Goal: Task Accomplishment & Management: Use online tool/utility

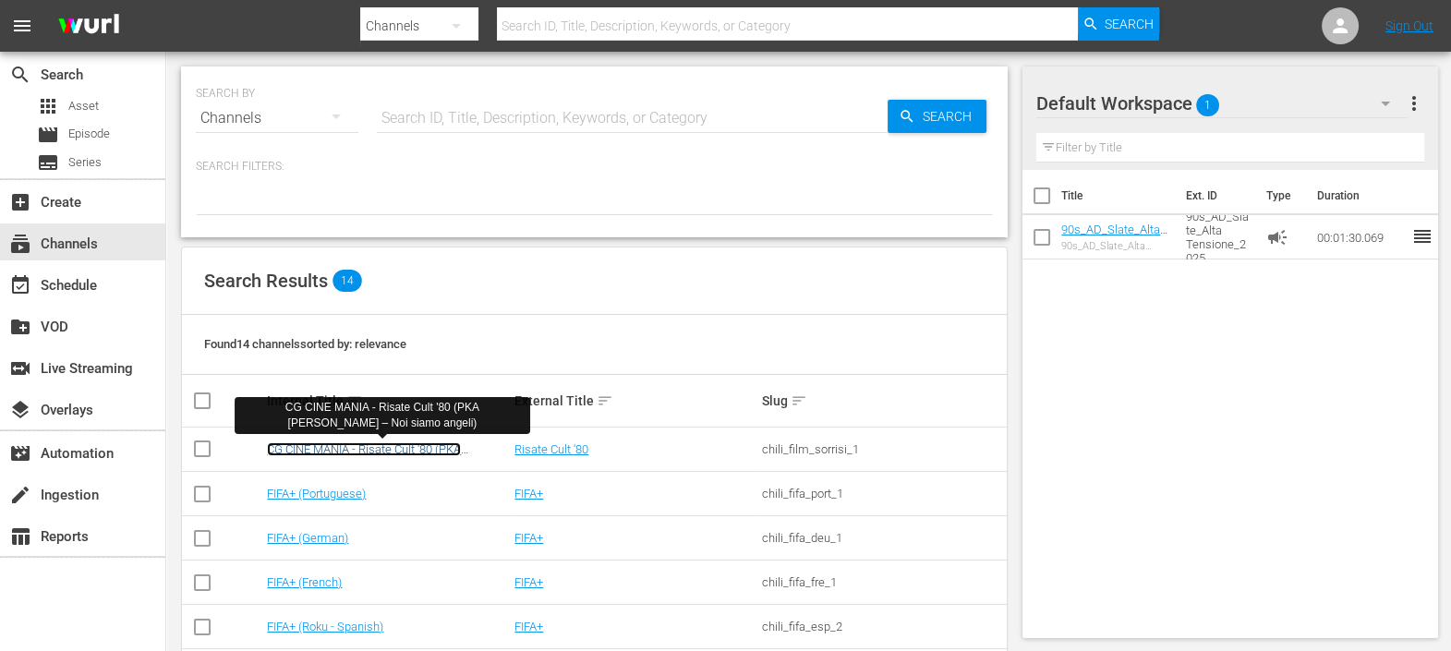
click at [426, 450] on link "CG CINE MANIA - Risate Cult '80 (PKA [PERSON_NAME] – Noi siamo angeli)" at bounding box center [364, 456] width 194 height 28
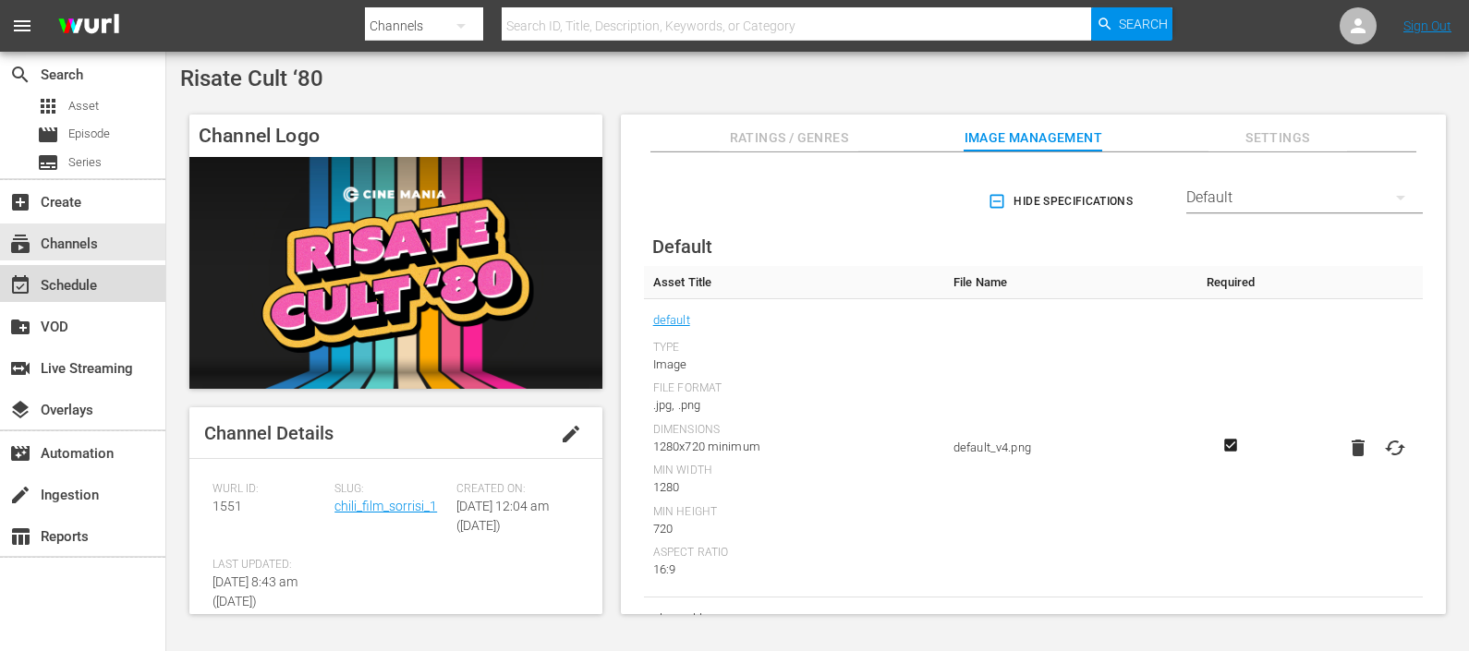
click at [58, 279] on div "event_available Schedule" at bounding box center [51, 282] width 103 height 17
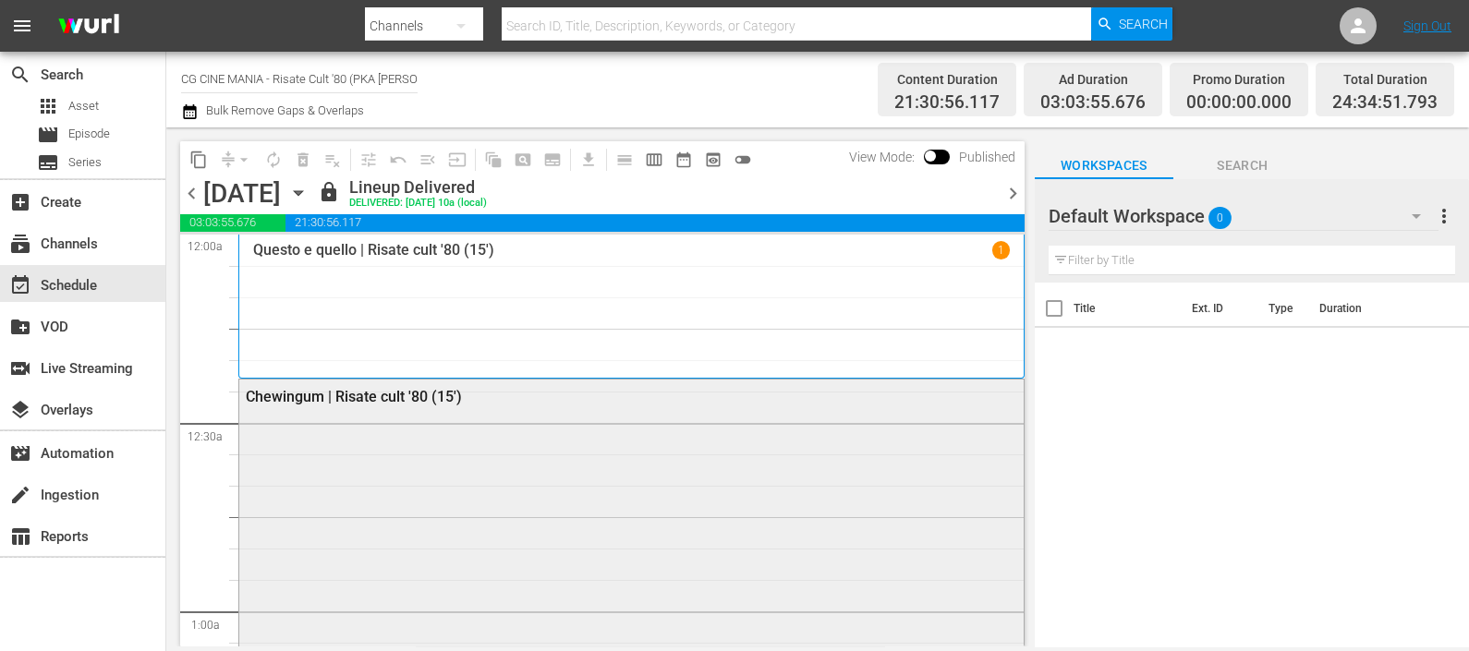
scroll to position [461, 0]
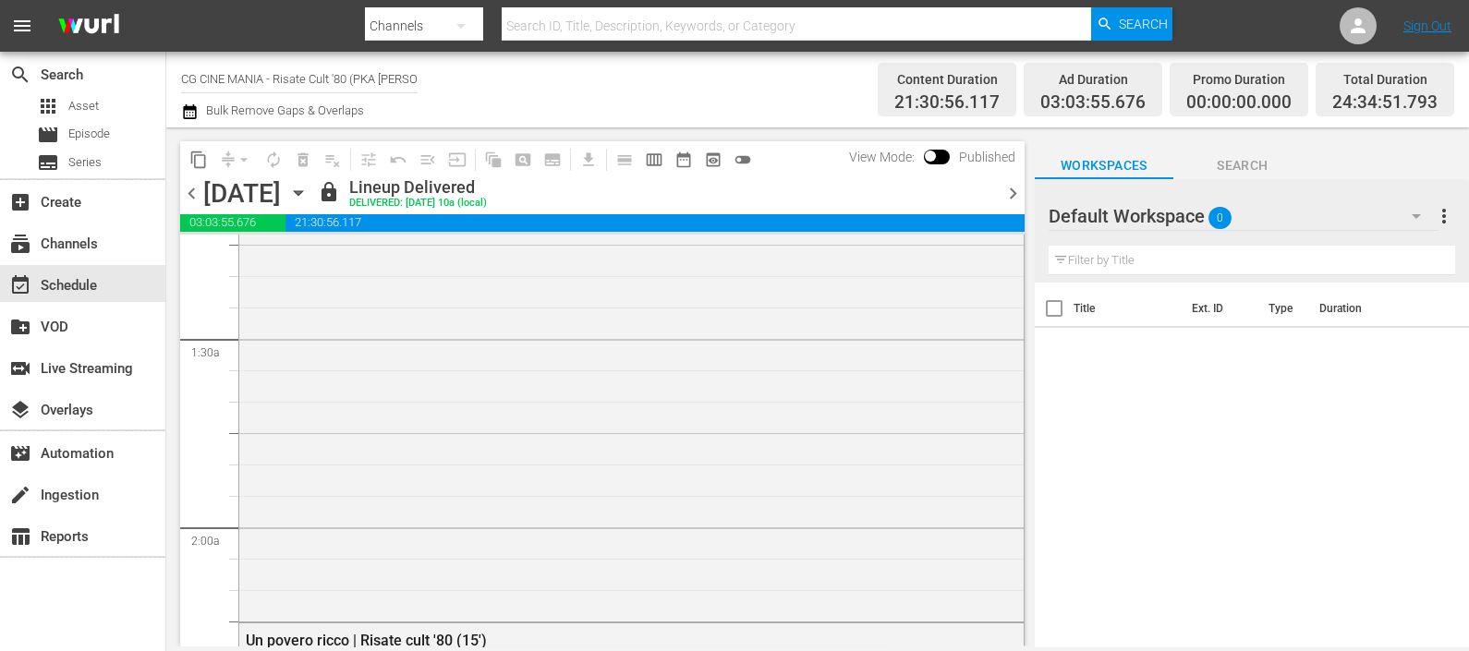
click at [1018, 194] on span "chevron_right" at bounding box center [1012, 193] width 23 height 23
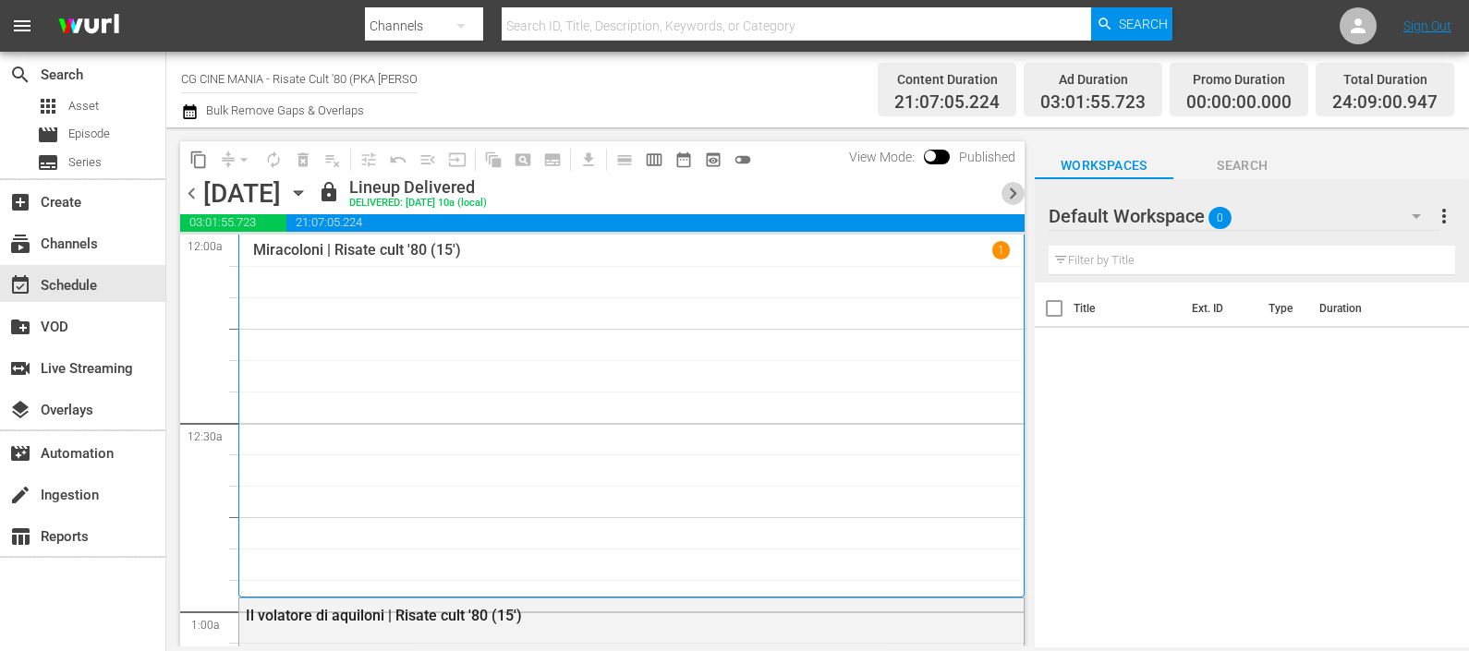
click at [1021, 187] on span "chevron_right" at bounding box center [1012, 193] width 23 height 23
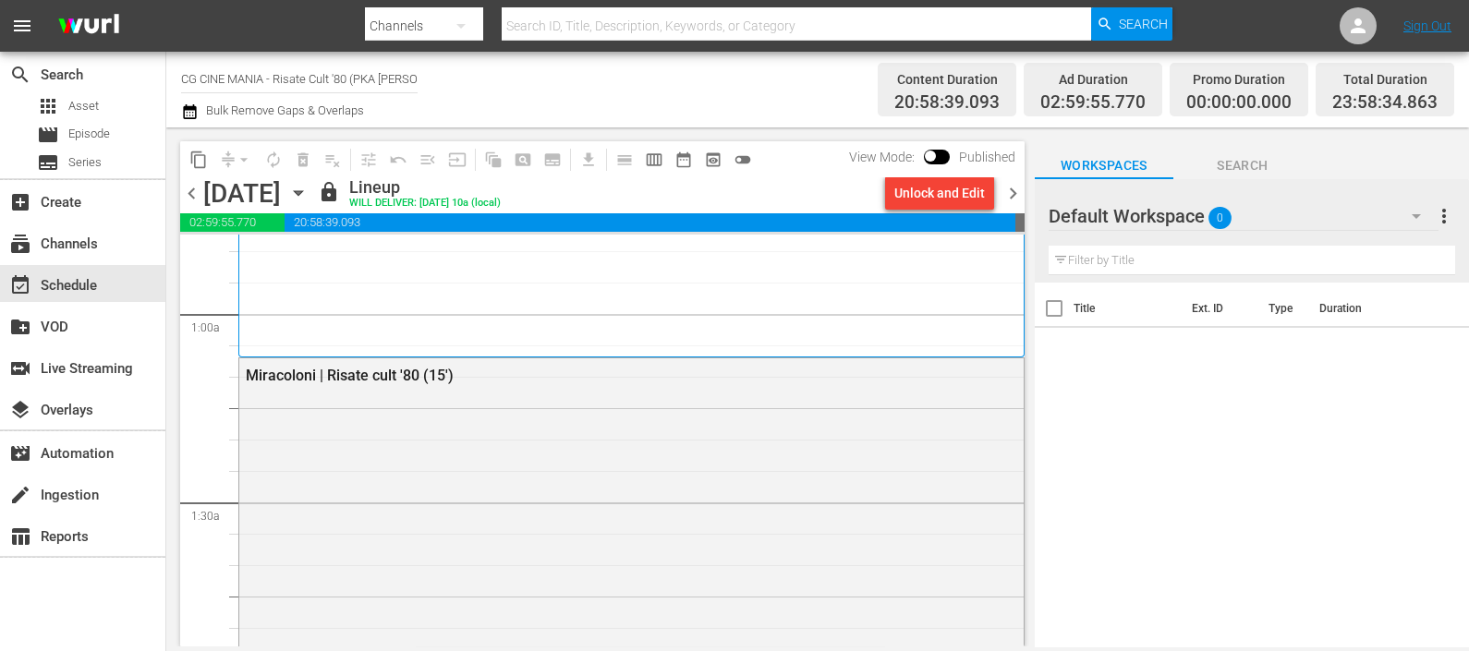
scroll to position [693, 0]
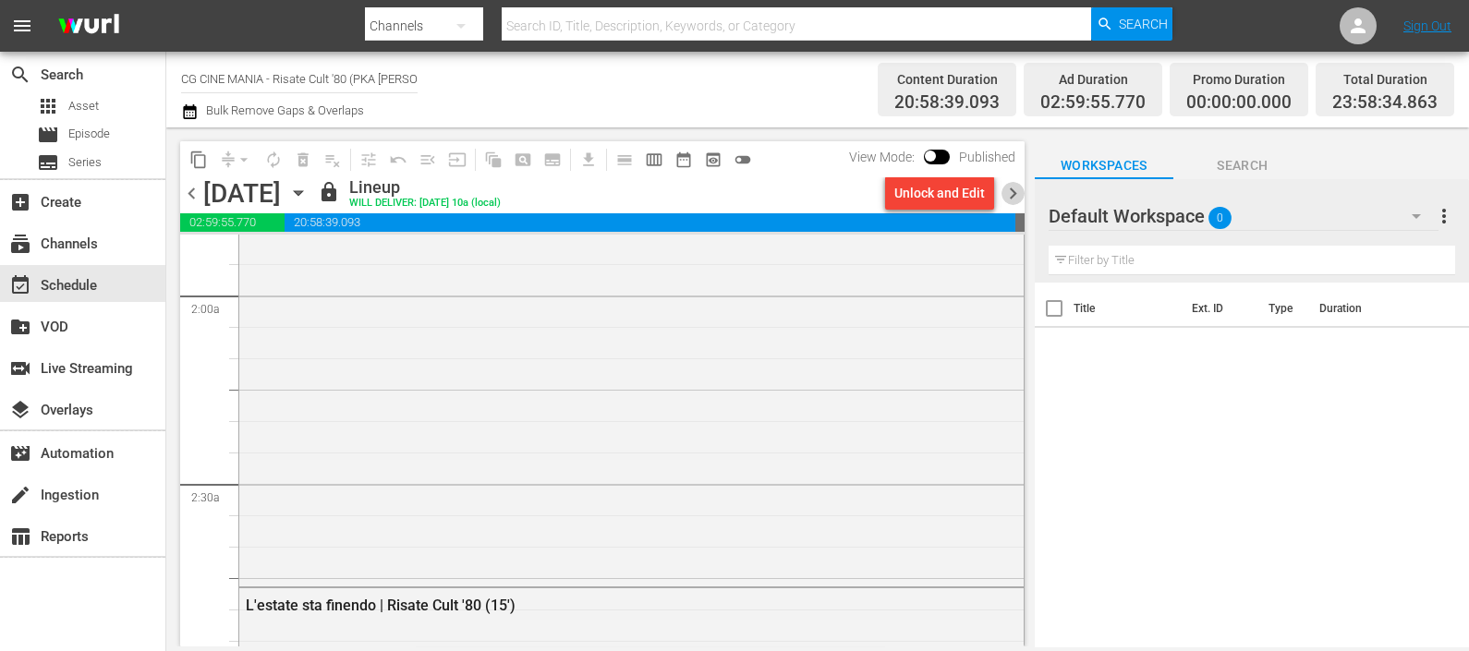
click at [1014, 187] on span "chevron_right" at bounding box center [1012, 193] width 23 height 23
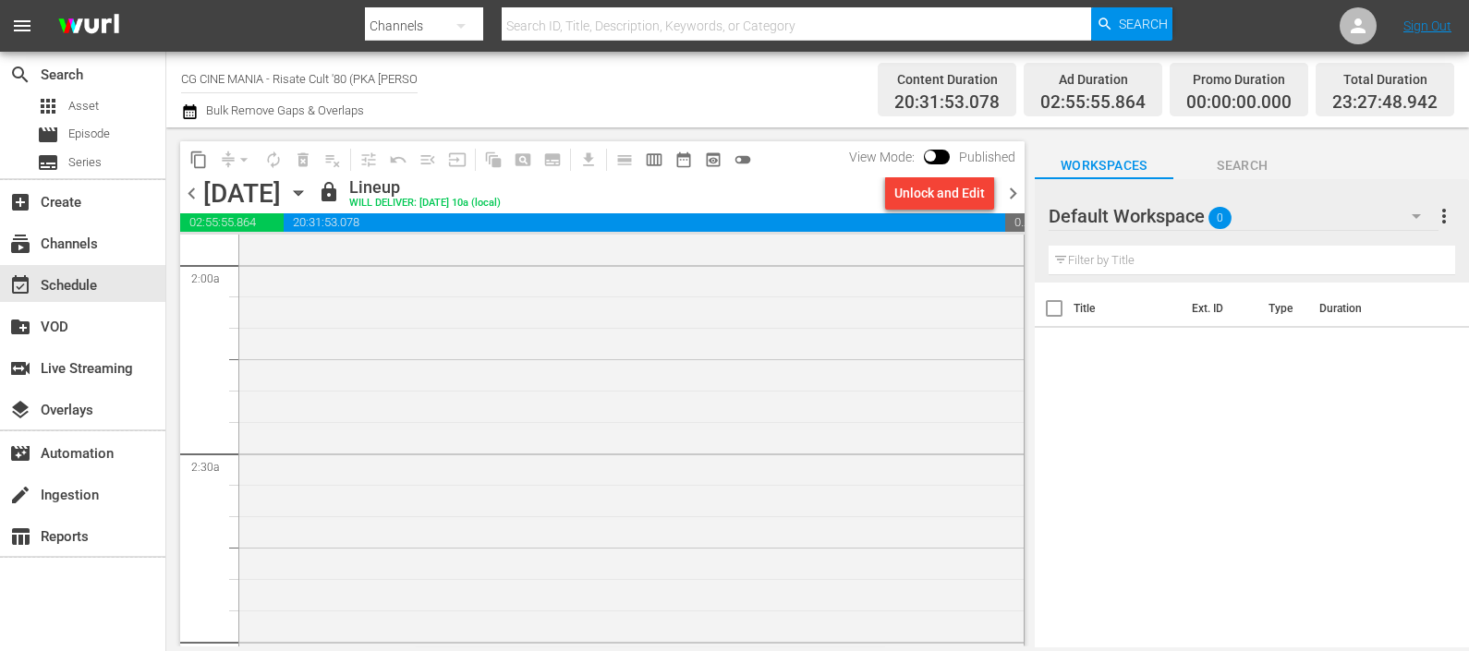
scroll to position [923, 0]
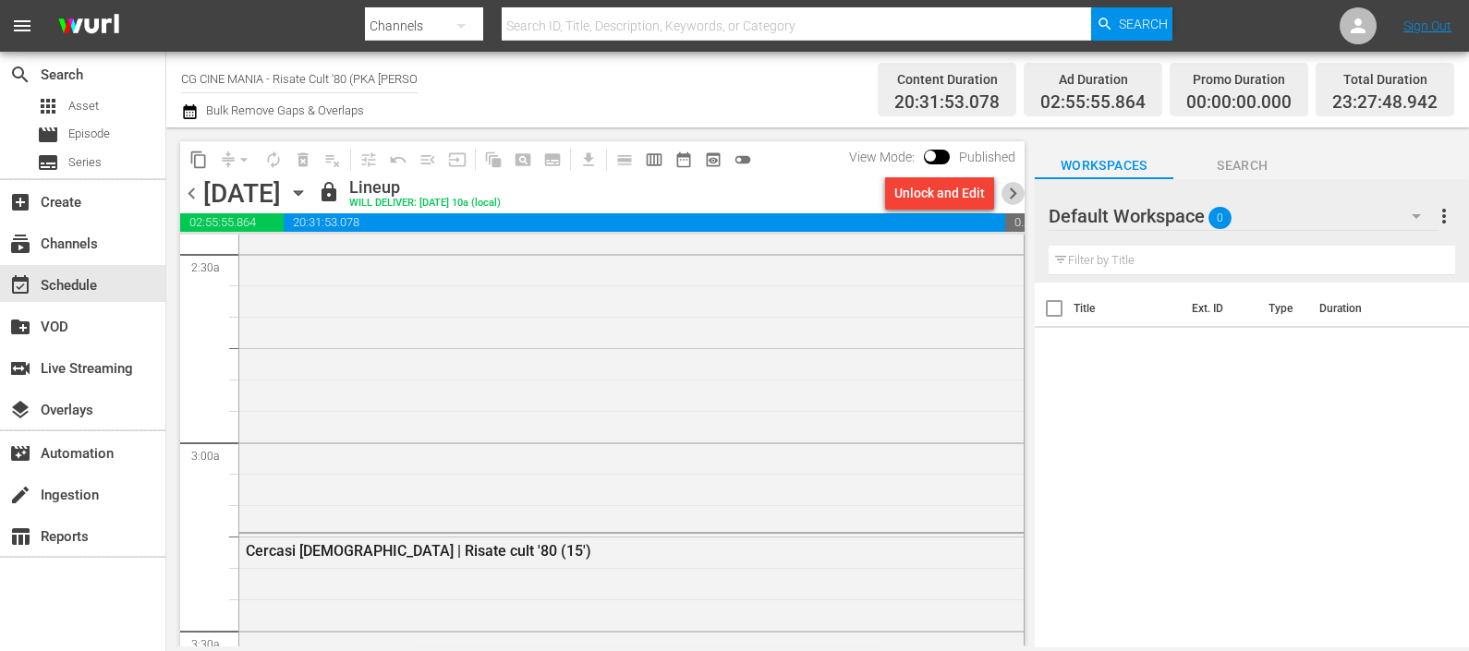
click at [1004, 194] on span "chevron_right" at bounding box center [1012, 193] width 23 height 23
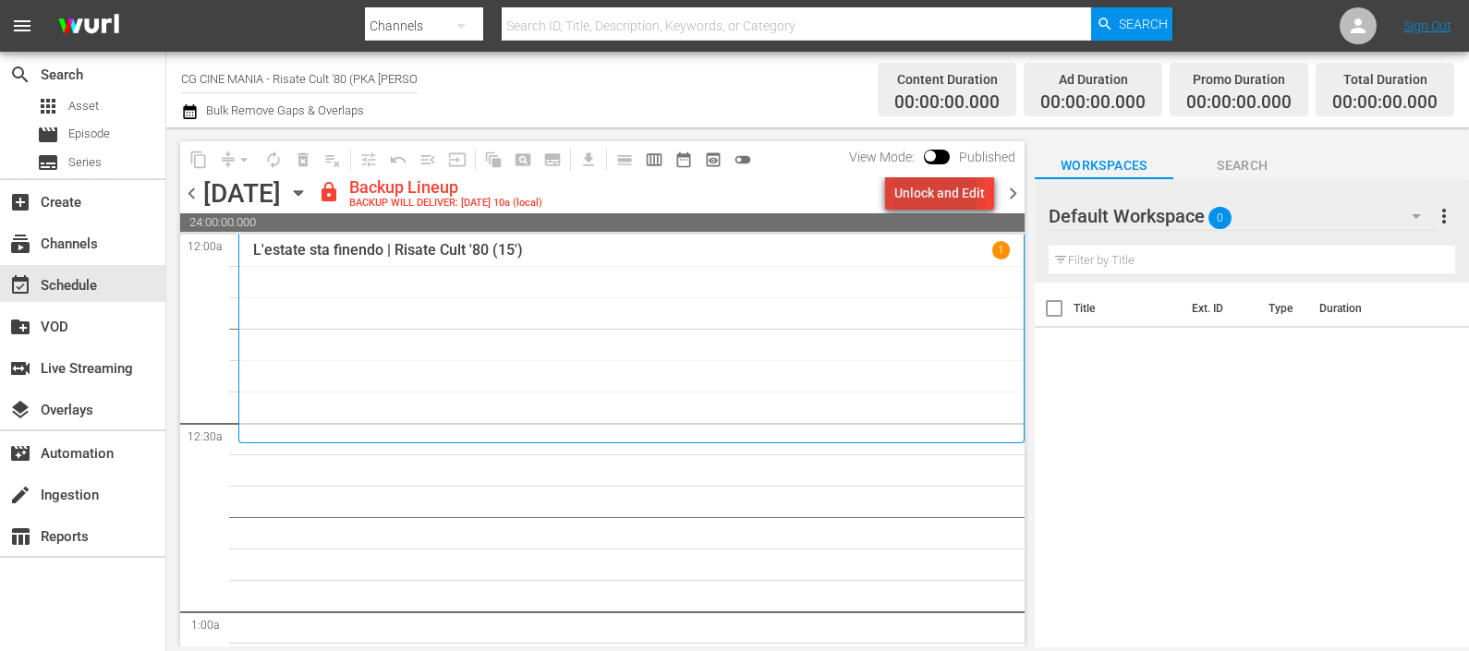
click at [938, 193] on div "Unlock and Edit" at bounding box center [939, 192] width 91 height 33
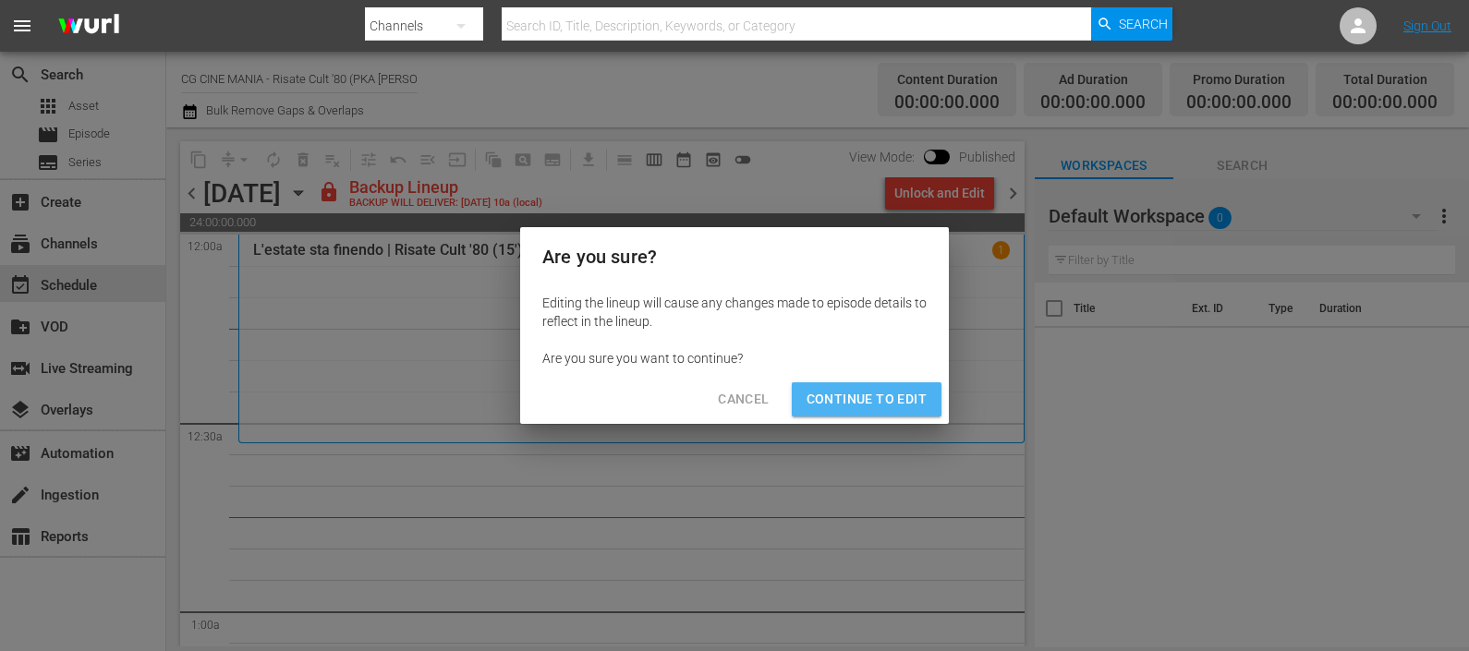
click at [890, 397] on span "Continue to Edit" at bounding box center [866, 399] width 120 height 23
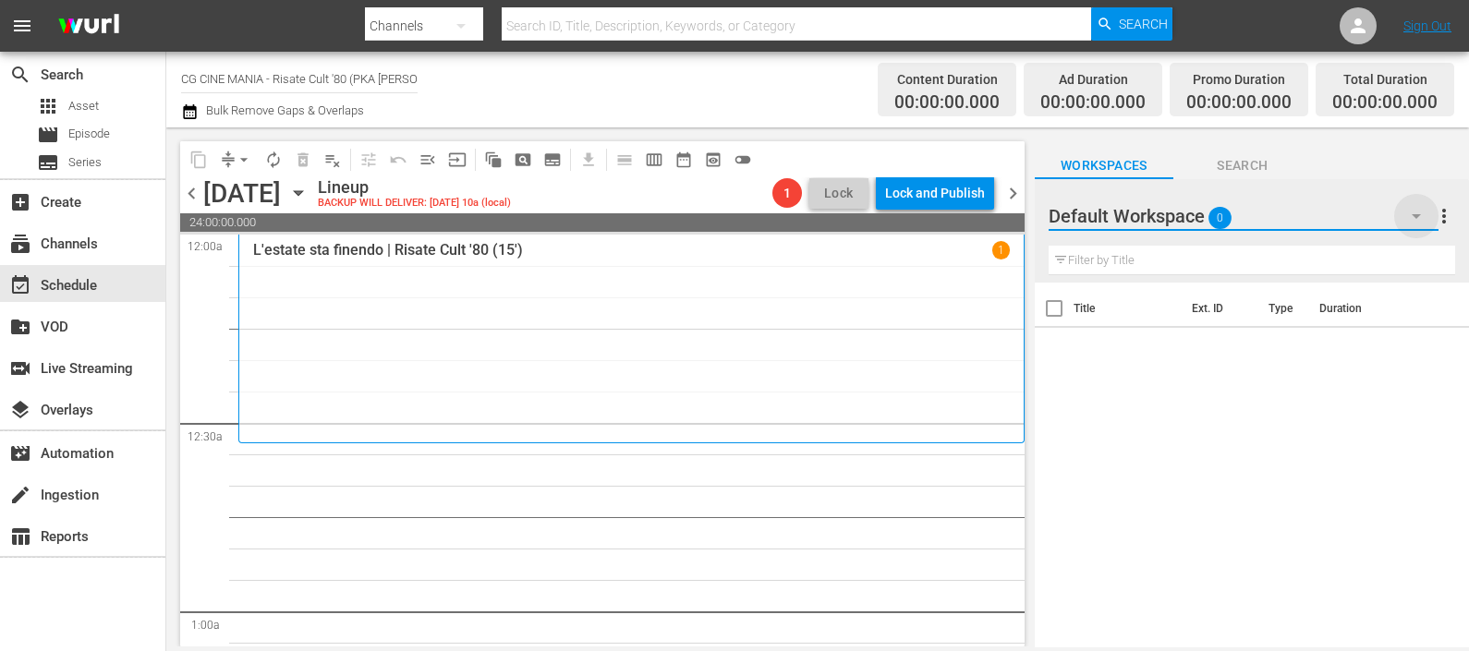
click at [1418, 214] on icon "button" at bounding box center [1416, 216] width 22 height 22
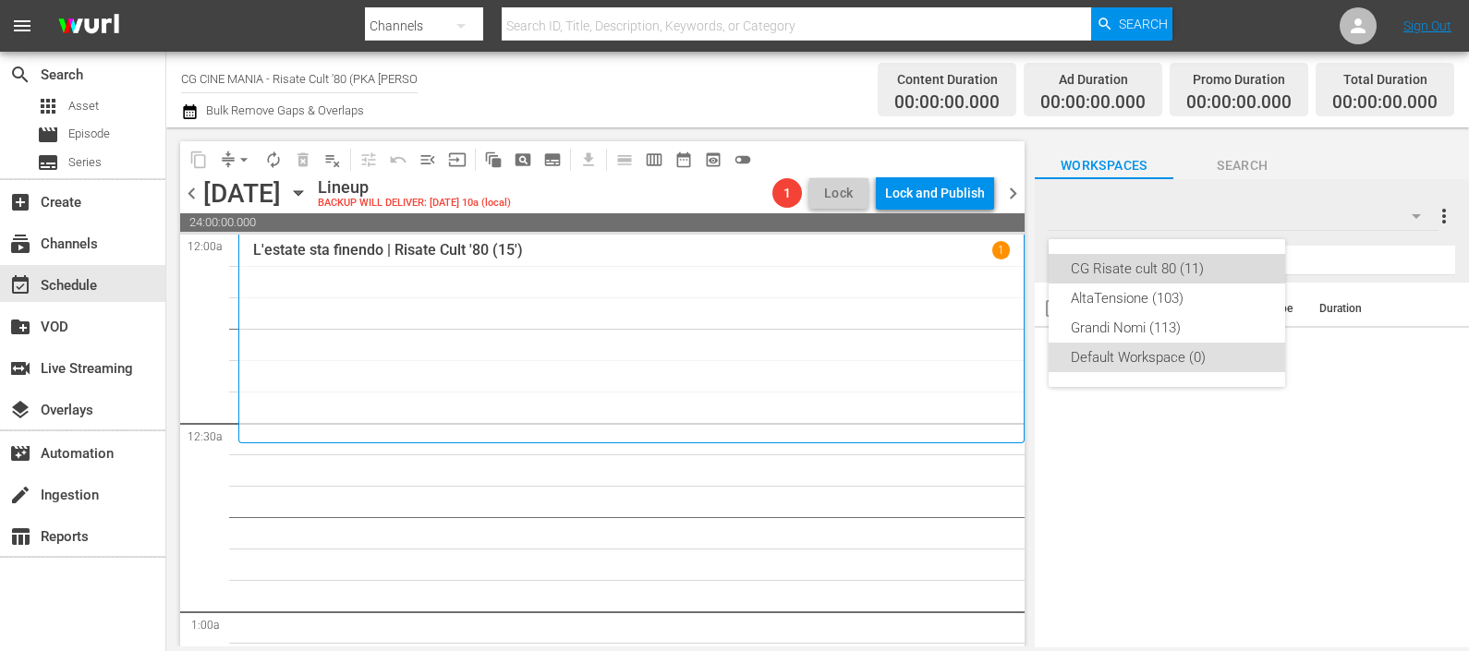
click at [1180, 265] on div "CG Risate cult 80 (11)" at bounding box center [1167, 269] width 192 height 30
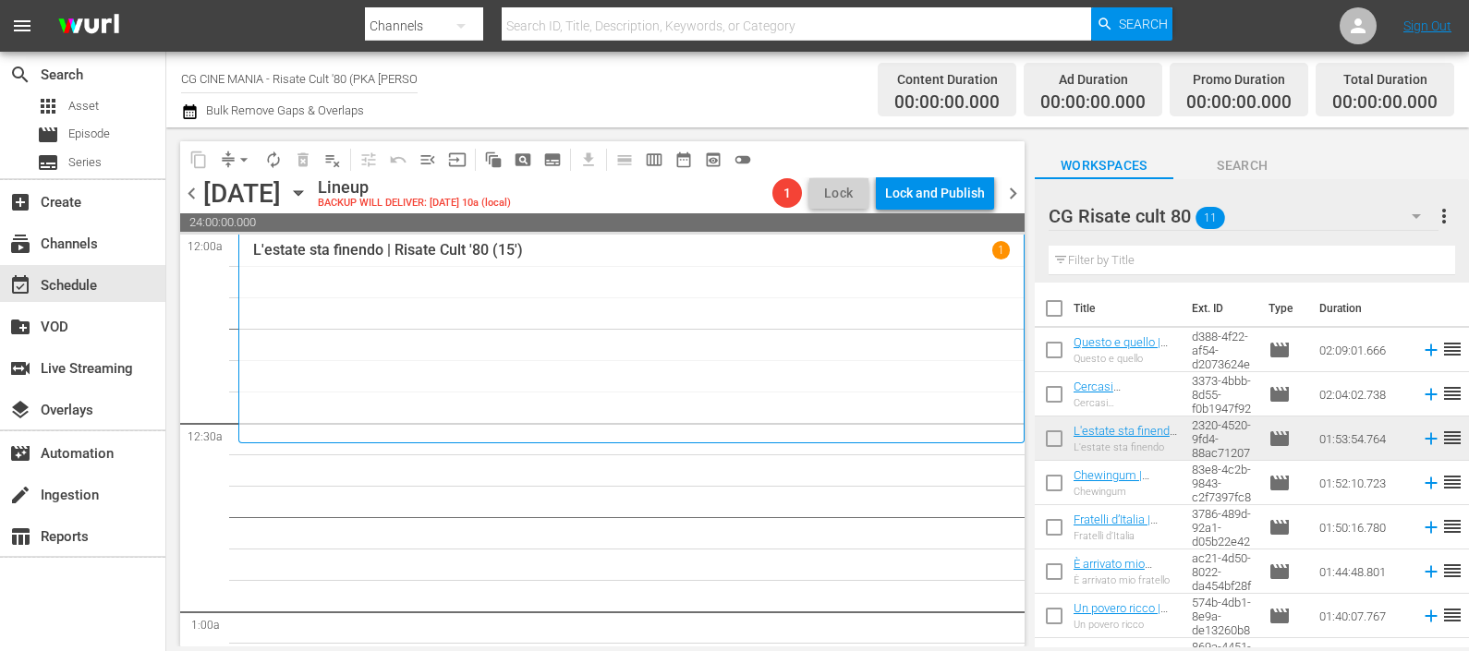
scroll to position [166, 0]
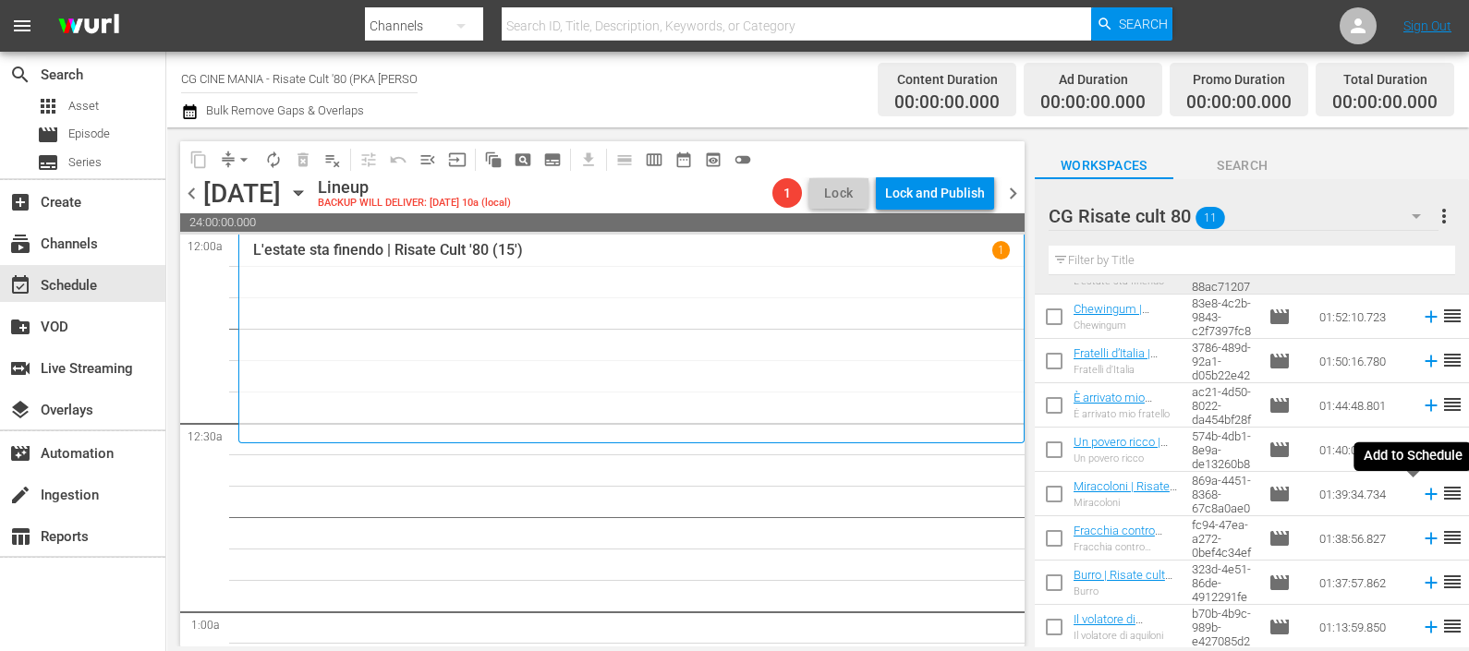
click at [1421, 495] on icon at bounding box center [1431, 494] width 20 height 20
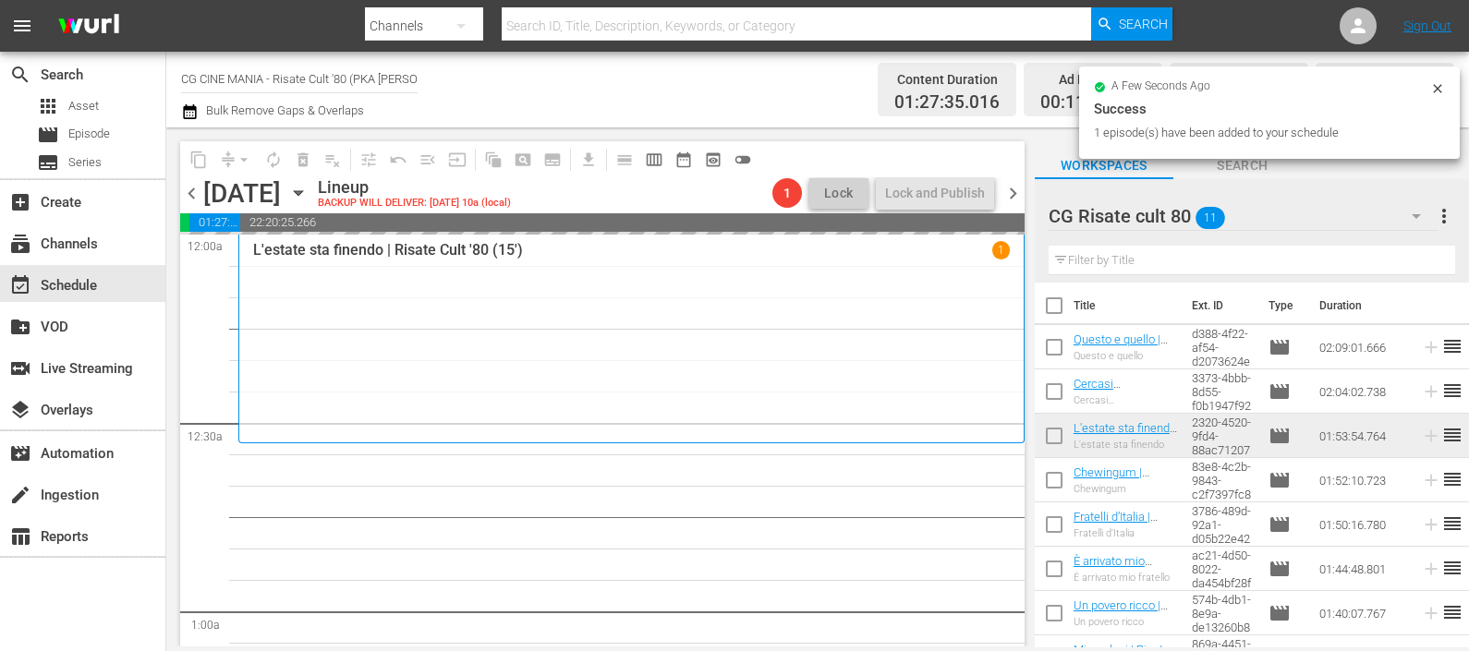
scroll to position [0, 0]
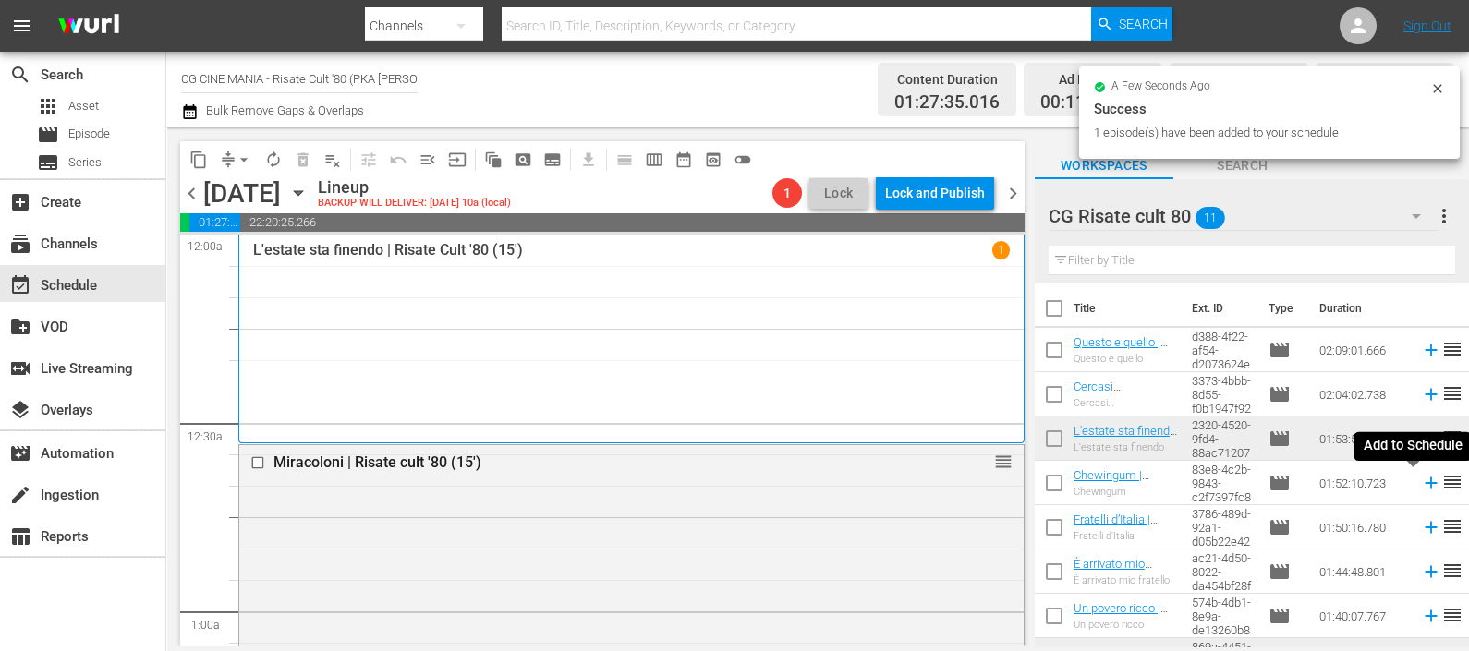
click at [1421, 480] on icon at bounding box center [1431, 483] width 20 height 20
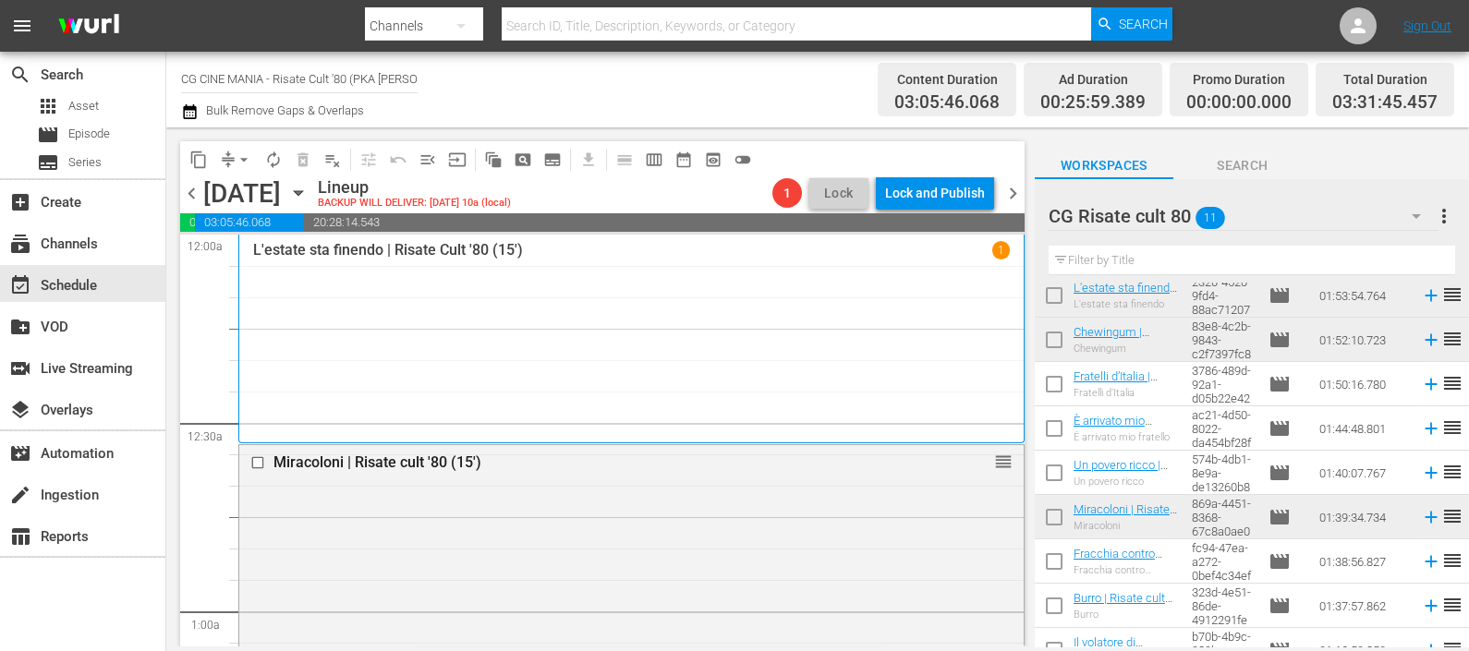
scroll to position [166, 0]
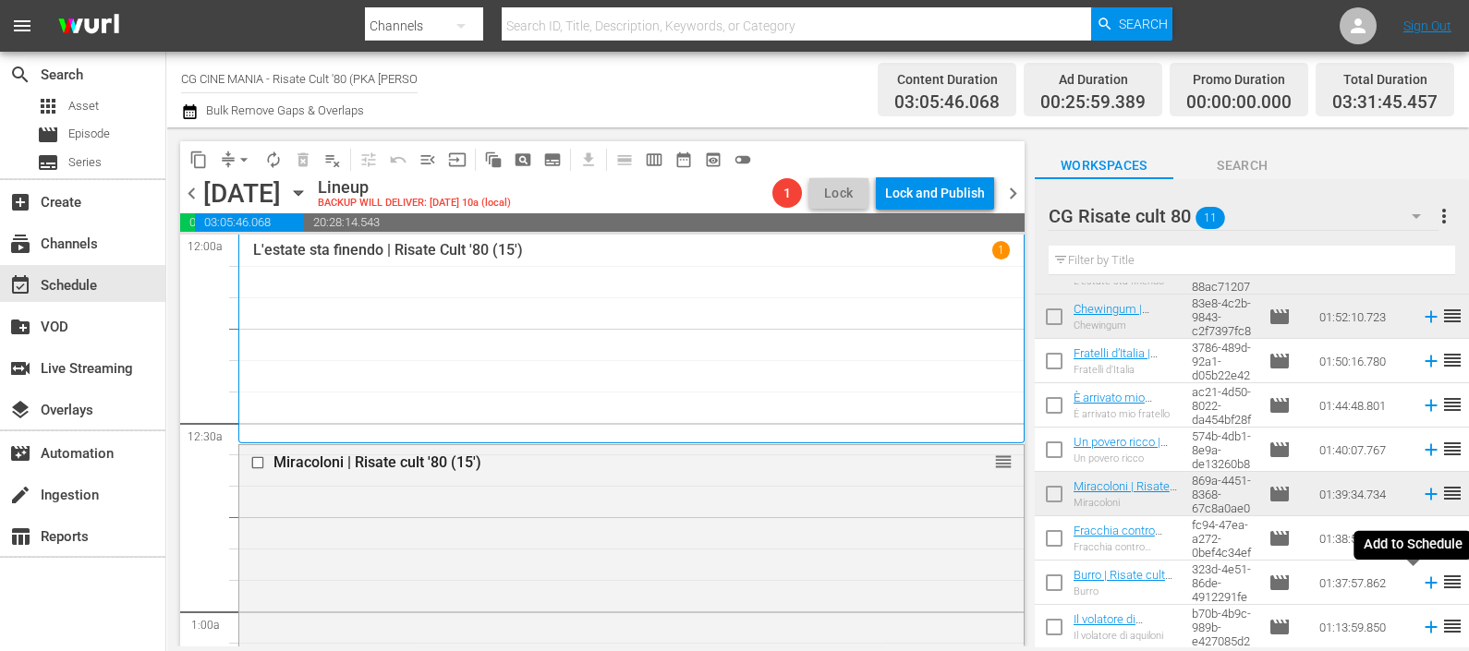
click at [1421, 587] on icon at bounding box center [1431, 583] width 20 height 20
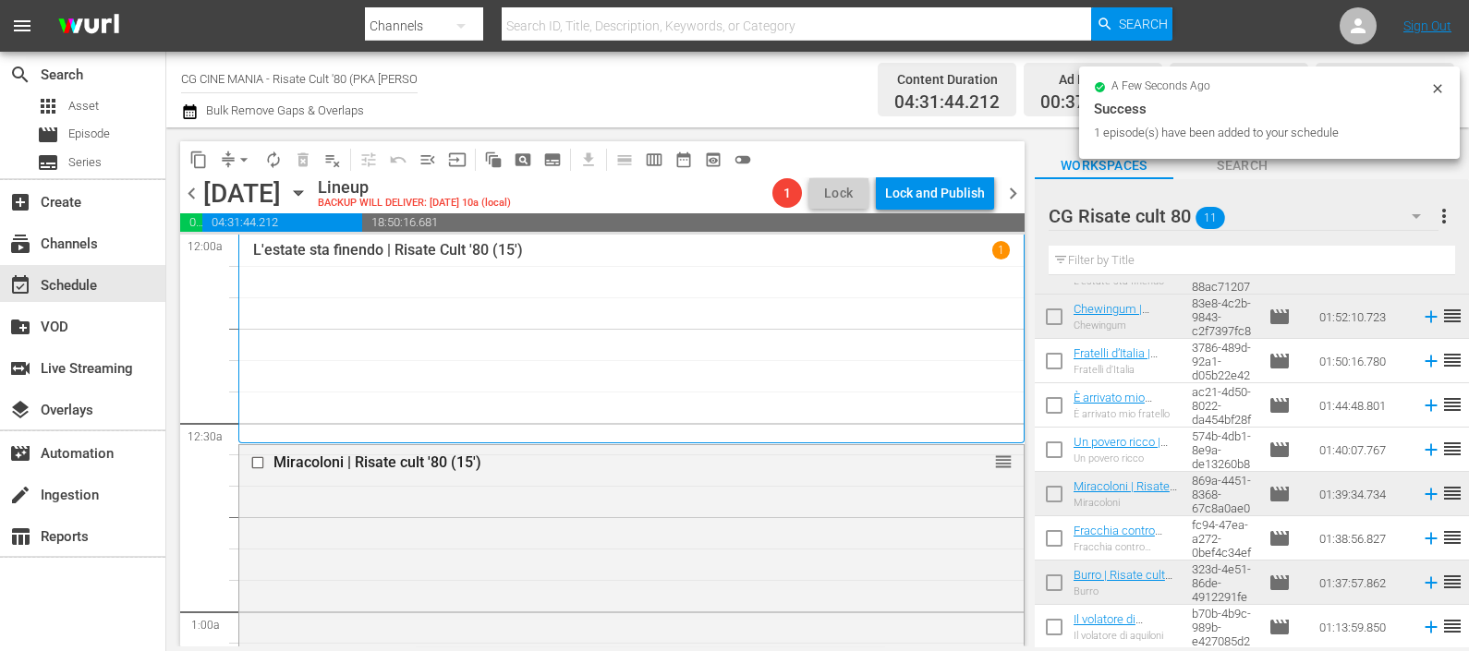
scroll to position [0, 0]
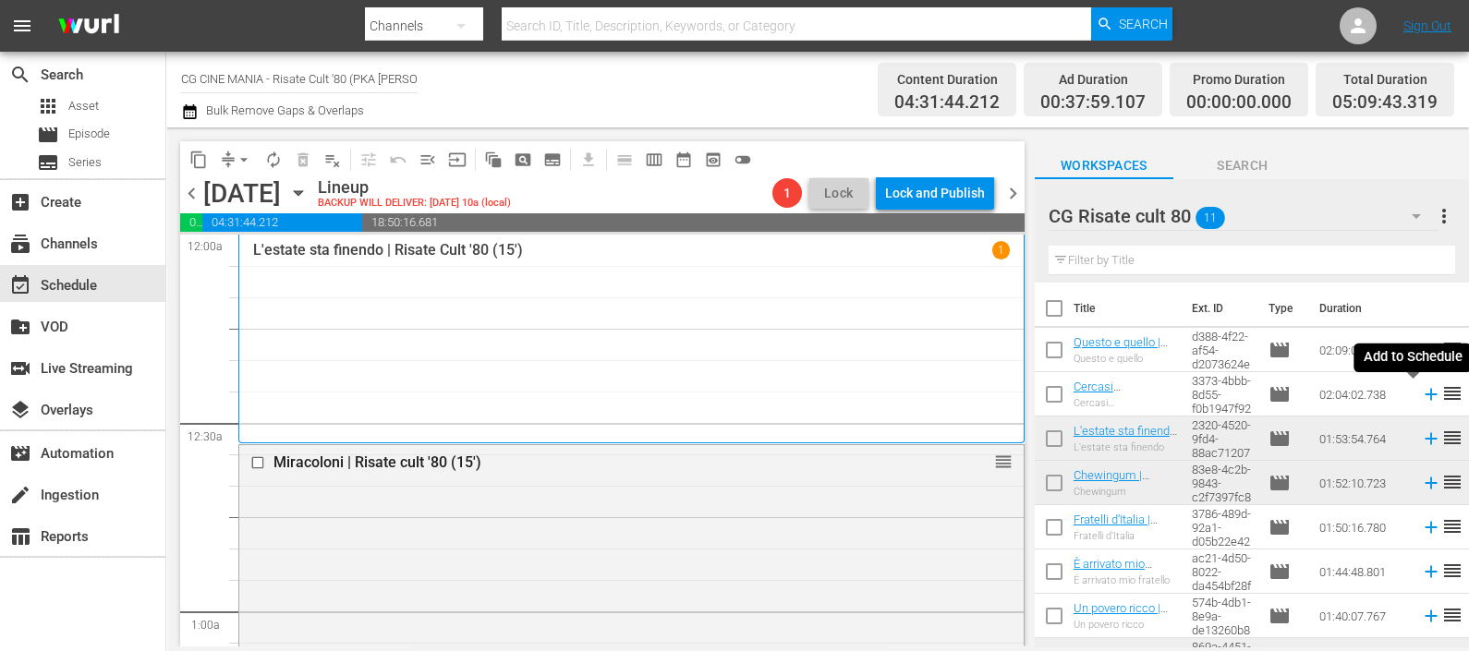
click at [1421, 394] on icon at bounding box center [1431, 394] width 20 height 20
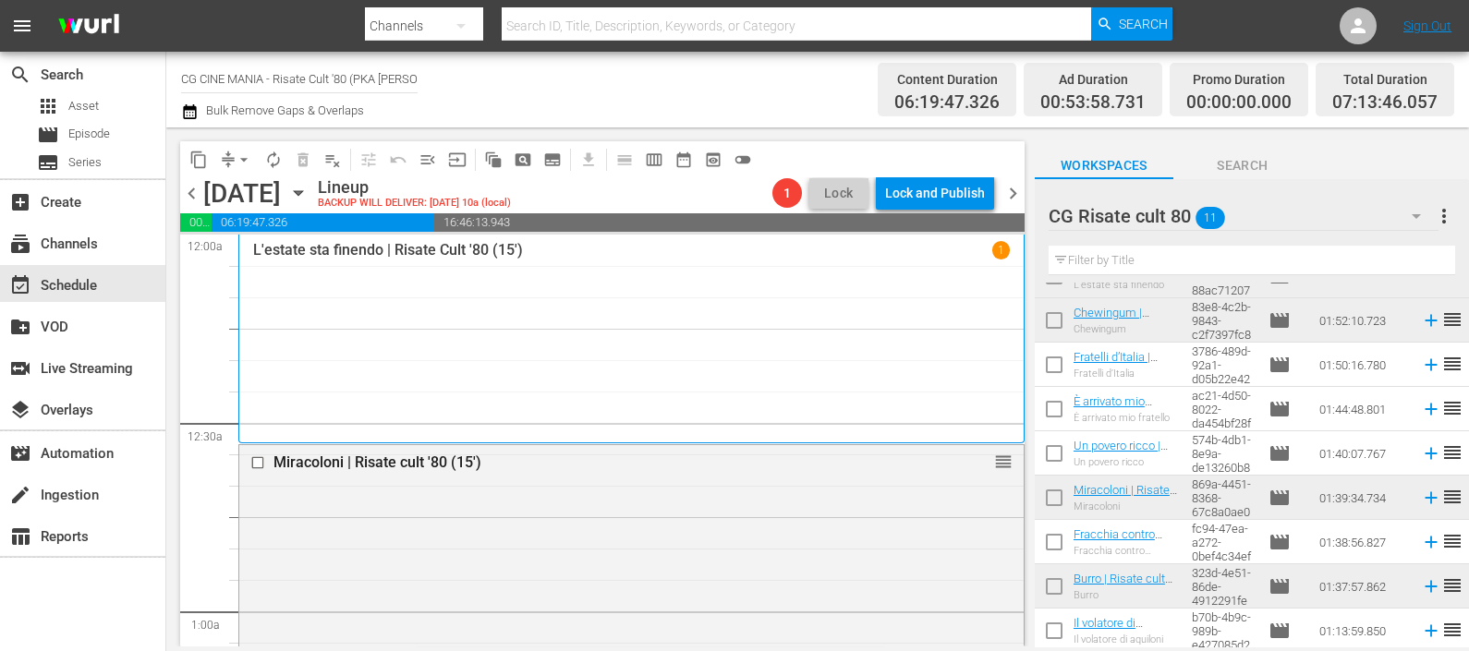
scroll to position [166, 0]
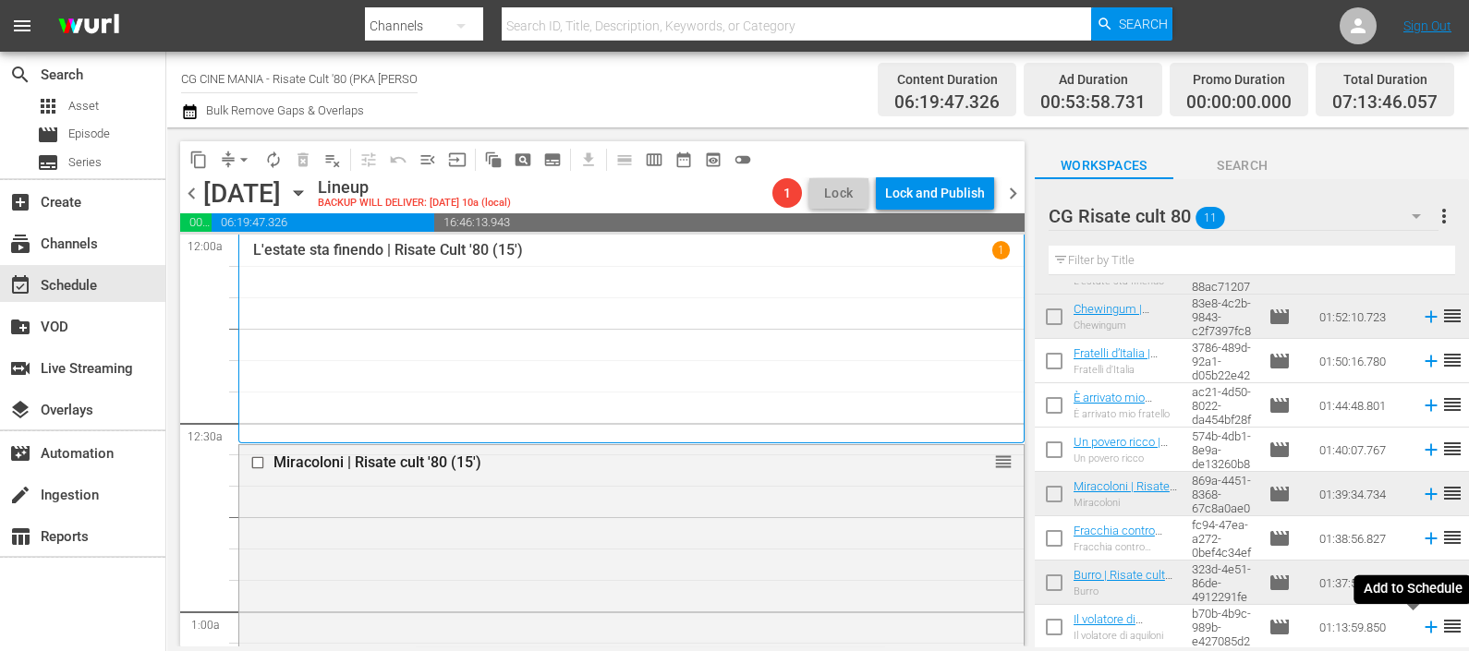
click at [1421, 632] on icon at bounding box center [1431, 627] width 20 height 20
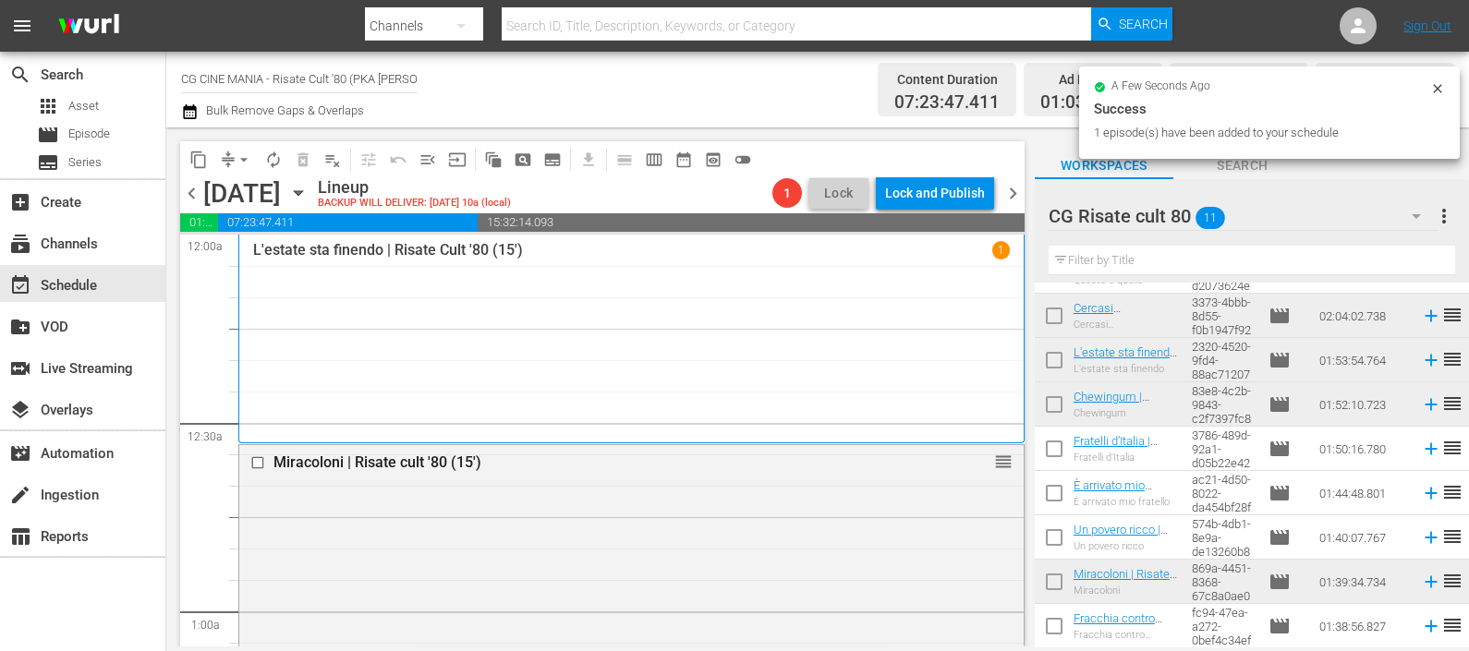
scroll to position [0, 0]
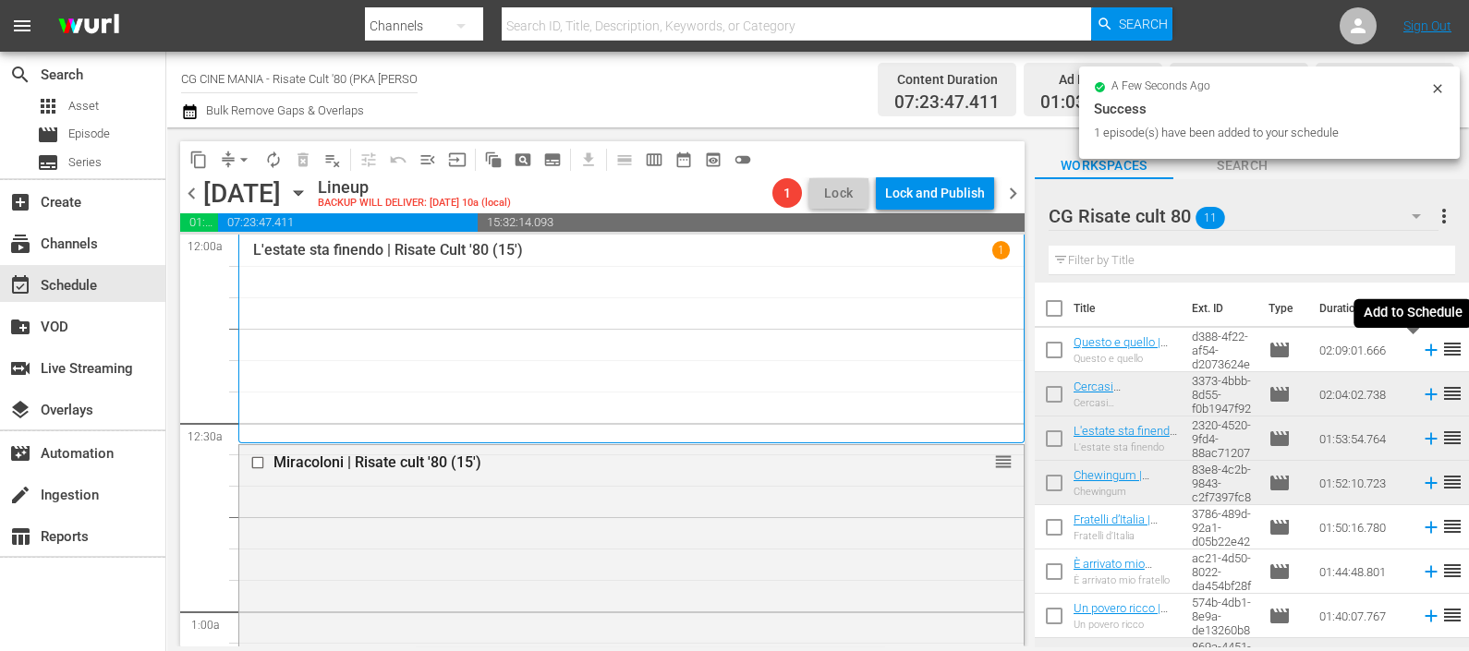
click at [1421, 348] on icon at bounding box center [1431, 350] width 20 height 20
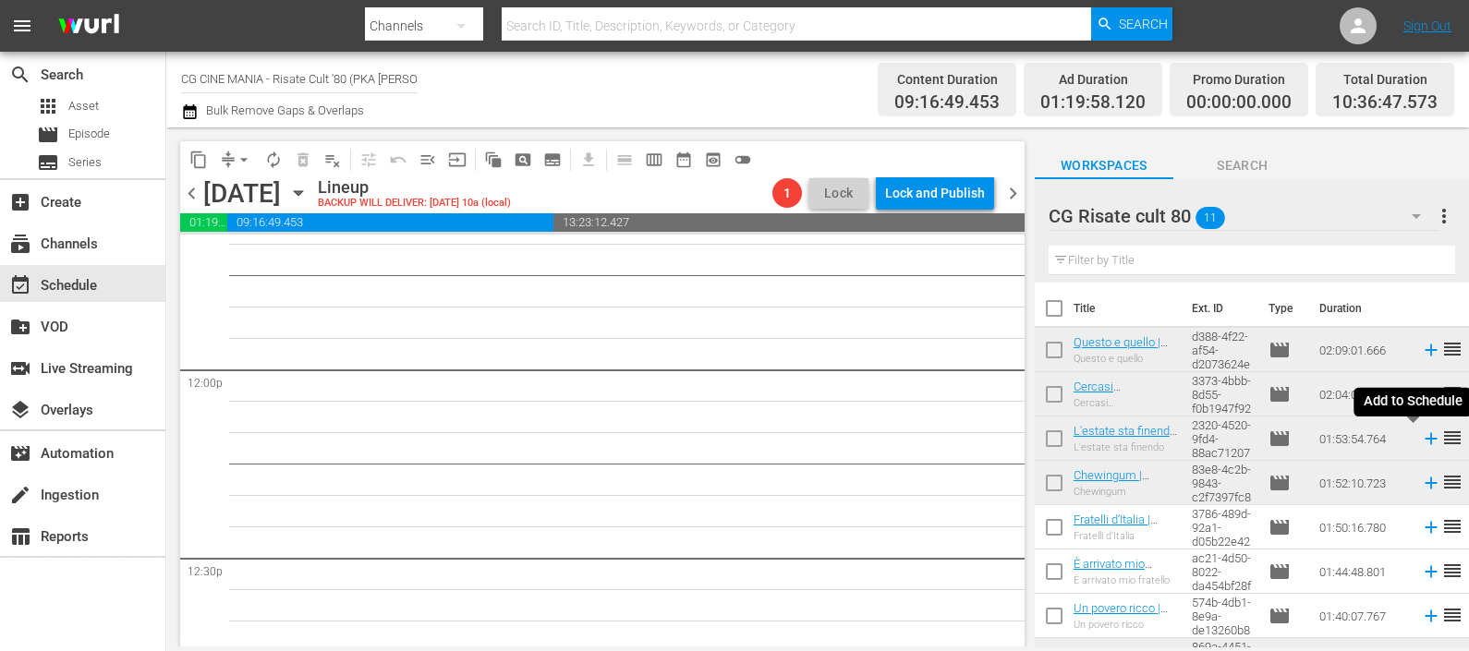
click at [1421, 434] on icon at bounding box center [1431, 439] width 20 height 20
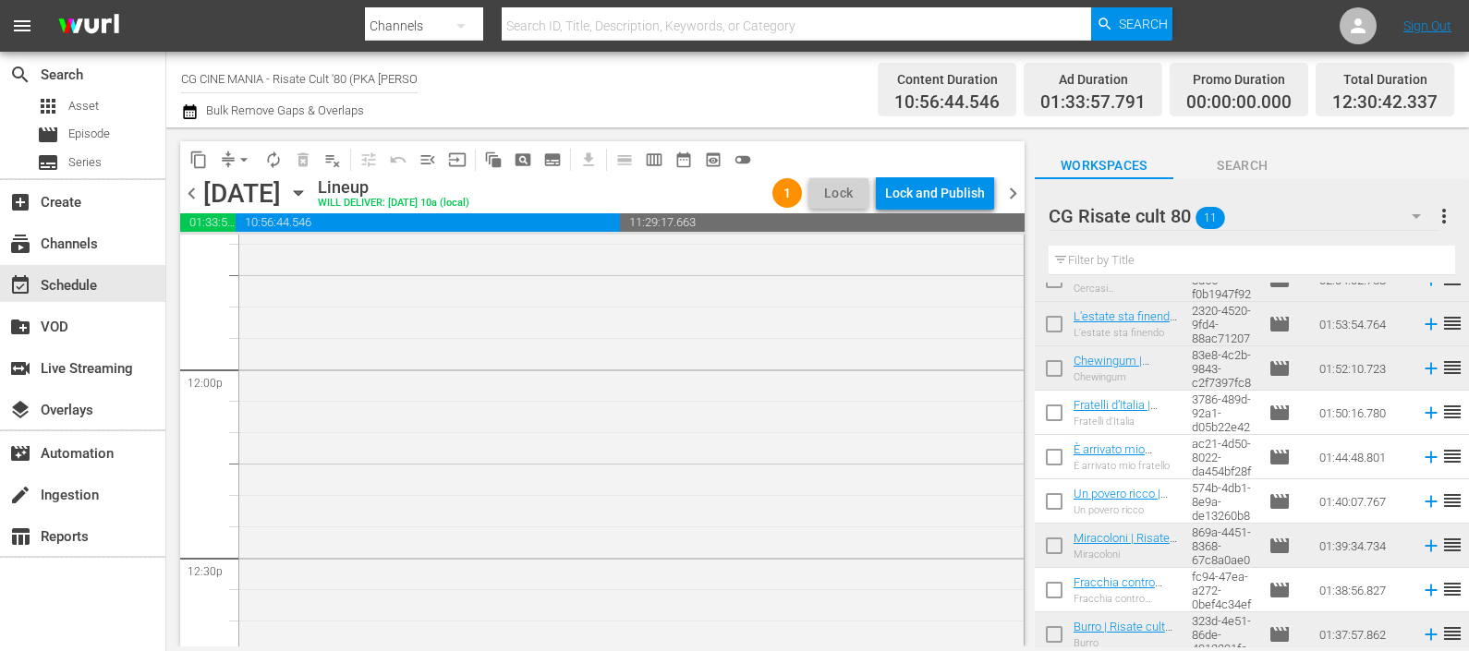
scroll to position [166, 0]
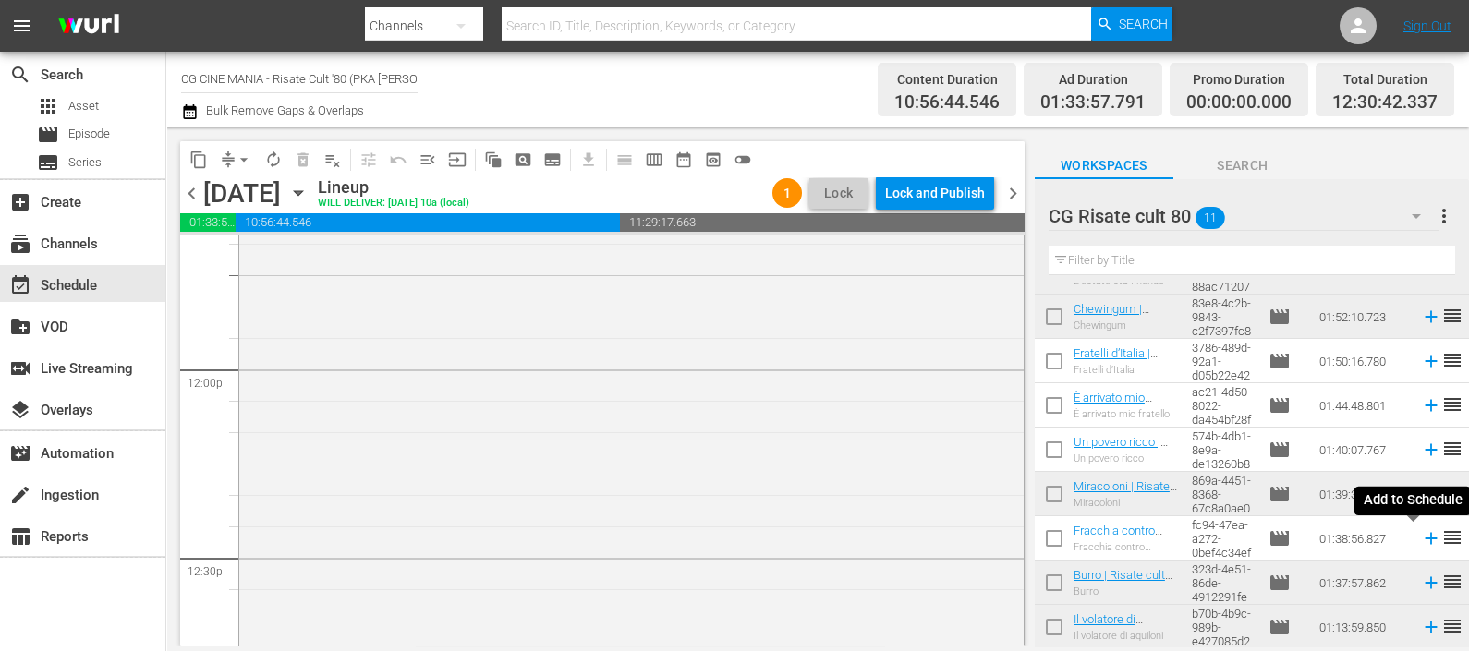
click at [1421, 539] on icon at bounding box center [1431, 538] width 20 height 20
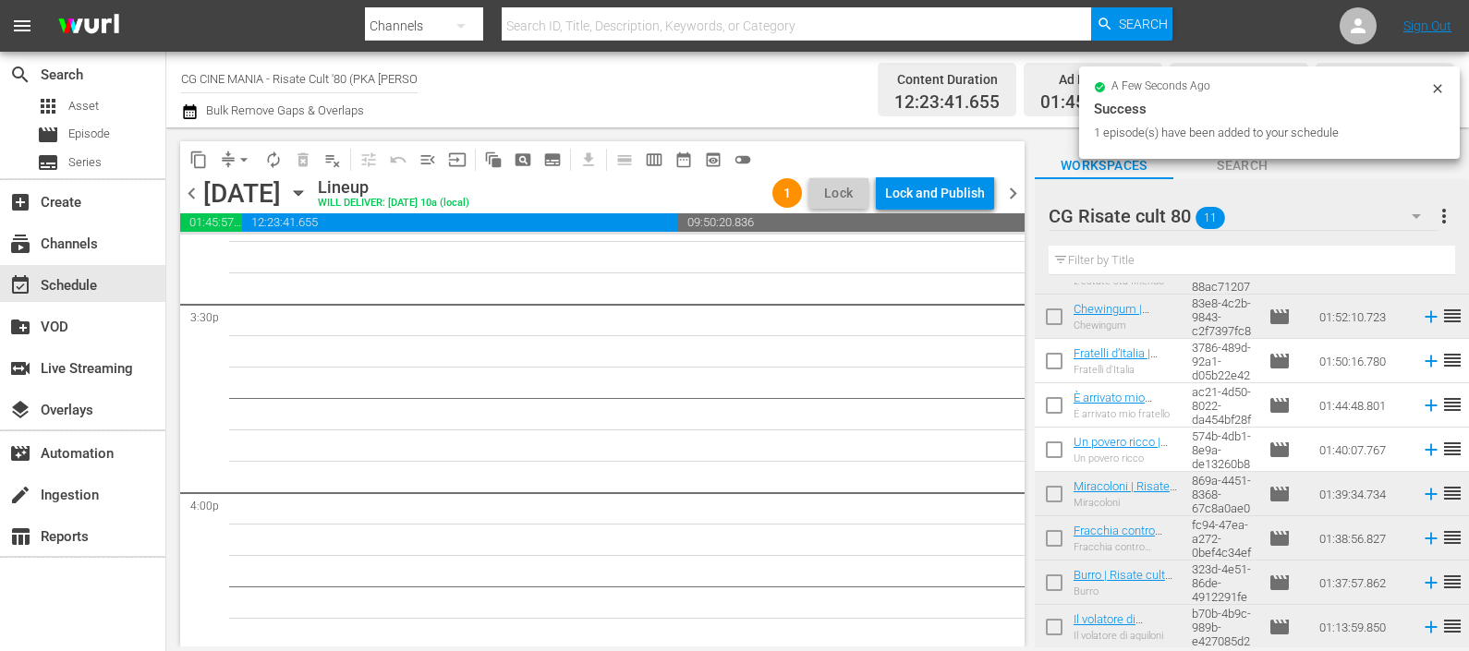
scroll to position [5772, 0]
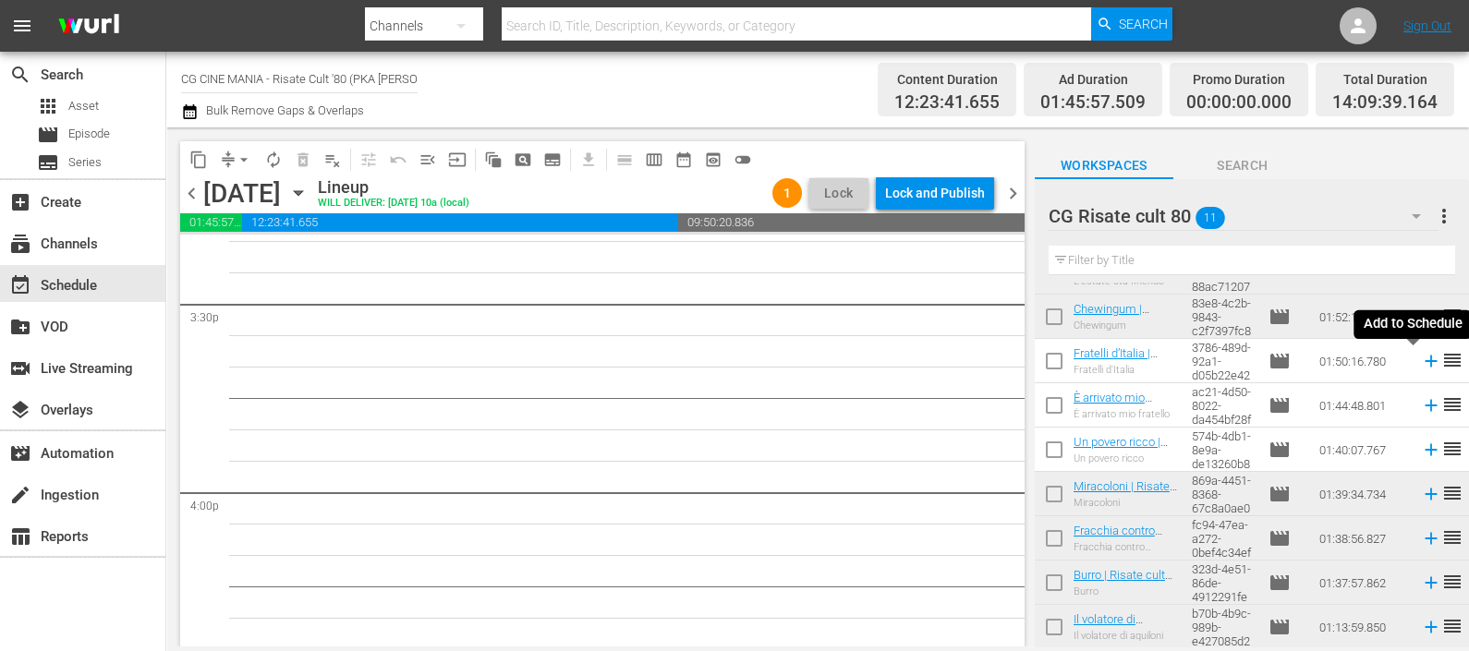
click at [1421, 365] on icon at bounding box center [1431, 361] width 20 height 20
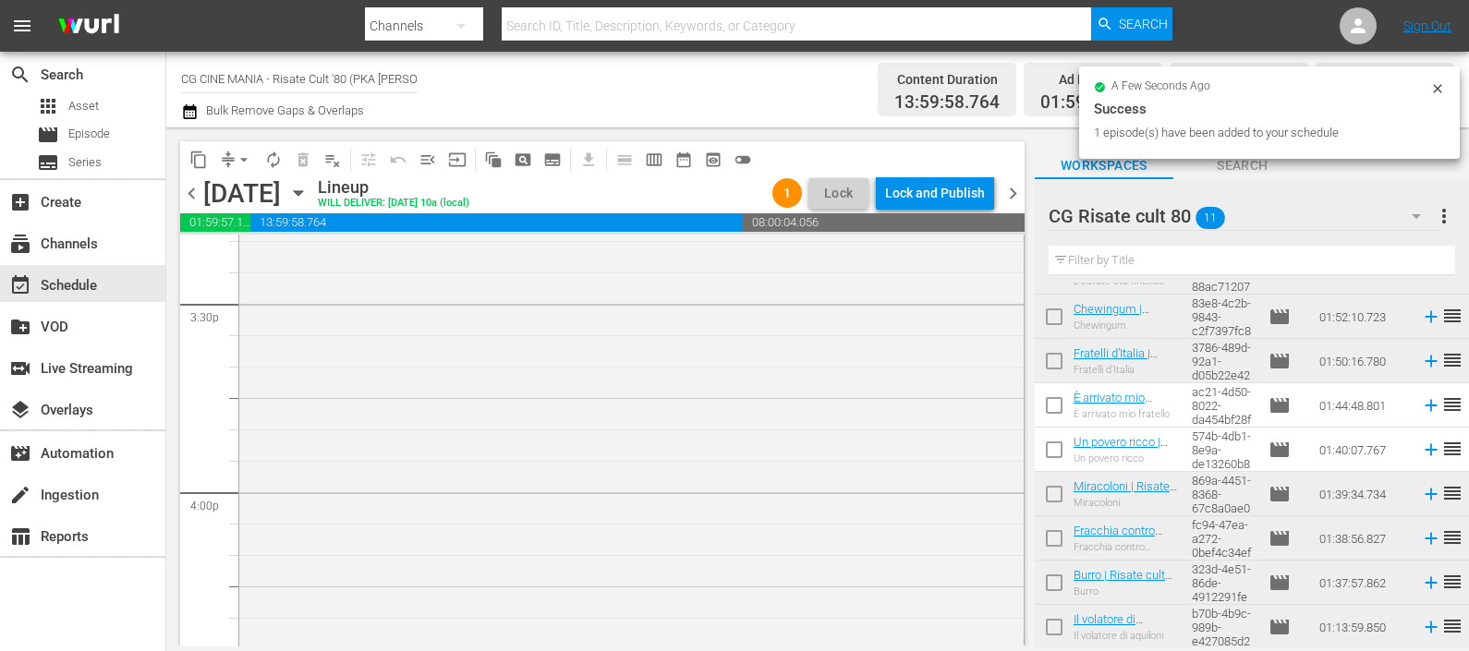
click at [1421, 448] on icon at bounding box center [1431, 450] width 20 height 20
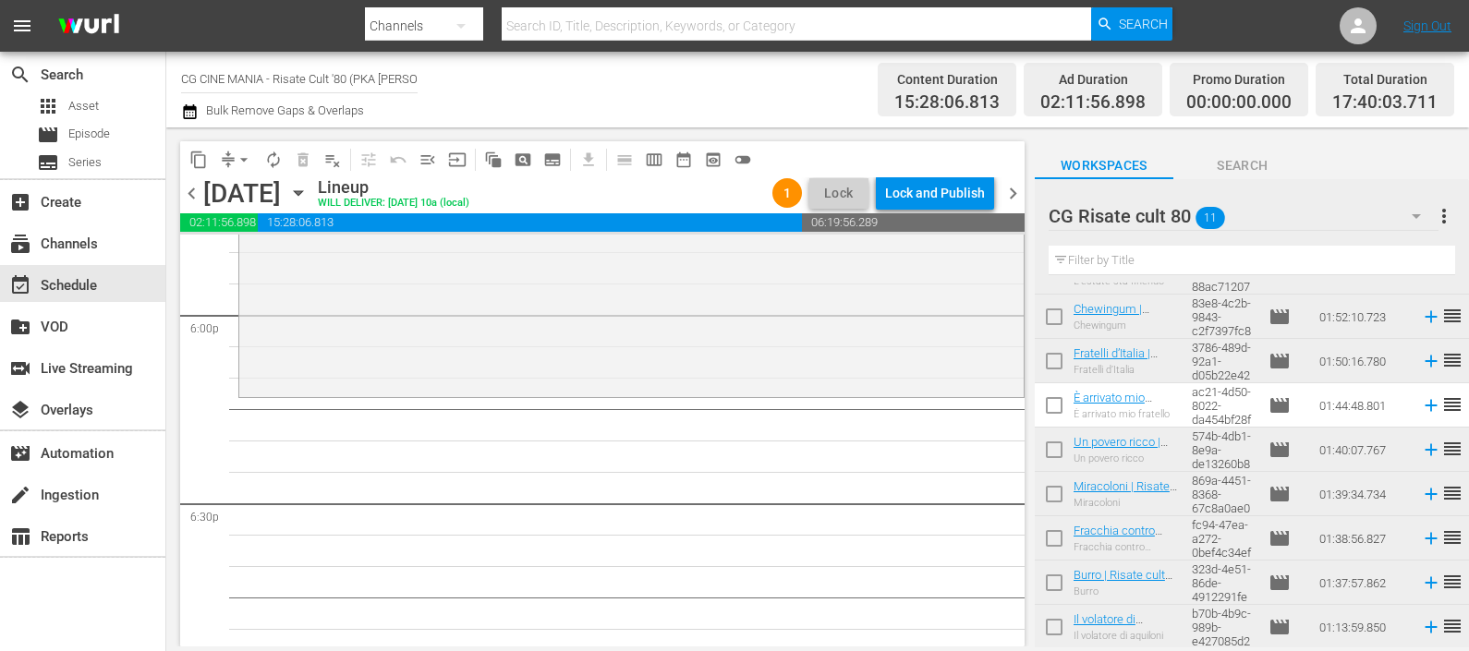
scroll to position [6927, 0]
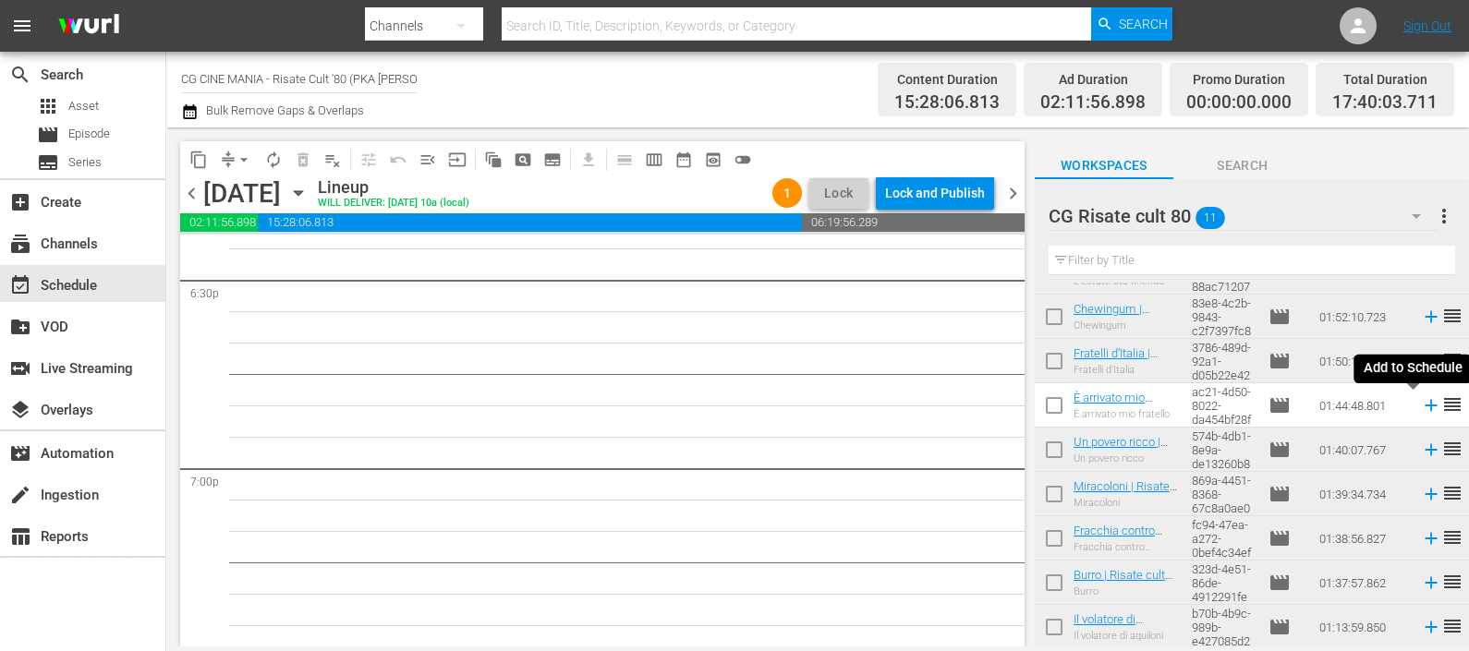
click at [1421, 403] on icon at bounding box center [1431, 405] width 20 height 20
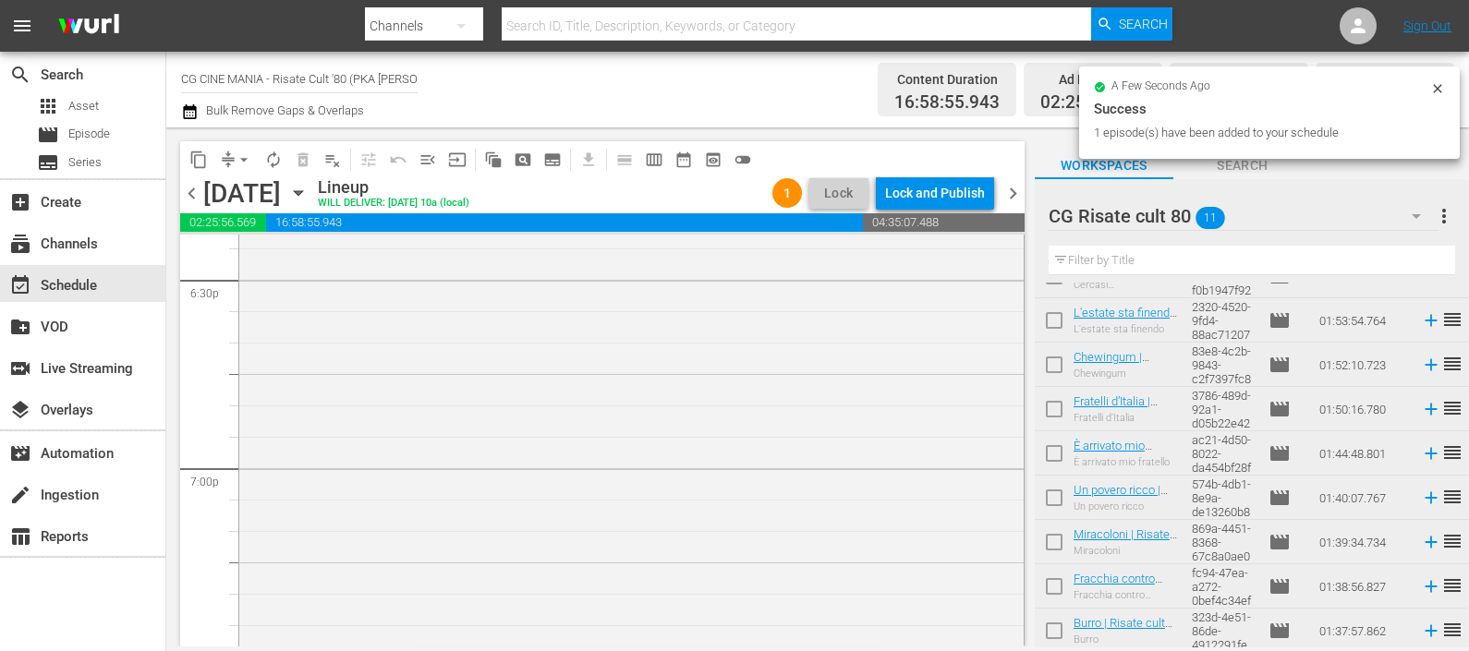
scroll to position [166, 0]
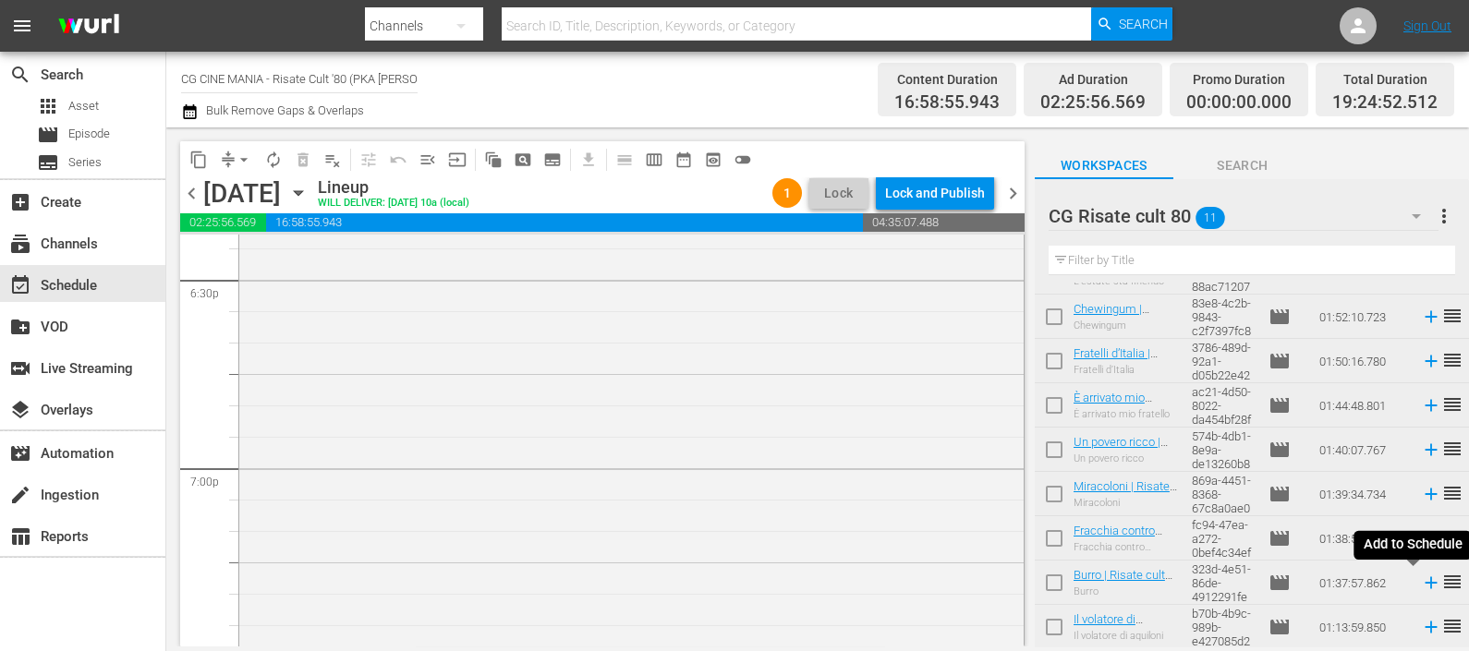
click at [1424, 583] on icon at bounding box center [1430, 583] width 12 height 12
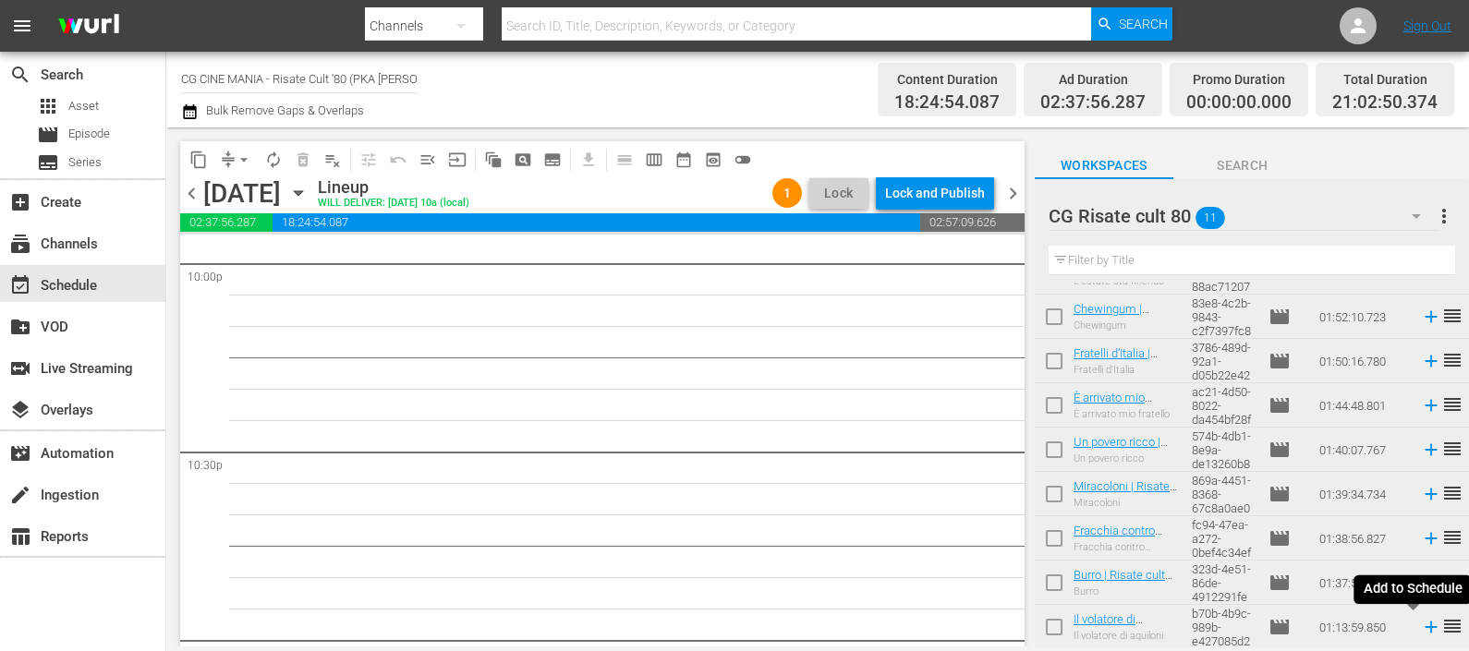
click at [1424, 628] on icon at bounding box center [1430, 628] width 12 height 12
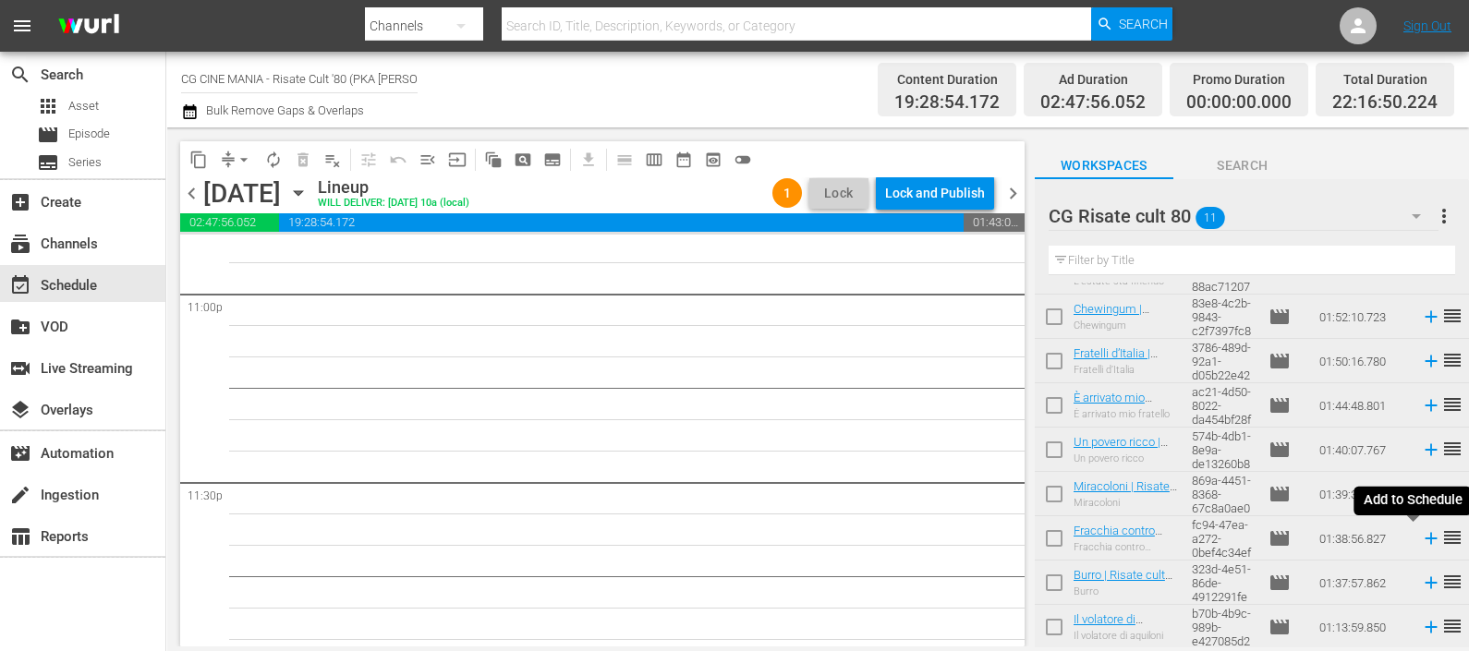
click at [1424, 540] on icon at bounding box center [1430, 539] width 12 height 12
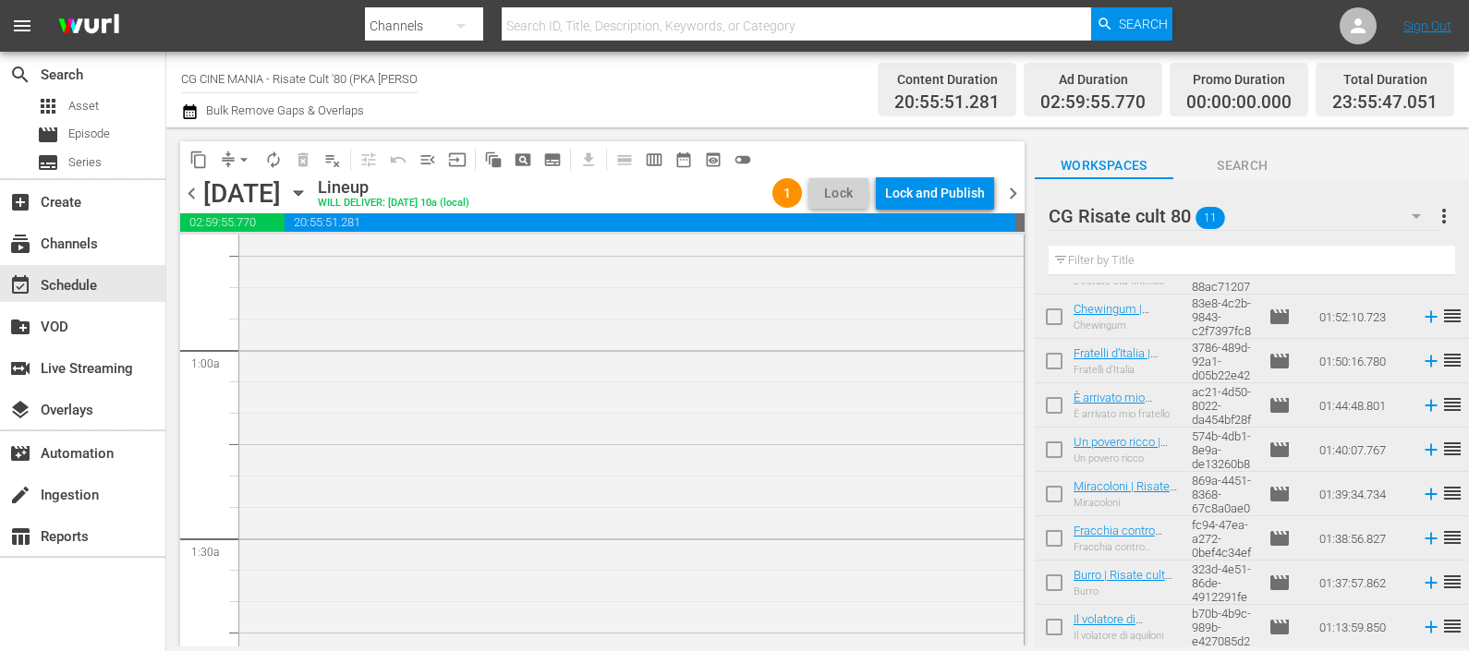
scroll to position [0, 0]
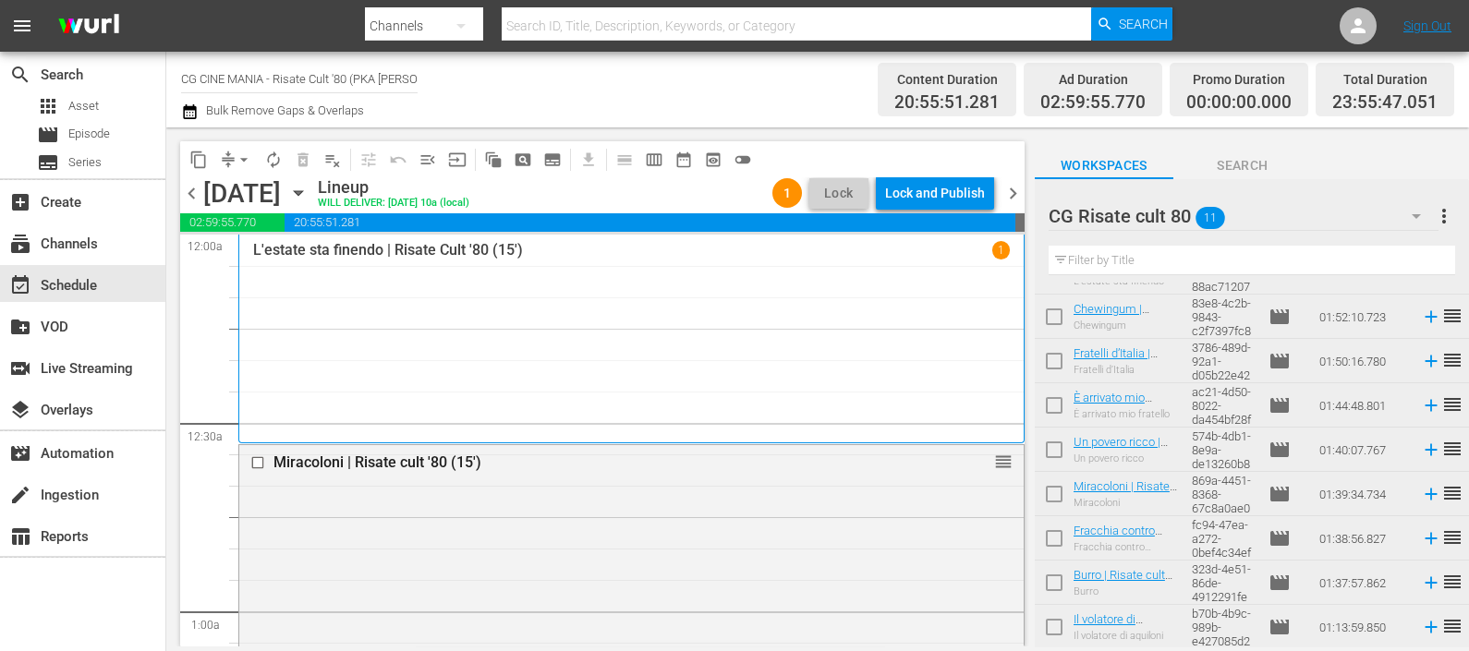
click at [192, 109] on icon "button" at bounding box center [189, 111] width 13 height 15
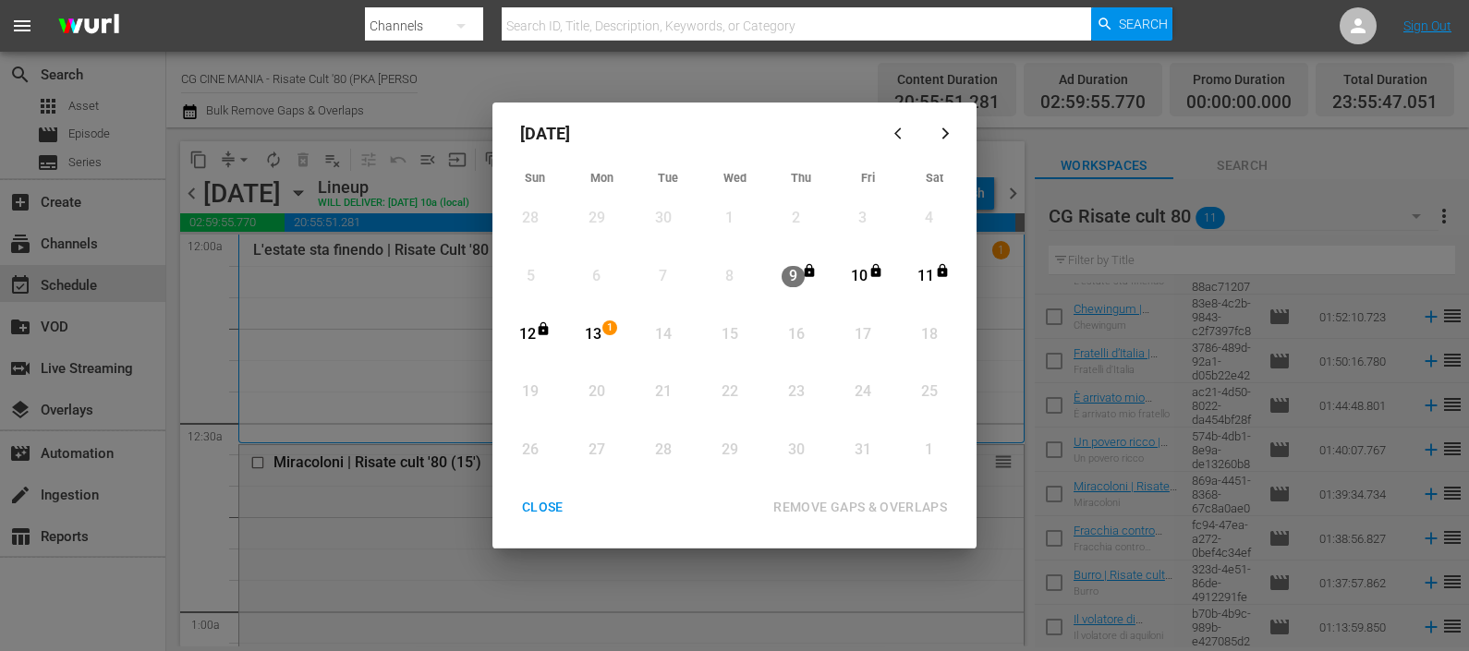
click at [597, 337] on div "13" at bounding box center [593, 334] width 23 height 21
click at [840, 500] on div "REMOVE GAPS & OVERLAPS" at bounding box center [859, 507] width 203 height 23
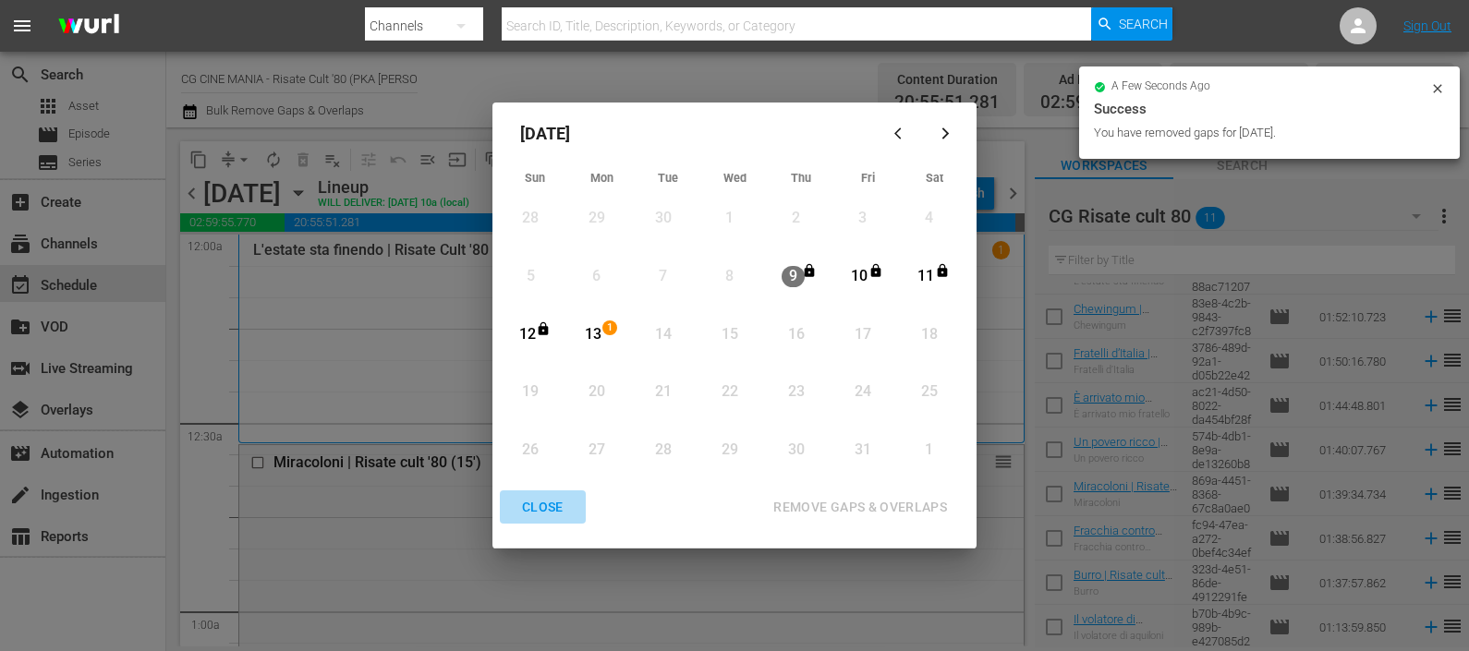
click at [543, 504] on div "CLOSE" at bounding box center [542, 507] width 71 height 23
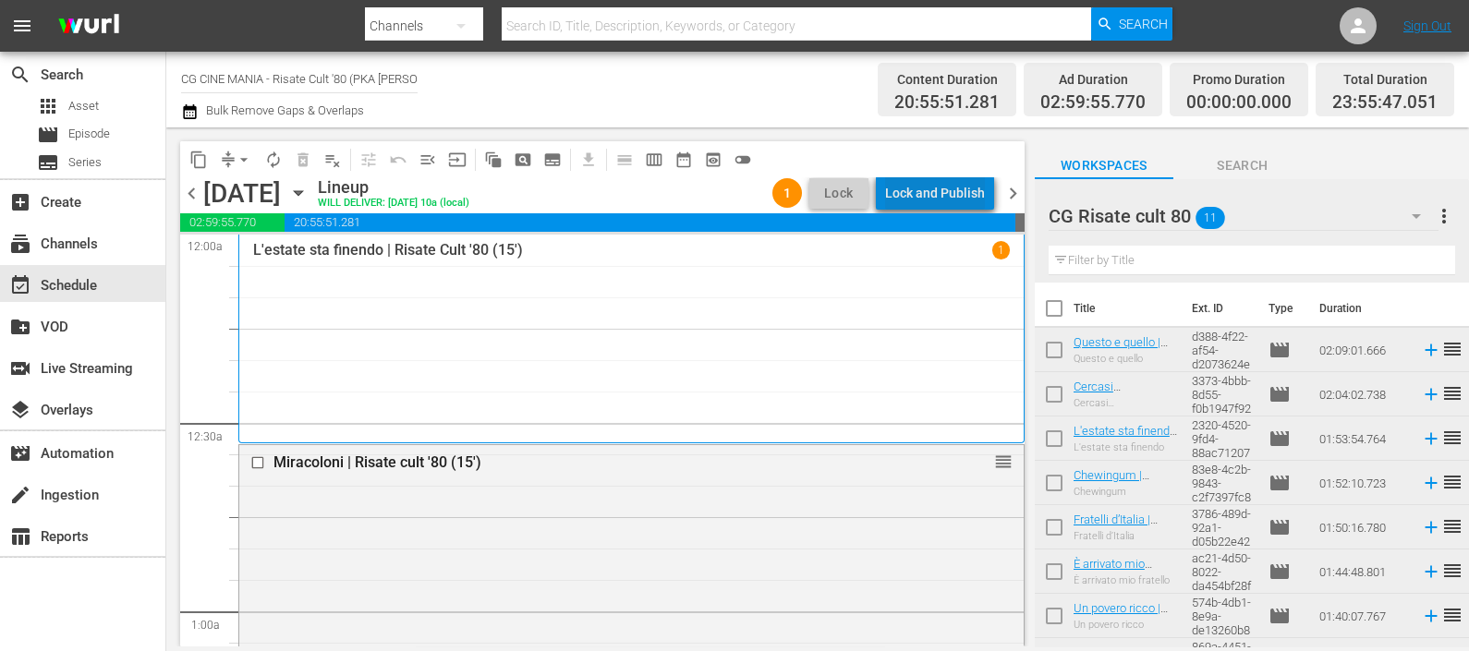
click at [952, 188] on div "Lock and Publish" at bounding box center [935, 192] width 100 height 33
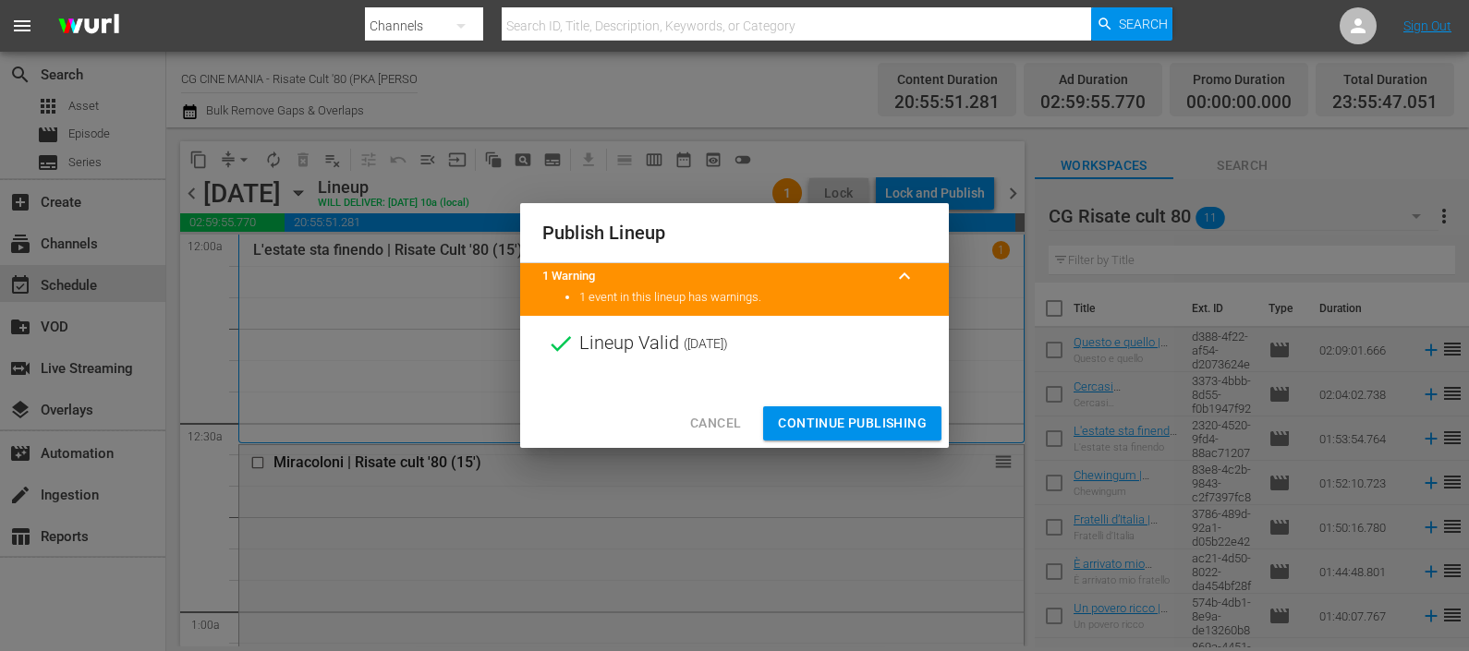
click at [880, 413] on span "Continue Publishing" at bounding box center [852, 423] width 149 height 23
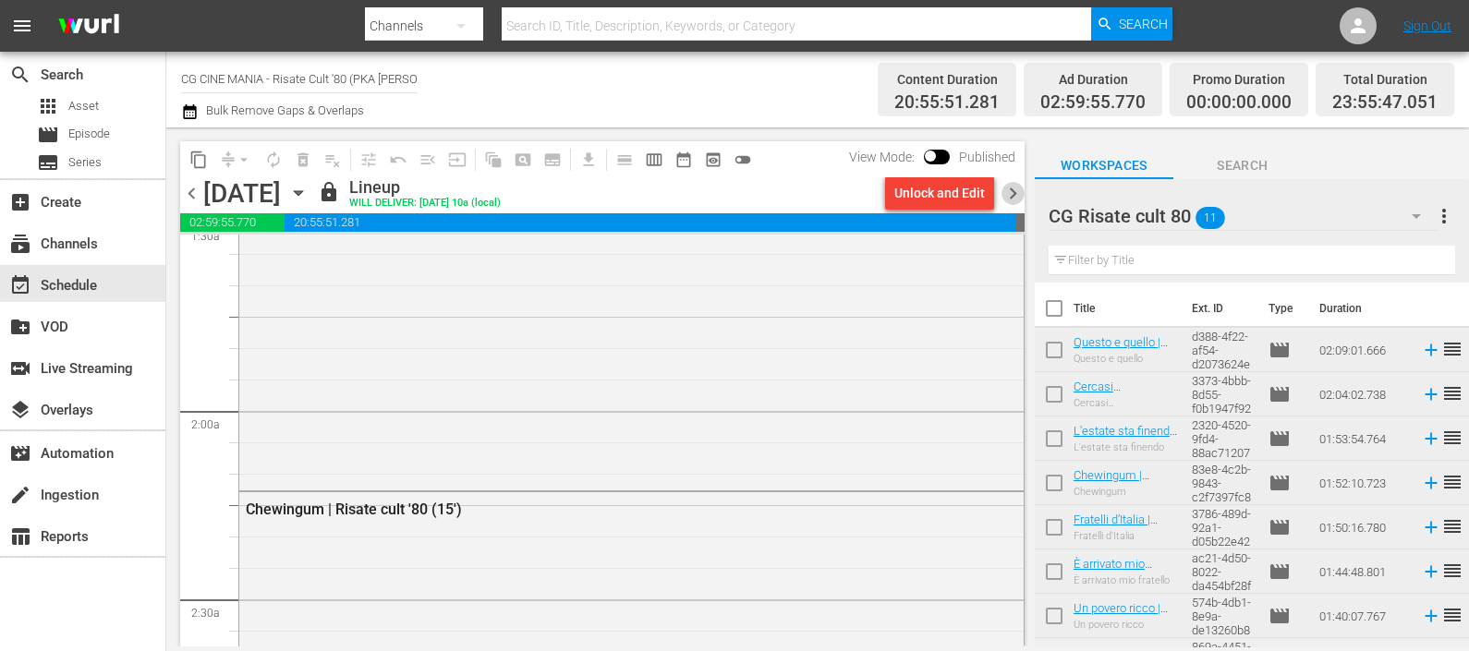
drag, startPoint x: 1021, startPoint y: 197, endPoint x: 1034, endPoint y: 268, distance: 72.3
click at [1021, 195] on span "chevron_right" at bounding box center [1012, 193] width 23 height 23
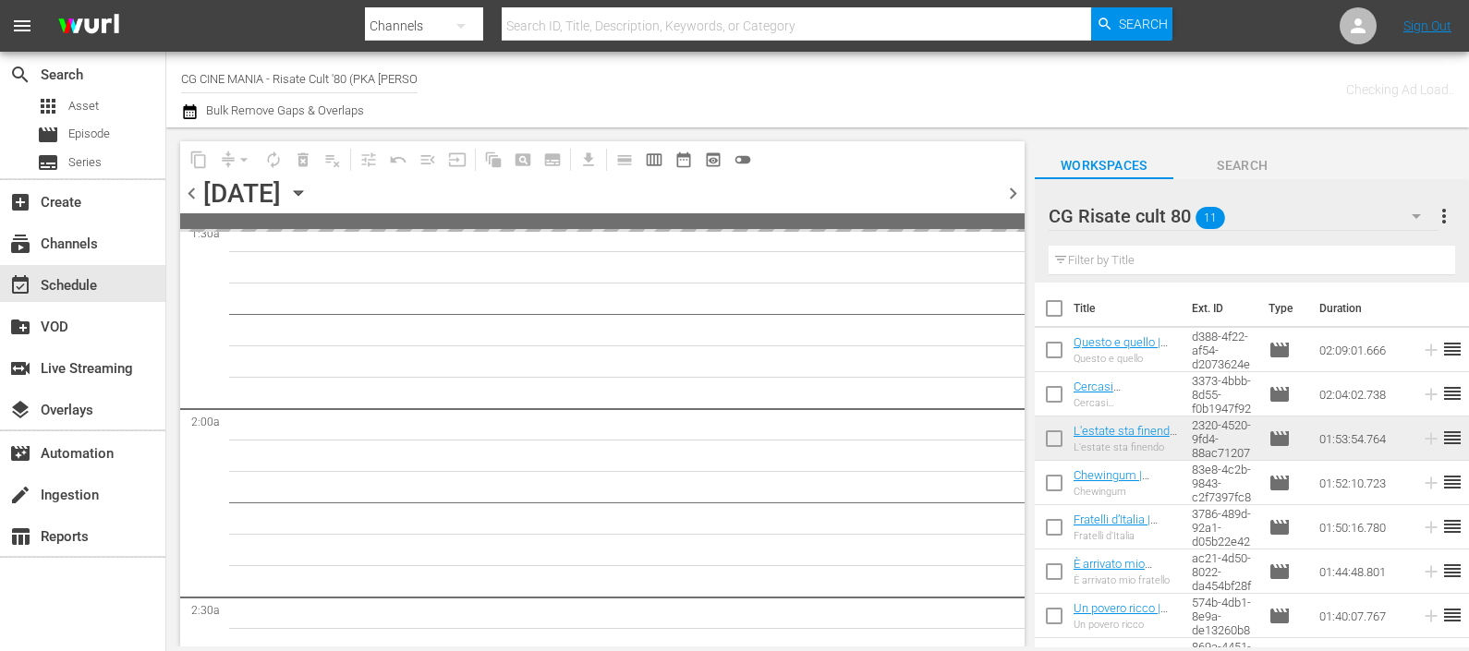
scroll to position [609, 0]
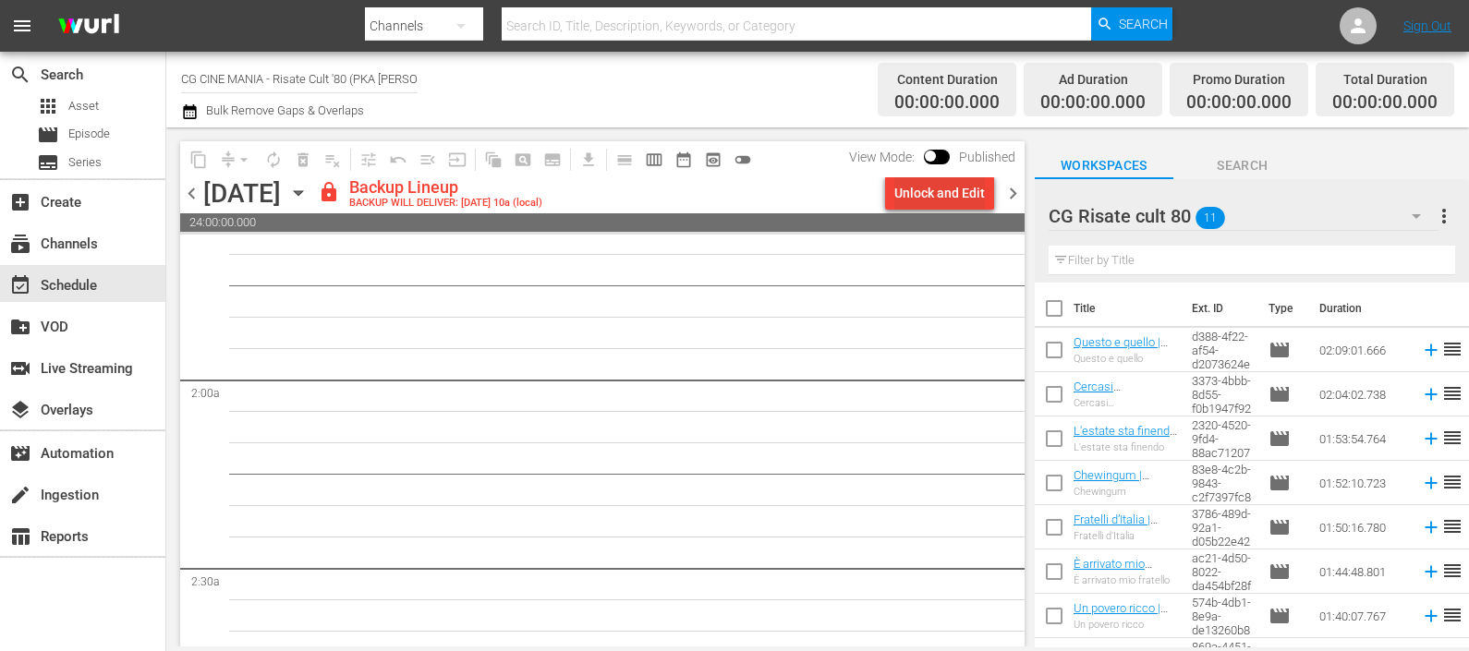
click at [942, 194] on div "Unlock and Edit" at bounding box center [939, 192] width 91 height 33
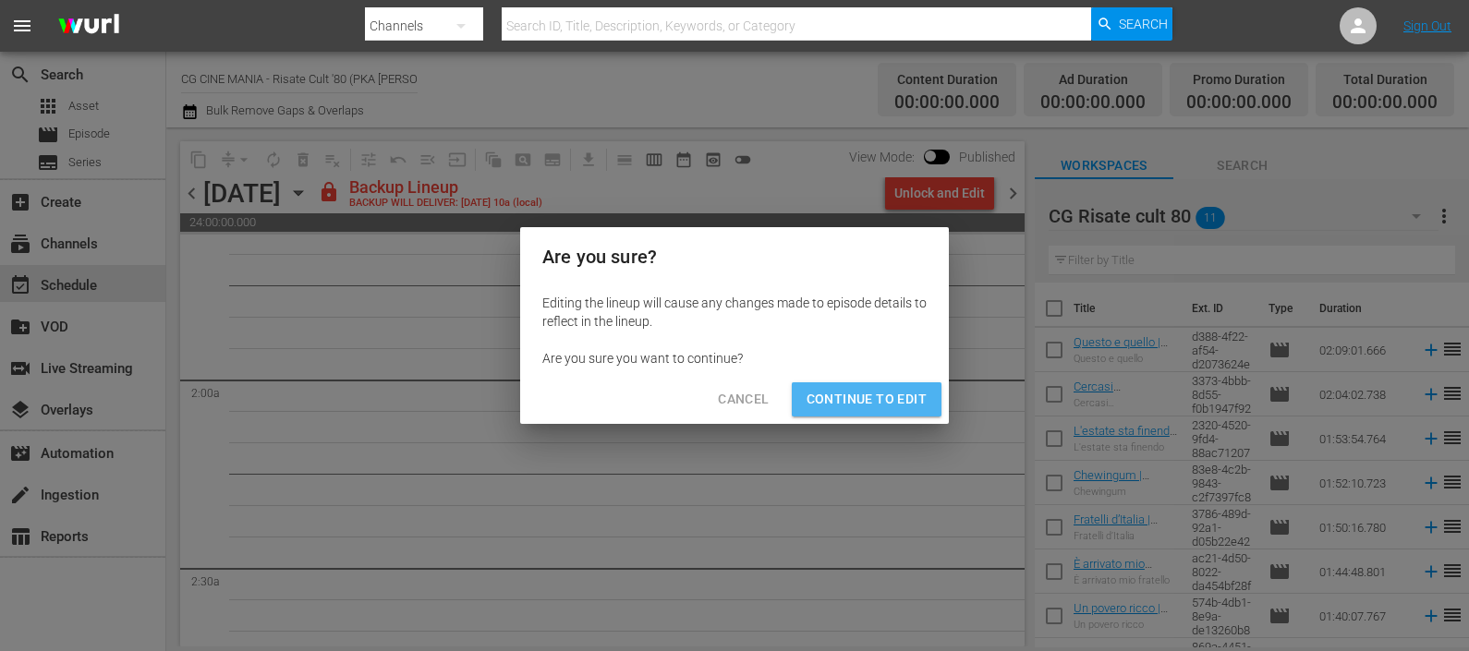
click at [906, 406] on span "Continue to Edit" at bounding box center [866, 399] width 120 height 23
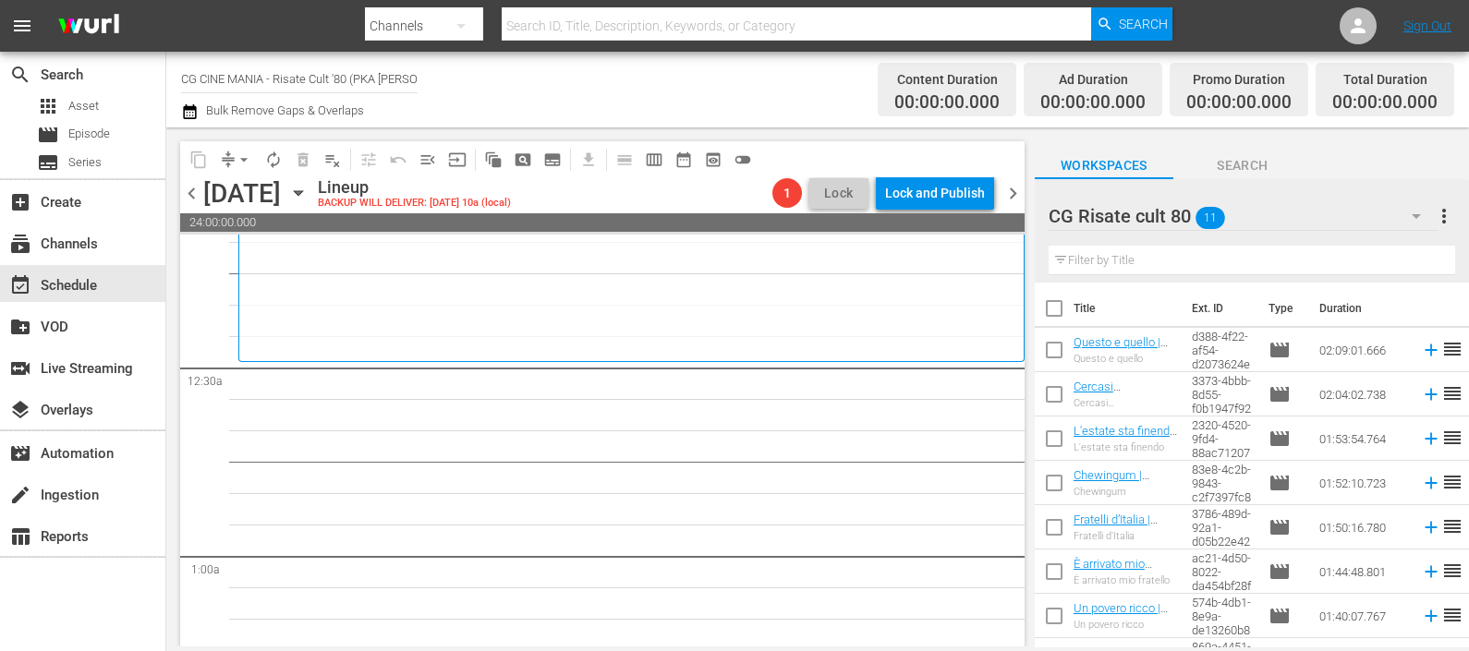
scroll to position [0, 0]
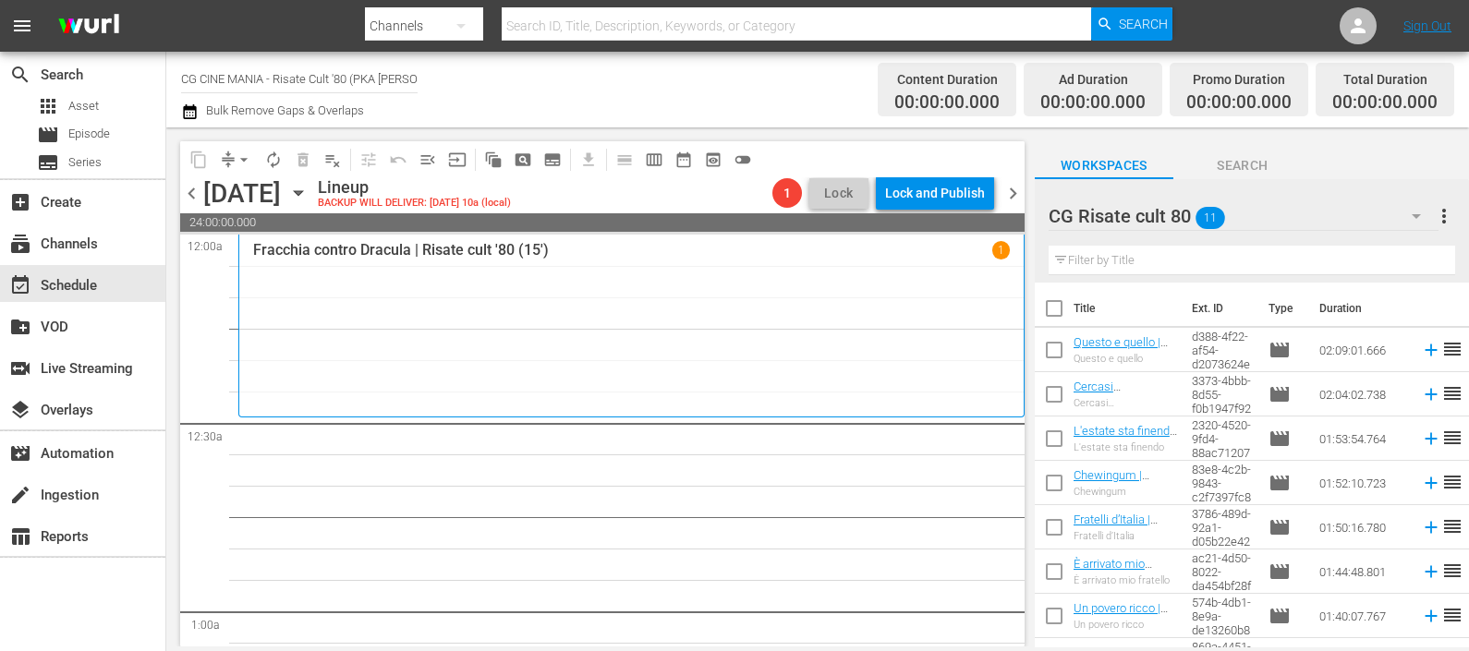
click at [1424, 524] on icon at bounding box center [1430, 528] width 12 height 12
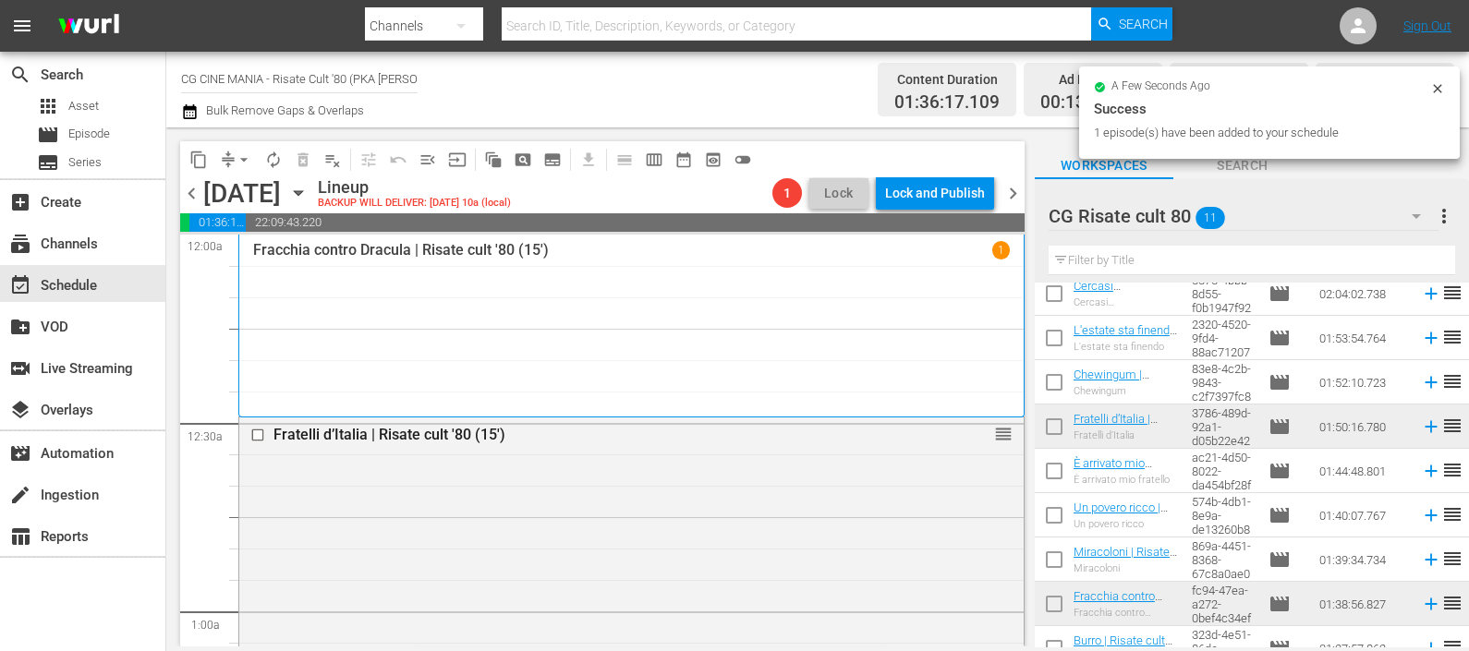
scroll to position [166, 0]
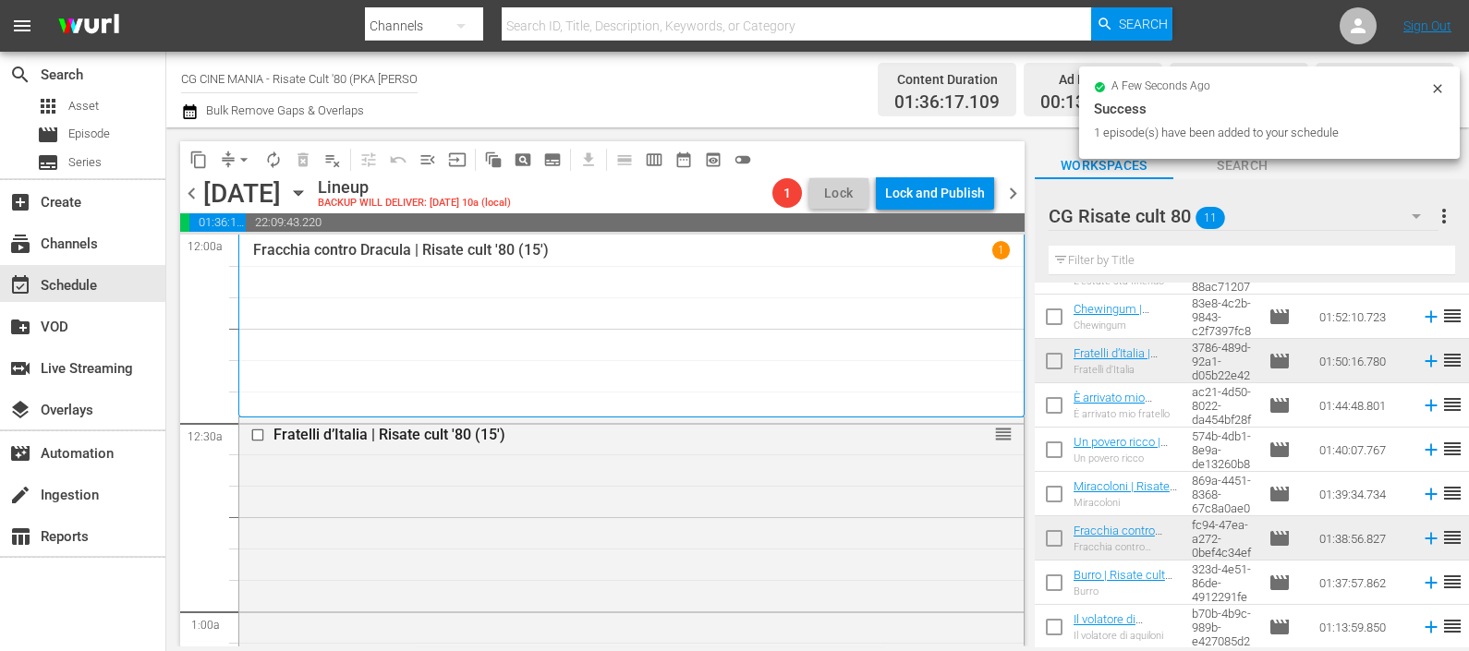
click at [1421, 456] on icon at bounding box center [1431, 450] width 20 height 20
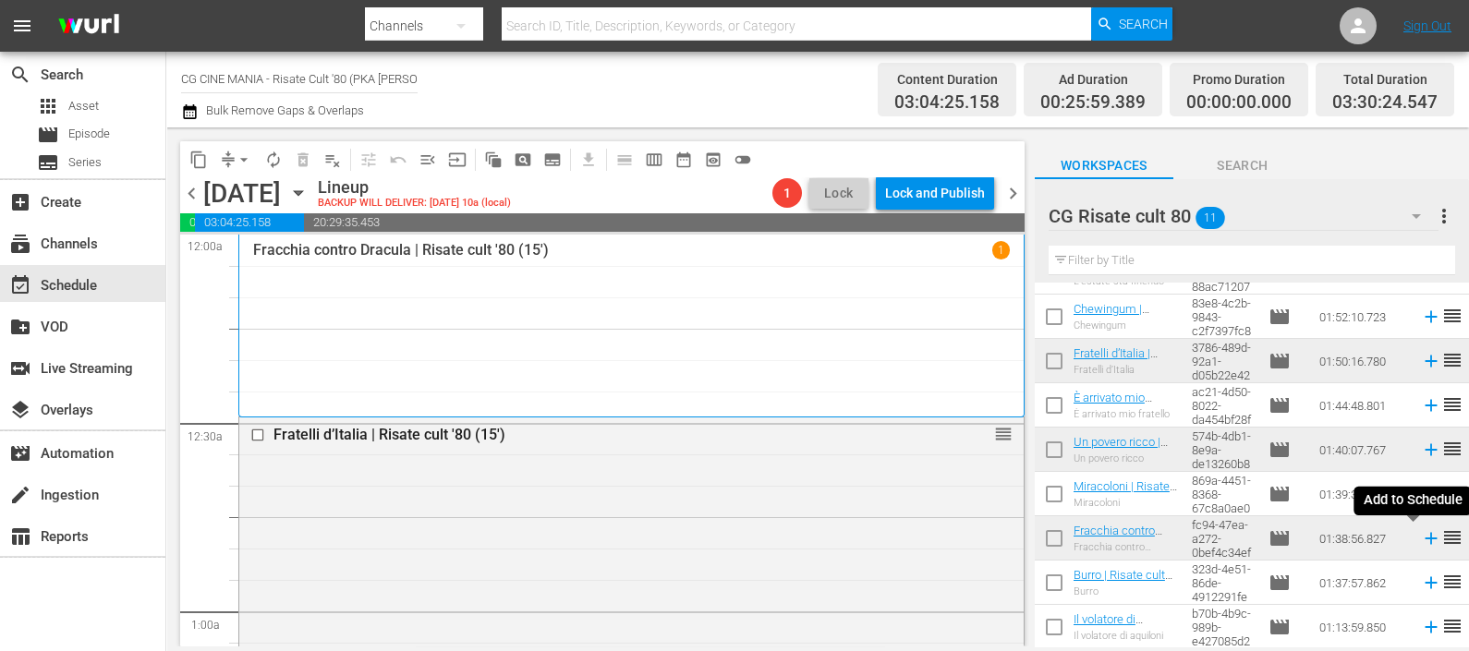
click at [1424, 539] on icon at bounding box center [1430, 539] width 12 height 12
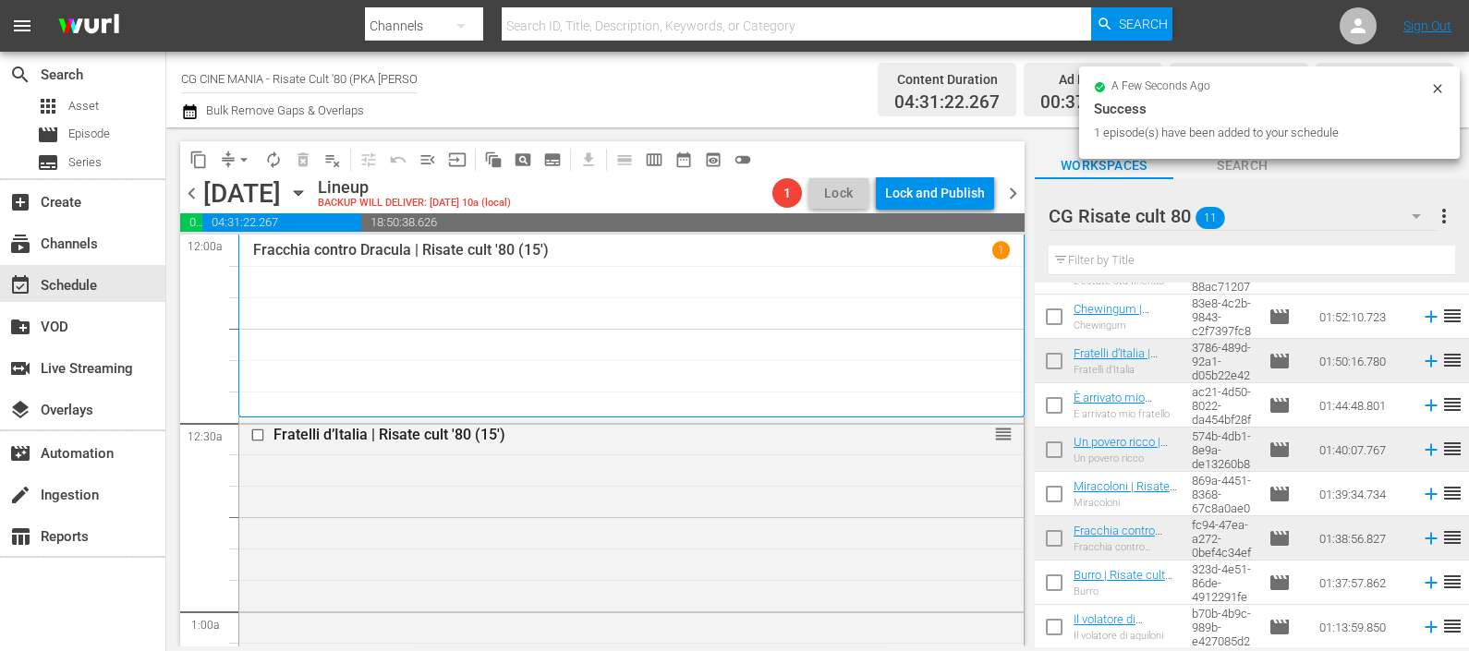
click at [1421, 316] on icon at bounding box center [1431, 317] width 20 height 20
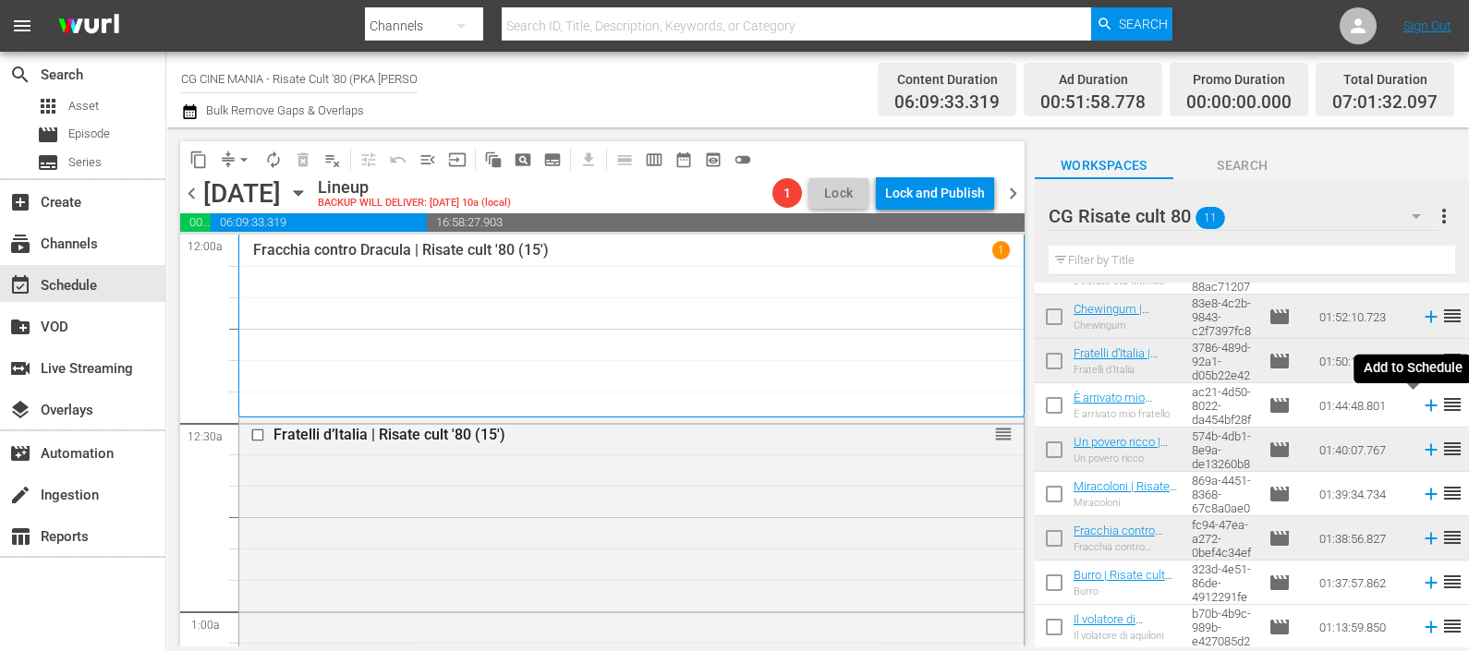
click at [1424, 406] on icon at bounding box center [1430, 406] width 12 height 12
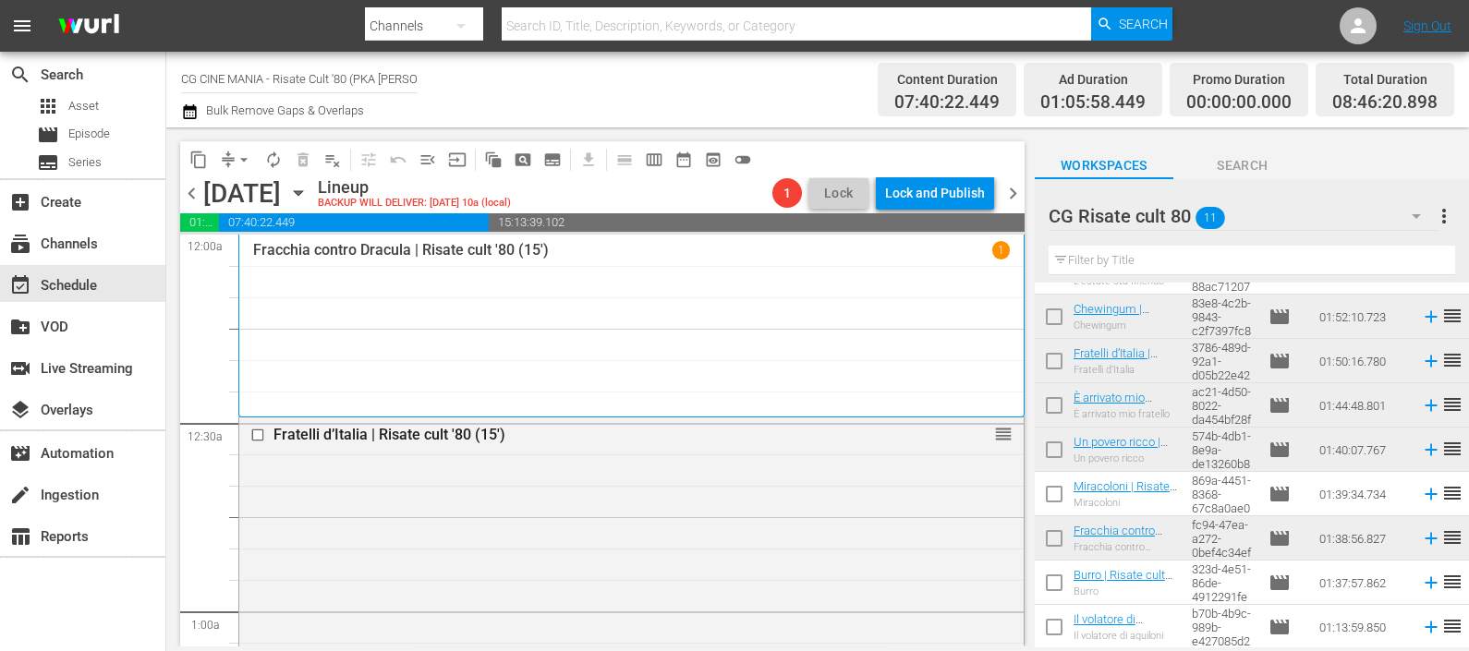
click at [1424, 586] on icon at bounding box center [1430, 583] width 12 height 12
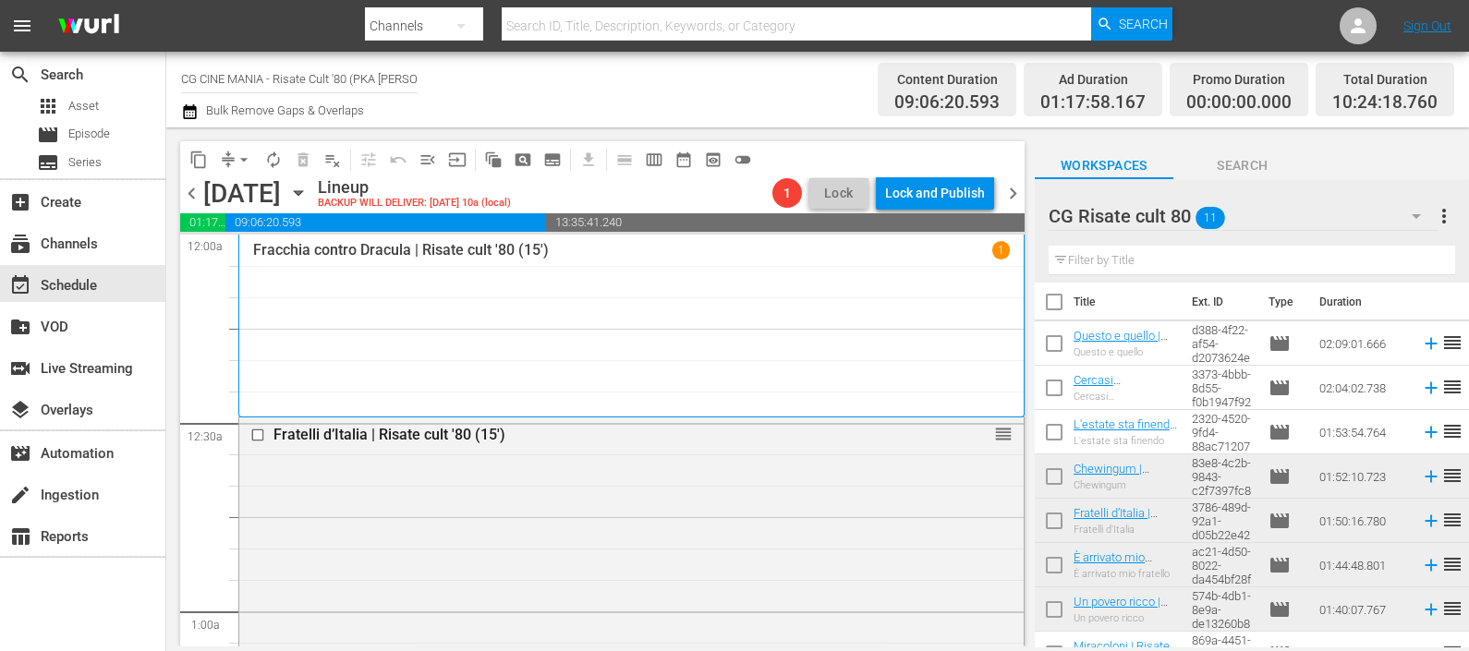
scroll to position [0, 0]
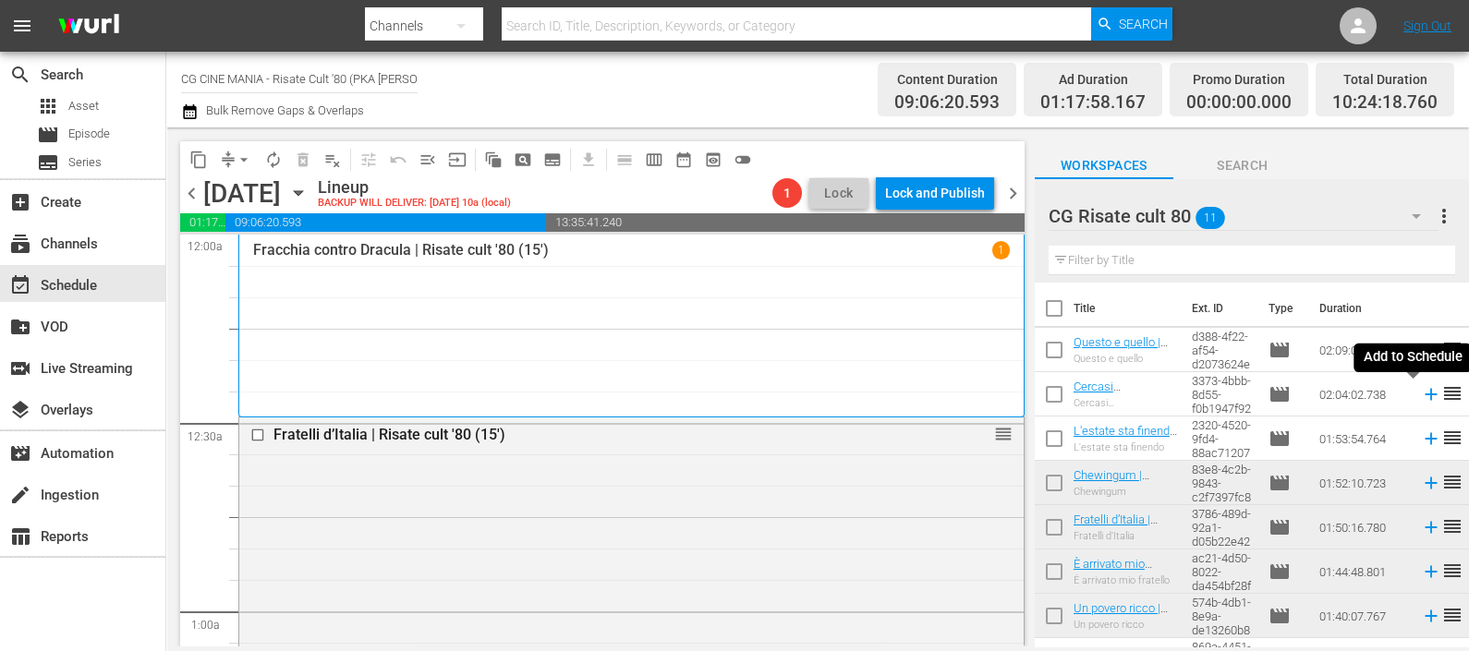
click at [1421, 396] on icon at bounding box center [1431, 394] width 20 height 20
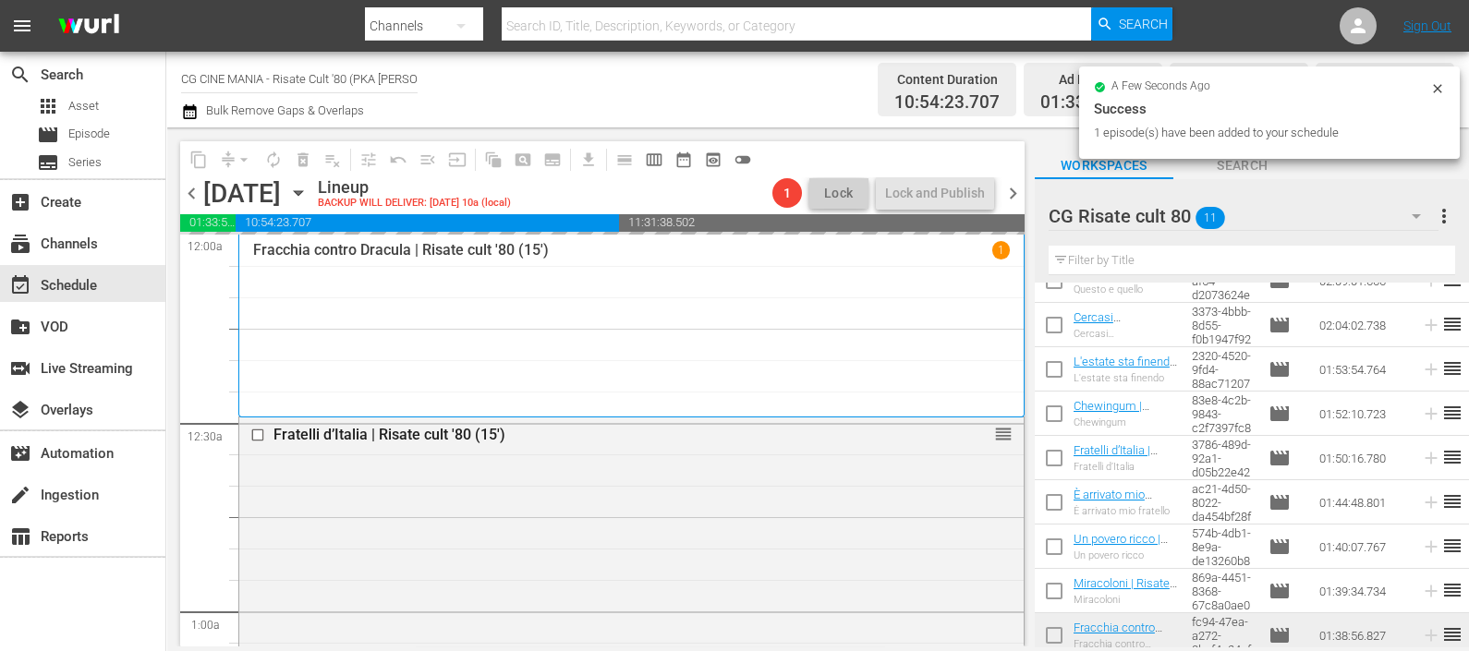
scroll to position [166, 0]
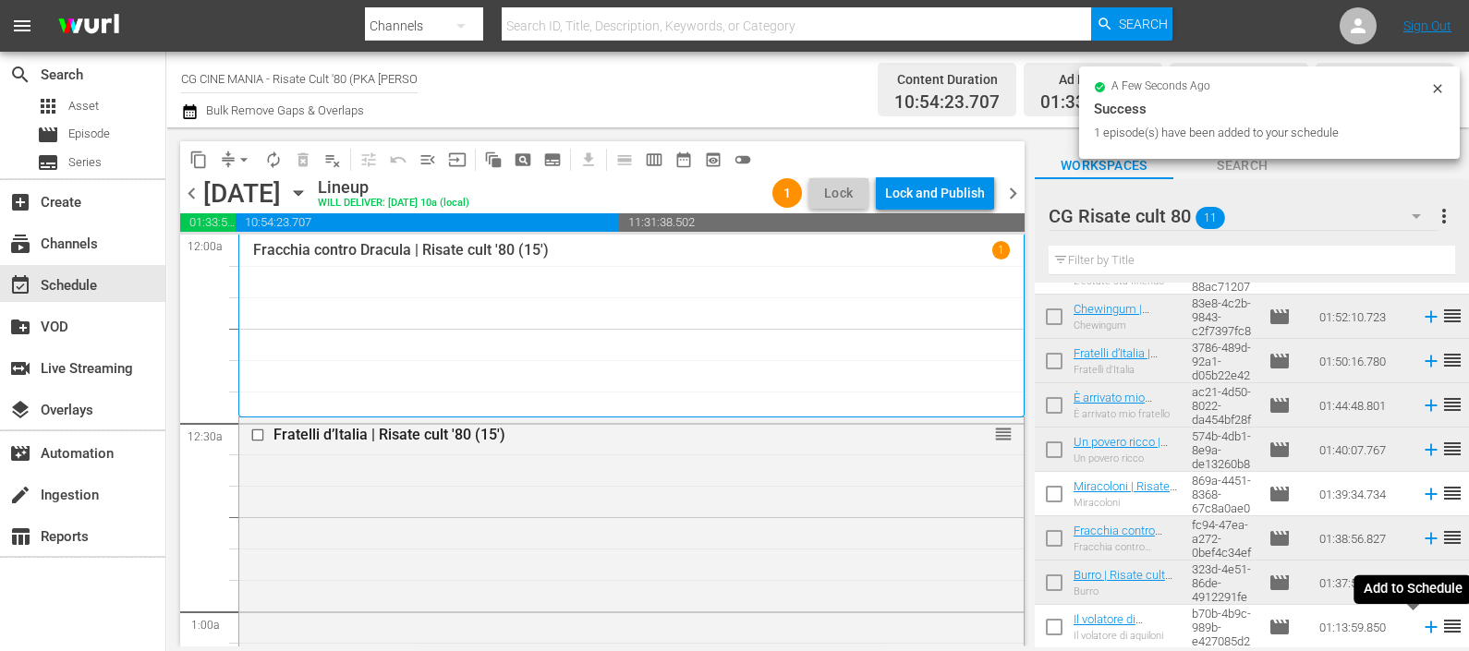
click at [1421, 624] on icon at bounding box center [1431, 627] width 20 height 20
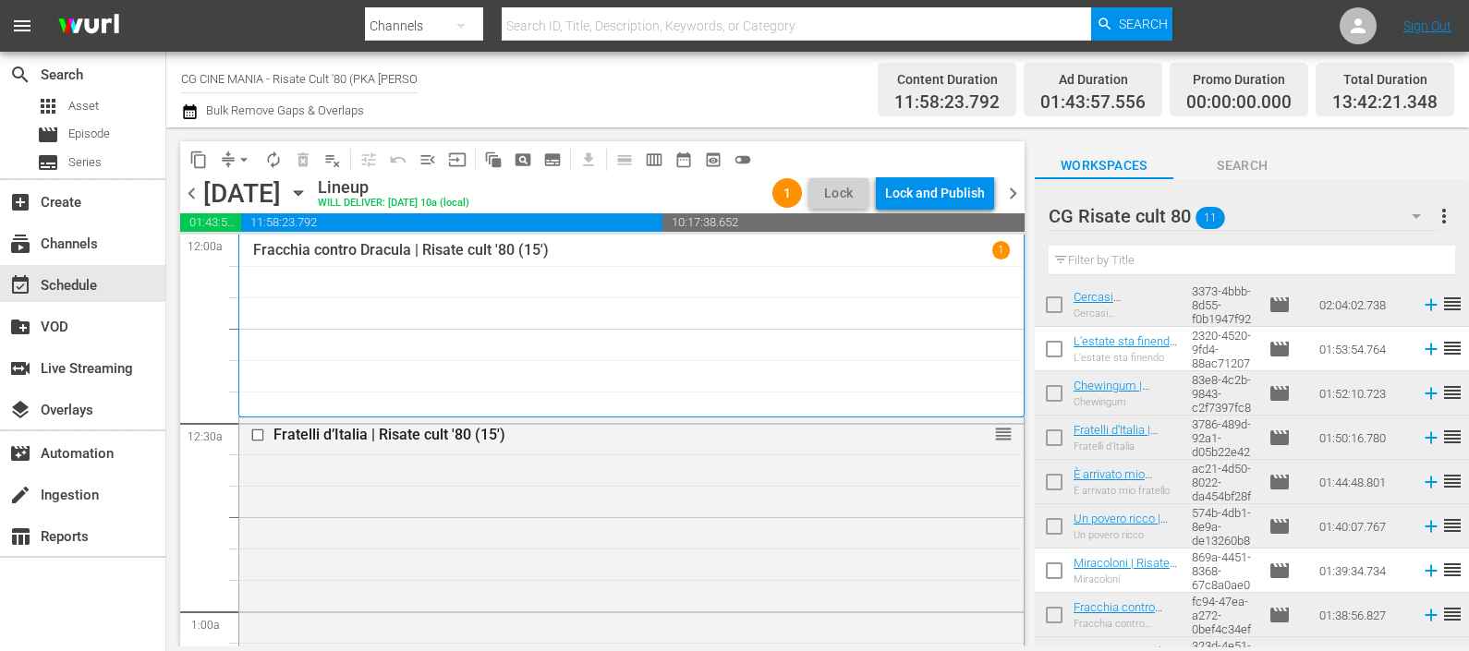
scroll to position [0, 0]
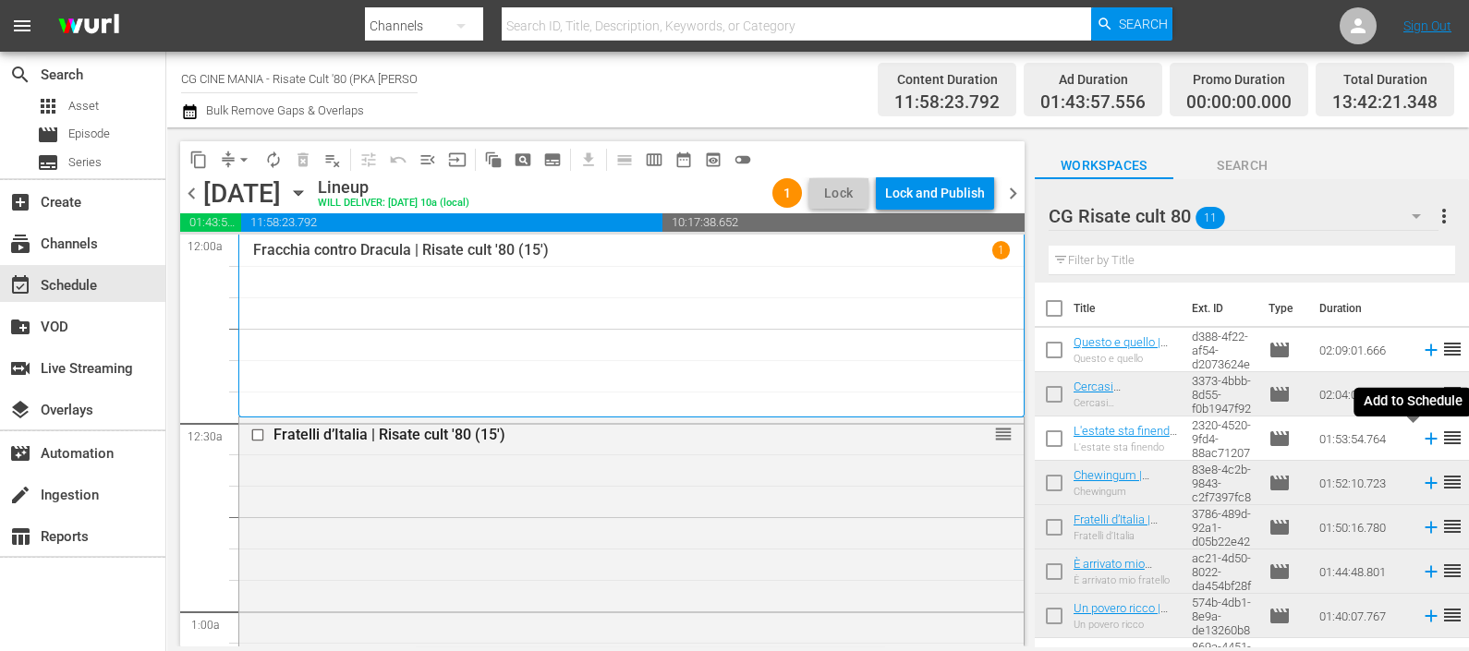
click at [1421, 439] on icon at bounding box center [1431, 439] width 20 height 20
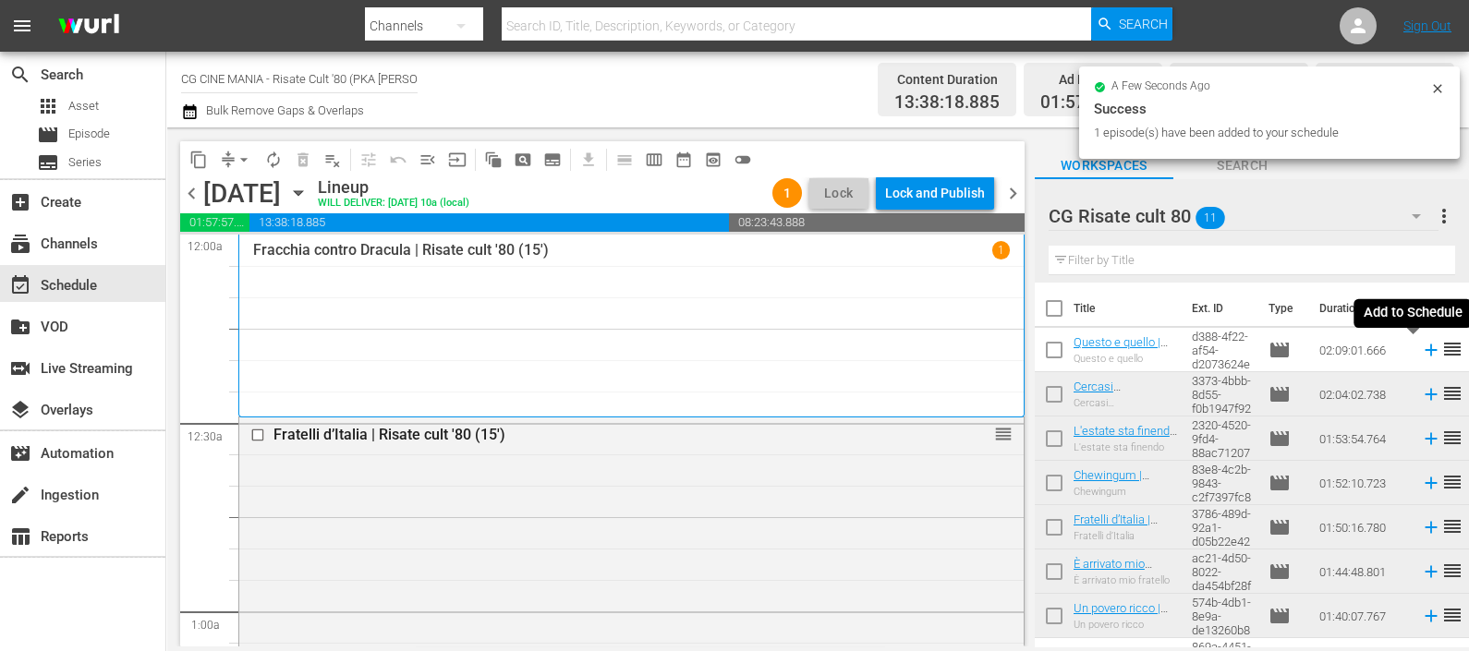
click at [1421, 348] on icon at bounding box center [1431, 350] width 20 height 20
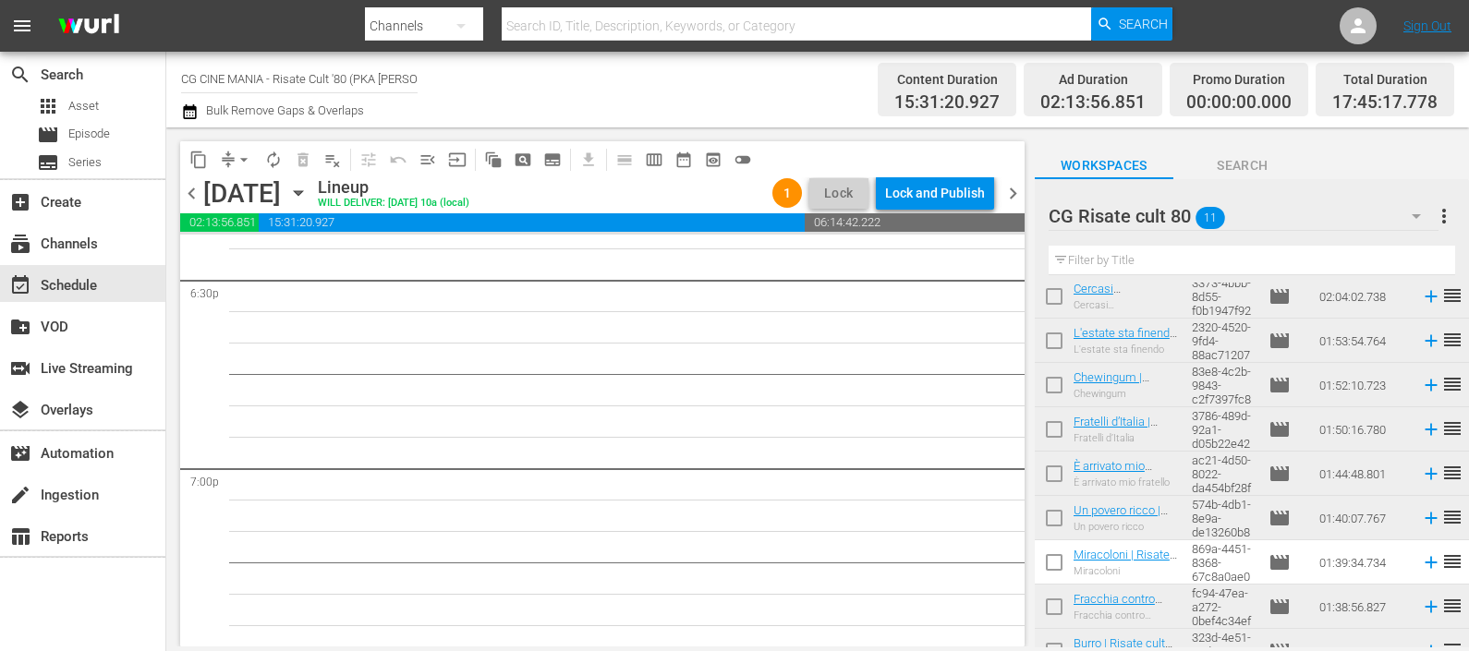
scroll to position [166, 0]
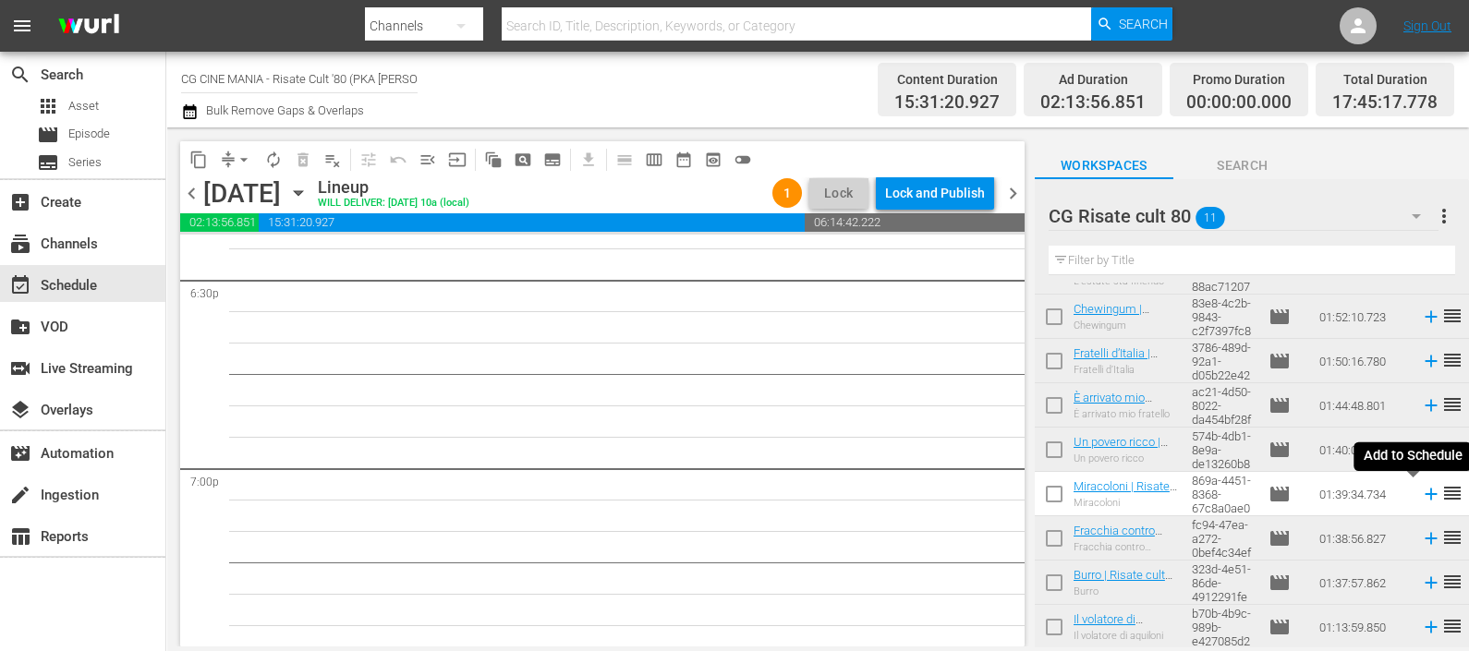
click at [1421, 493] on icon at bounding box center [1431, 494] width 20 height 20
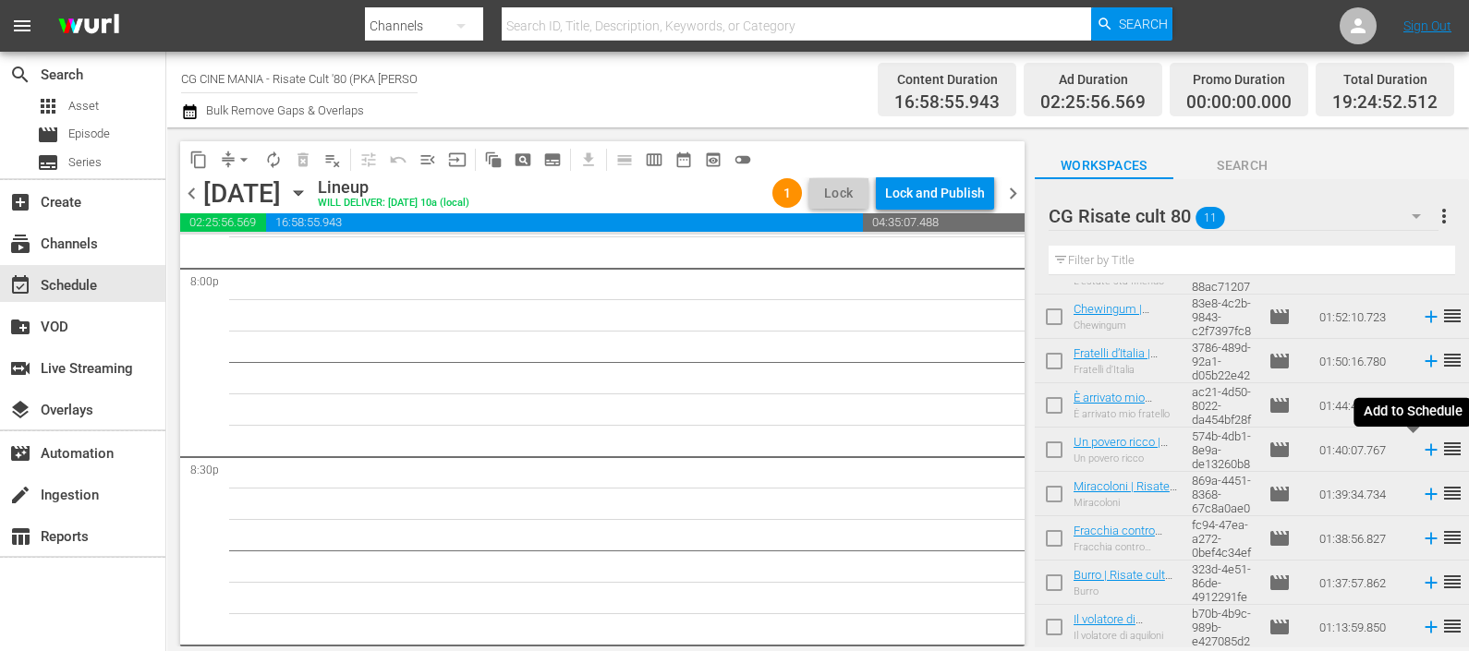
click at [1424, 447] on icon at bounding box center [1430, 450] width 12 height 12
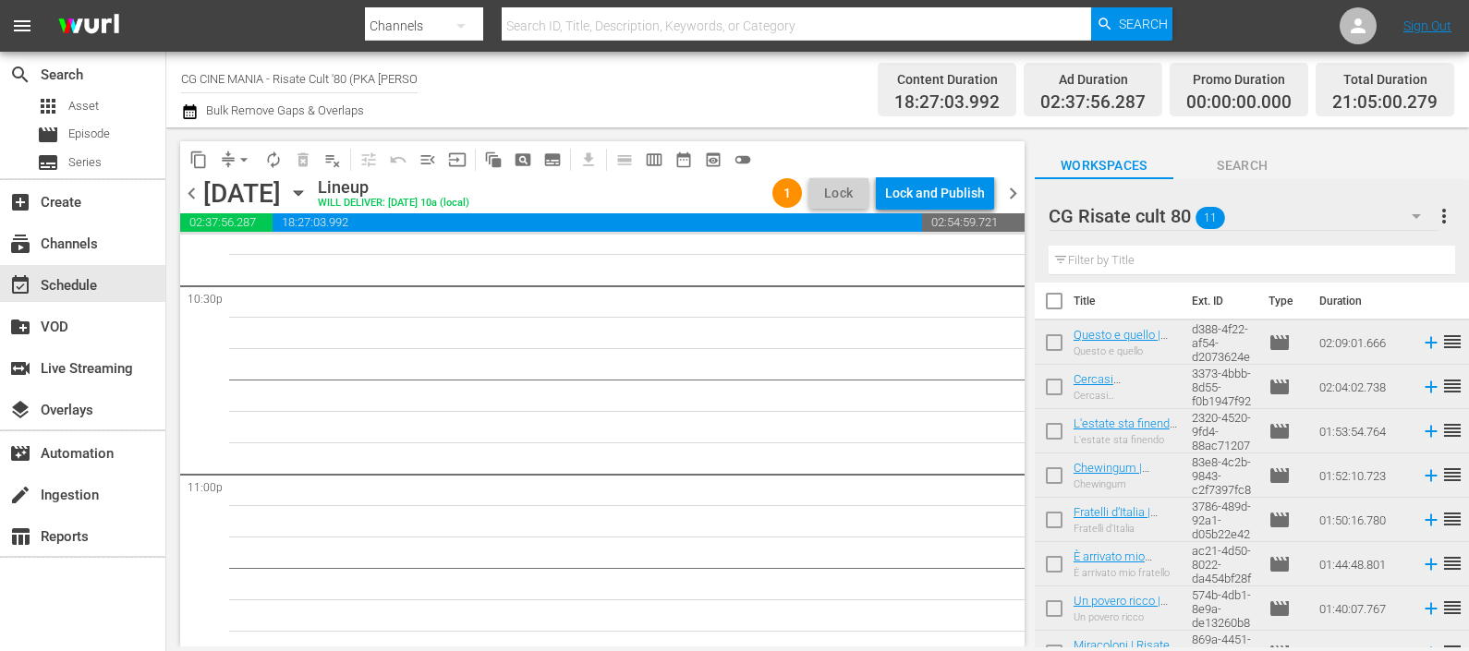
scroll to position [0, 0]
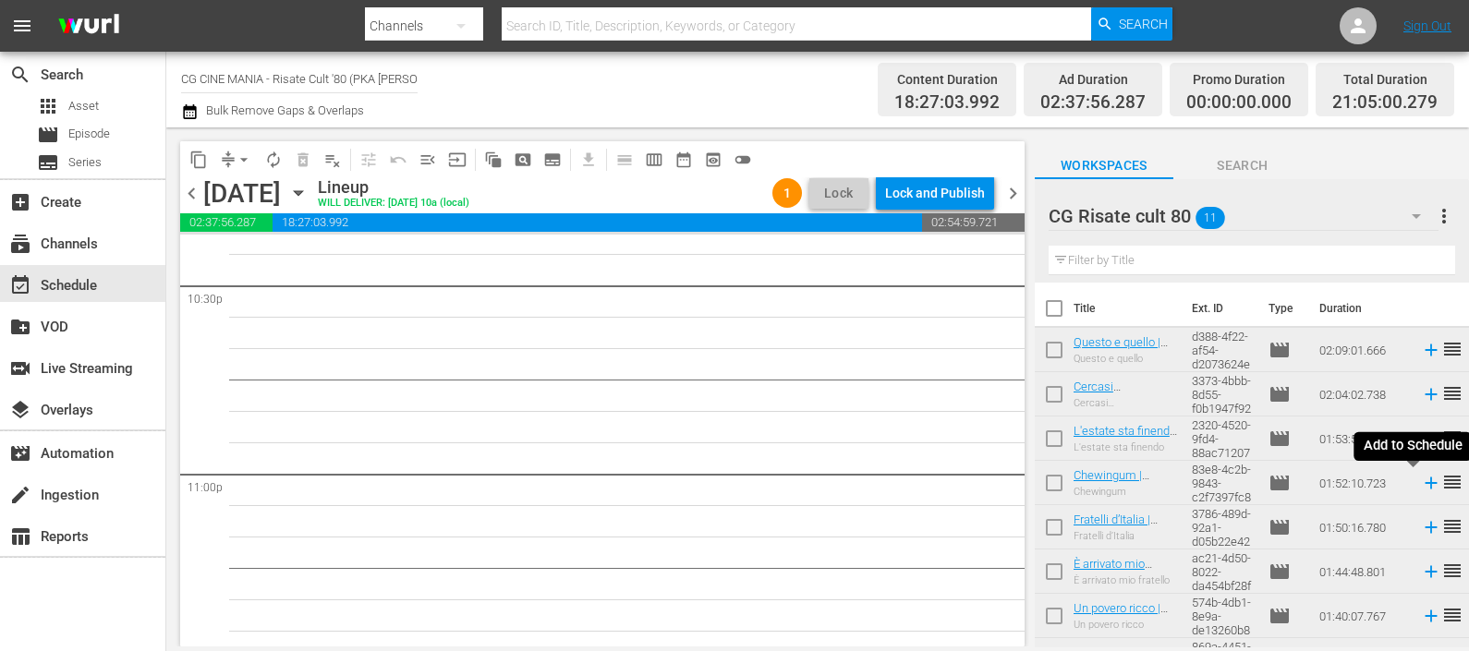
click at [1421, 481] on icon at bounding box center [1431, 483] width 20 height 20
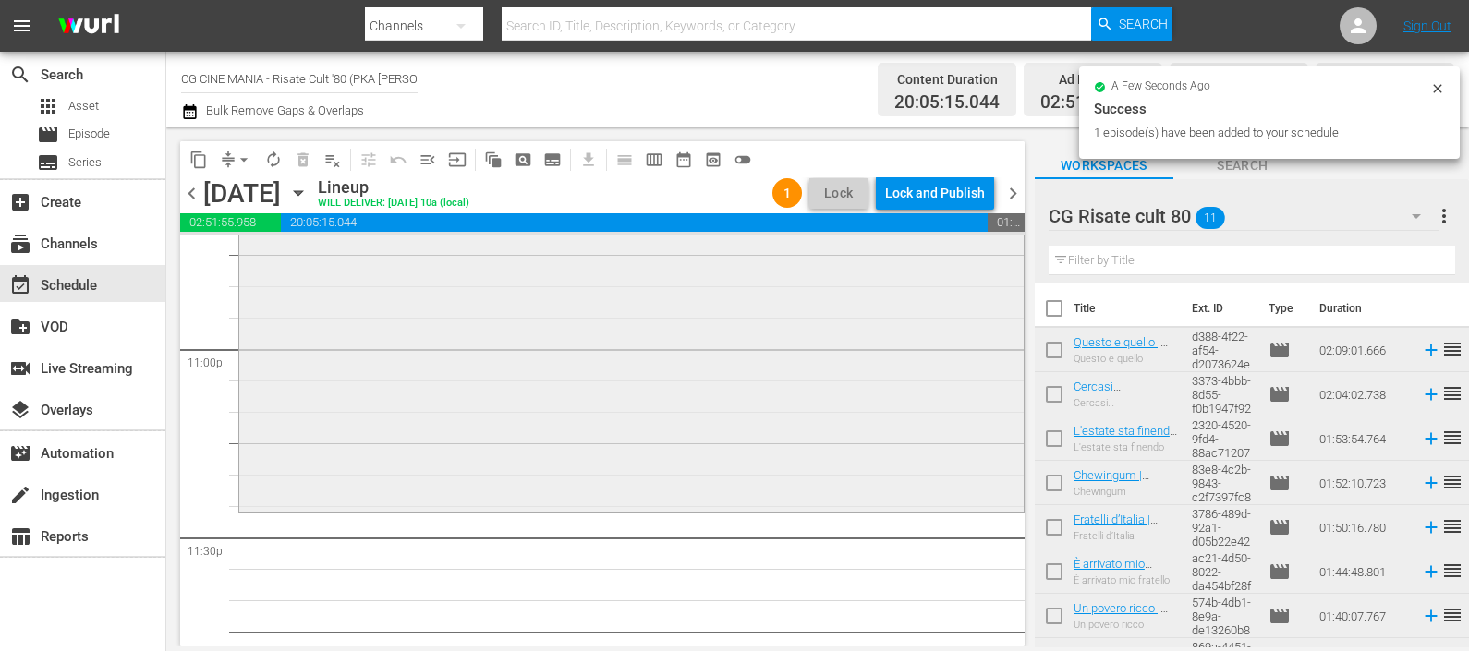
scroll to position [8632, 0]
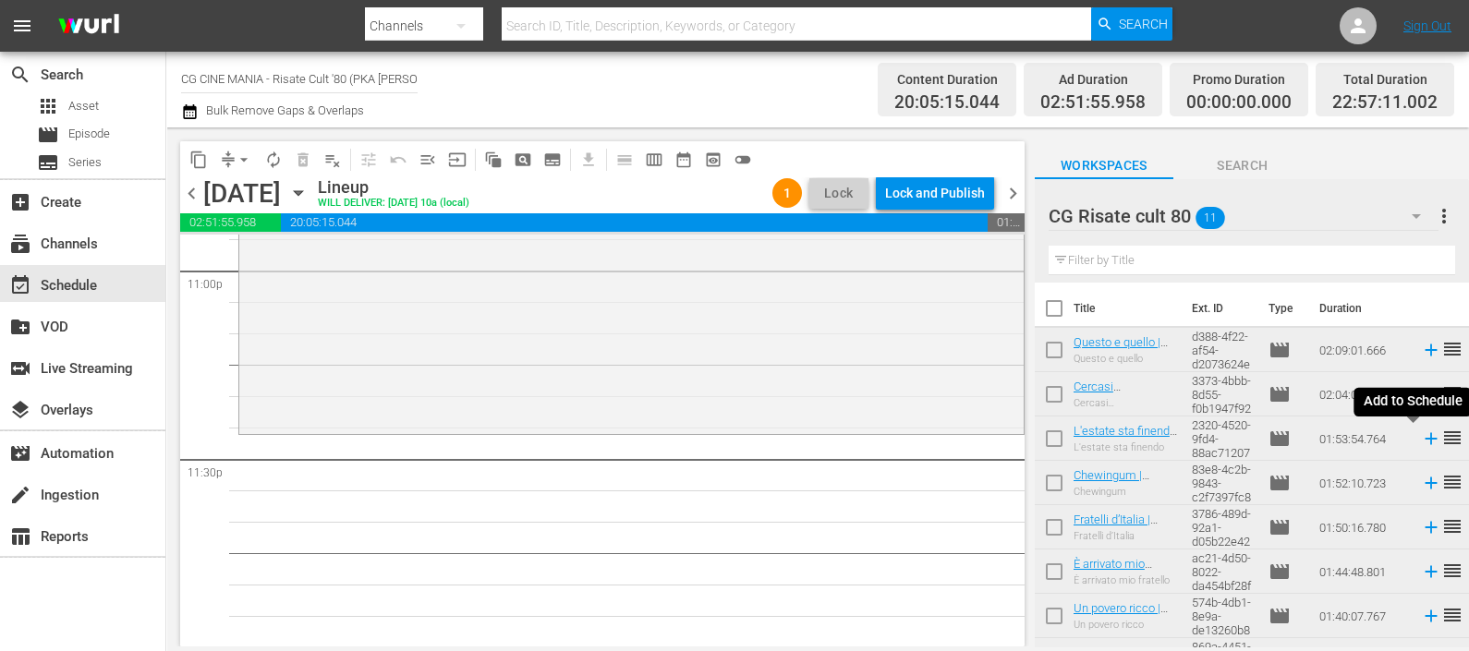
click at [1424, 439] on icon at bounding box center [1430, 439] width 12 height 12
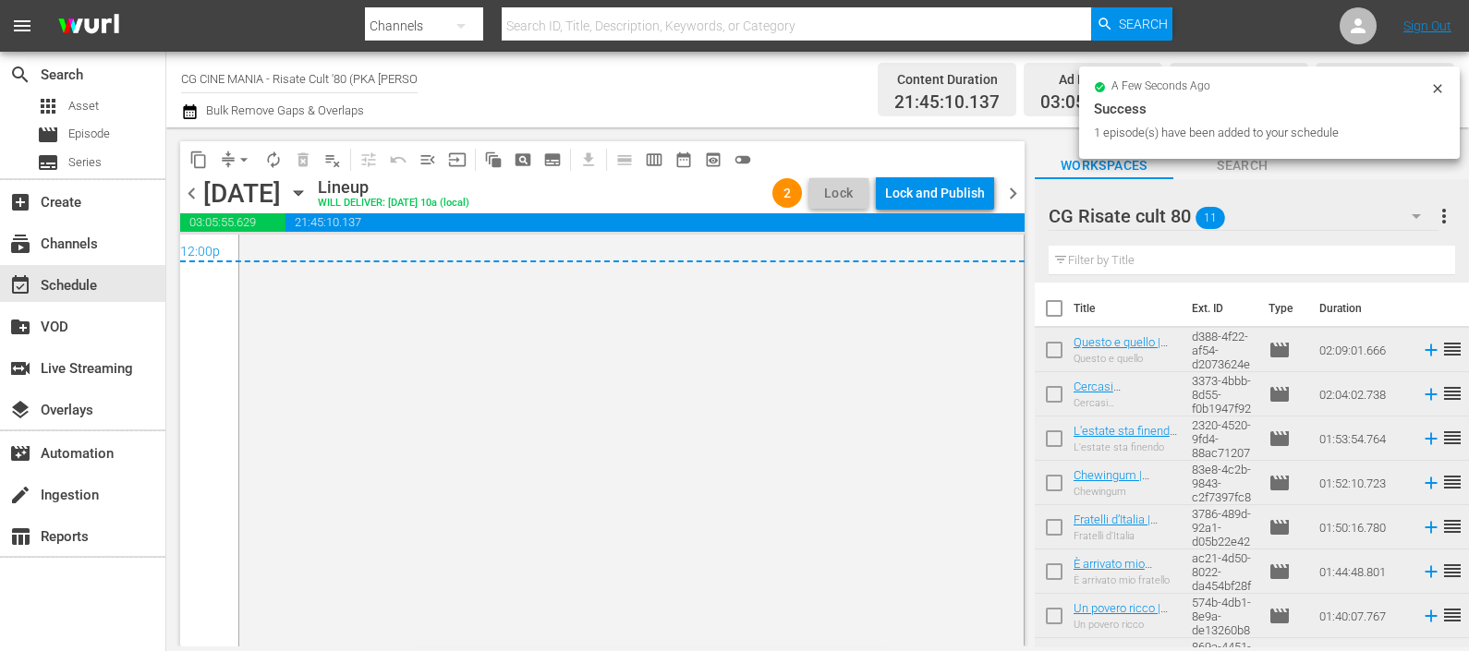
scroll to position [8905, 0]
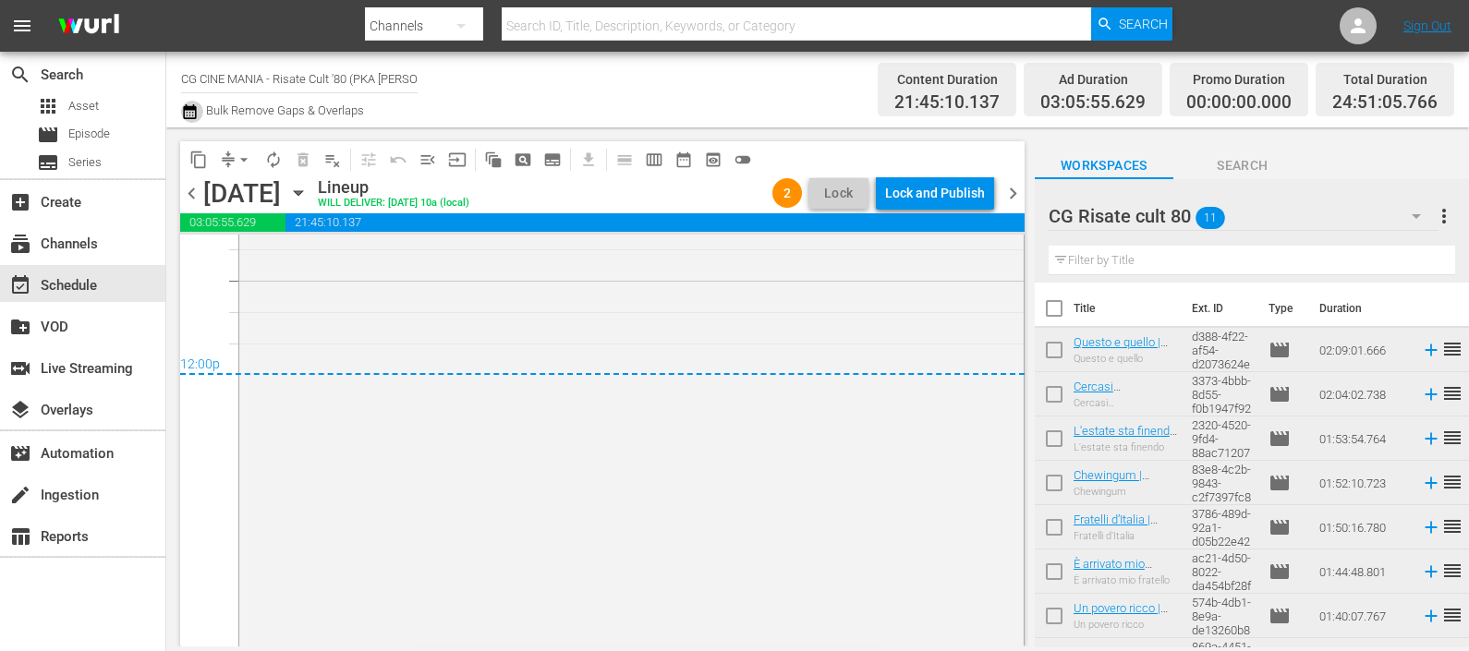
click at [188, 110] on icon "button" at bounding box center [189, 111] width 13 height 15
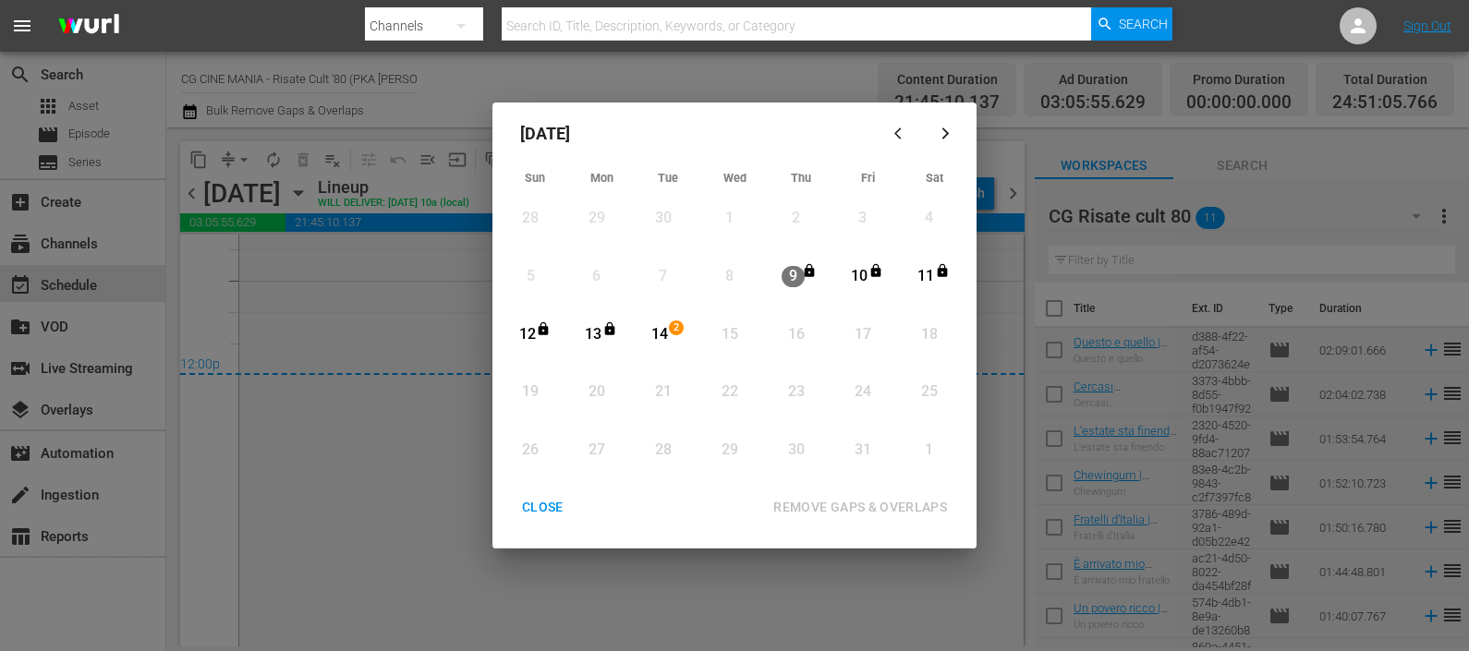
click at [659, 334] on div "14" at bounding box center [659, 334] width 23 height 21
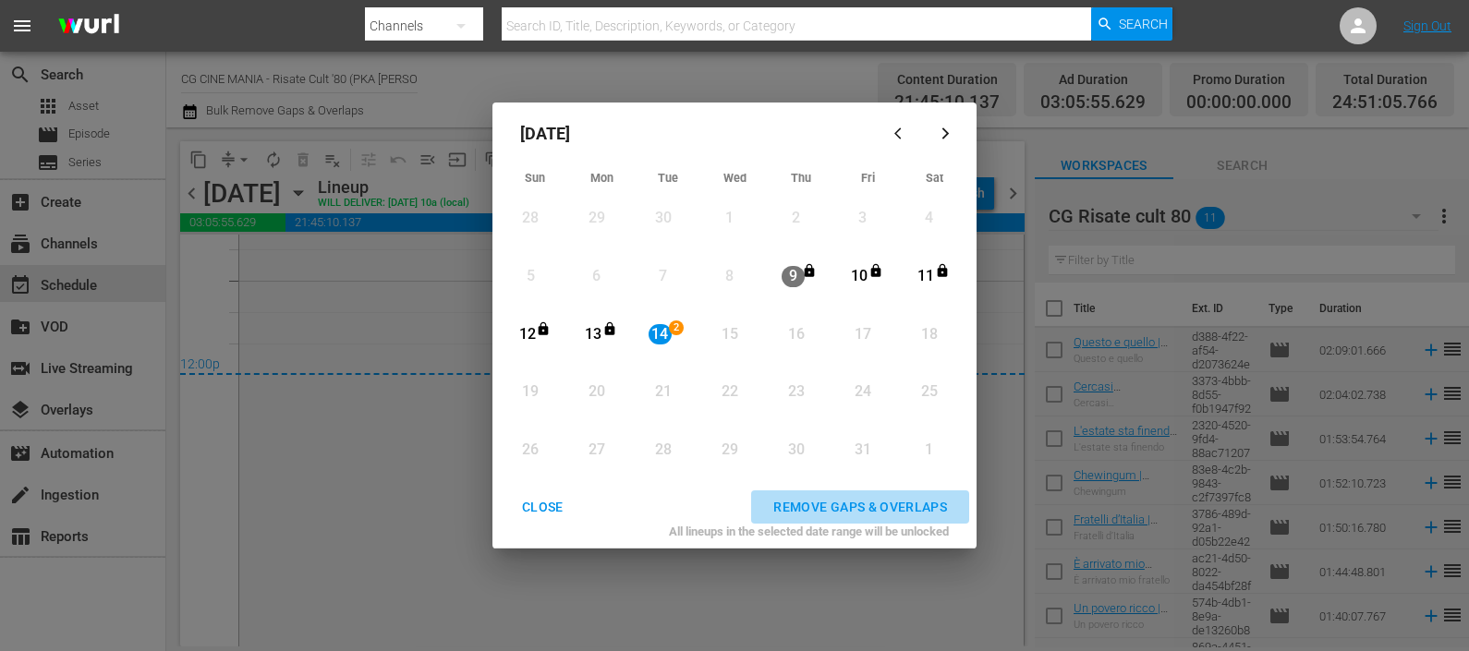
click at [836, 502] on div "REMOVE GAPS & OVERLAPS" at bounding box center [859, 507] width 203 height 23
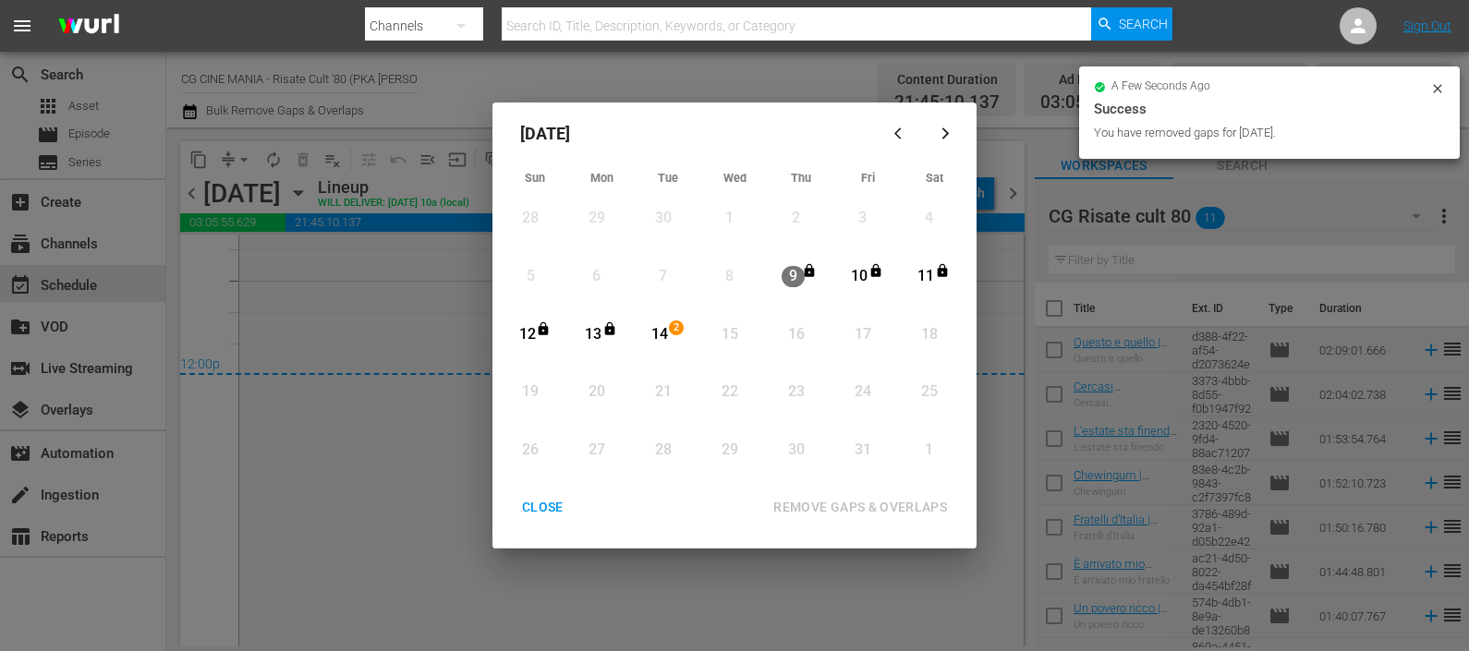
click at [557, 503] on div "CLOSE" at bounding box center [542, 507] width 71 height 23
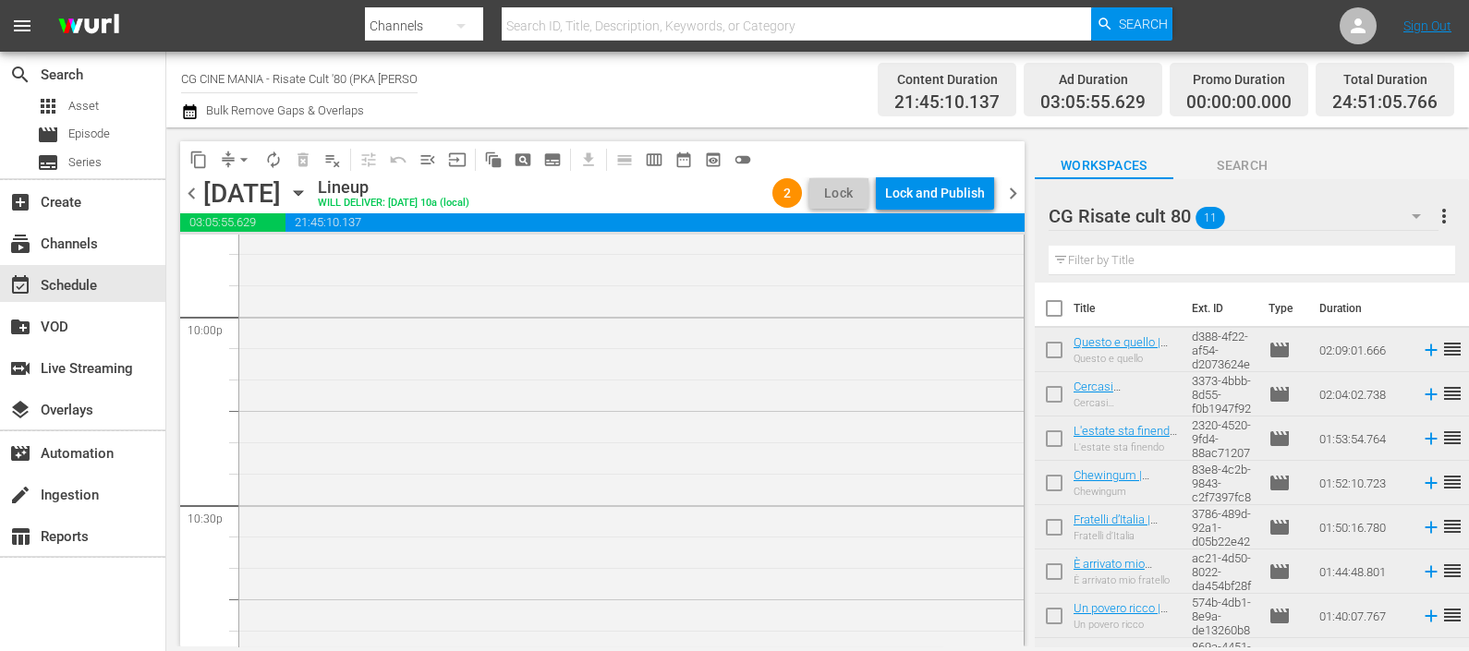
scroll to position [9135, 0]
click at [956, 192] on div "Lock and Publish" at bounding box center [935, 192] width 100 height 33
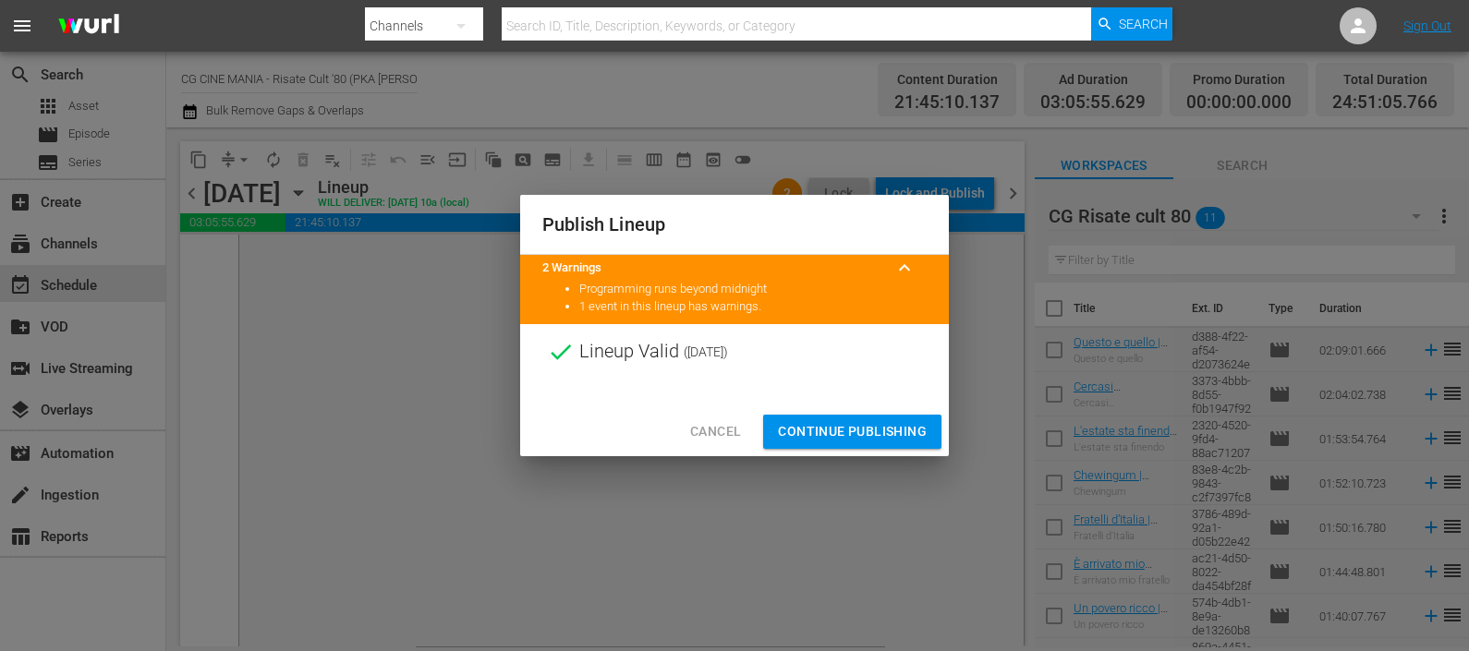
click at [854, 434] on span "Continue Publishing" at bounding box center [852, 431] width 149 height 23
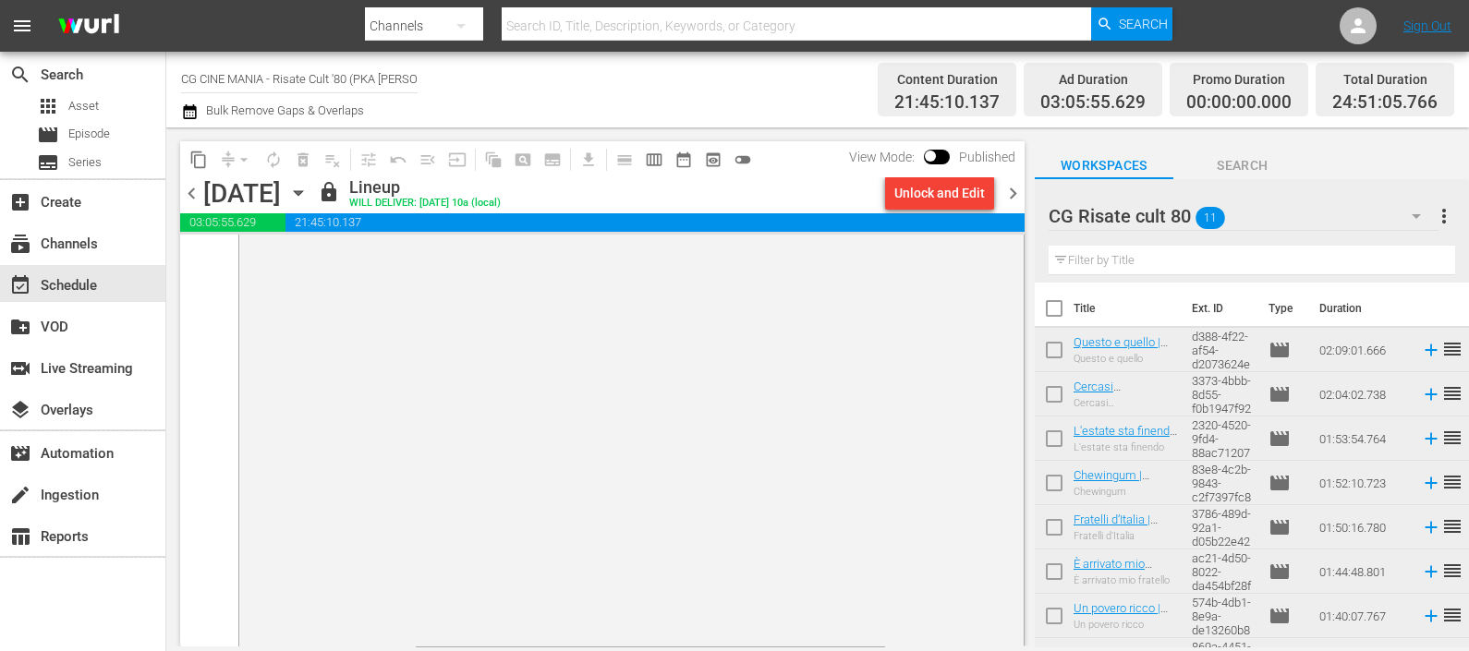
click at [1007, 188] on span "chevron_right" at bounding box center [1012, 193] width 23 height 23
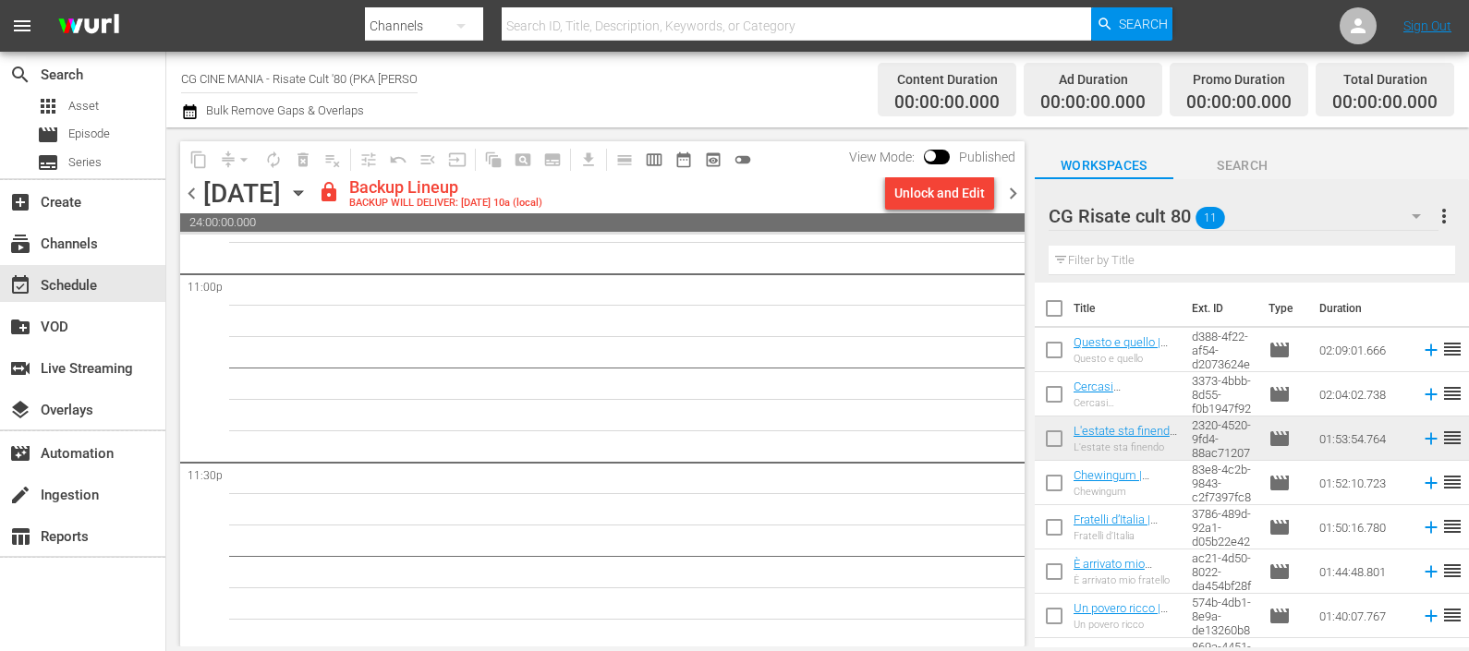
scroll to position [8632, 0]
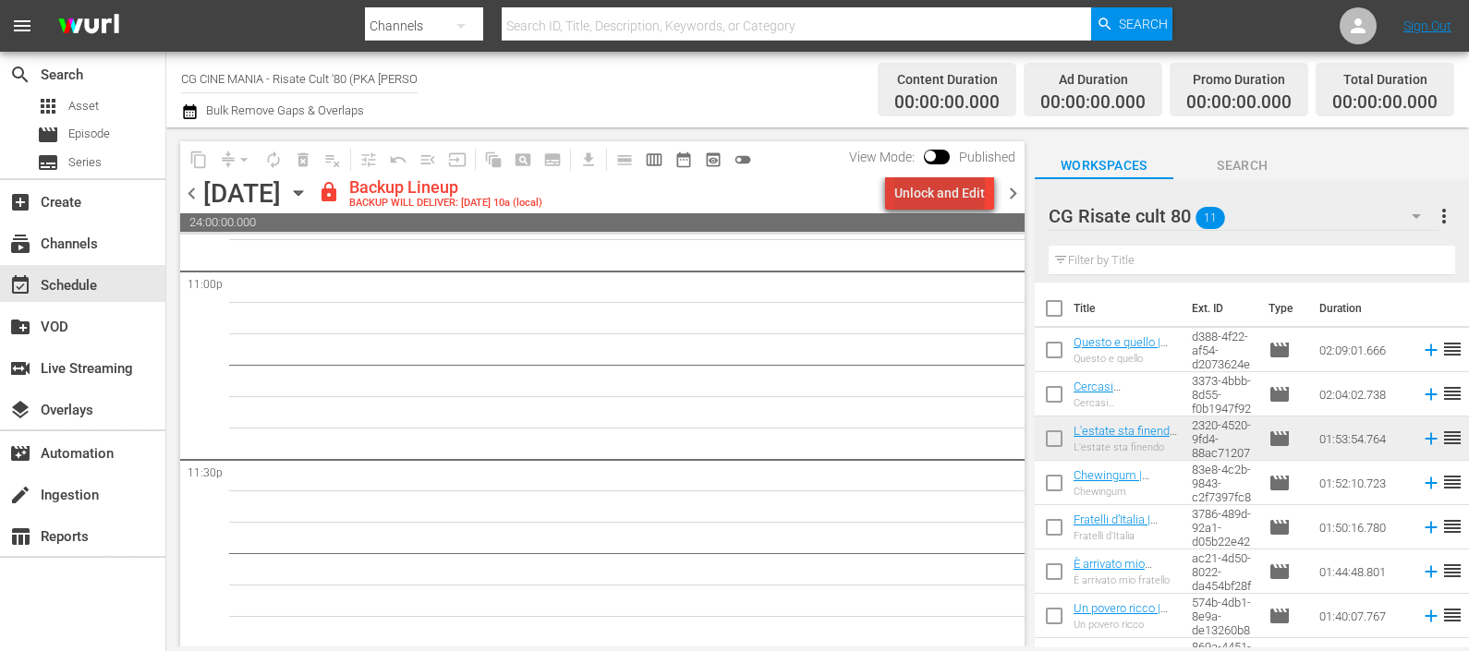
click at [943, 189] on div "Unlock and Edit" at bounding box center [939, 192] width 91 height 33
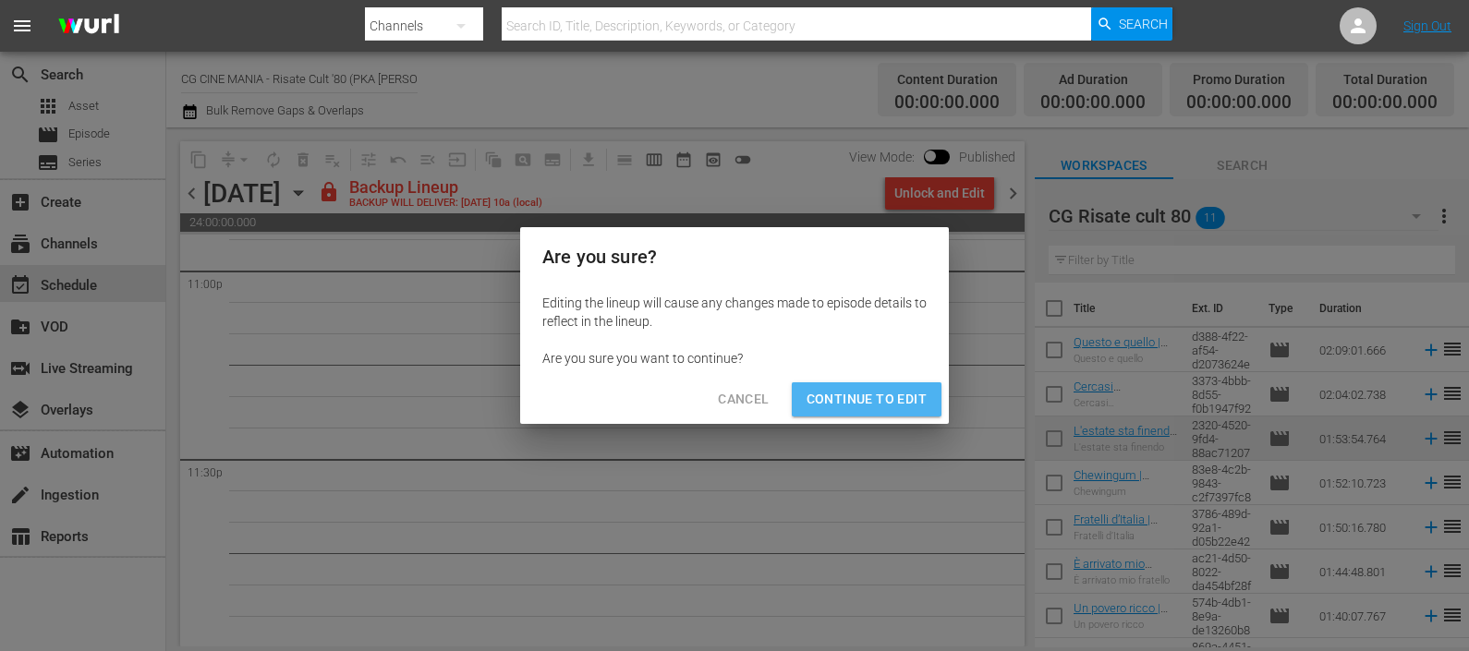
click at [880, 393] on span "Continue to Edit" at bounding box center [866, 399] width 120 height 23
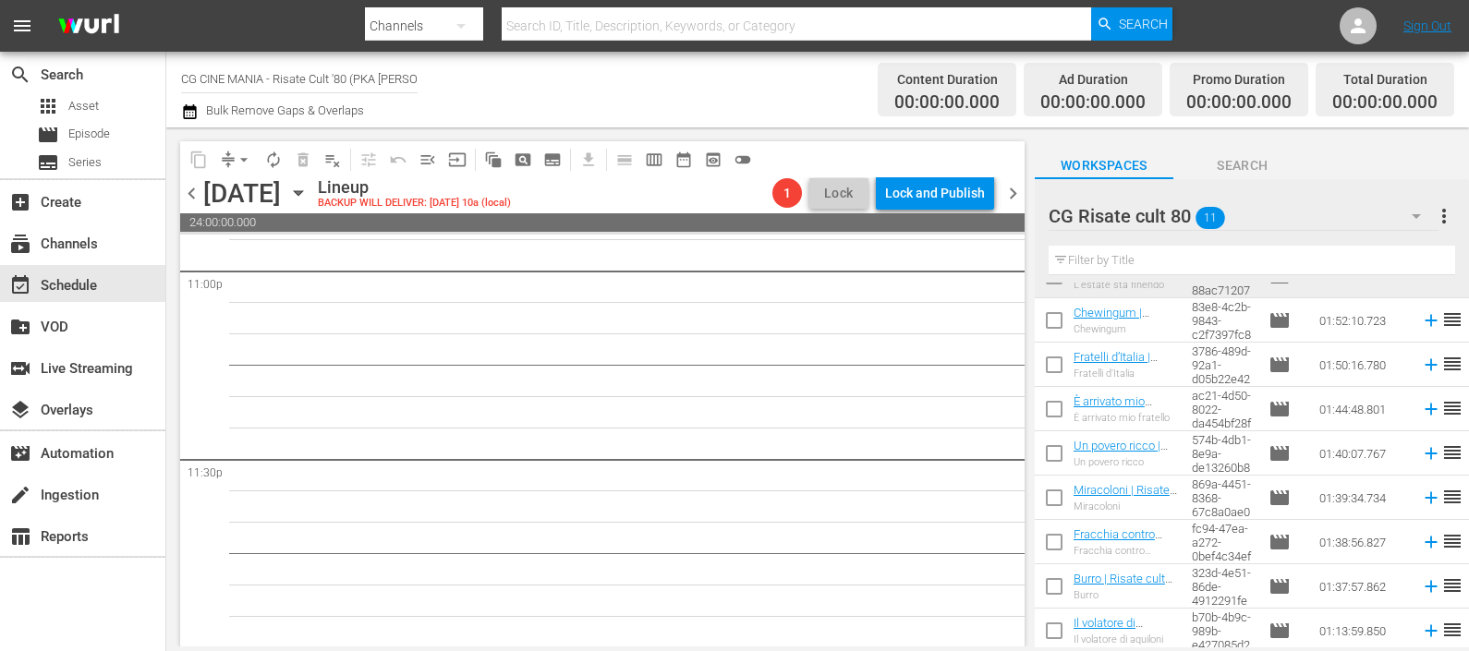
scroll to position [166, 0]
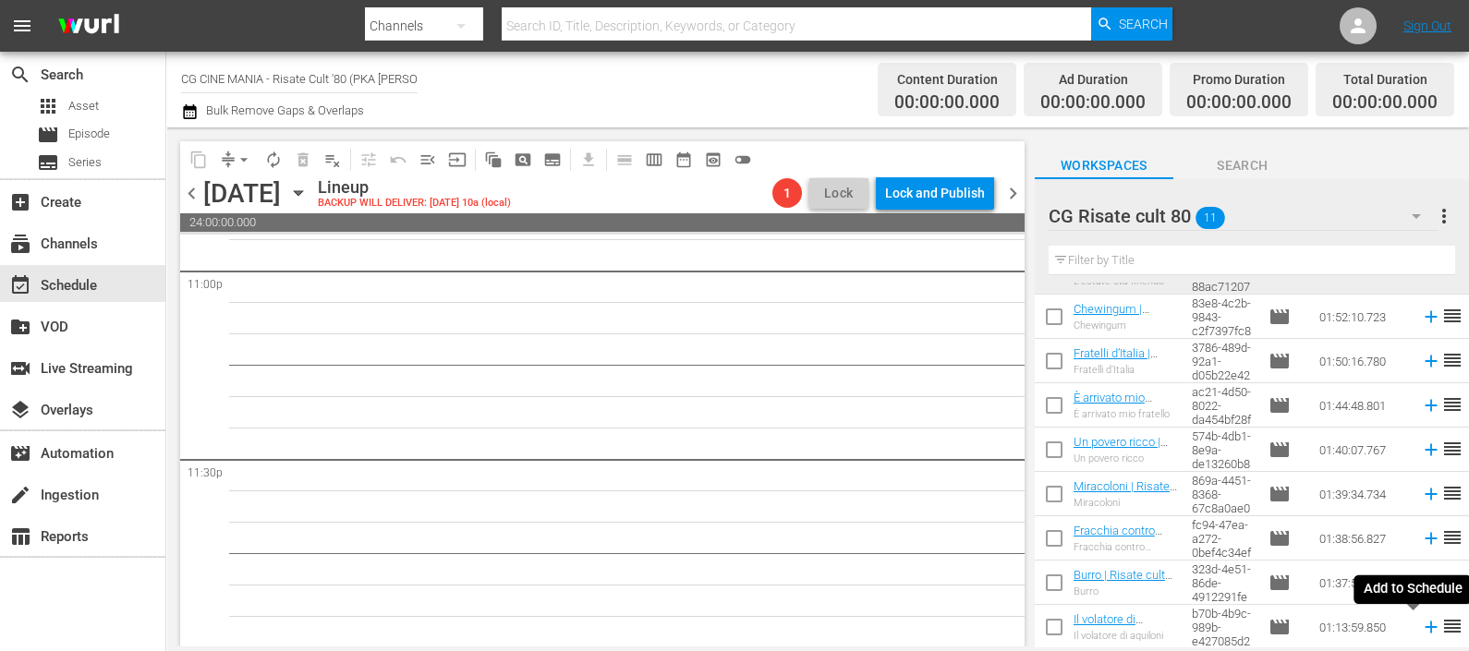
click at [1424, 632] on icon at bounding box center [1430, 628] width 12 height 12
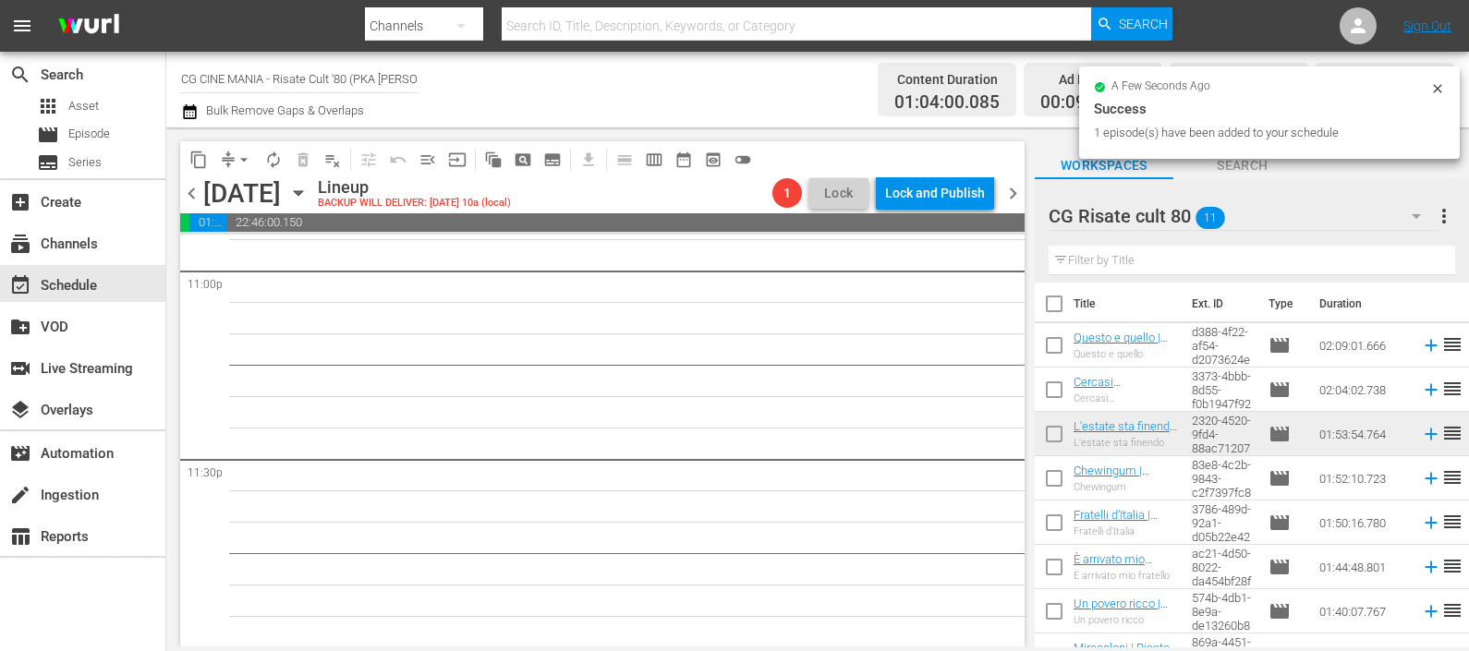
scroll to position [0, 0]
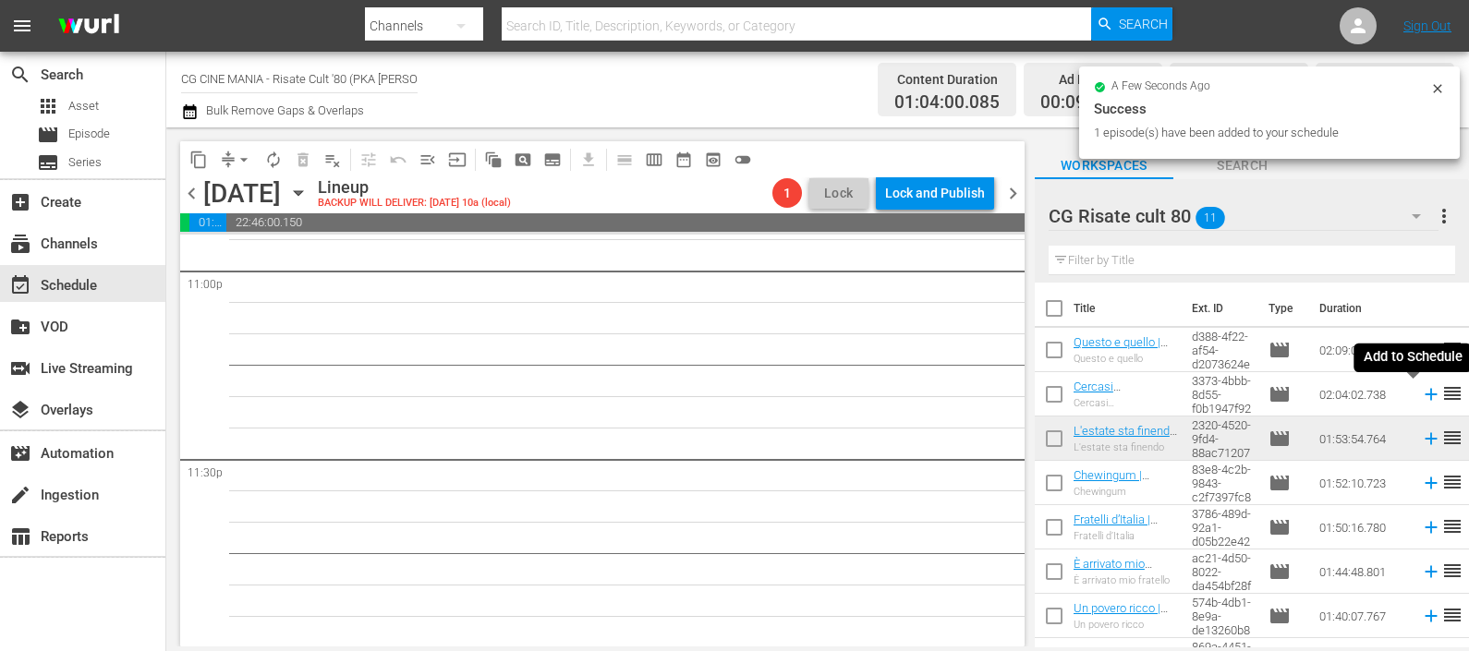
click at [1421, 397] on icon at bounding box center [1431, 394] width 20 height 20
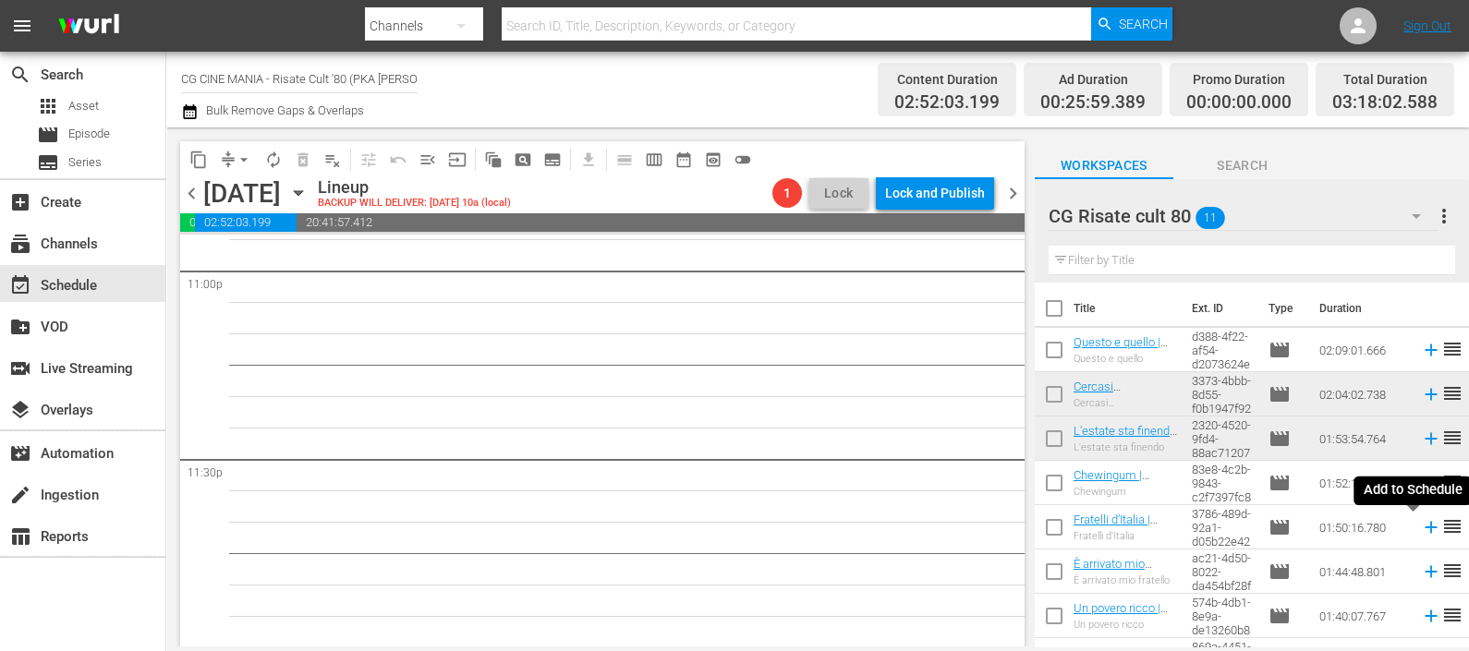
click at [1421, 529] on icon at bounding box center [1431, 527] width 20 height 20
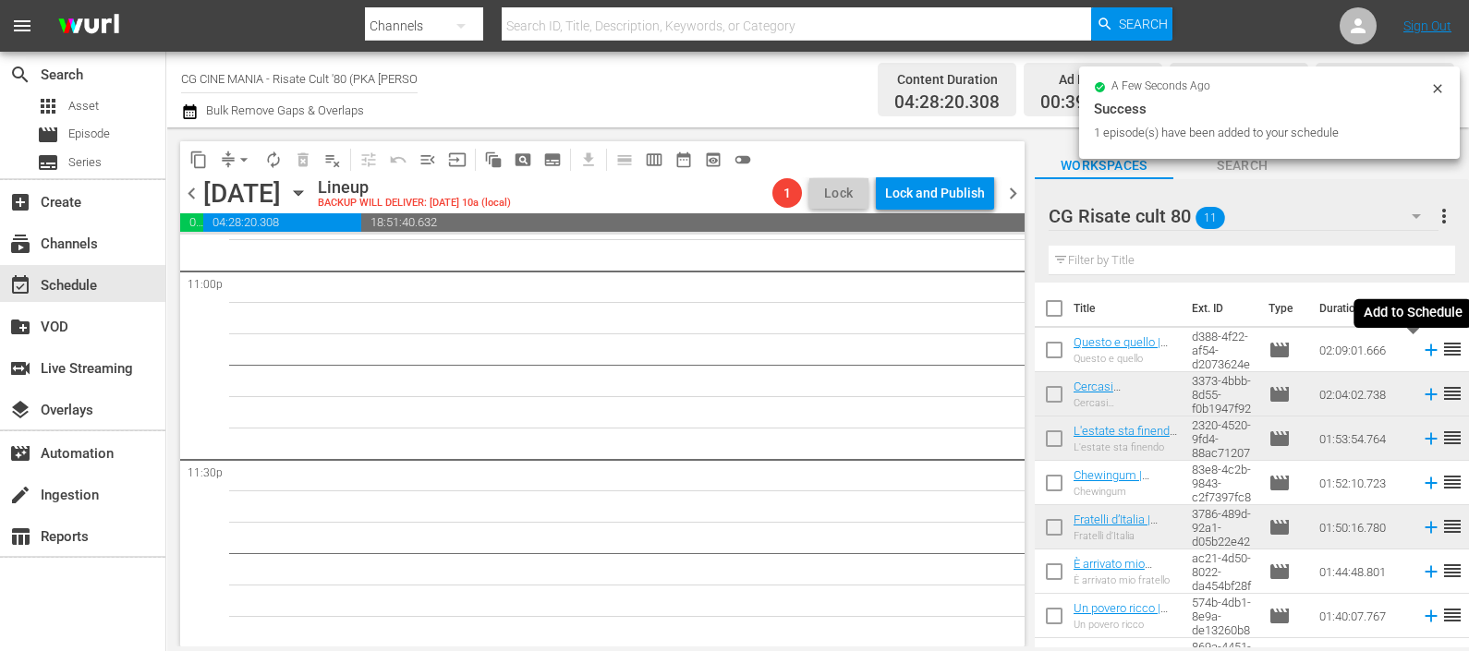
click at [1421, 349] on icon at bounding box center [1431, 350] width 20 height 20
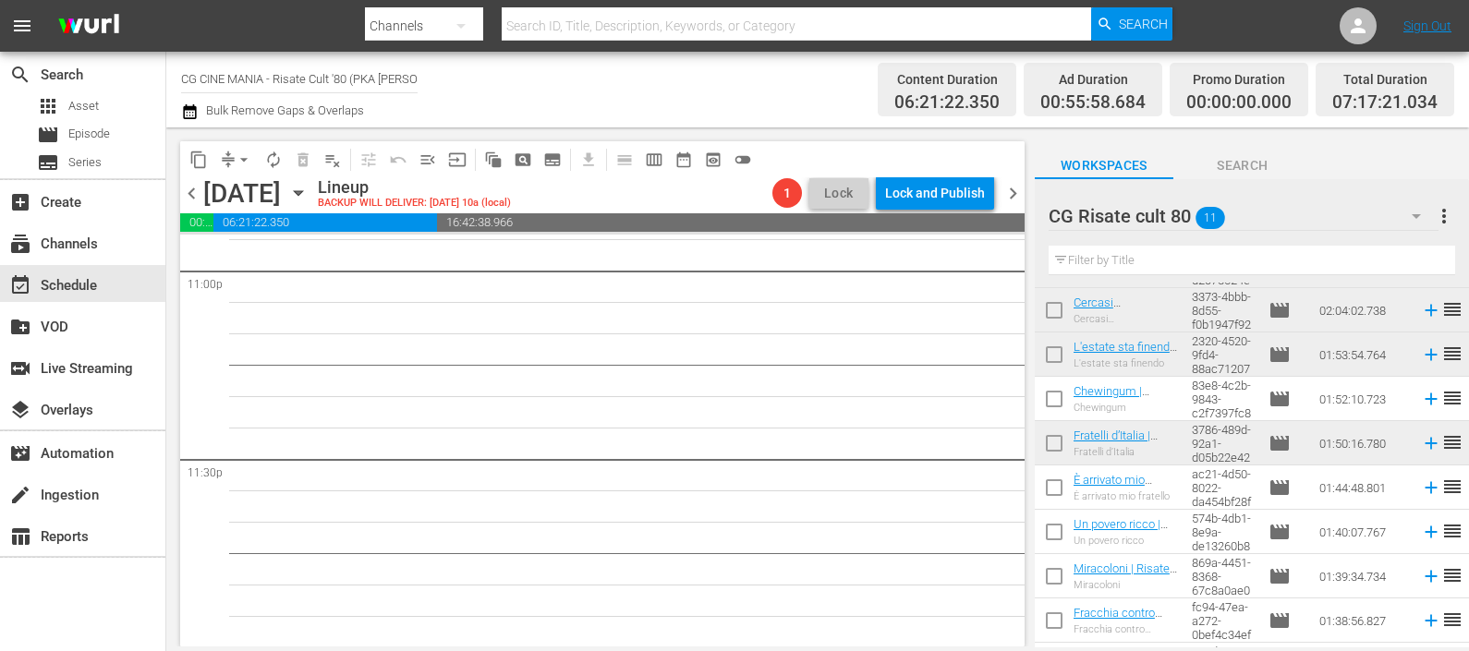
scroll to position [166, 0]
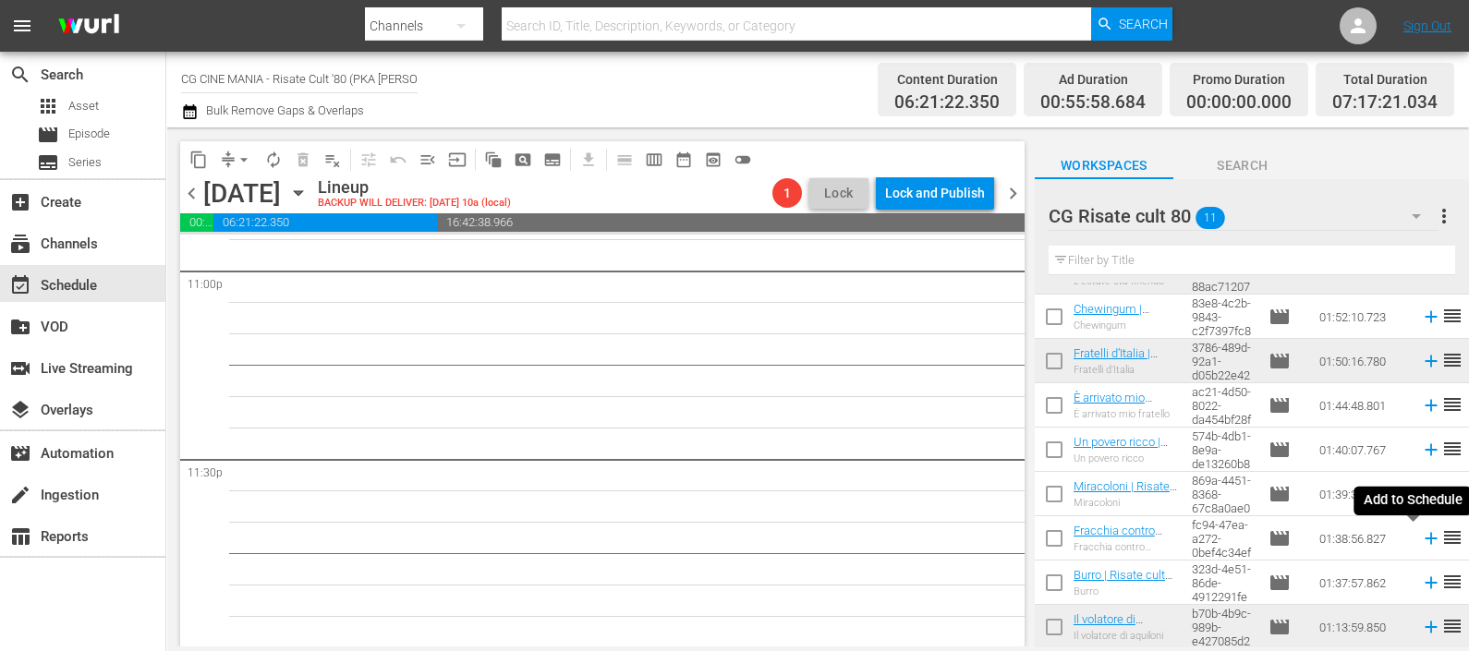
click at [1421, 541] on icon at bounding box center [1431, 538] width 20 height 20
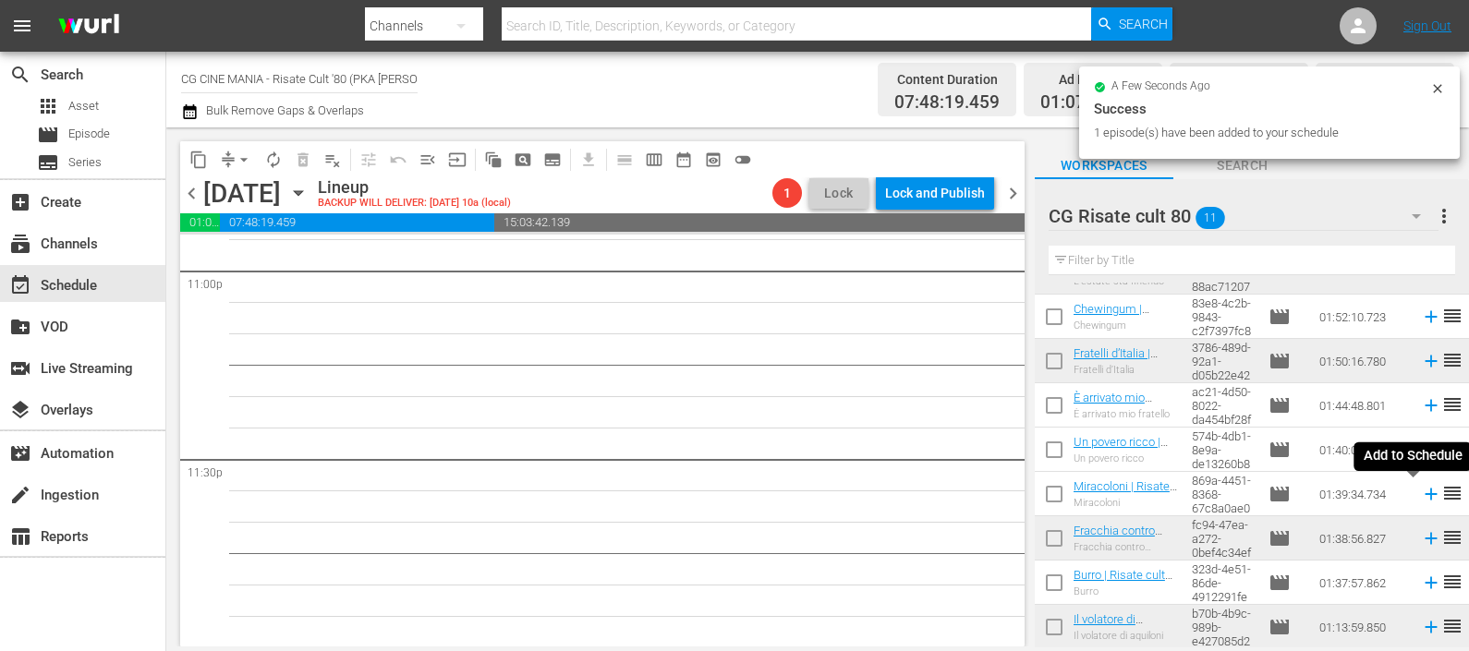
click at [1421, 499] on icon at bounding box center [1431, 494] width 20 height 20
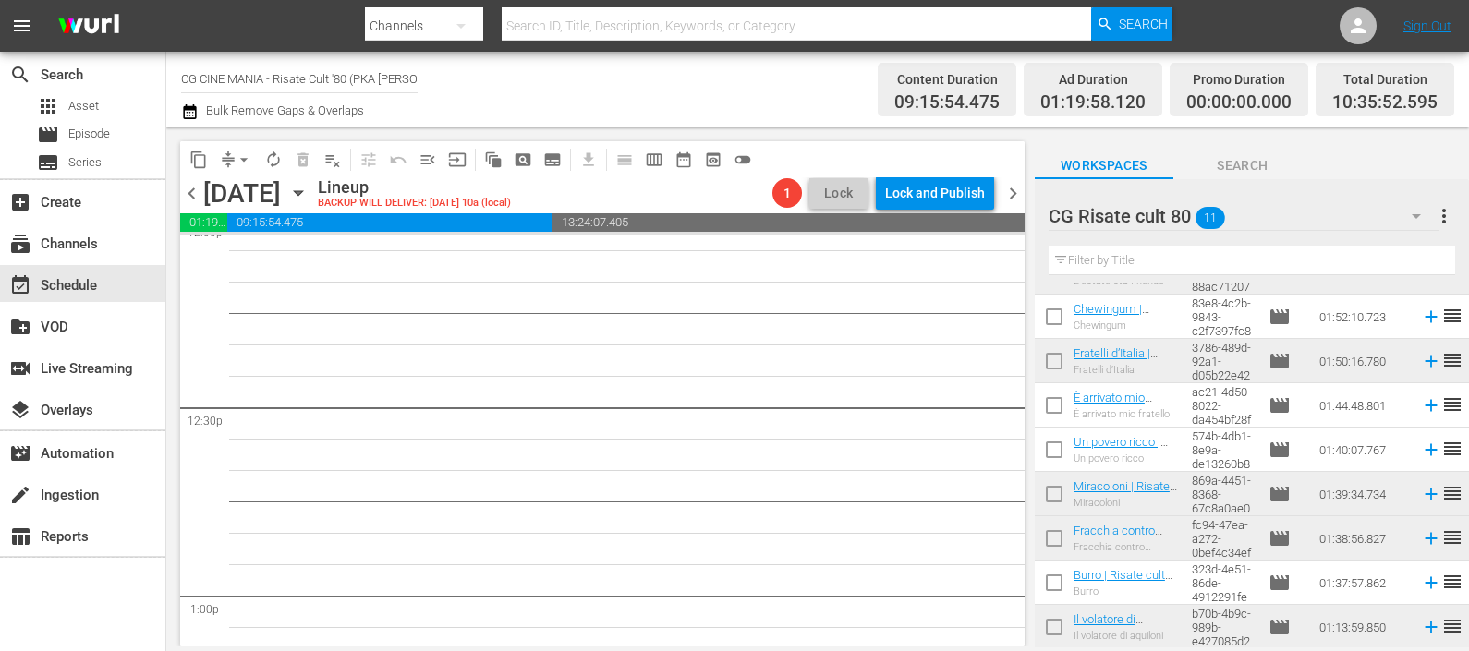
scroll to position [4591, 0]
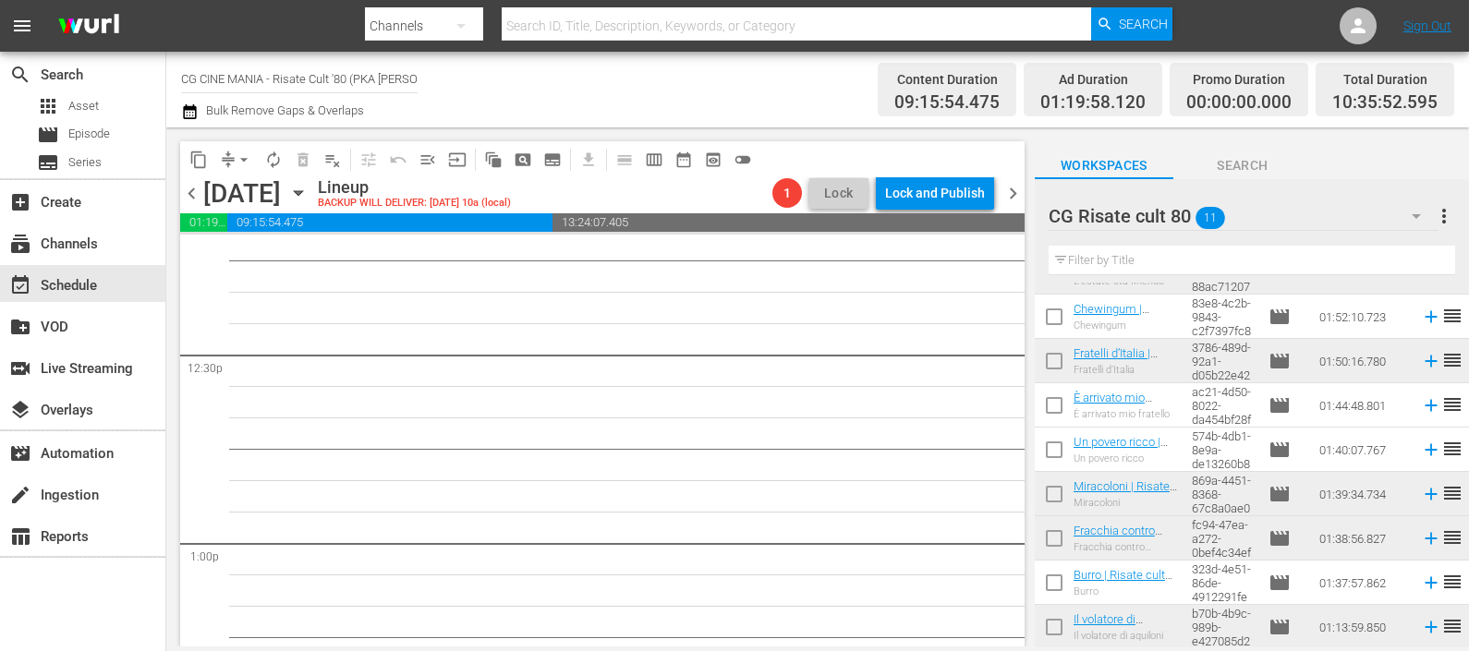
click at [1421, 312] on icon at bounding box center [1431, 317] width 20 height 20
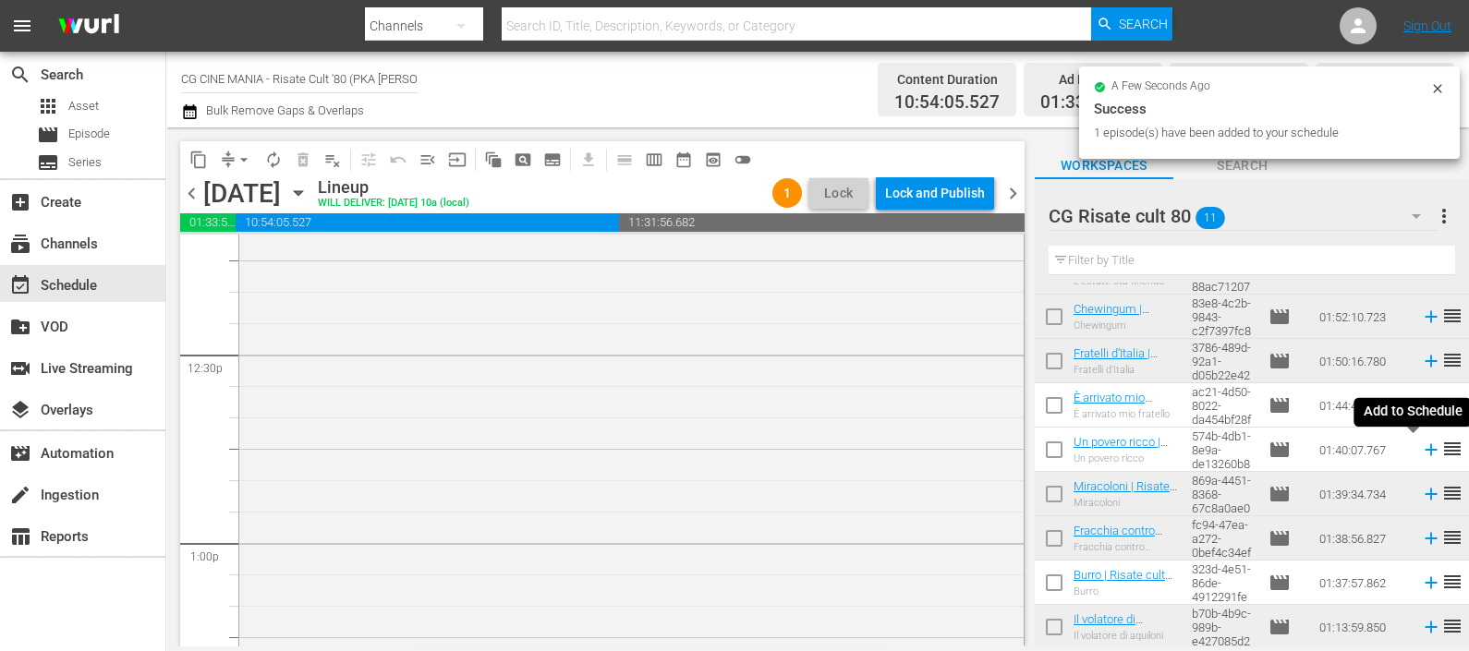
click at [1421, 452] on icon at bounding box center [1431, 450] width 20 height 20
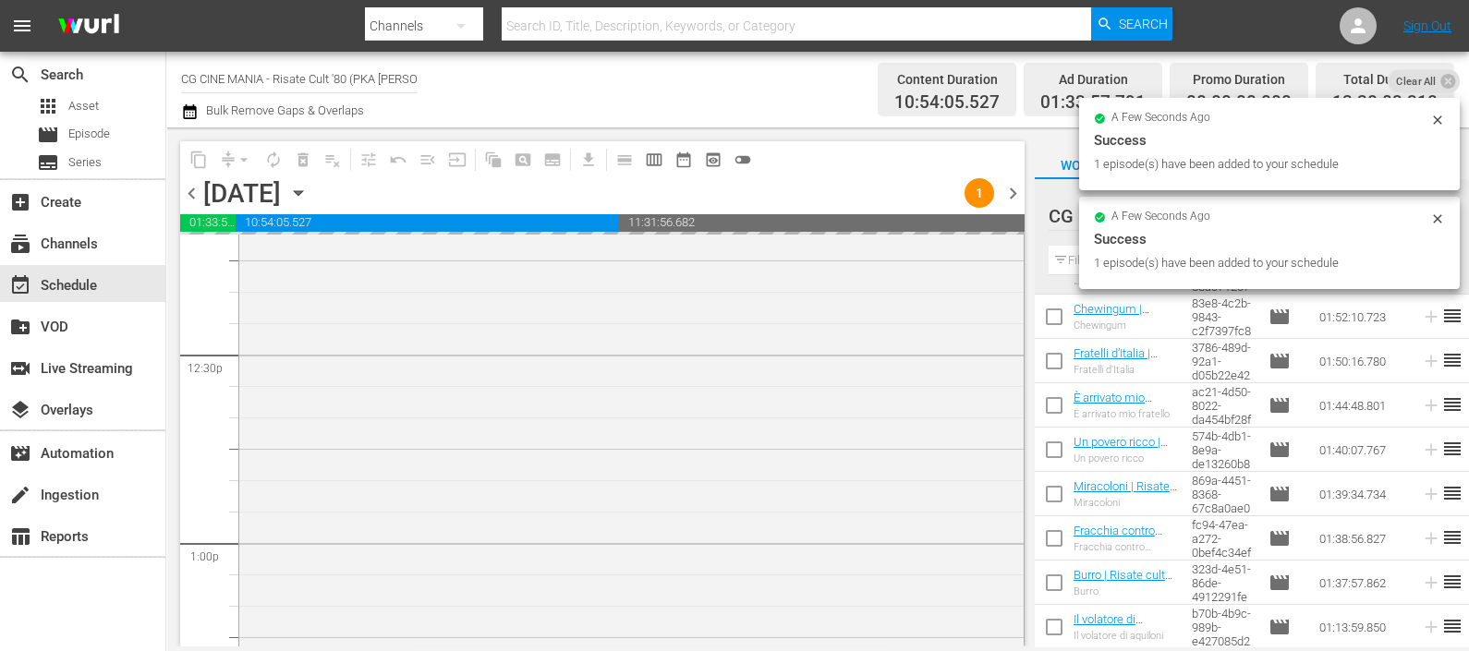
scroll to position [5003, 0]
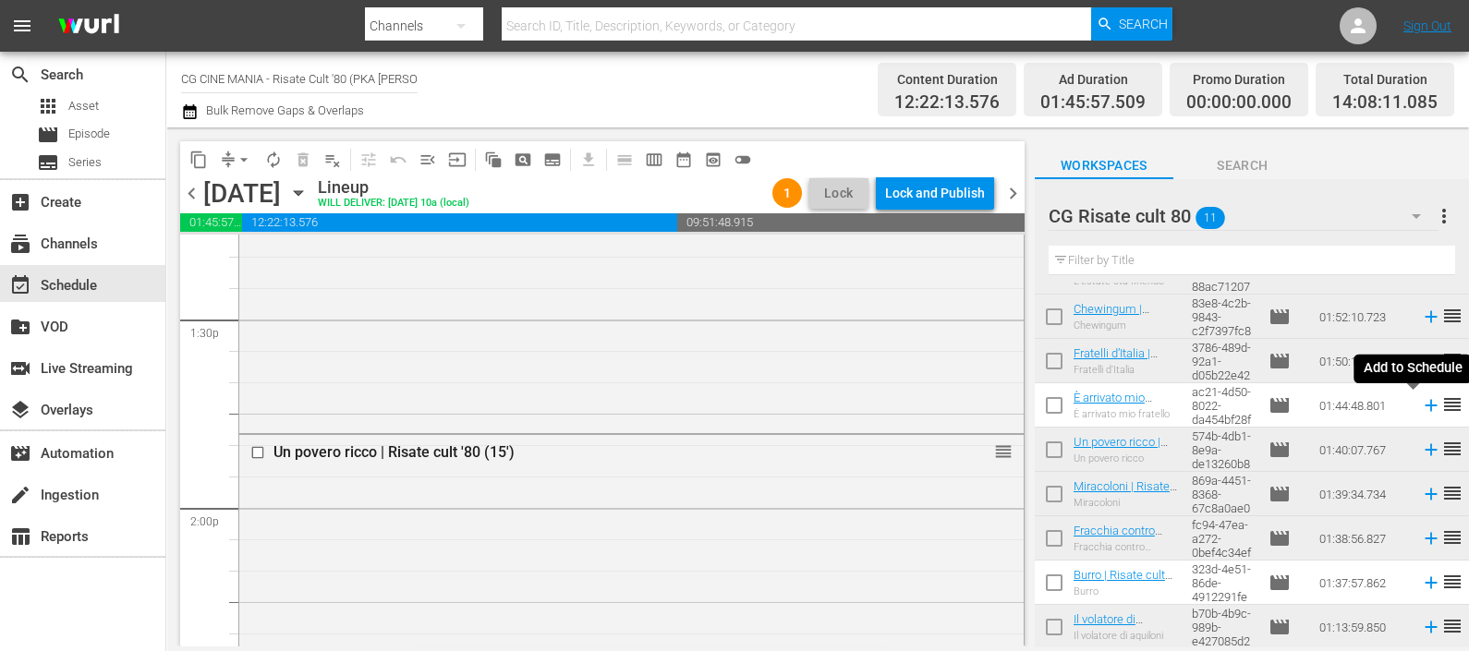
click at [1421, 411] on icon at bounding box center [1431, 405] width 20 height 20
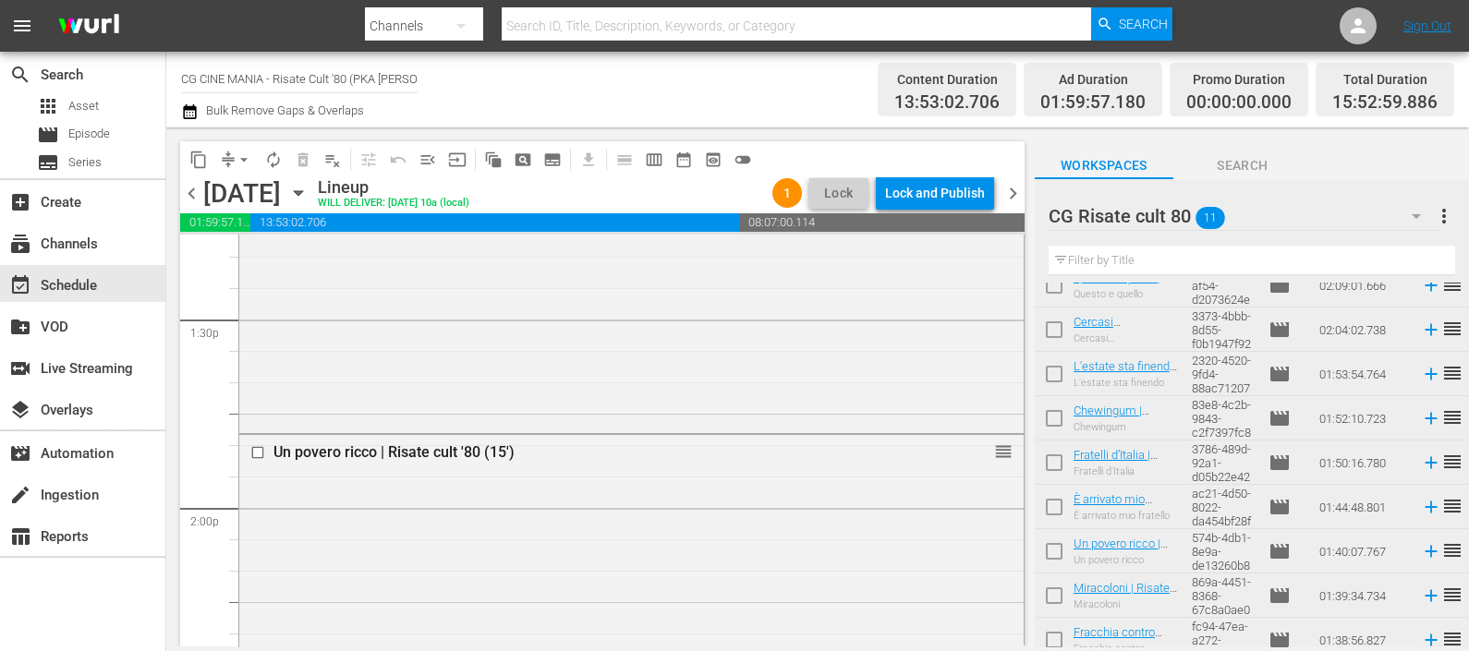
scroll to position [0, 0]
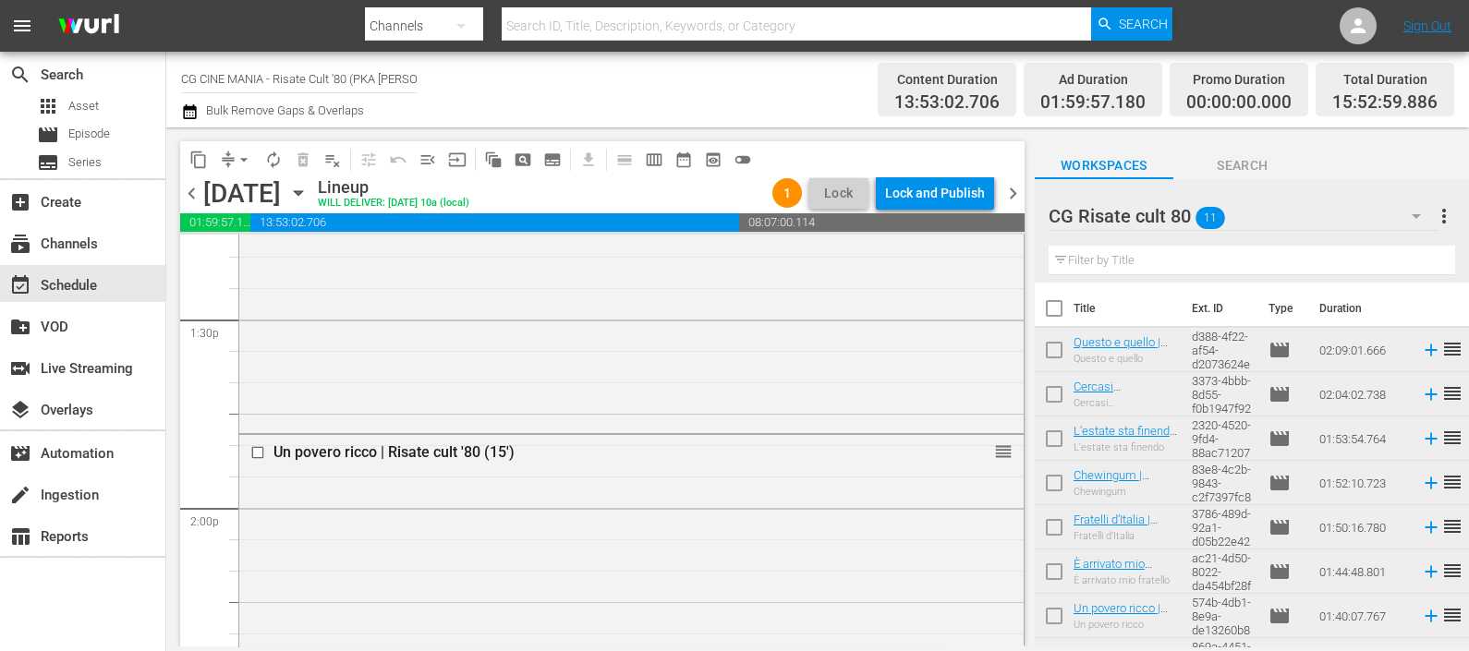
click at [1424, 393] on icon at bounding box center [1430, 395] width 12 height 12
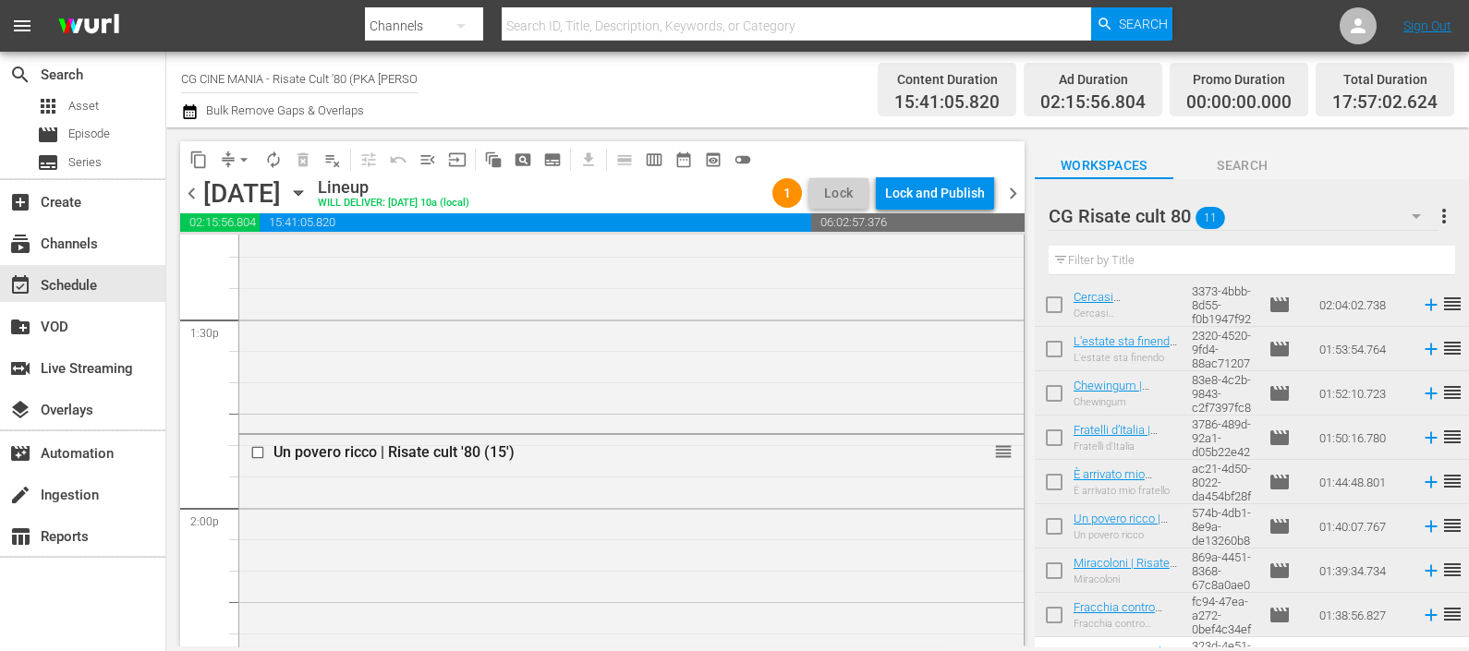
scroll to position [166, 0]
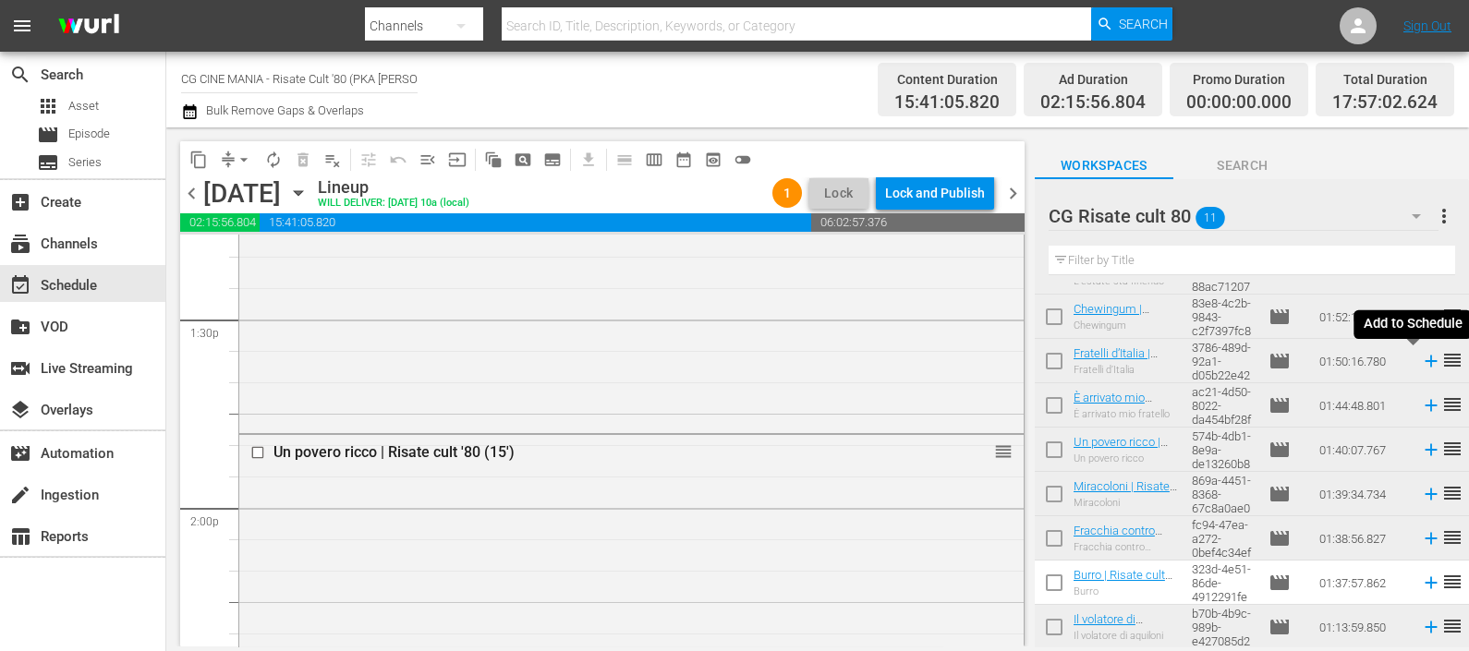
click at [1421, 358] on icon at bounding box center [1431, 361] width 20 height 20
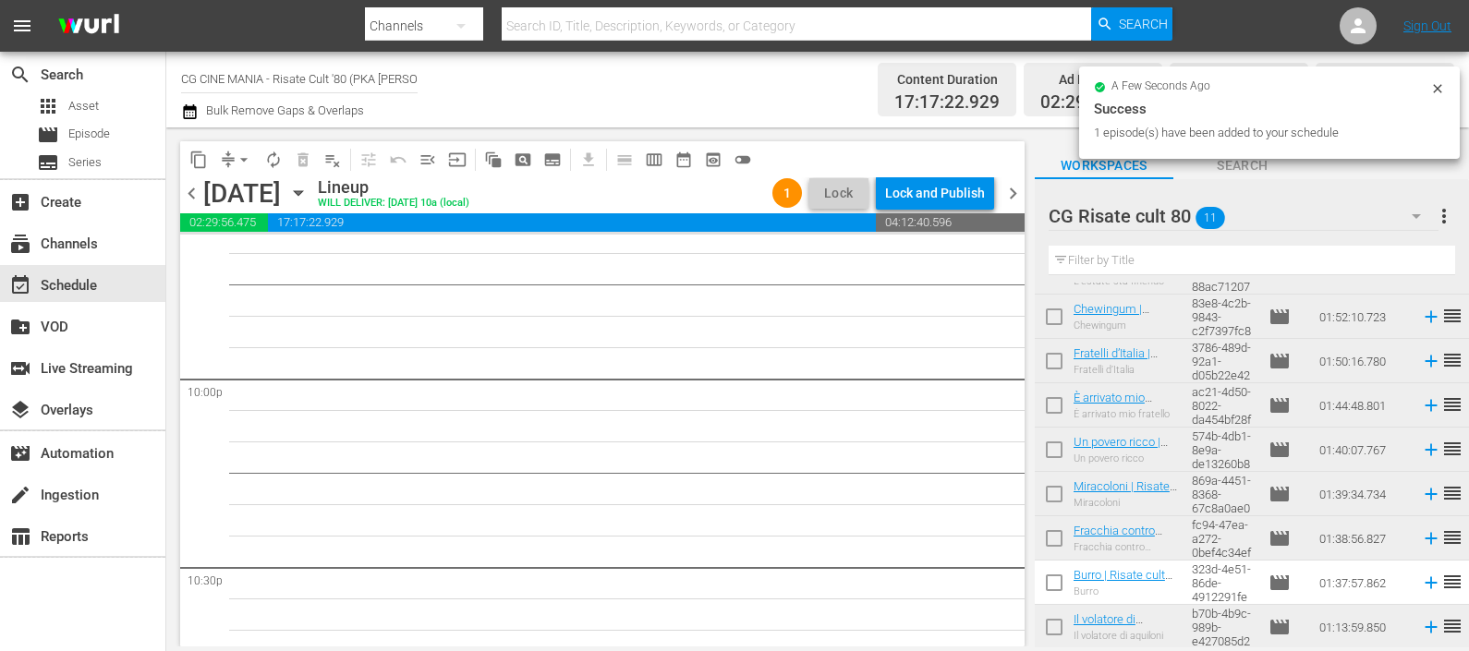
scroll to position [8351, 0]
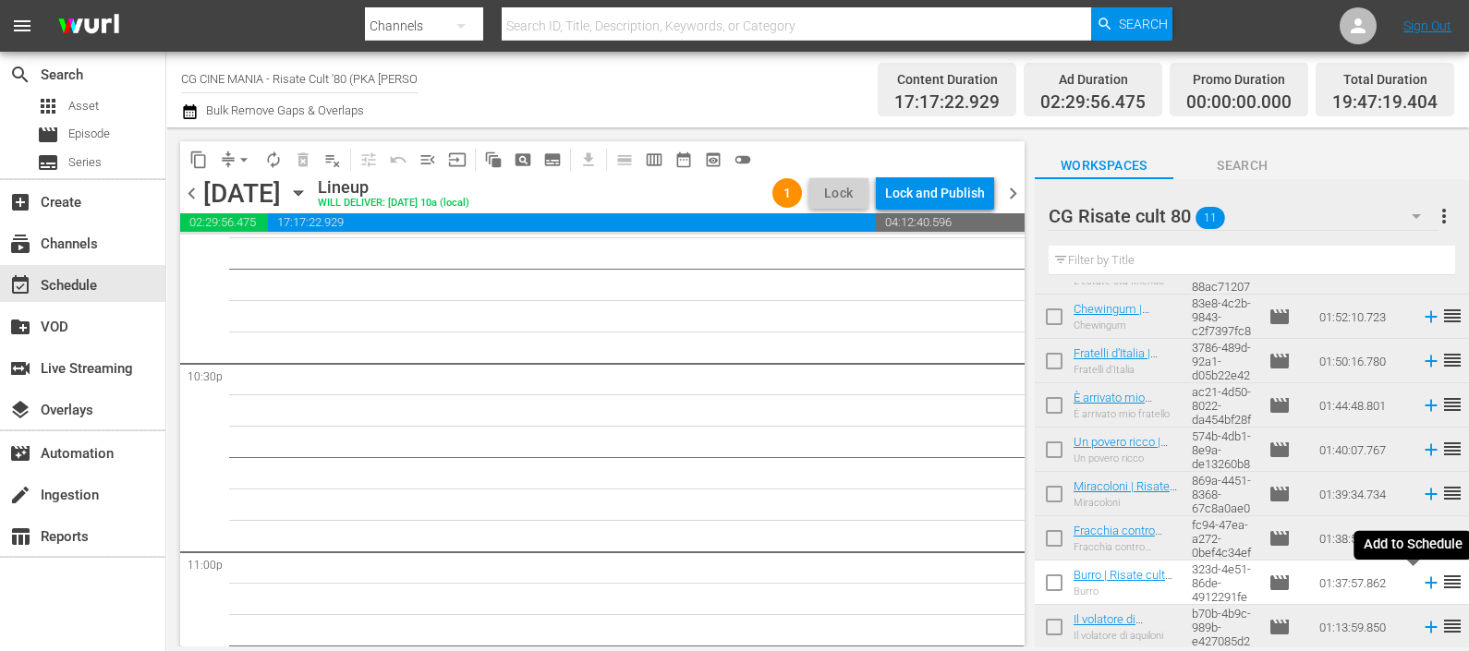
click at [1421, 582] on icon at bounding box center [1431, 583] width 20 height 20
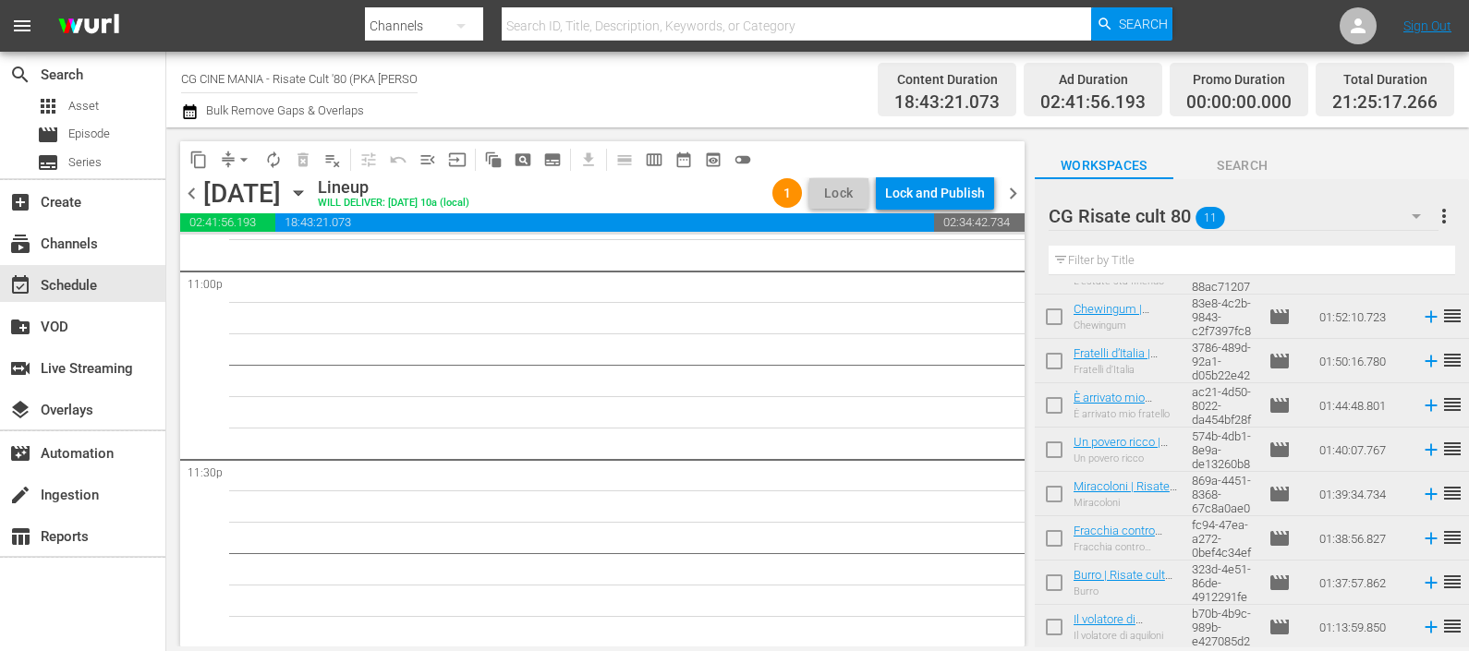
scroll to position [0, 0]
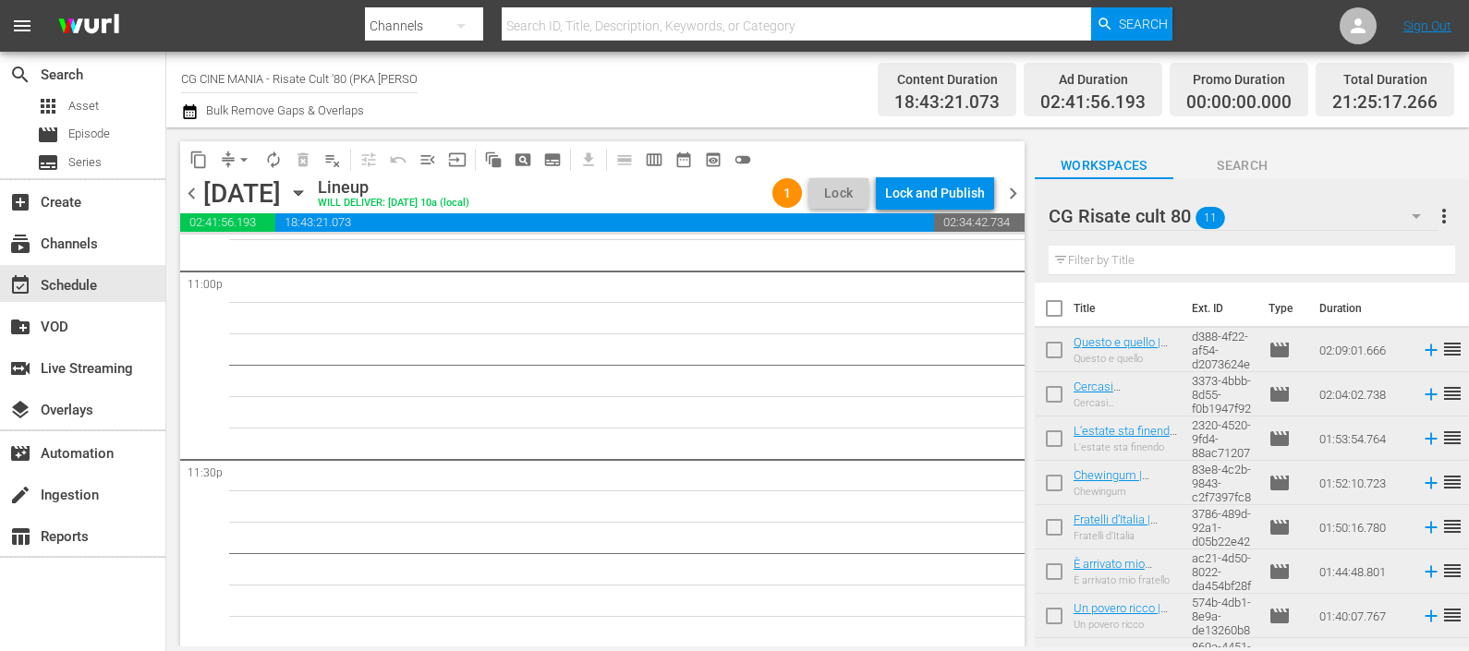
click at [1421, 346] on icon at bounding box center [1431, 350] width 20 height 20
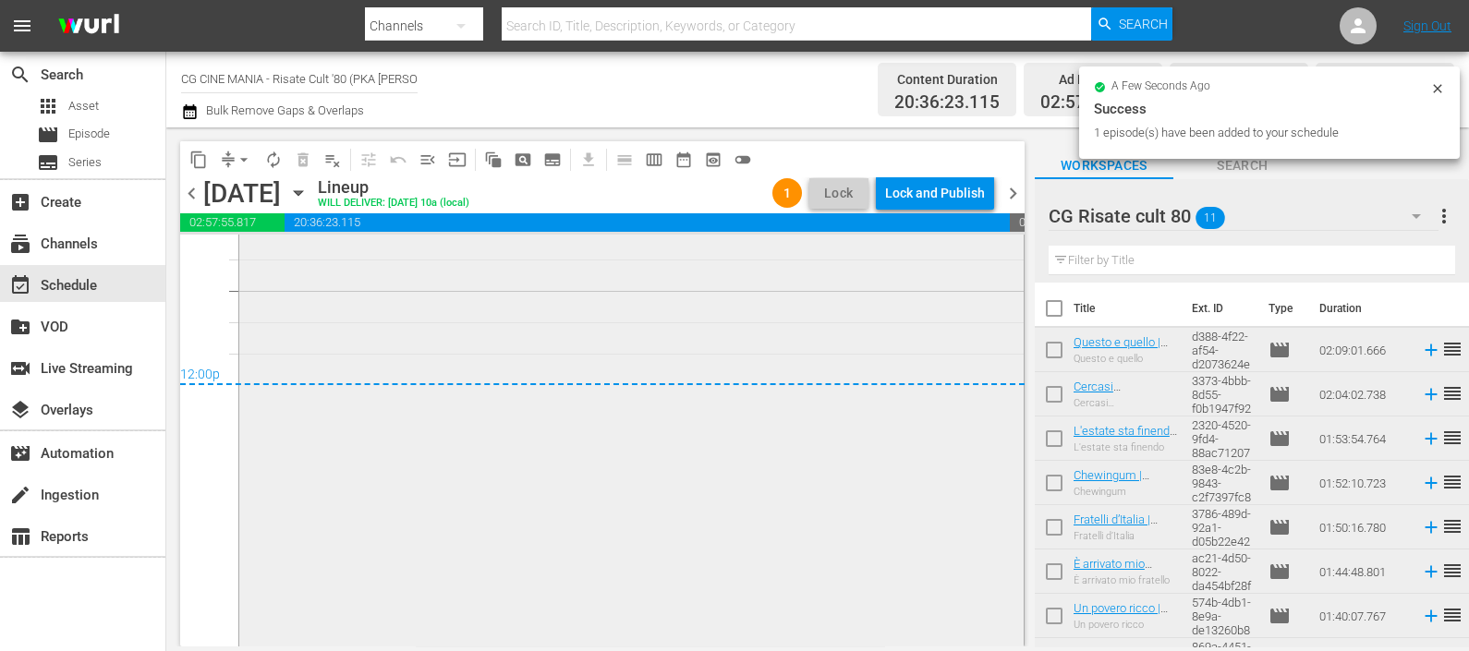
scroll to position [8975, 0]
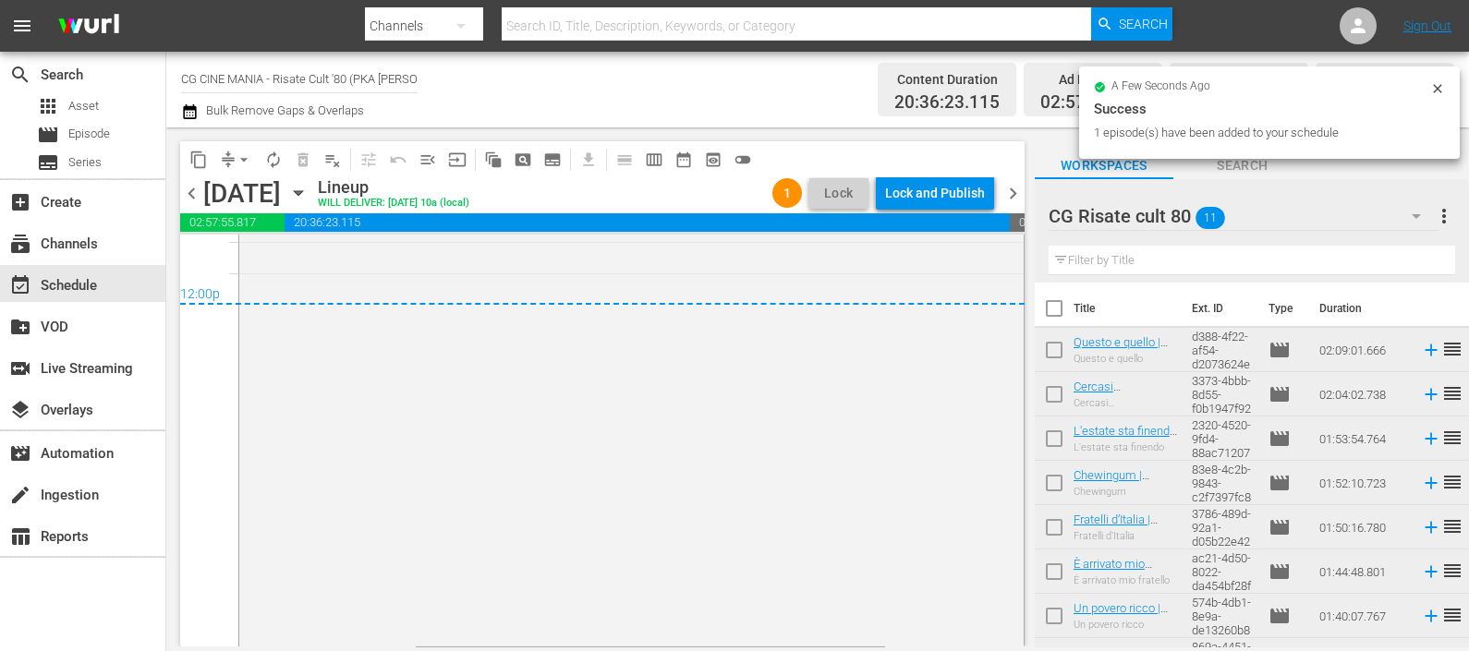
click at [198, 109] on icon "button" at bounding box center [190, 112] width 18 height 22
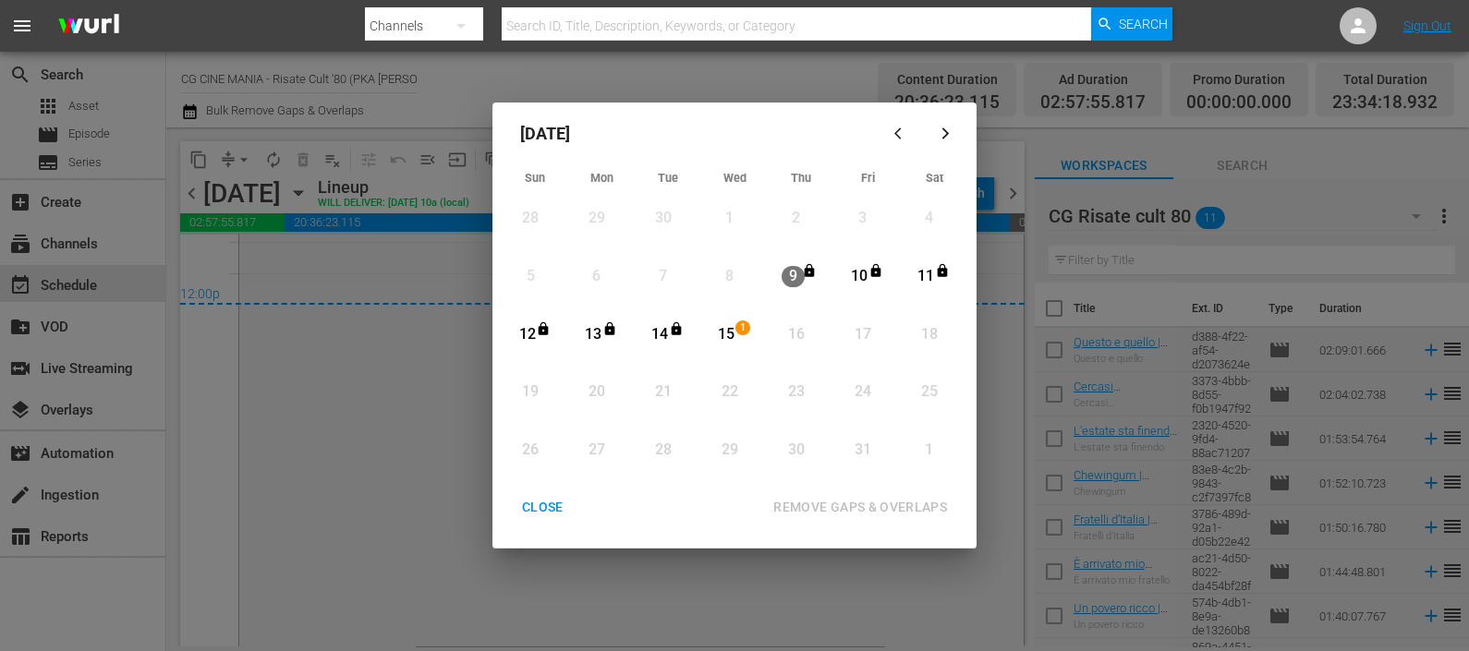
click at [730, 328] on div "15" at bounding box center [726, 334] width 23 height 21
click at [860, 508] on div "REMOVE GAPS & OVERLAPS" at bounding box center [859, 507] width 203 height 23
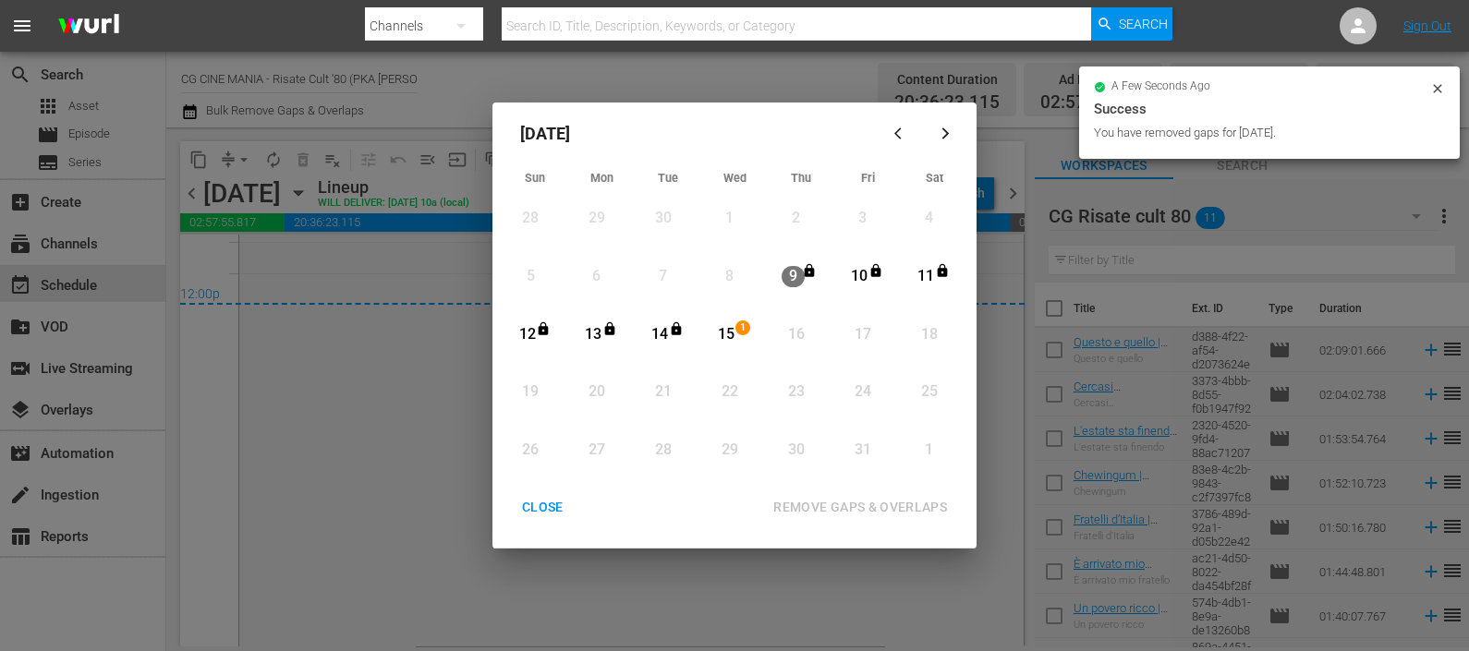
click at [536, 512] on div "CLOSE" at bounding box center [542, 507] width 71 height 23
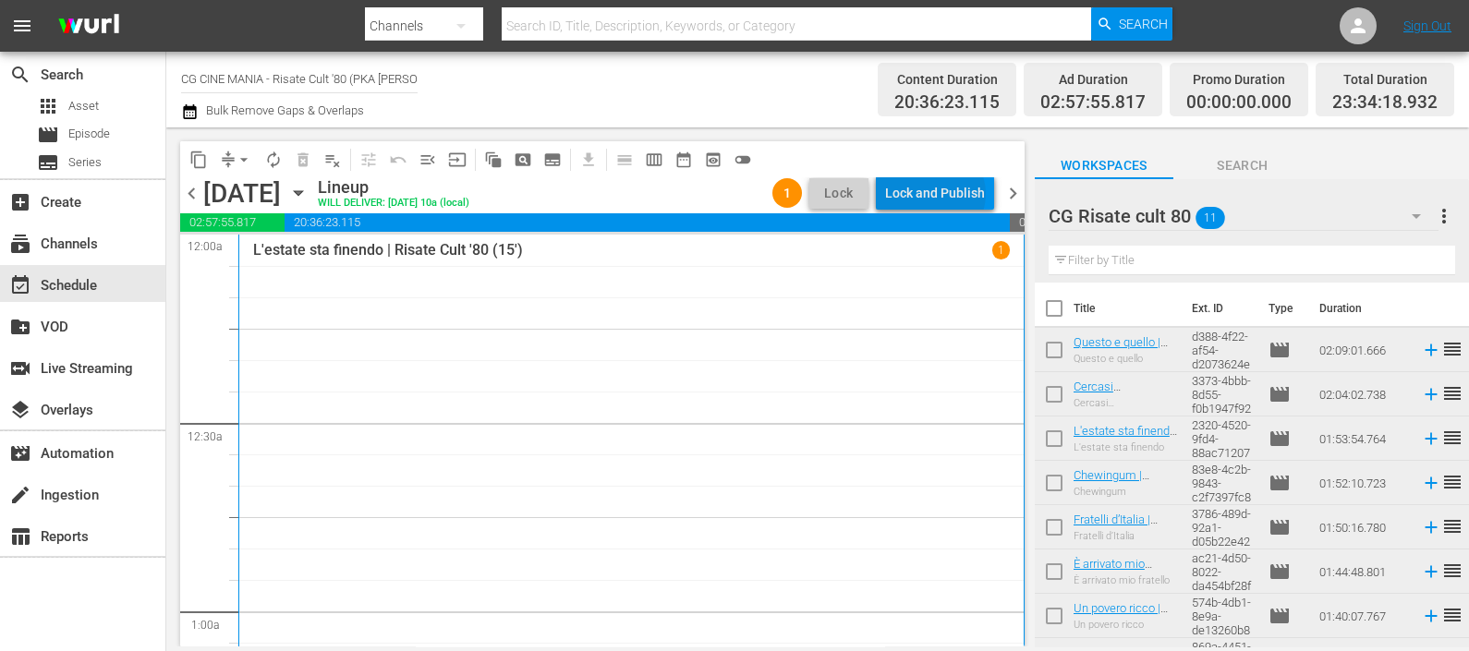
click at [939, 193] on div "Lock and Publish" at bounding box center [935, 192] width 100 height 33
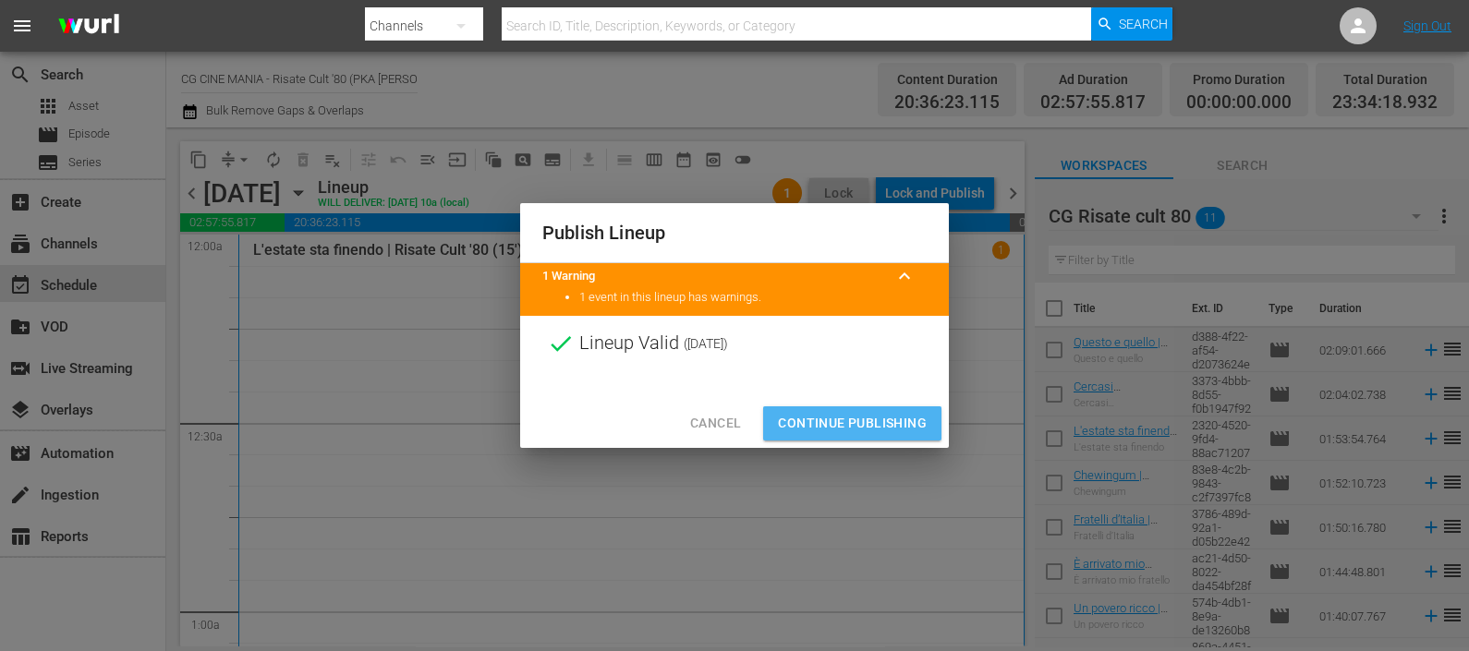
click at [864, 418] on span "Continue Publishing" at bounding box center [852, 423] width 149 height 23
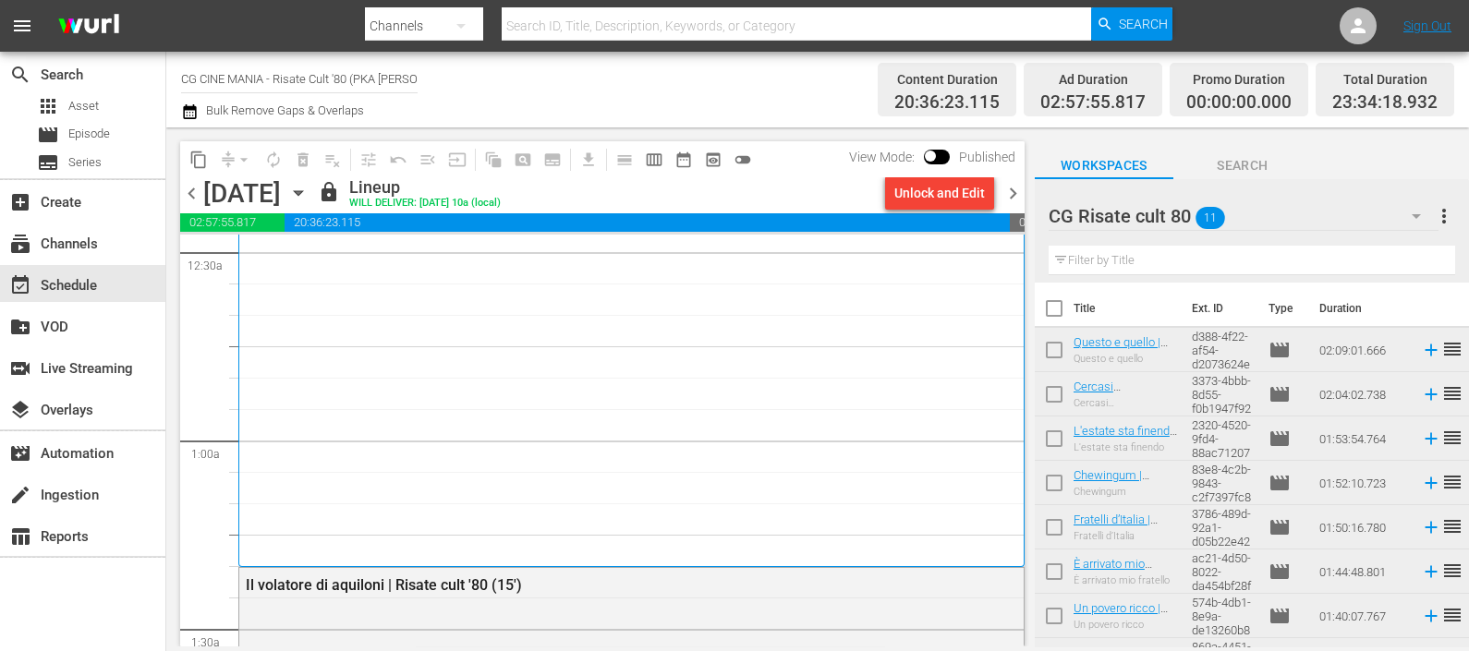
scroll to position [346, 0]
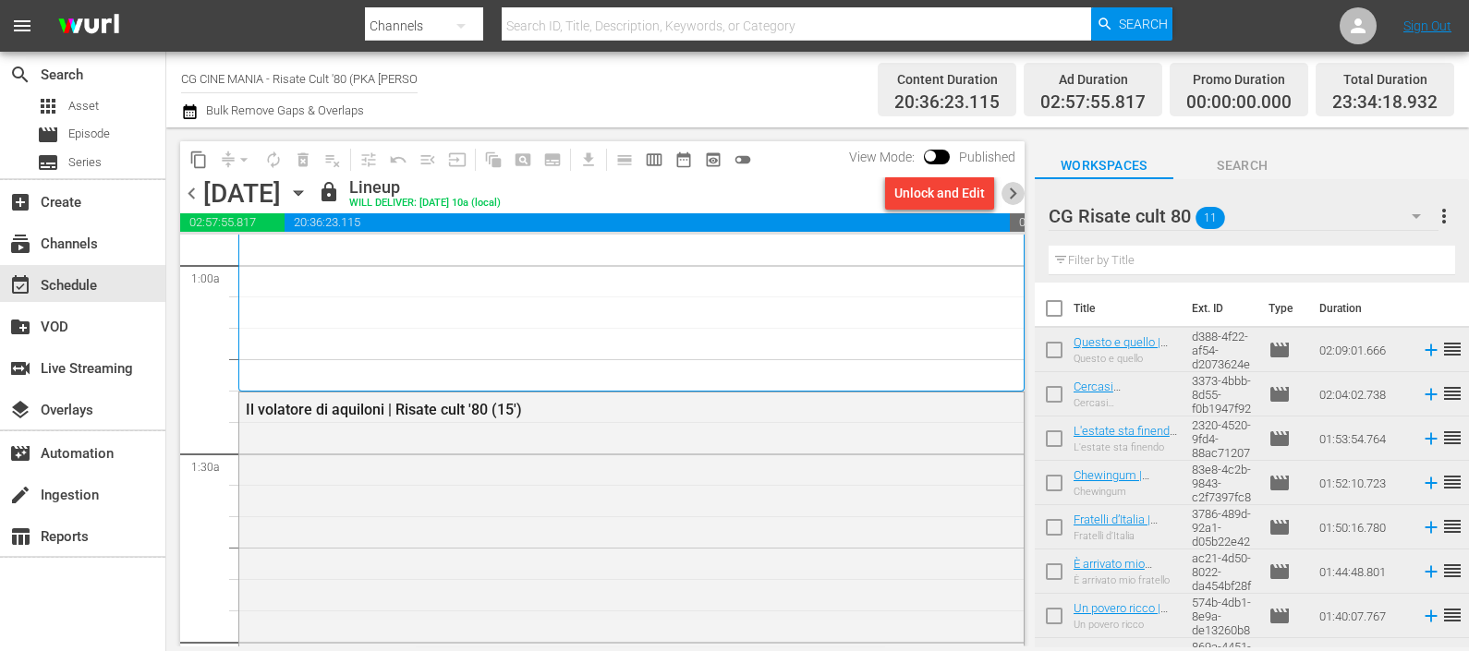
click at [1003, 194] on span "chevron_right" at bounding box center [1012, 193] width 23 height 23
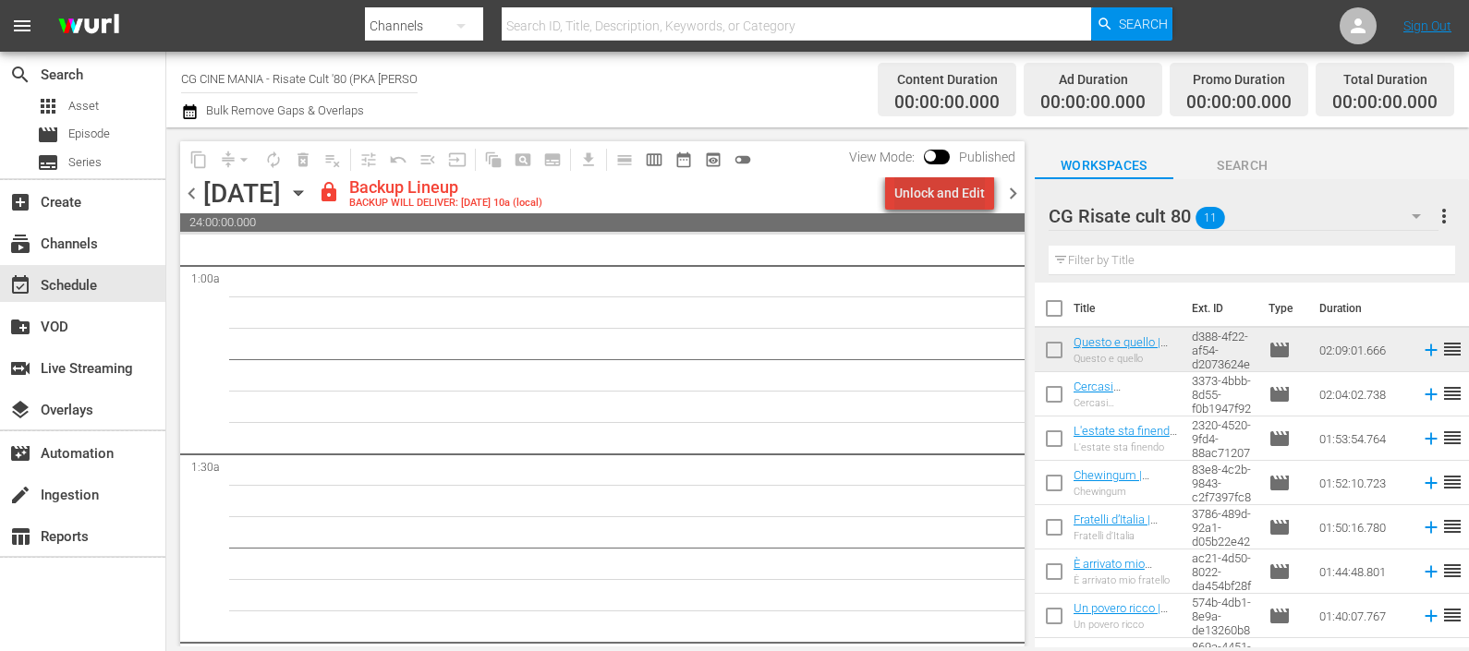
click at [981, 197] on div "Unlock and Edit" at bounding box center [939, 192] width 91 height 33
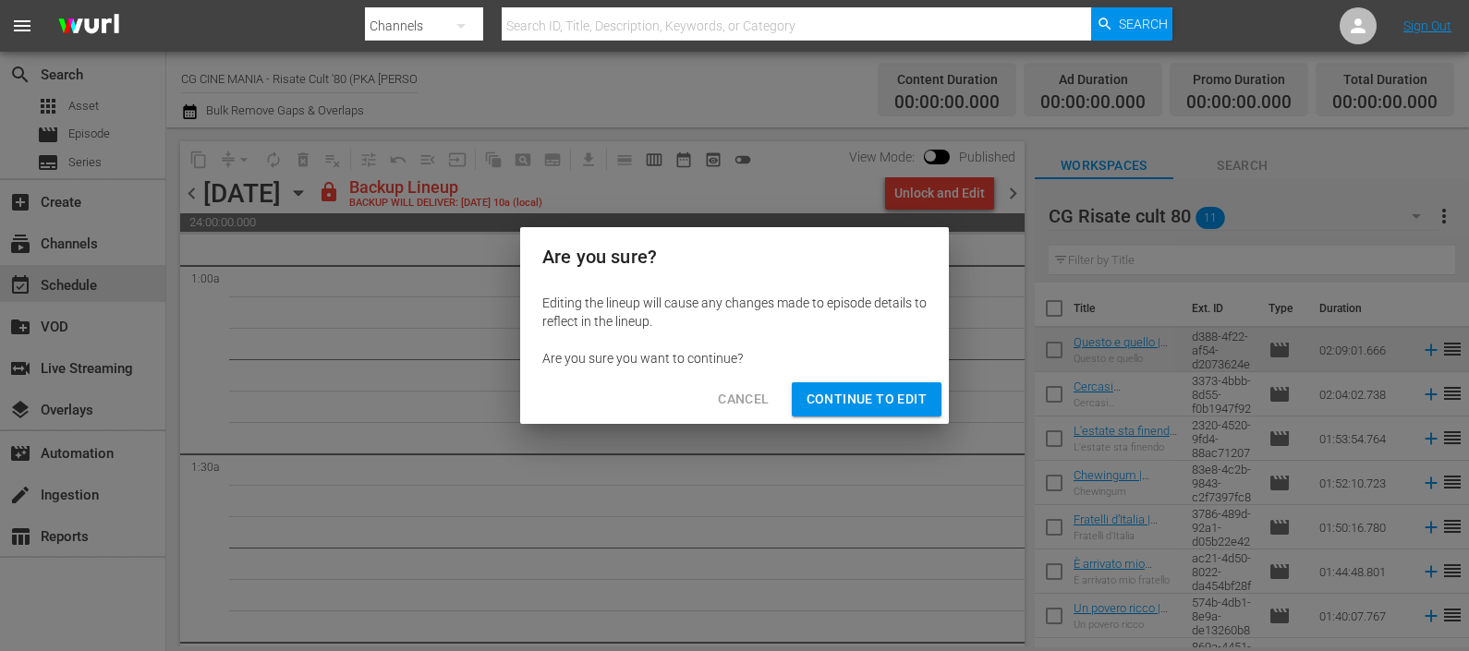
click at [879, 397] on span "Continue to Edit" at bounding box center [866, 399] width 120 height 23
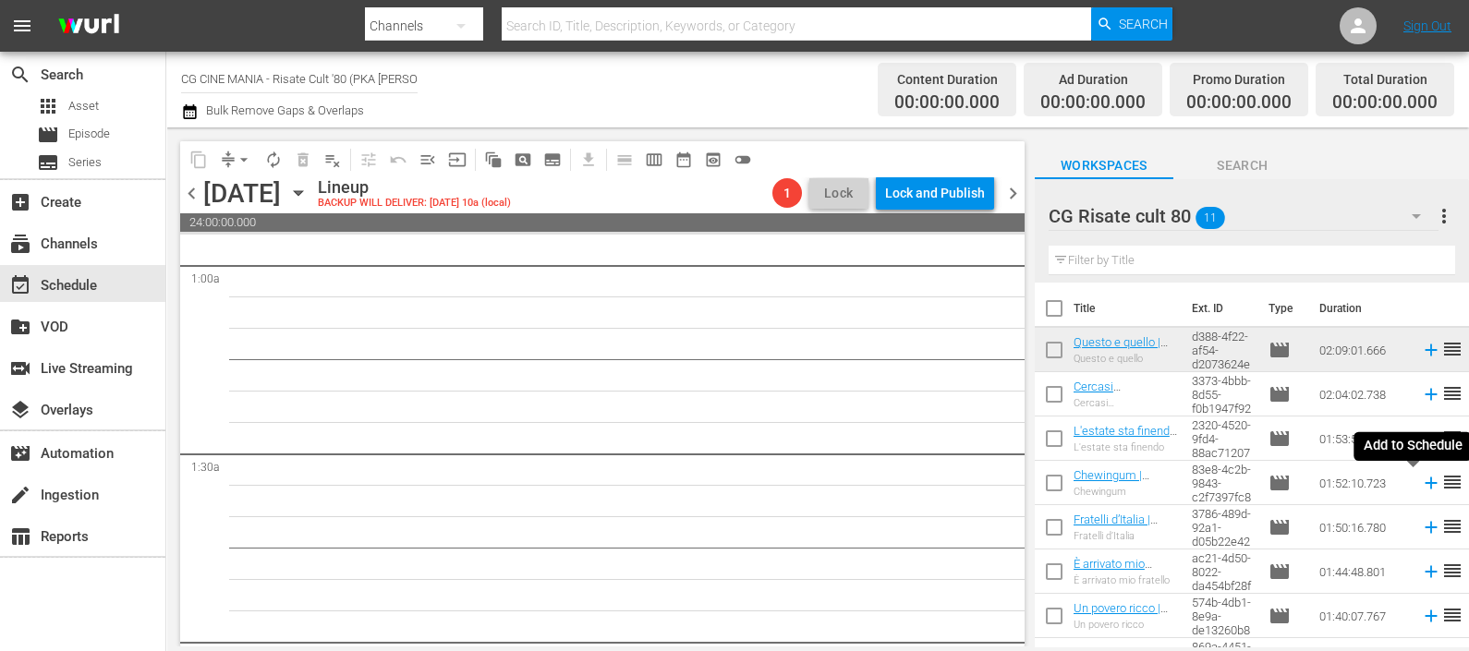
click at [1421, 481] on icon at bounding box center [1431, 483] width 20 height 20
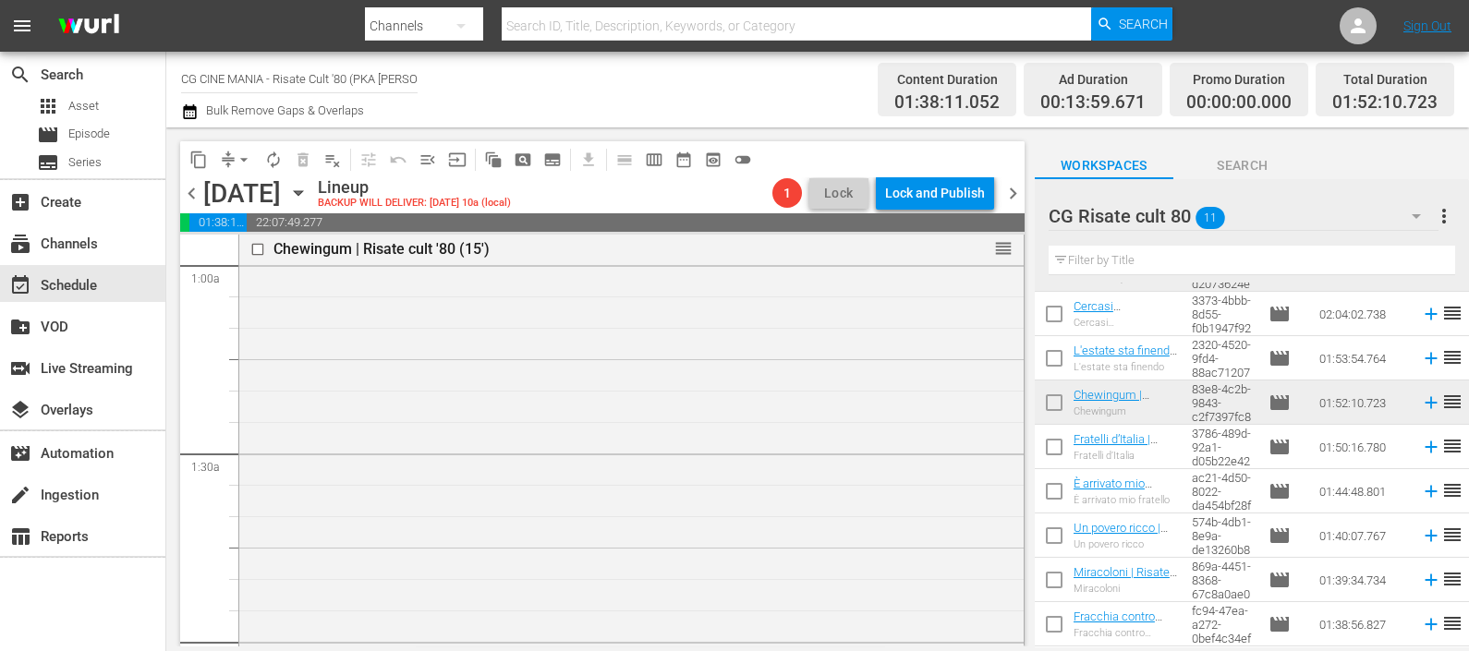
scroll to position [115, 0]
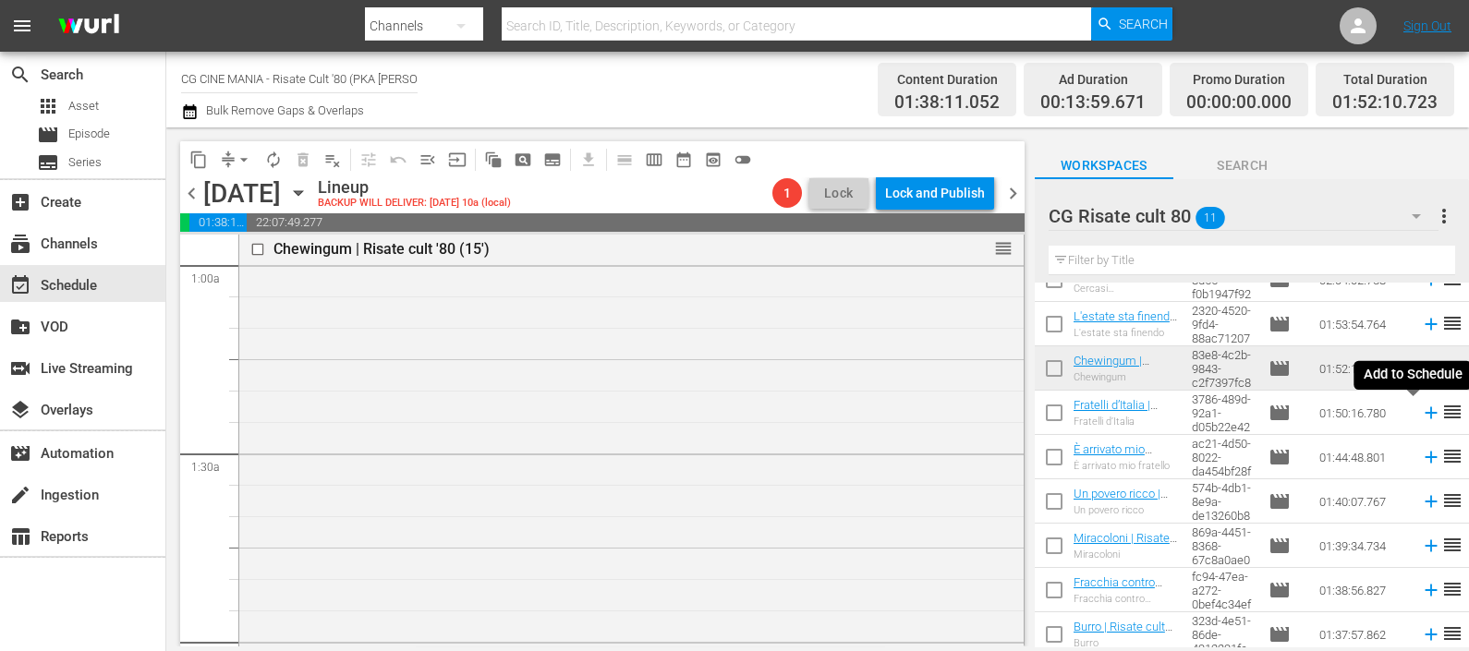
click at [1424, 416] on icon at bounding box center [1430, 413] width 12 height 12
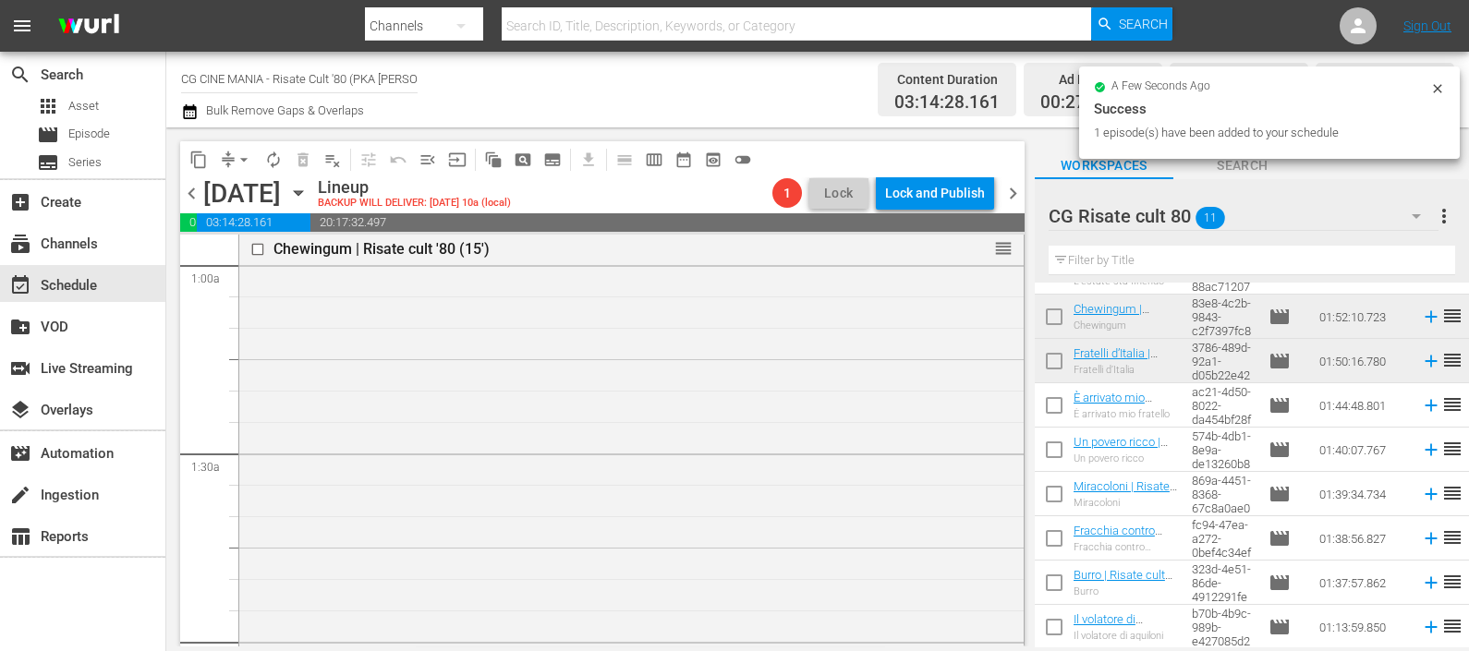
scroll to position [0, 0]
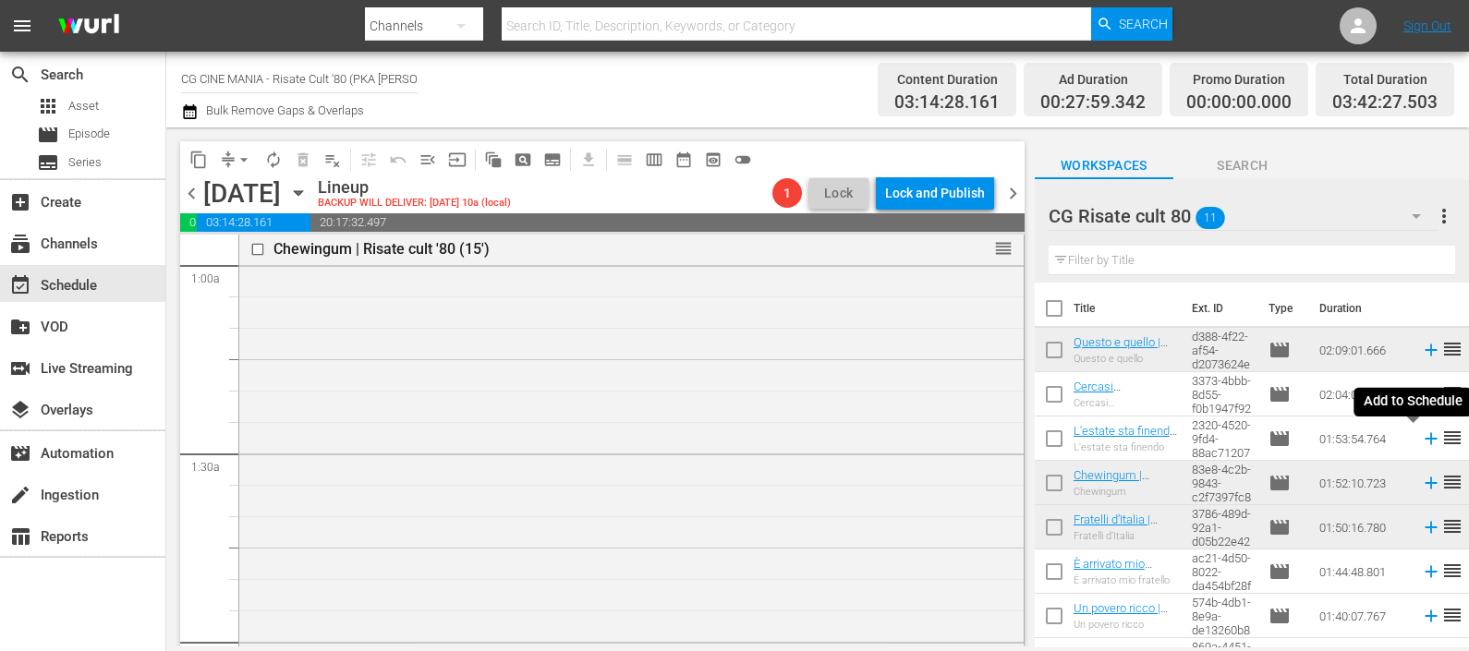
click at [1424, 440] on icon at bounding box center [1430, 439] width 12 height 12
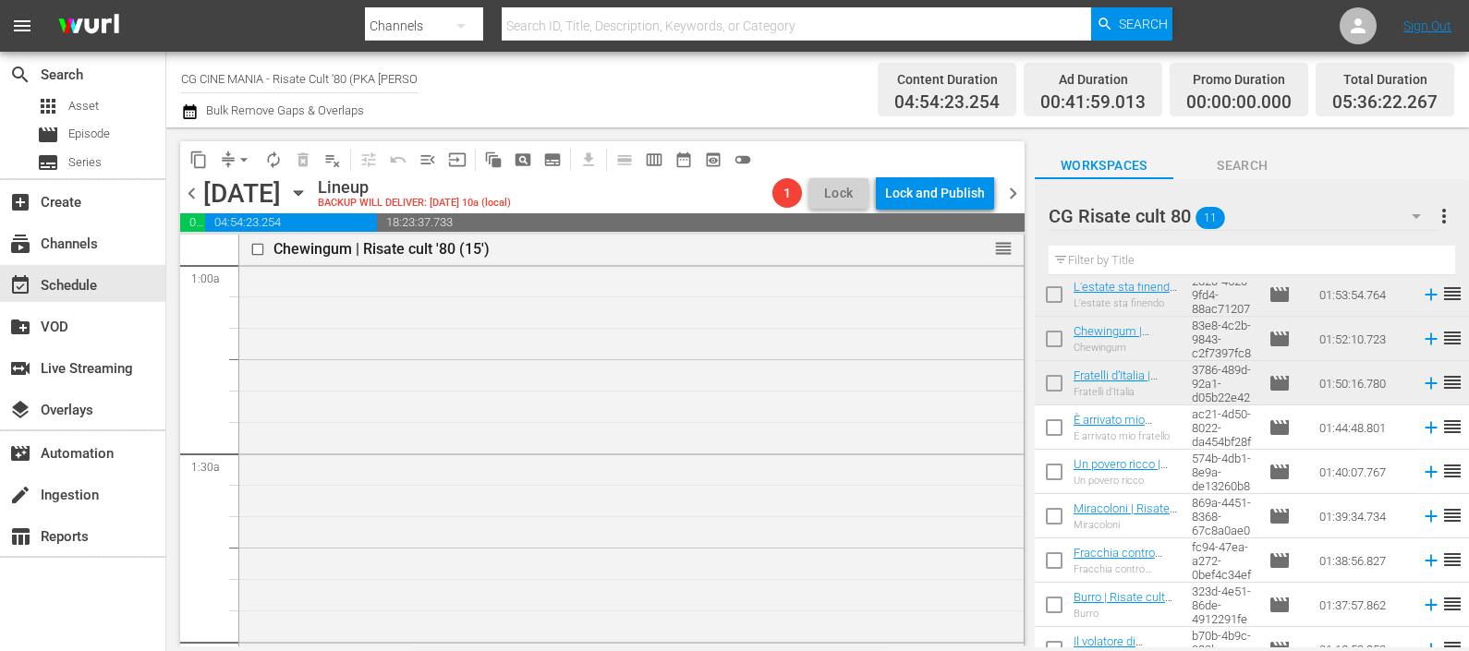
scroll to position [166, 0]
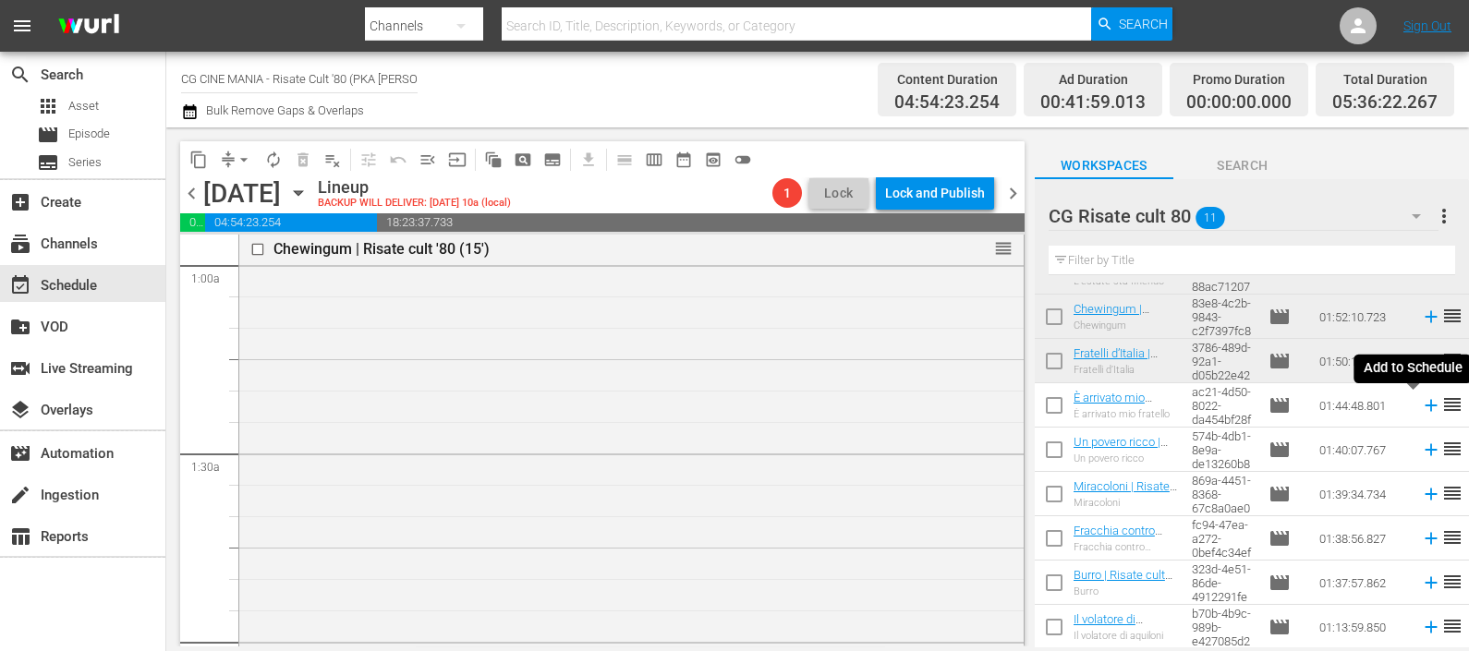
click at [1421, 401] on icon at bounding box center [1431, 405] width 20 height 20
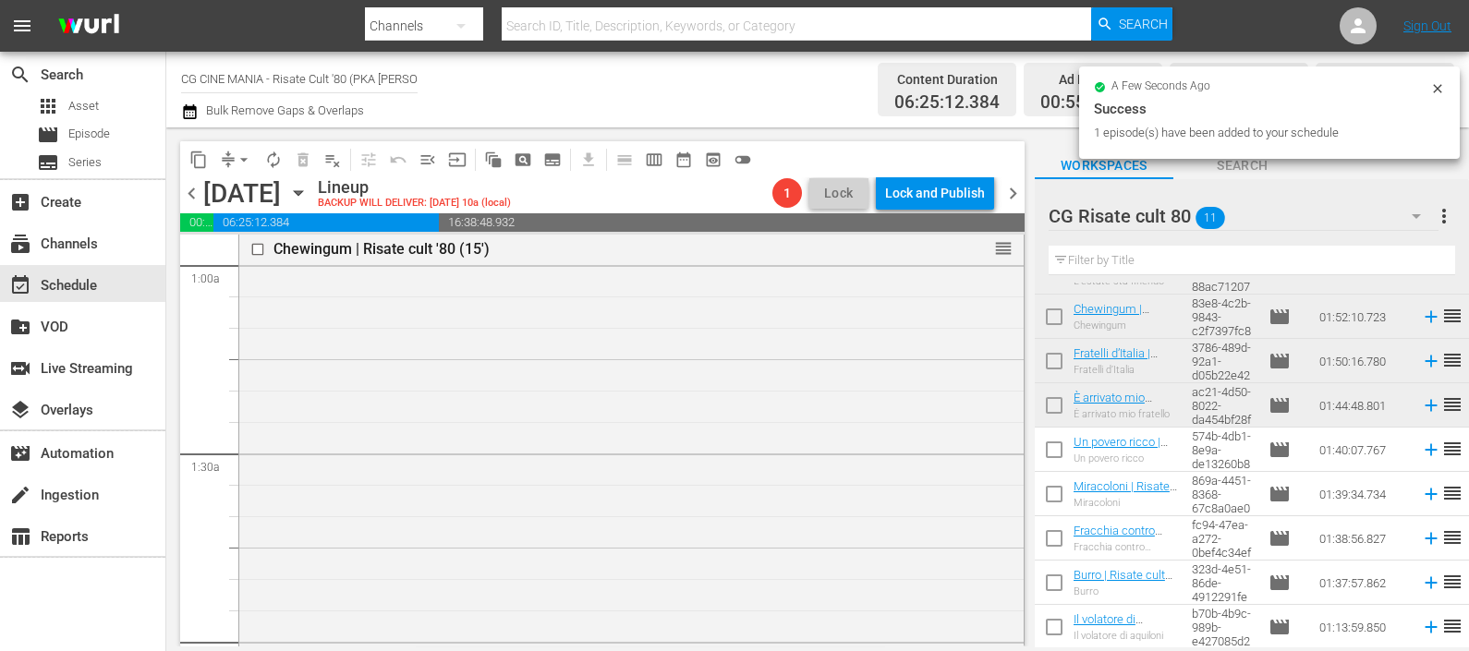
scroll to position [0, 0]
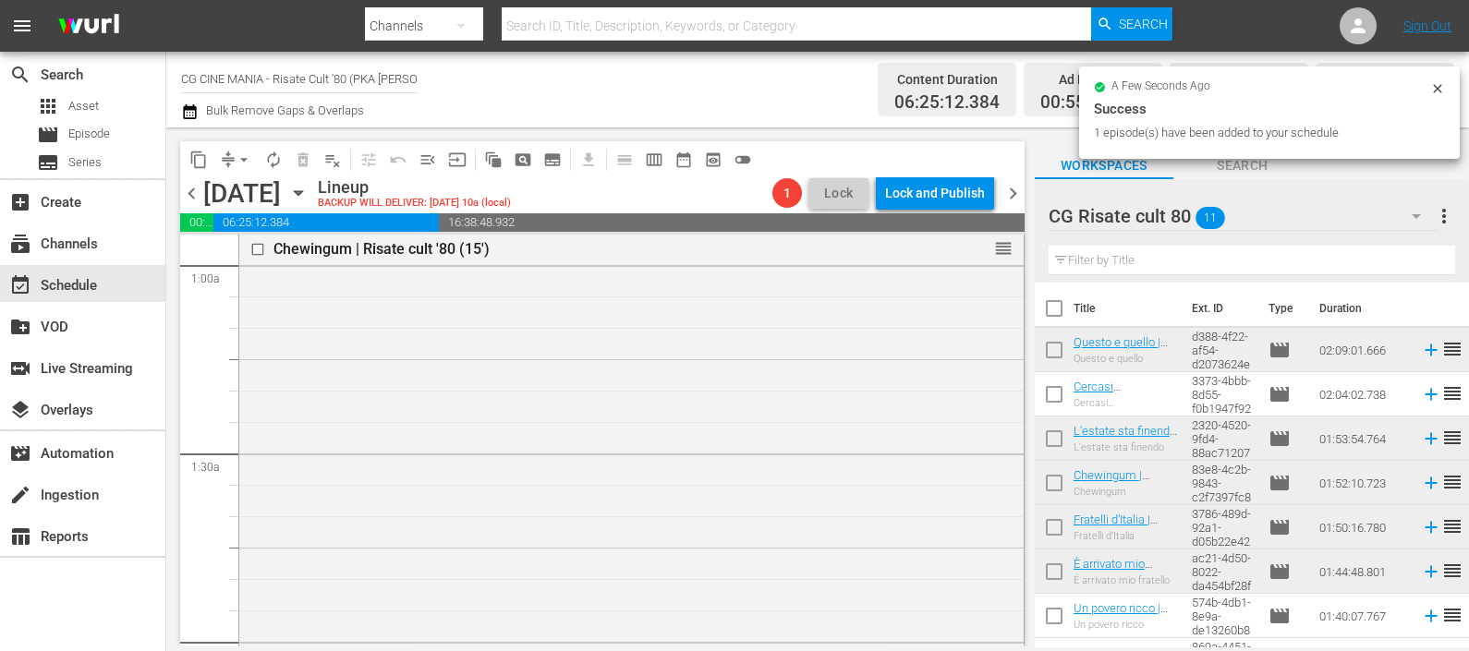
click at [1421, 401] on icon at bounding box center [1431, 394] width 20 height 20
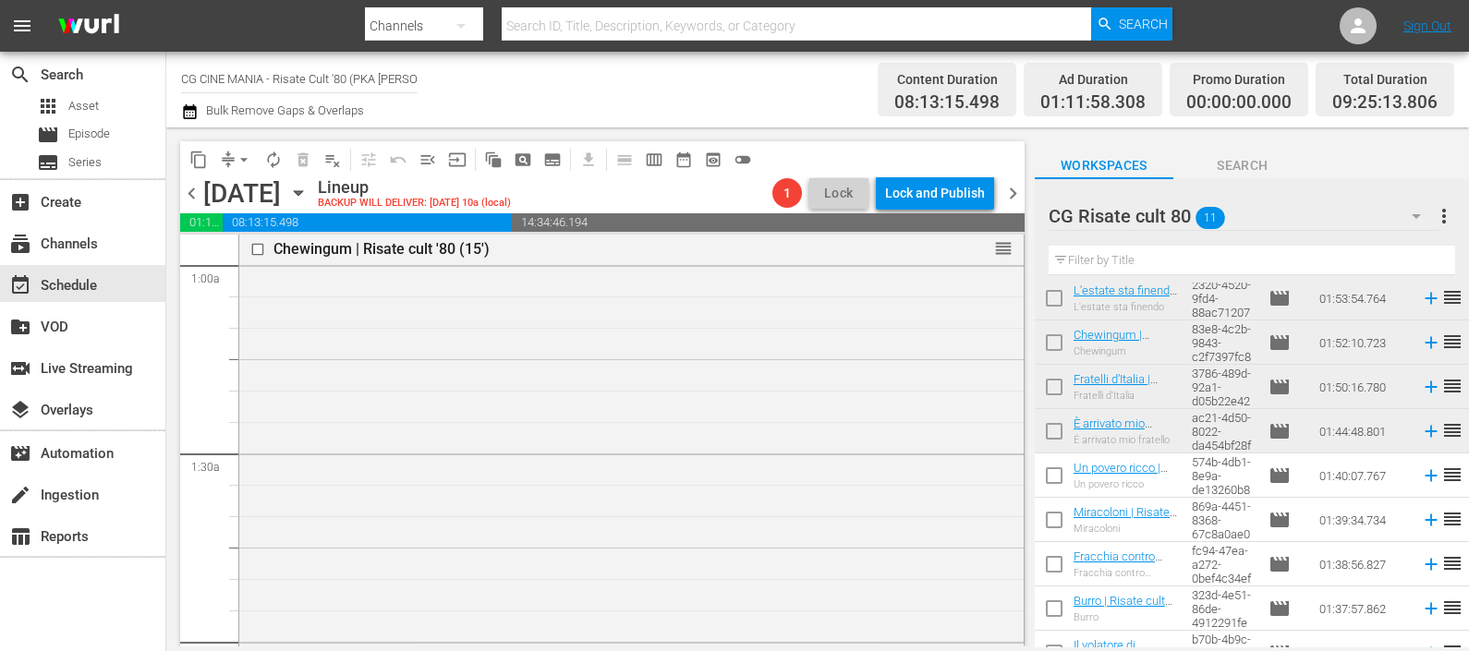
scroll to position [166, 0]
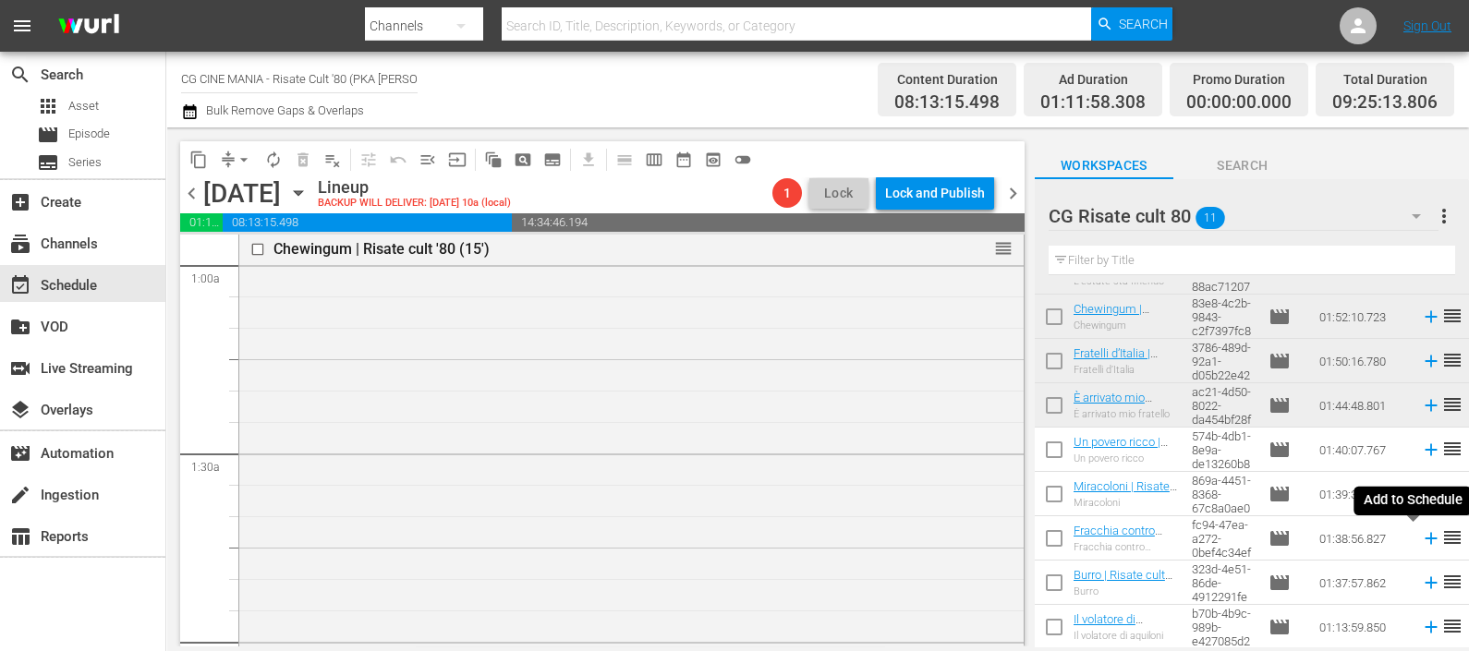
click at [1421, 536] on icon at bounding box center [1431, 538] width 20 height 20
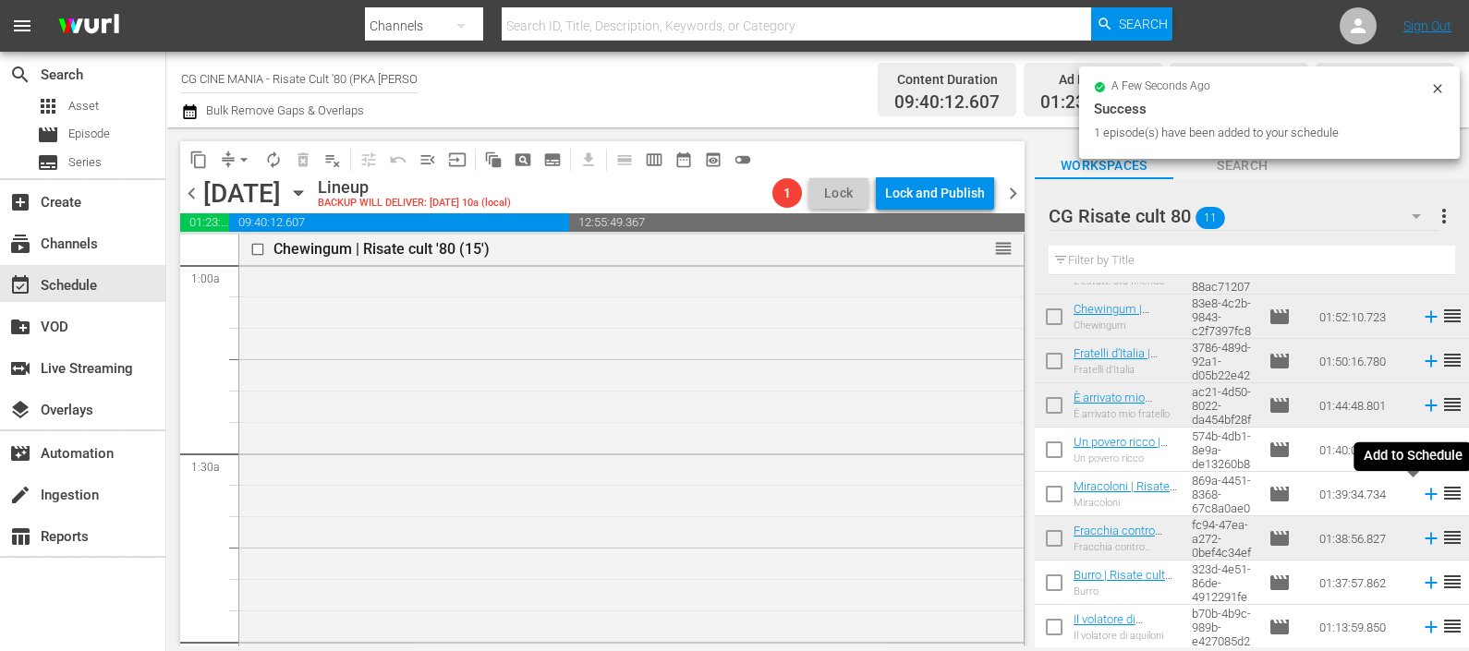
click at [1421, 495] on icon at bounding box center [1431, 494] width 20 height 20
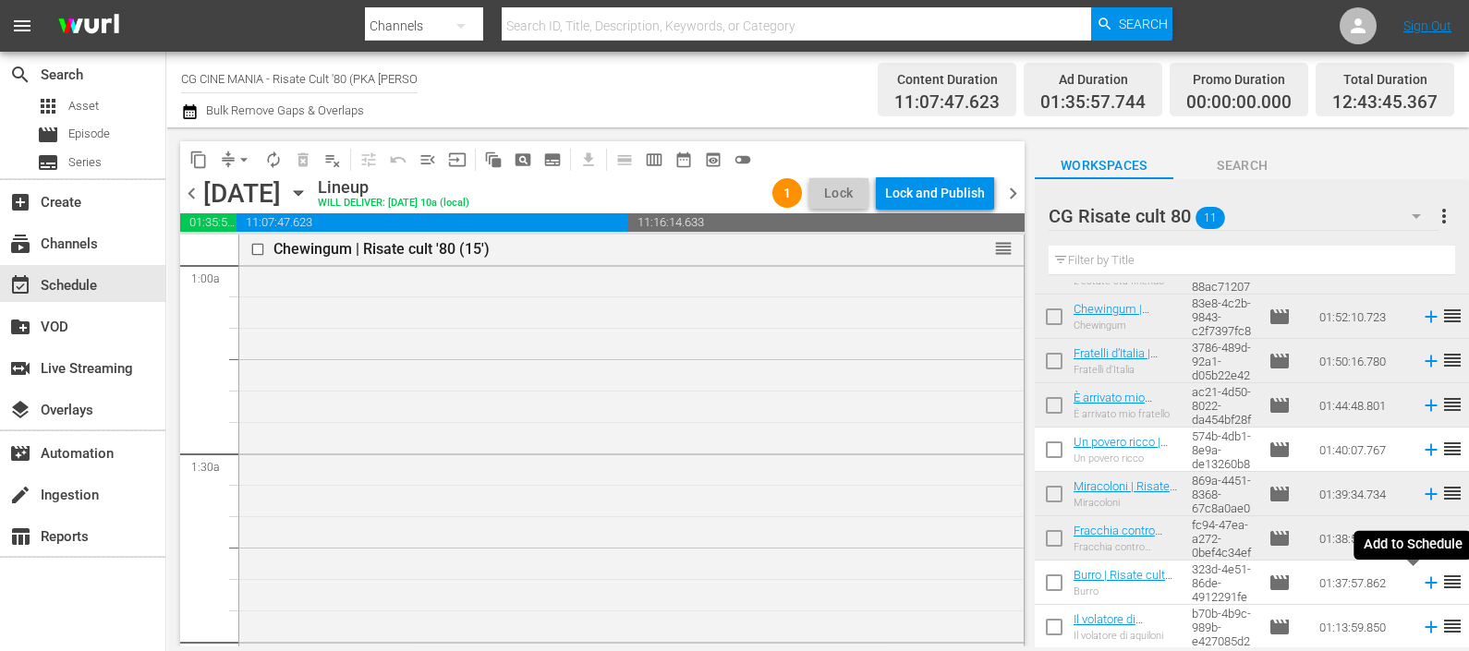
click at [1421, 582] on icon at bounding box center [1431, 583] width 20 height 20
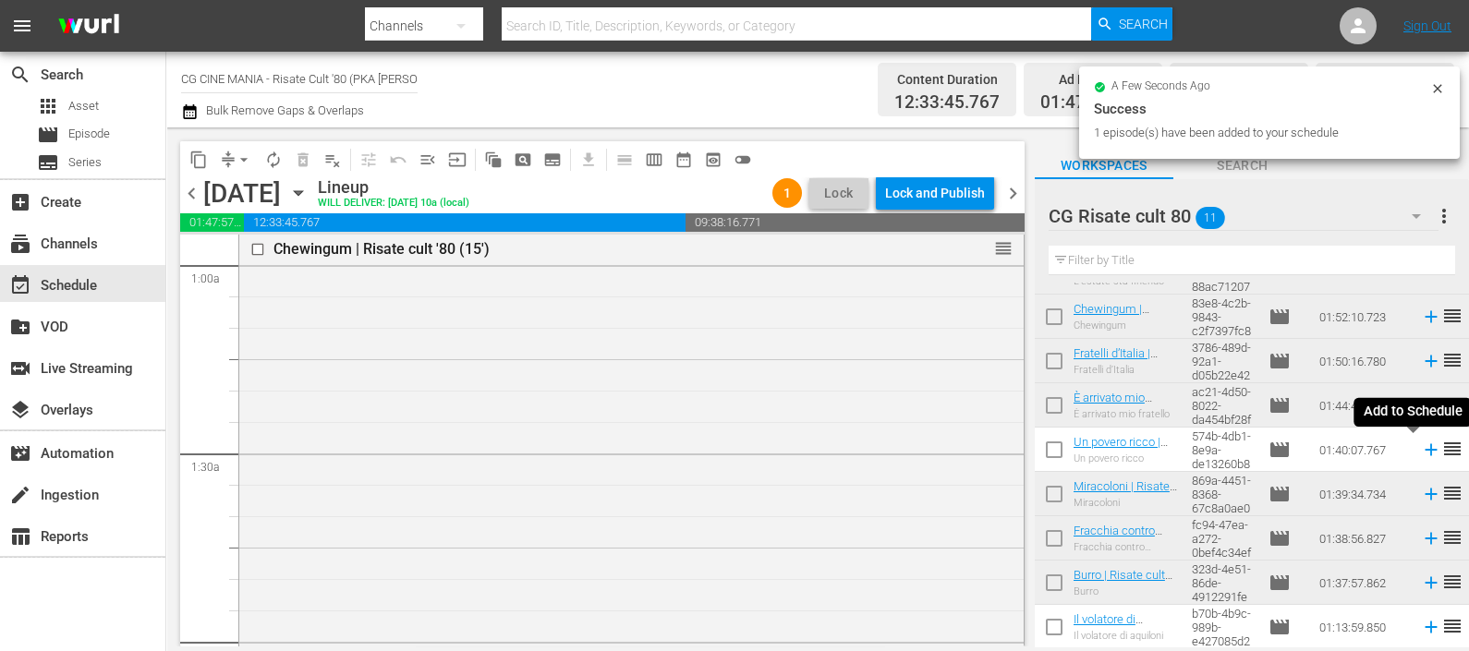
click at [1421, 453] on icon at bounding box center [1431, 450] width 20 height 20
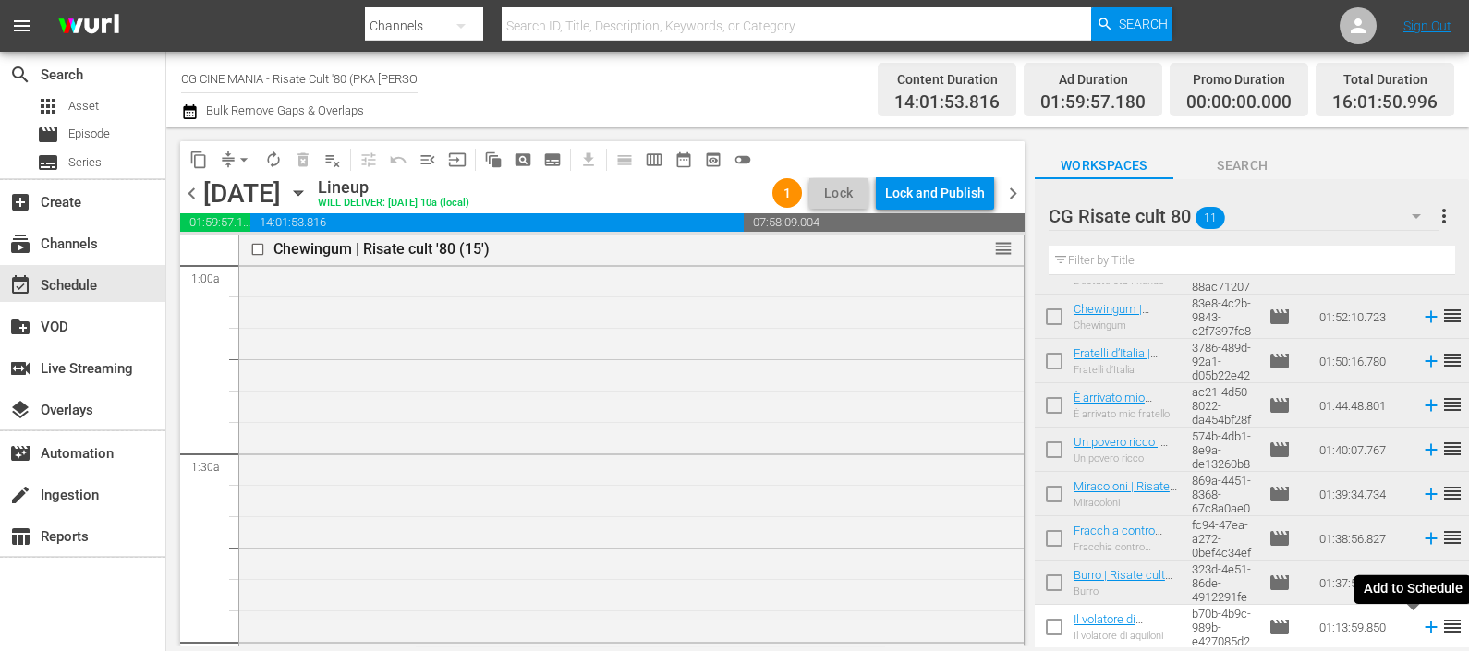
click at [1421, 626] on icon at bounding box center [1431, 627] width 20 height 20
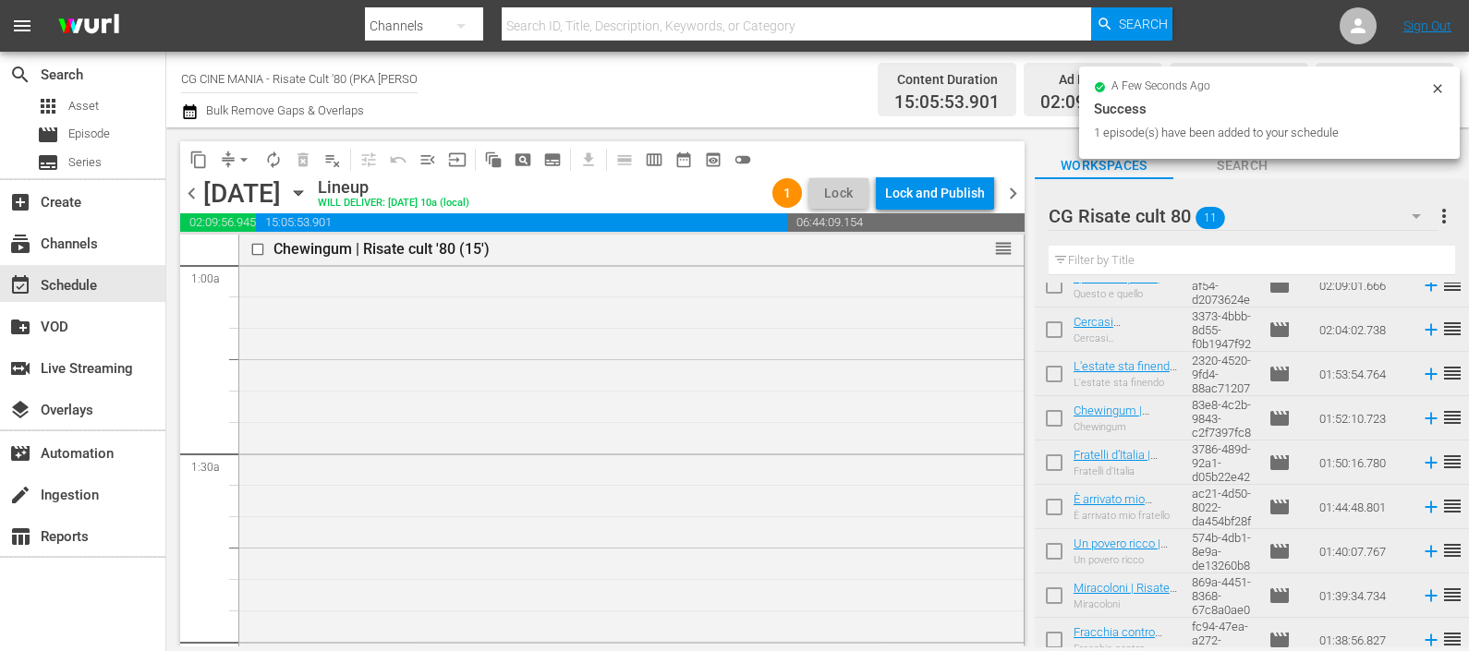
scroll to position [0, 0]
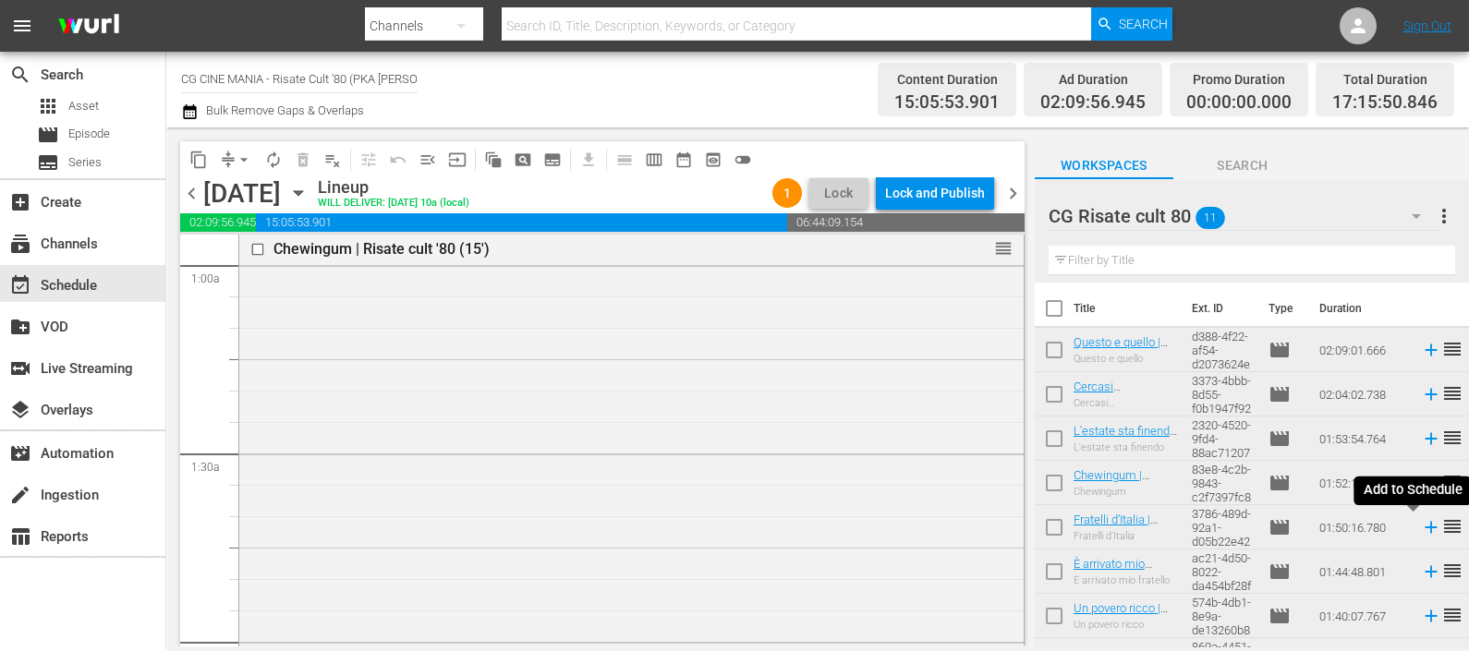
click at [1424, 522] on icon at bounding box center [1430, 528] width 12 height 12
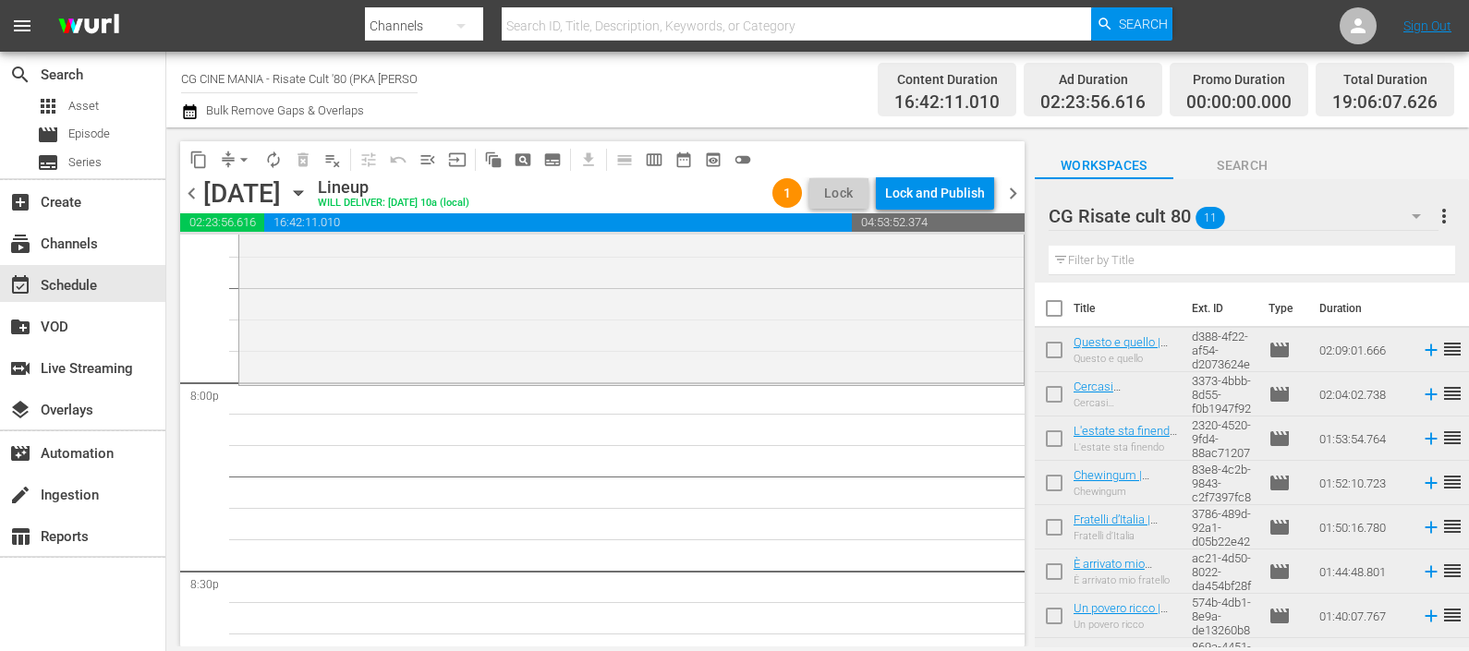
scroll to position [7389, 0]
click at [1421, 353] on icon at bounding box center [1431, 350] width 20 height 20
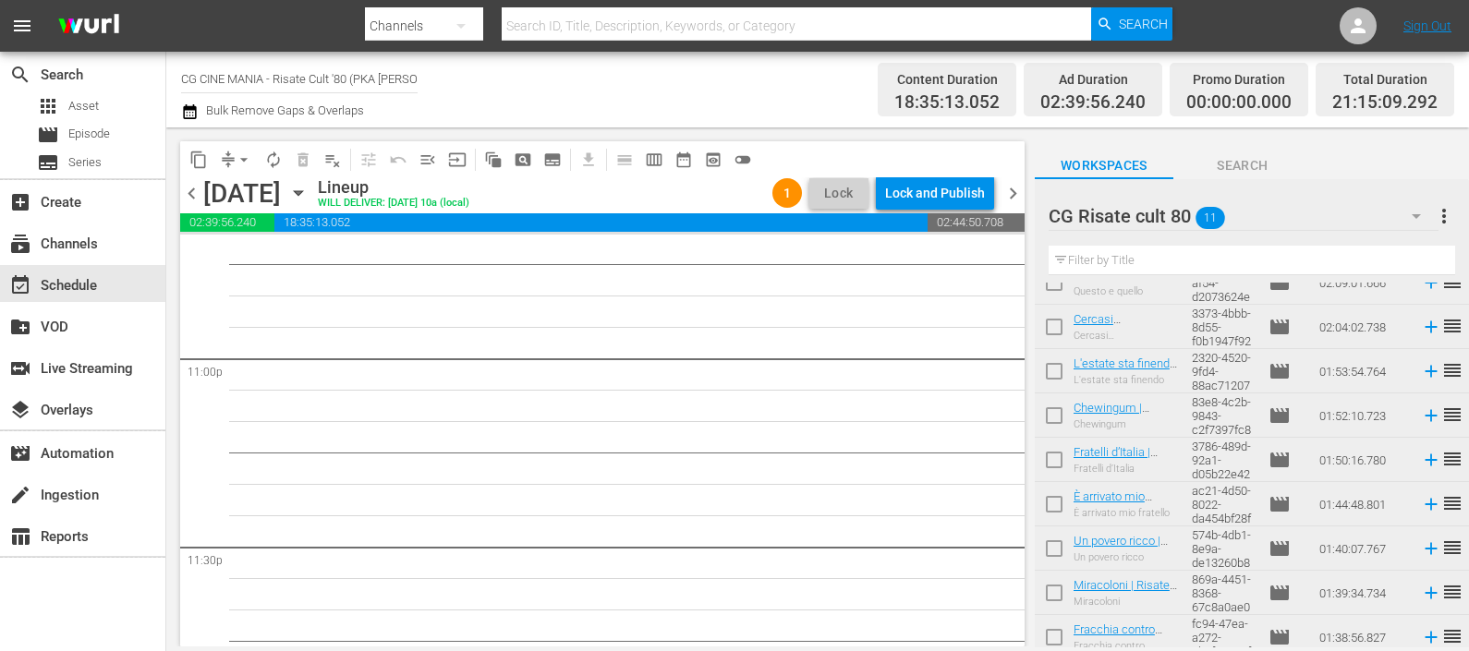
scroll to position [166, 0]
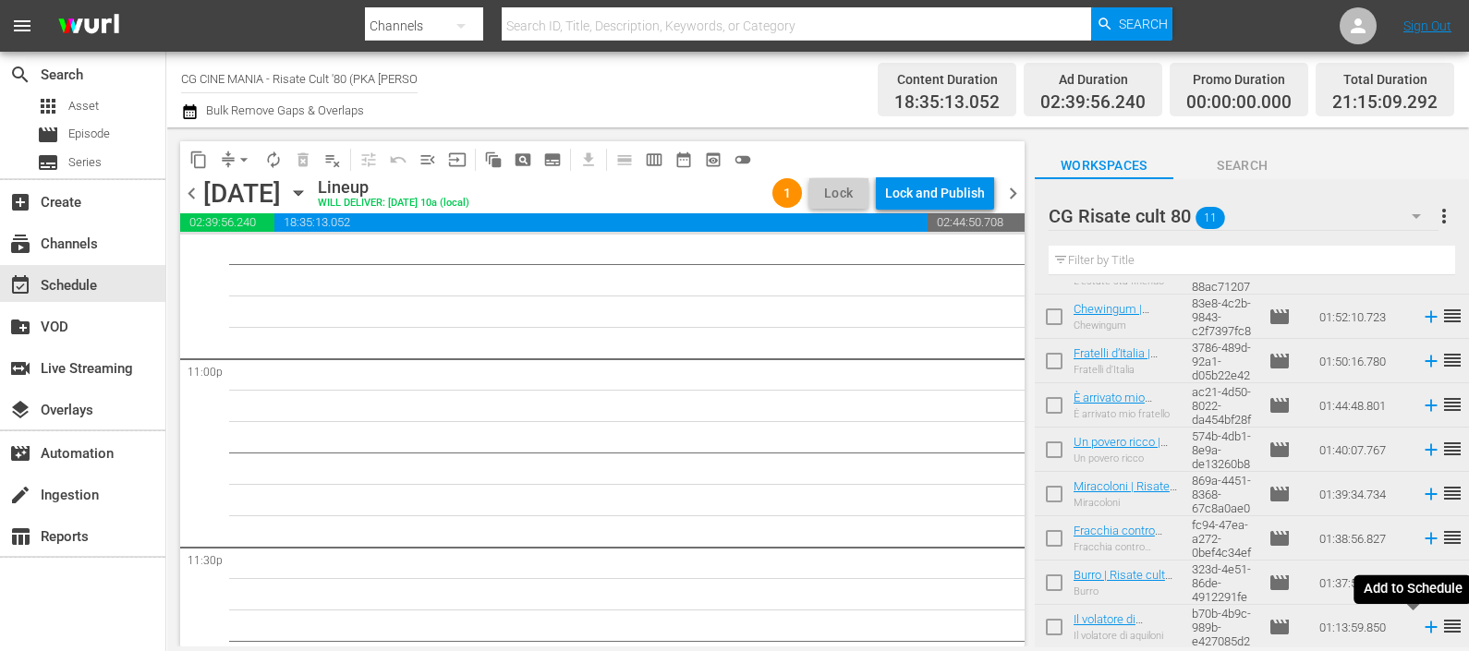
click at [1421, 630] on icon at bounding box center [1431, 627] width 20 height 20
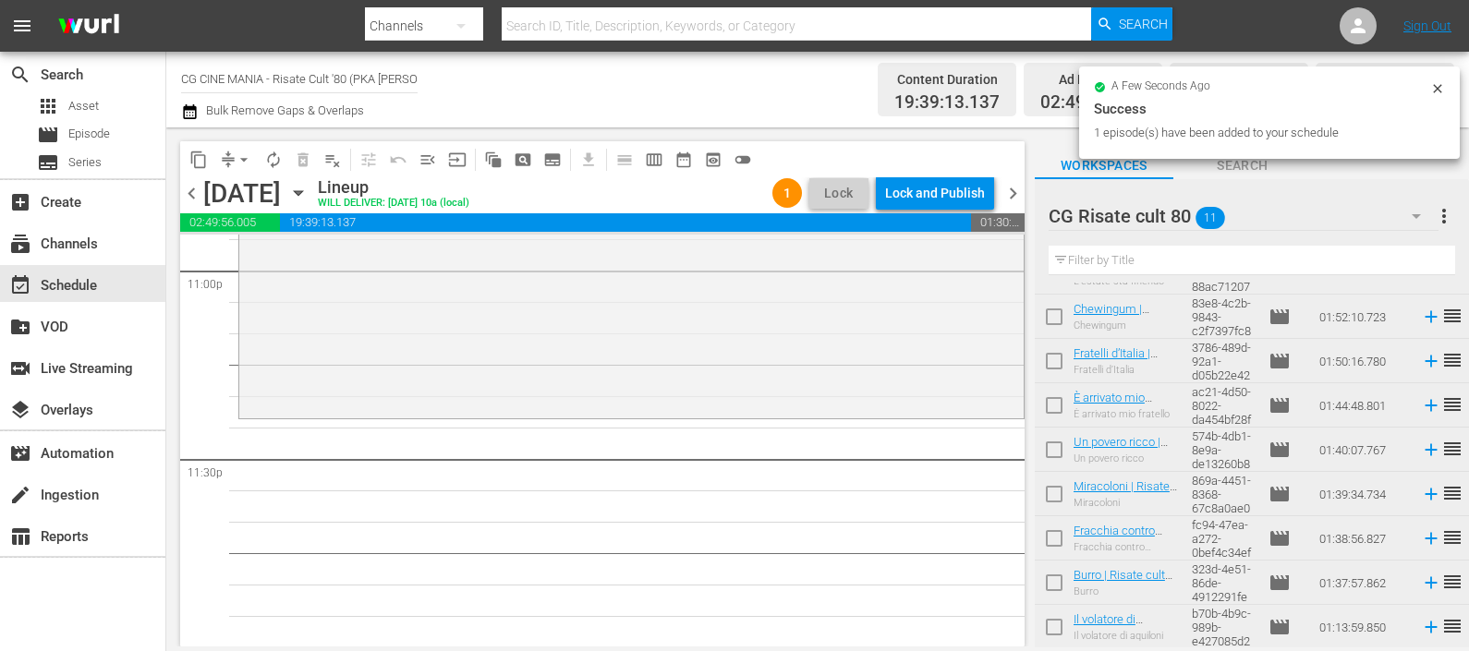
scroll to position [0, 0]
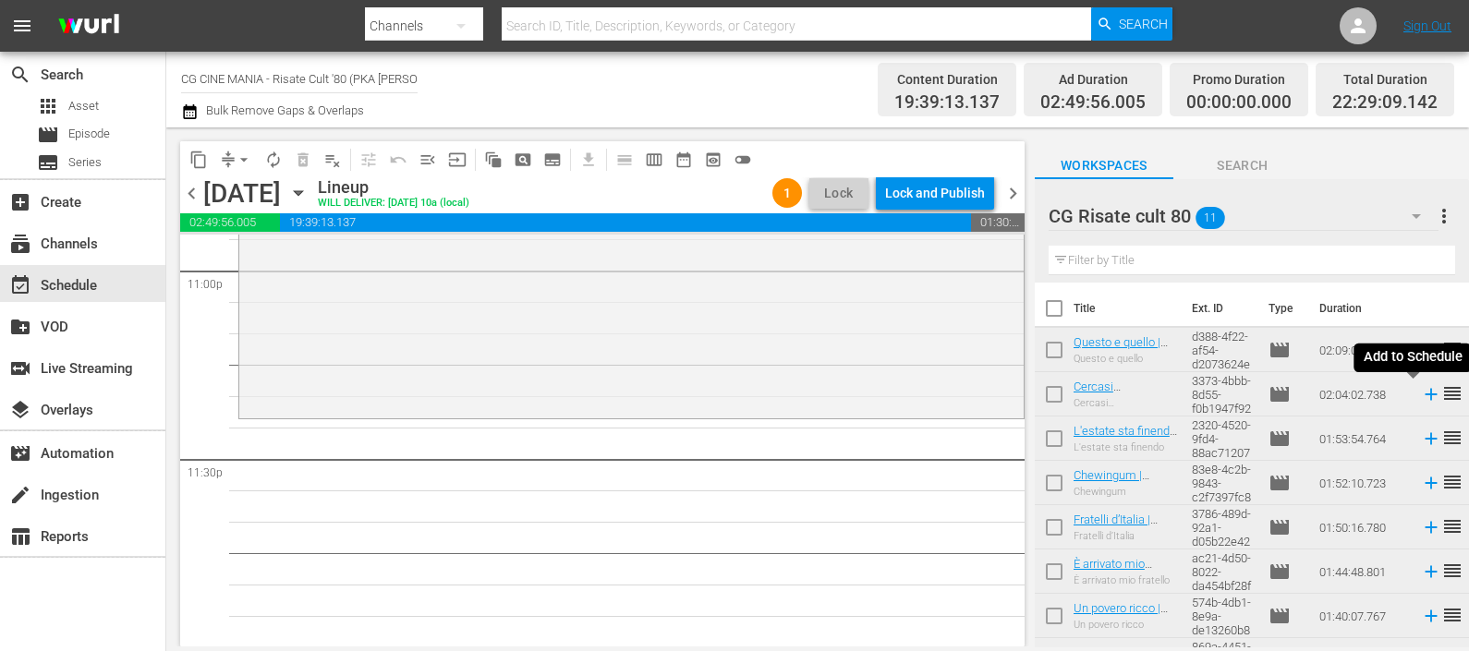
click at [1421, 394] on icon at bounding box center [1431, 394] width 20 height 20
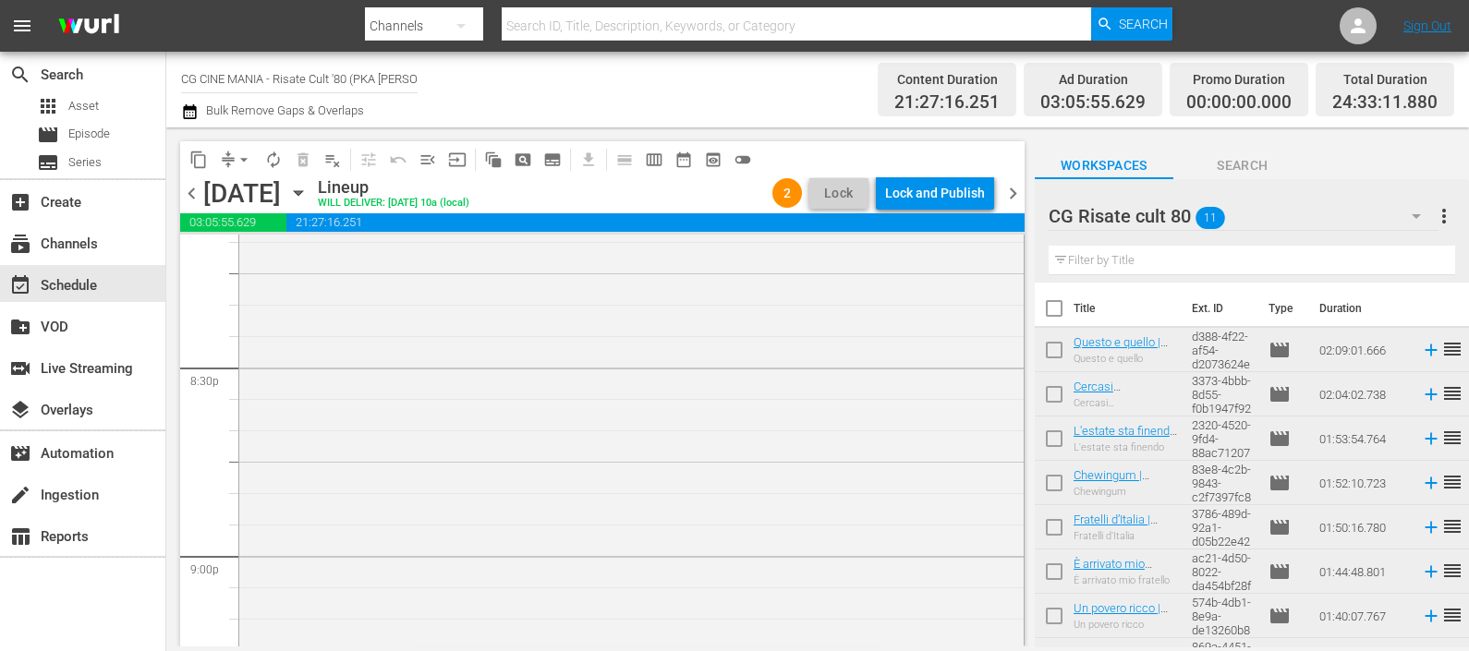
scroll to position [7246, 0]
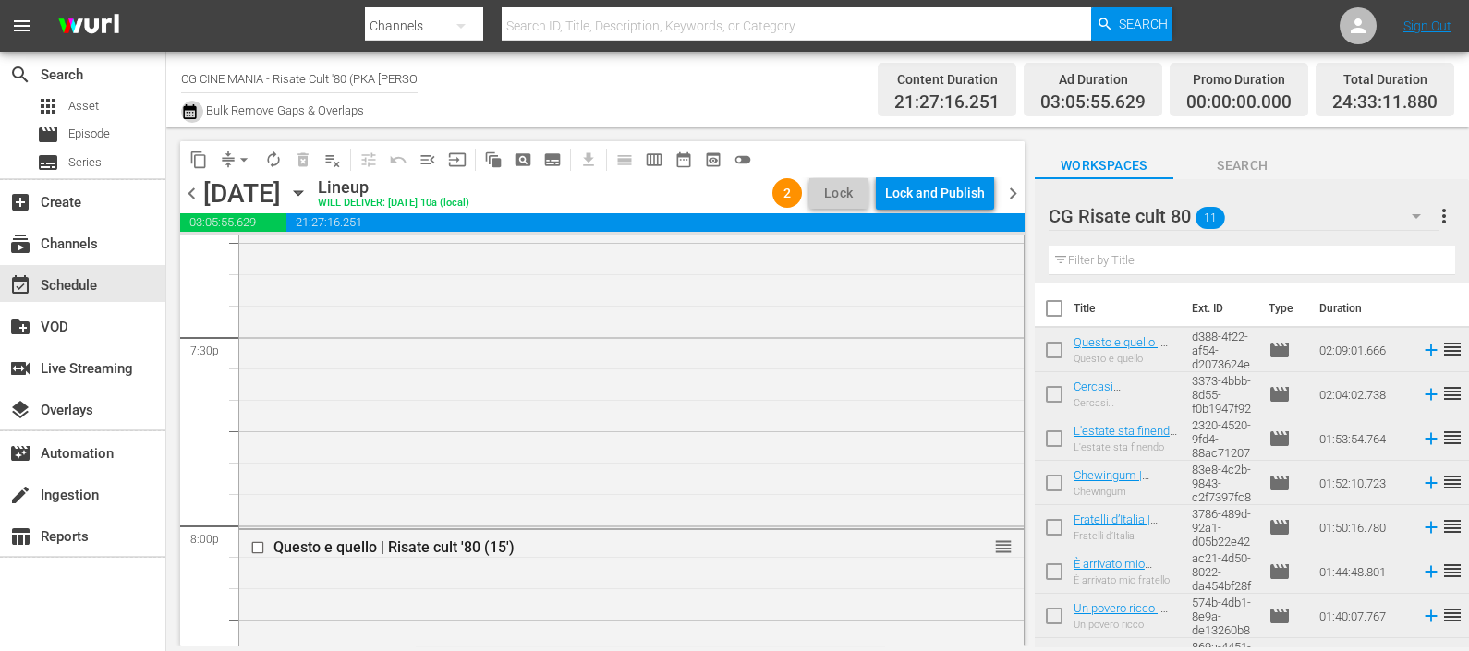
click at [188, 113] on icon "button" at bounding box center [190, 112] width 18 height 22
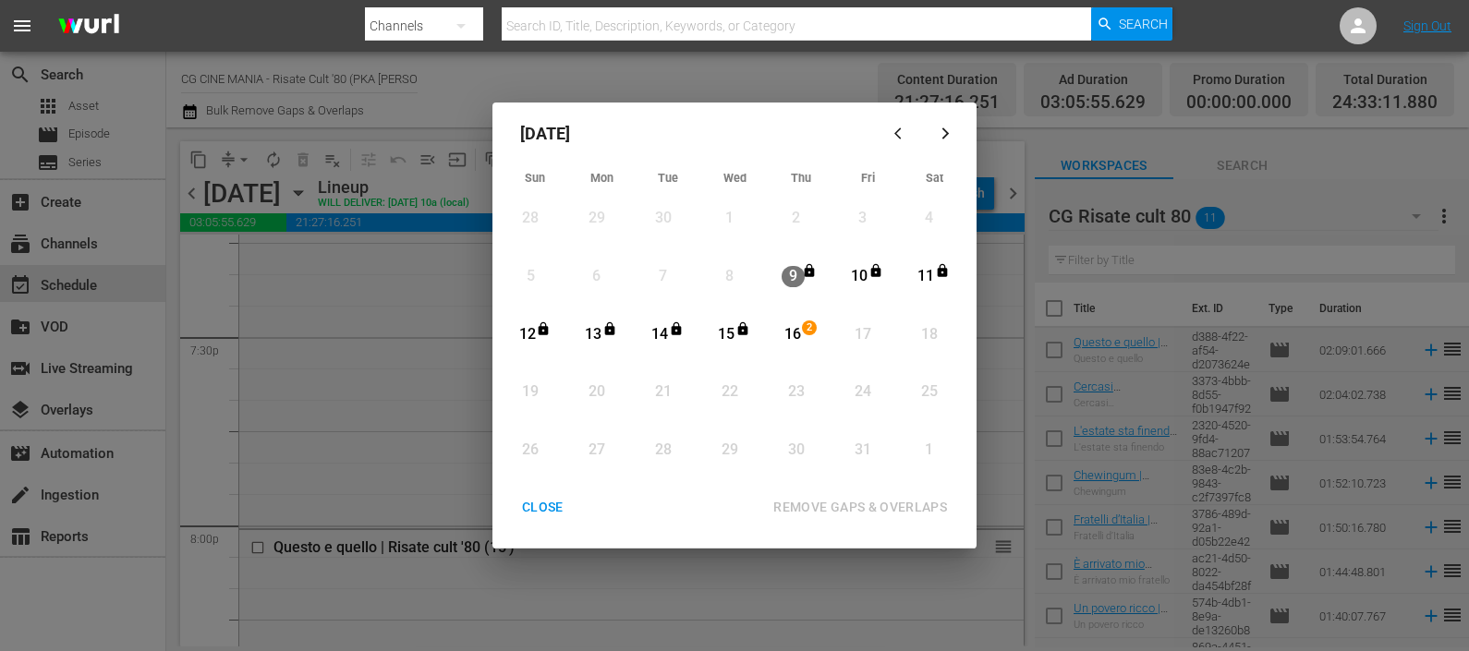
click at [800, 335] on div "16" at bounding box center [792, 334] width 23 height 21
click at [817, 499] on div "REMOVE GAPS & OVERLAPS" at bounding box center [859, 507] width 203 height 23
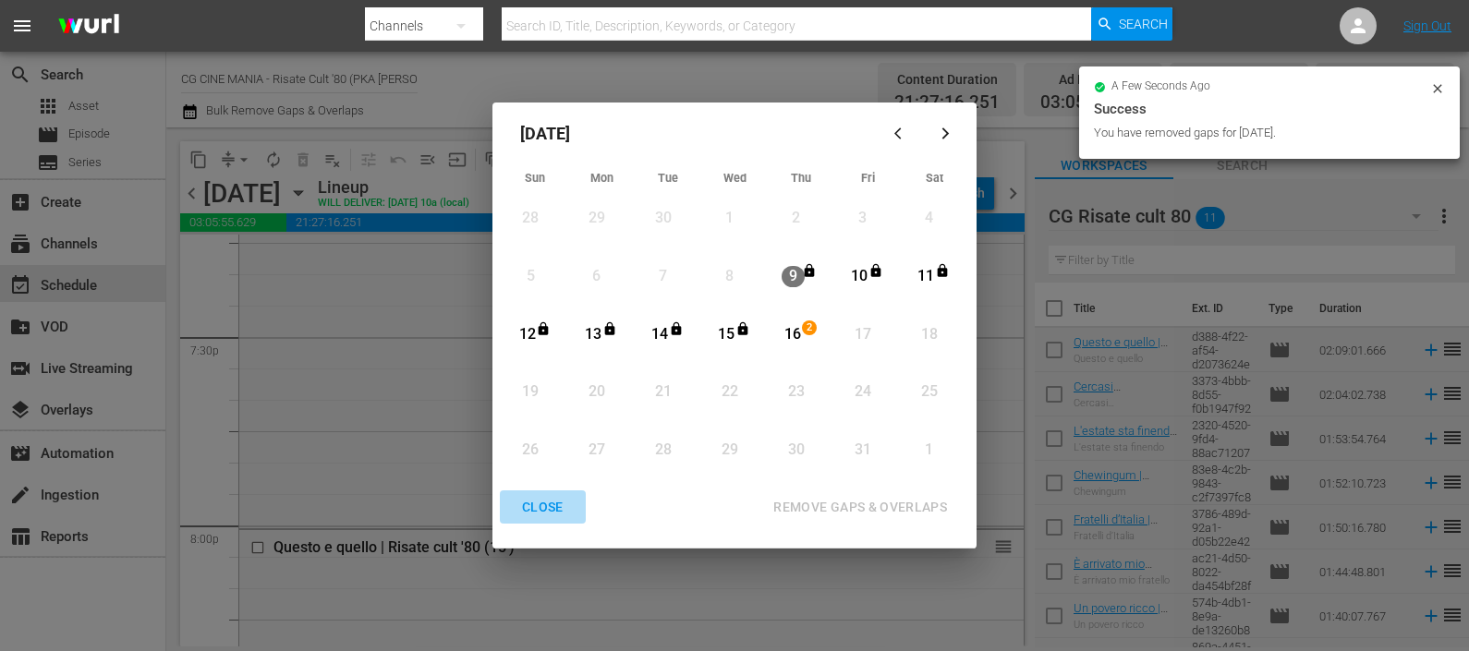
click at [540, 502] on div "CLOSE" at bounding box center [542, 507] width 71 height 23
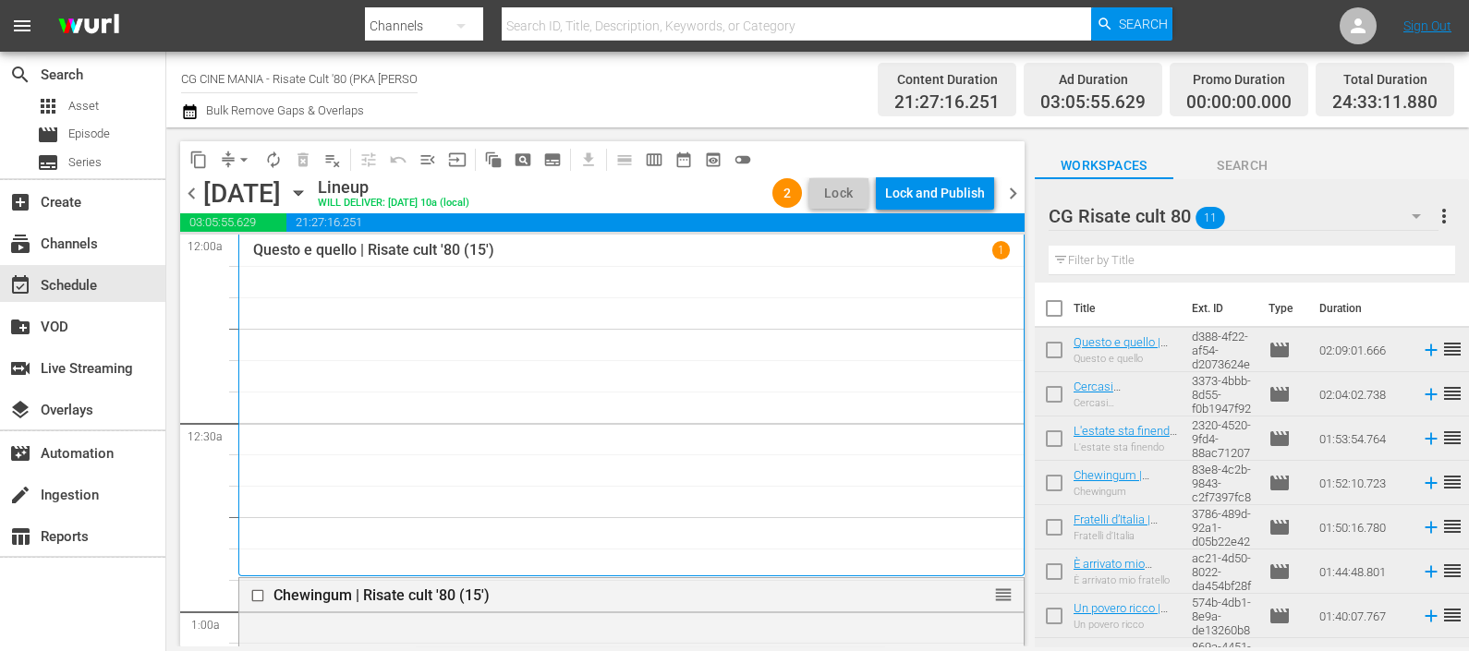
click at [975, 192] on div "Lock and Publish" at bounding box center [935, 192] width 100 height 33
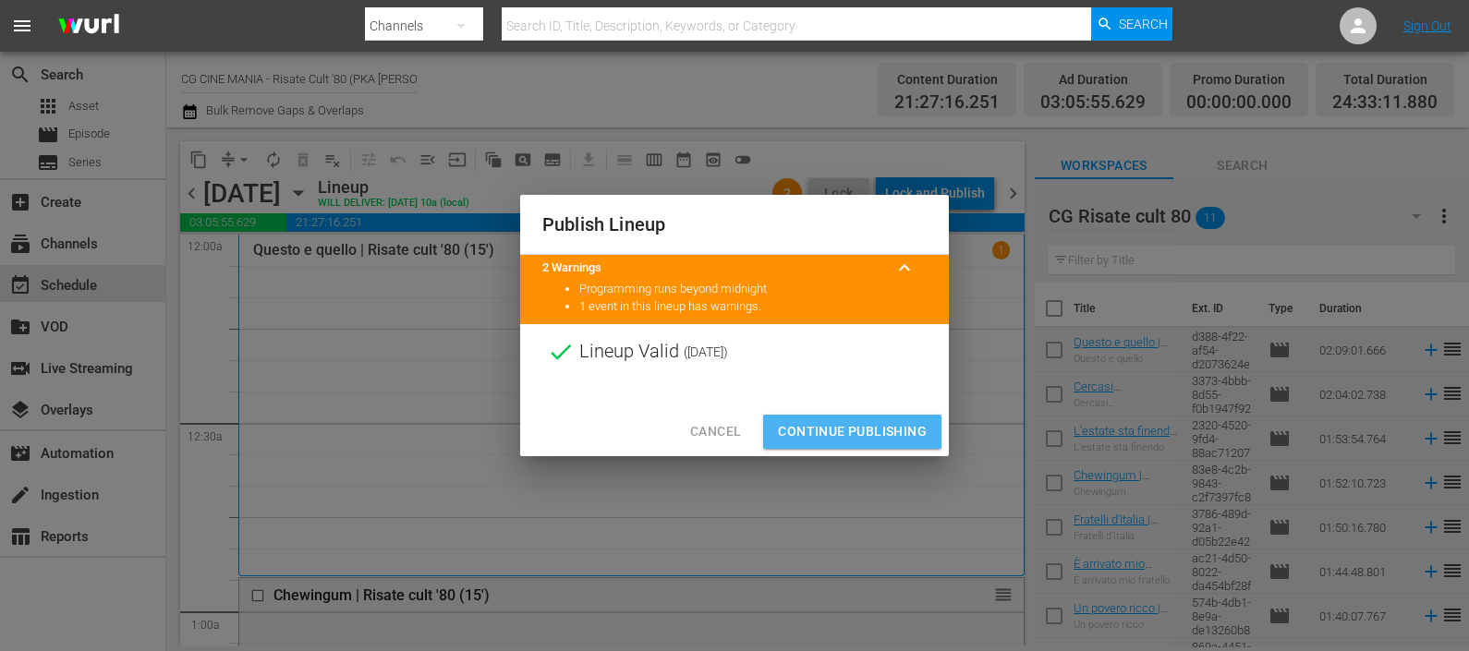
click at [852, 427] on span "Continue Publishing" at bounding box center [852, 431] width 149 height 23
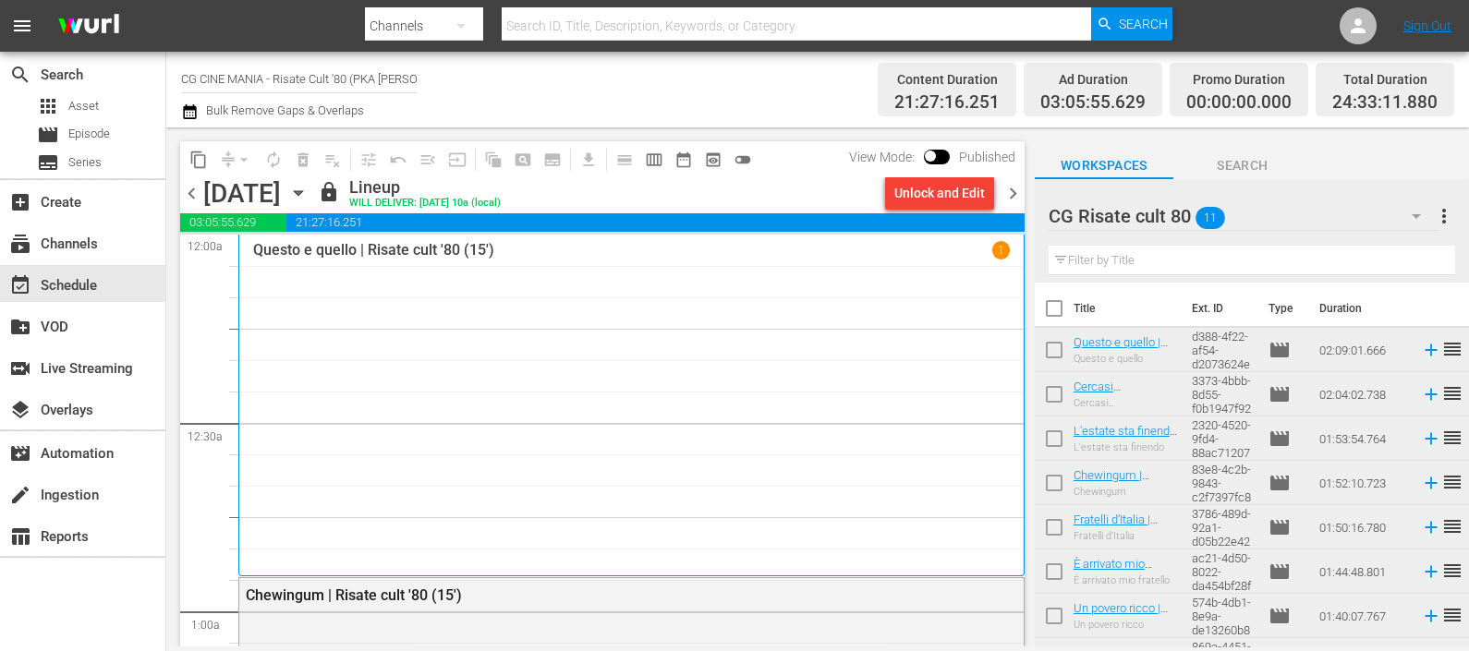
click at [1004, 199] on span "chevron_right" at bounding box center [1012, 193] width 23 height 23
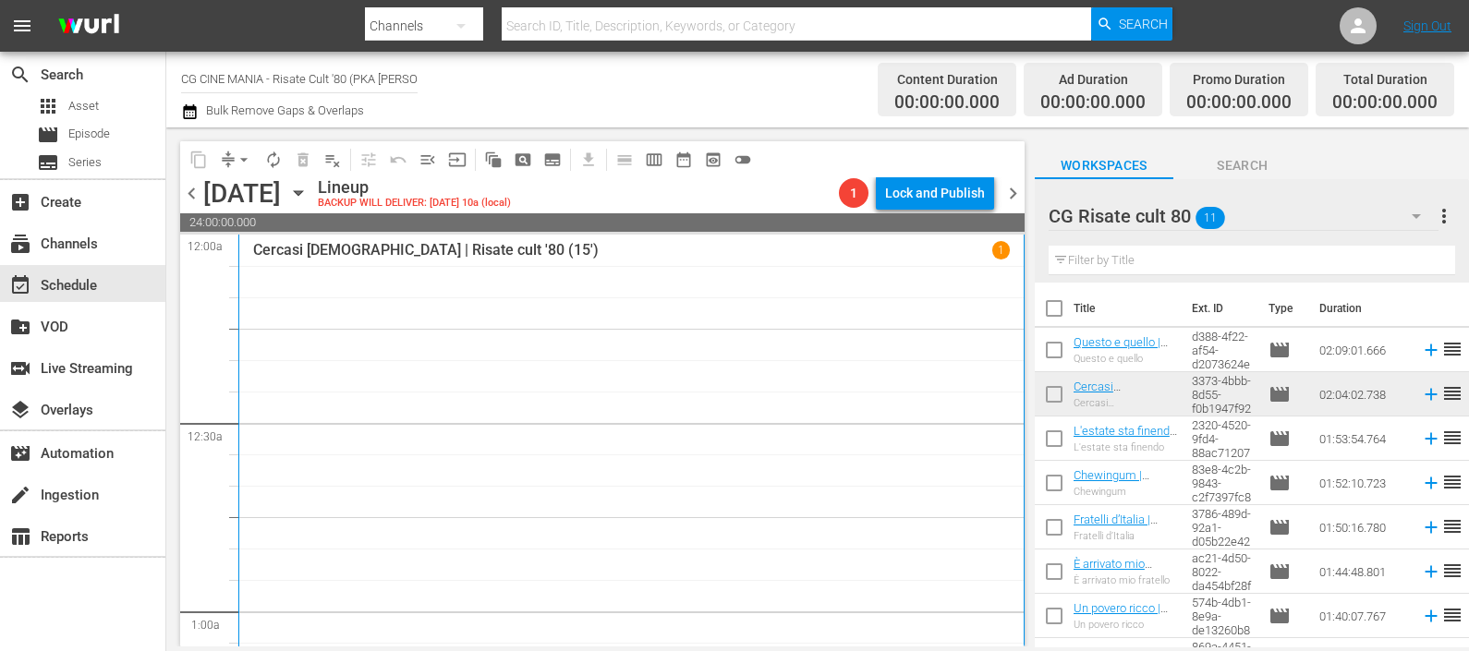
scroll to position [166, 0]
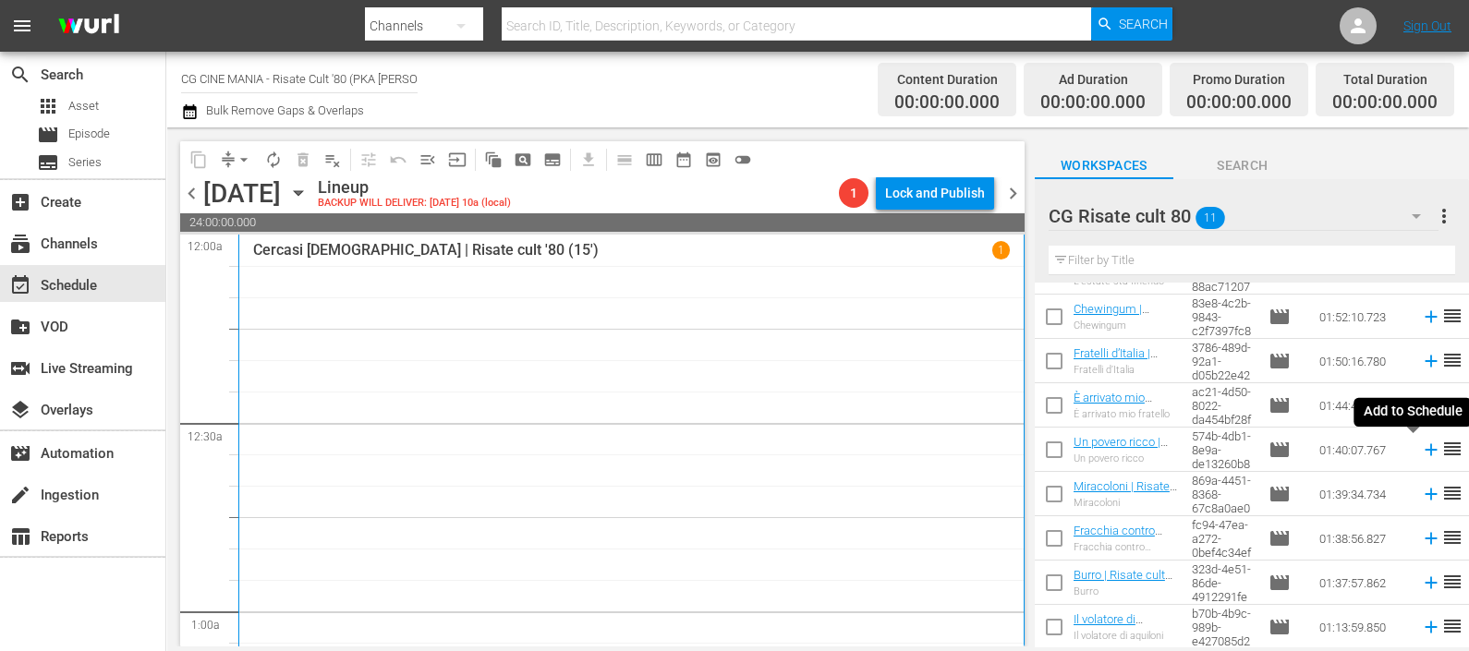
click at [1421, 457] on icon at bounding box center [1431, 450] width 20 height 20
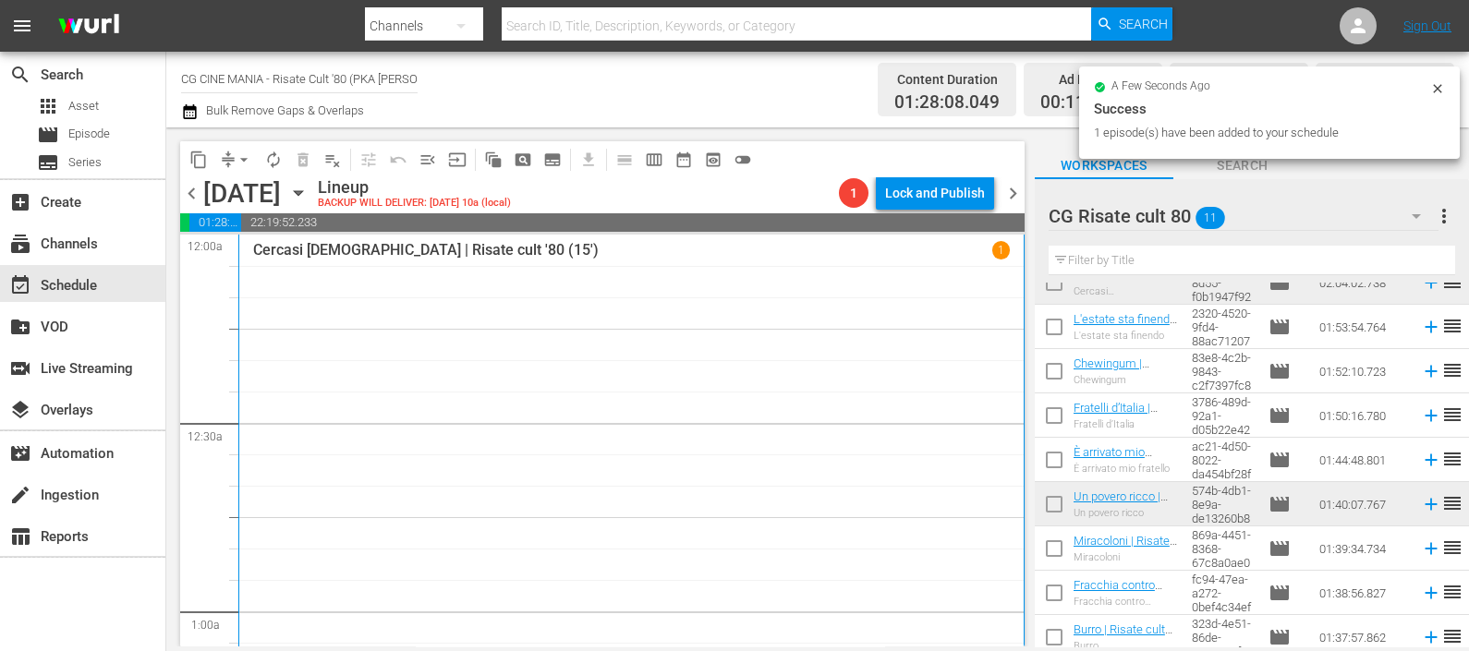
scroll to position [0, 0]
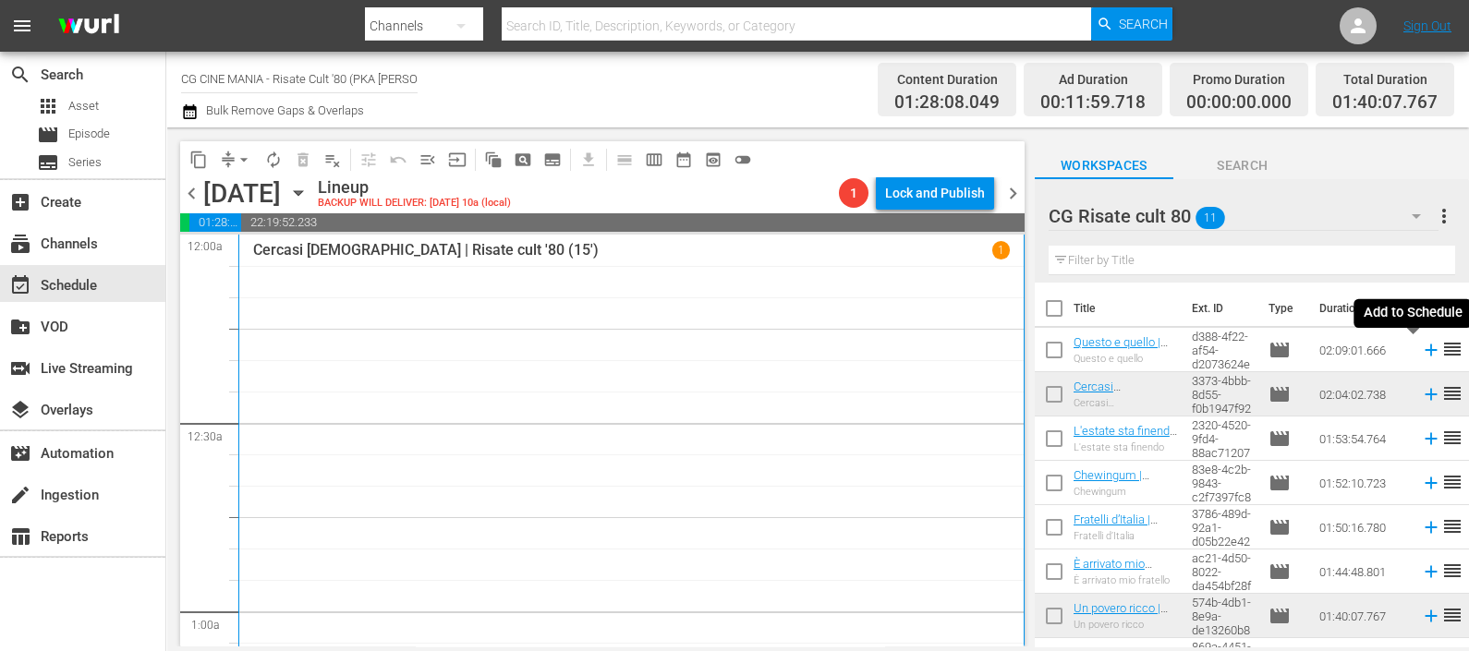
click at [1421, 349] on icon at bounding box center [1431, 350] width 20 height 20
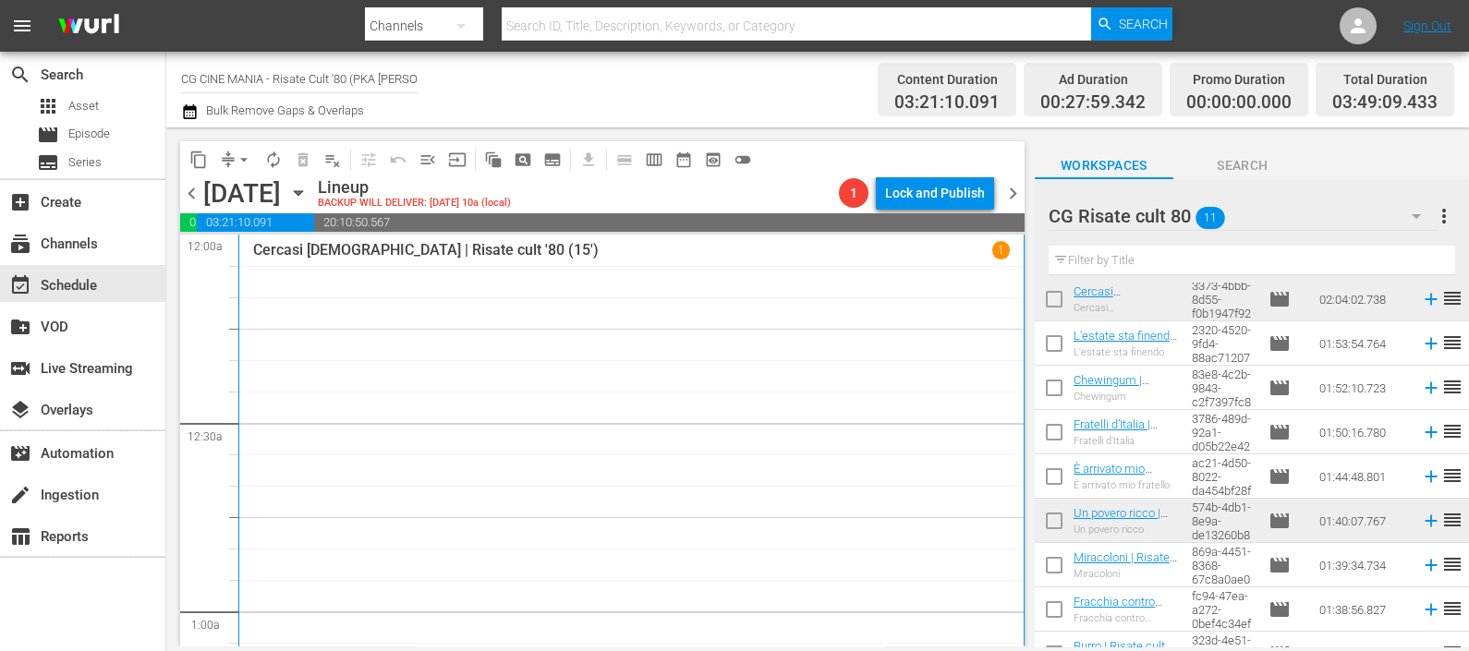
scroll to position [166, 0]
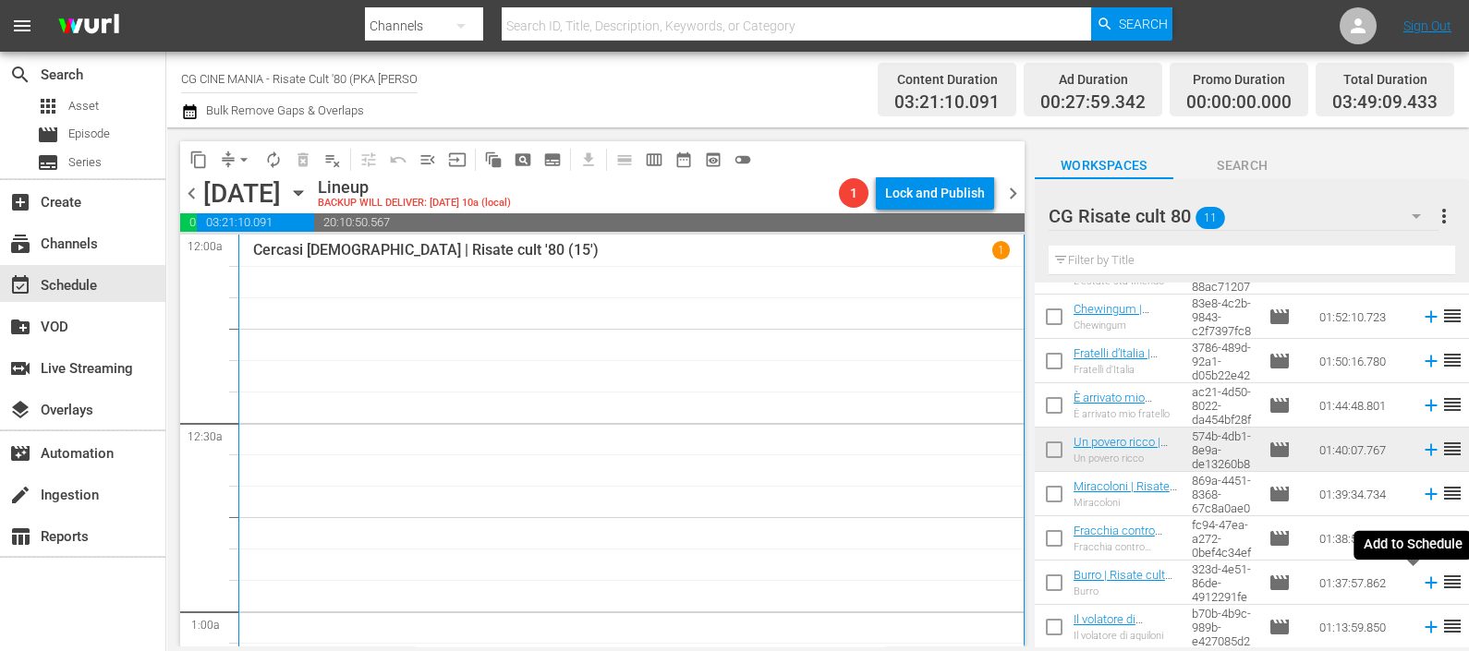
click at [1421, 580] on icon at bounding box center [1431, 583] width 20 height 20
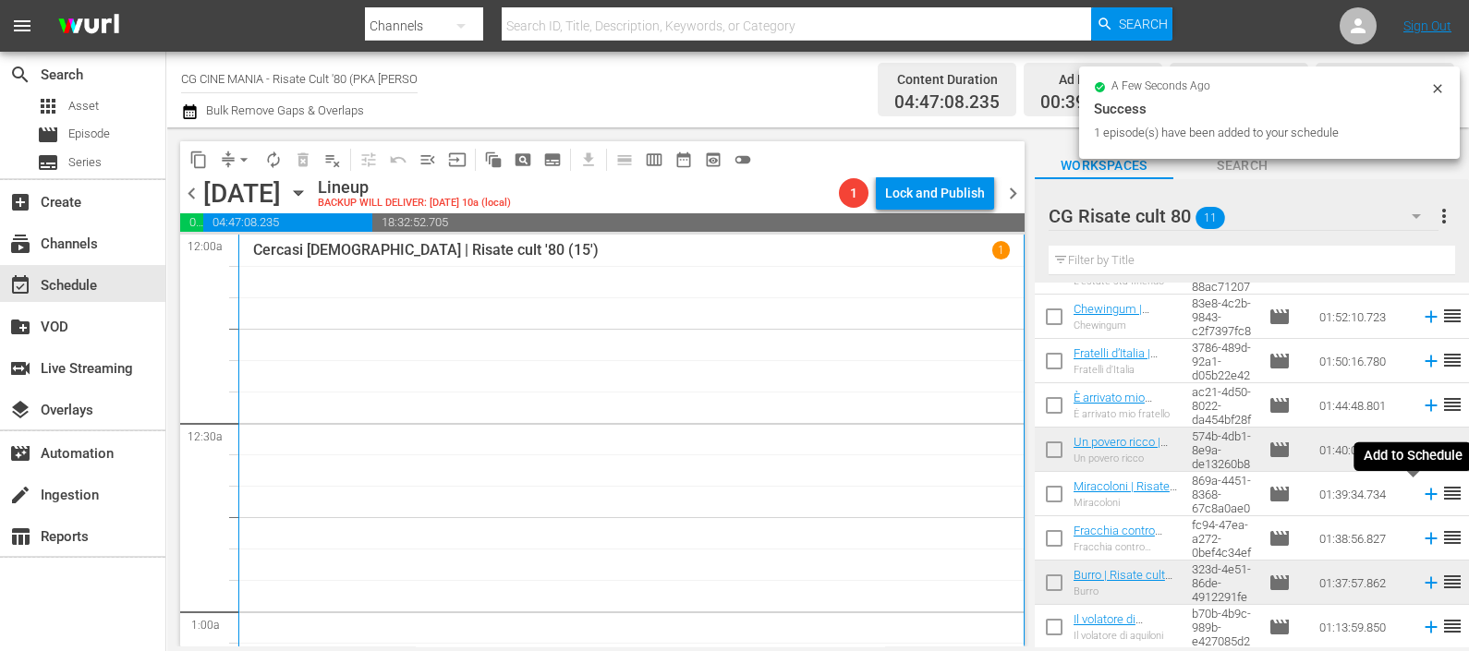
click at [1424, 496] on icon at bounding box center [1430, 495] width 12 height 12
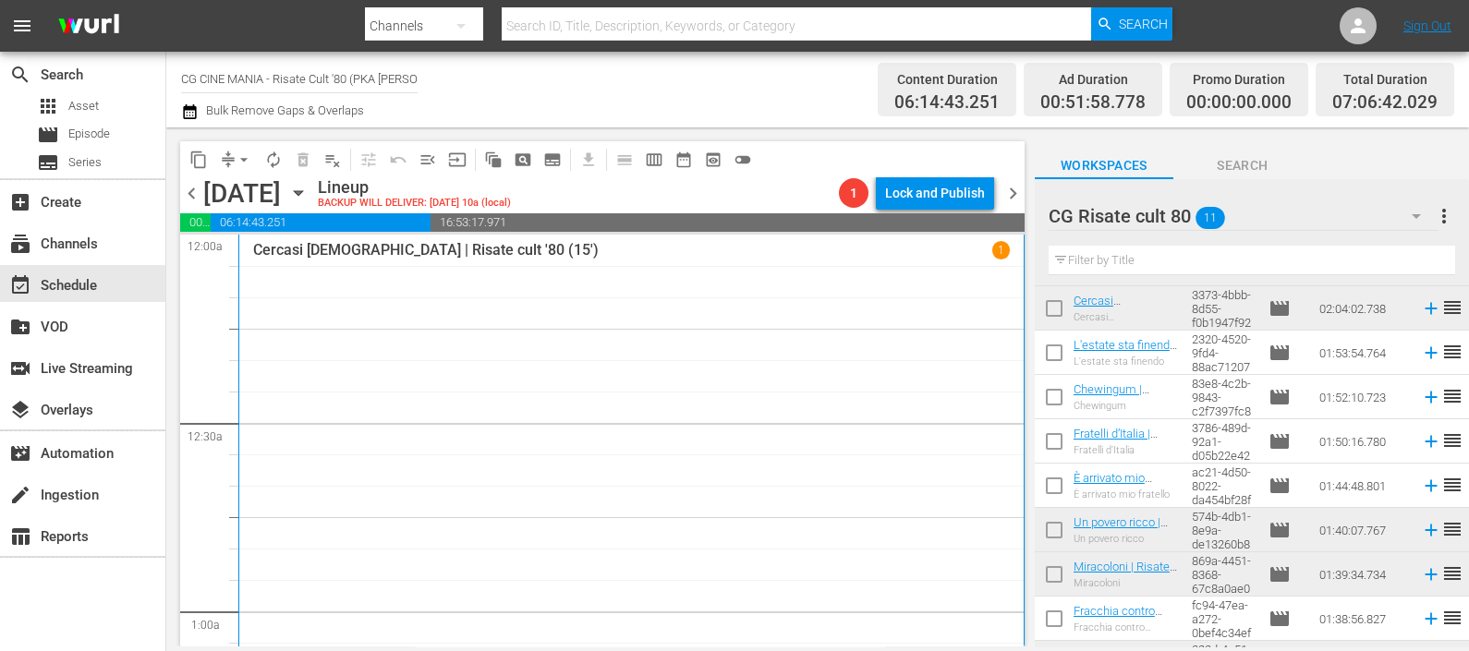
scroll to position [50, 0]
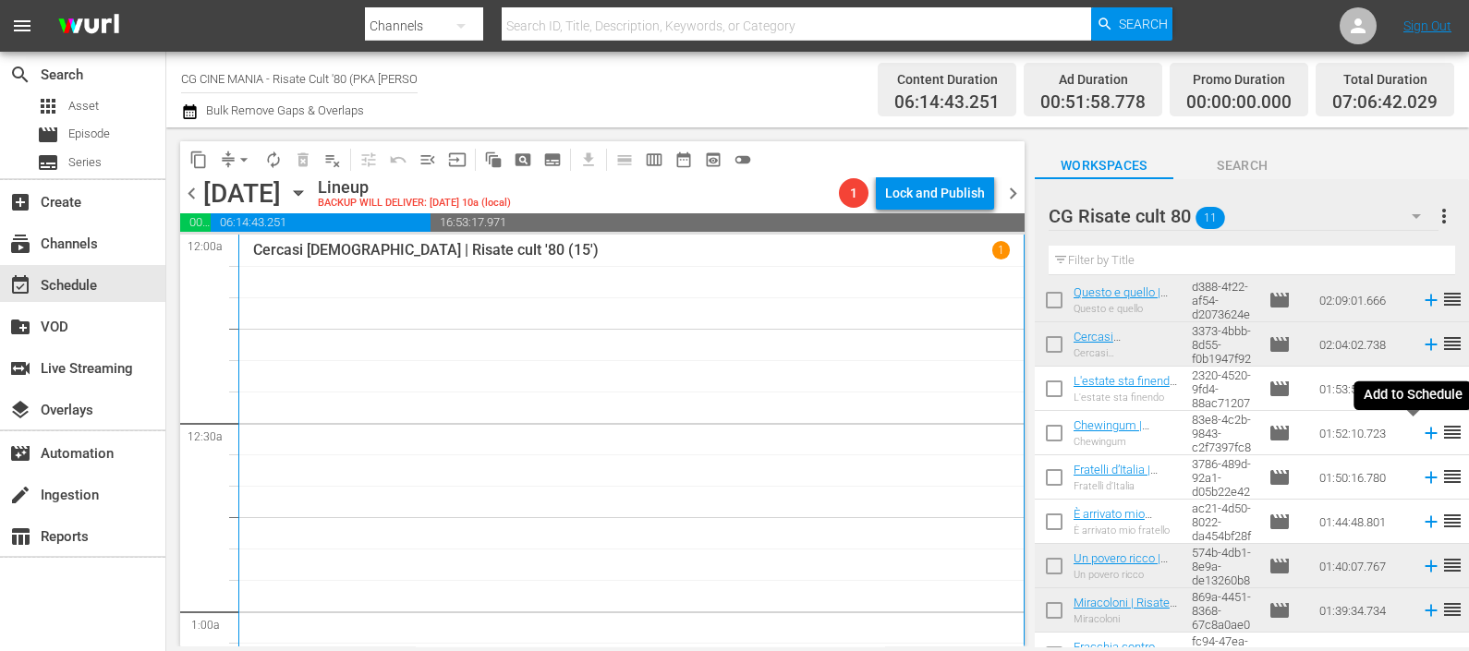
click at [1421, 435] on icon at bounding box center [1431, 433] width 20 height 20
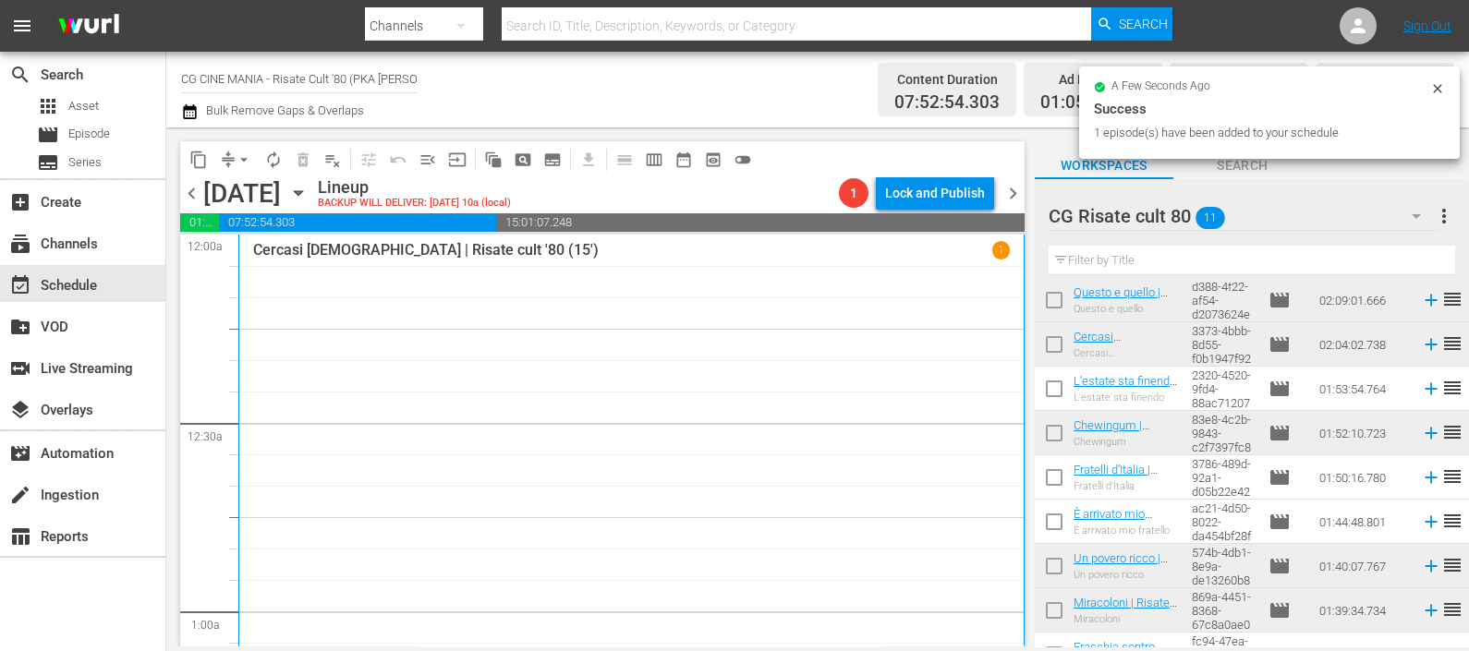
scroll to position [166, 0]
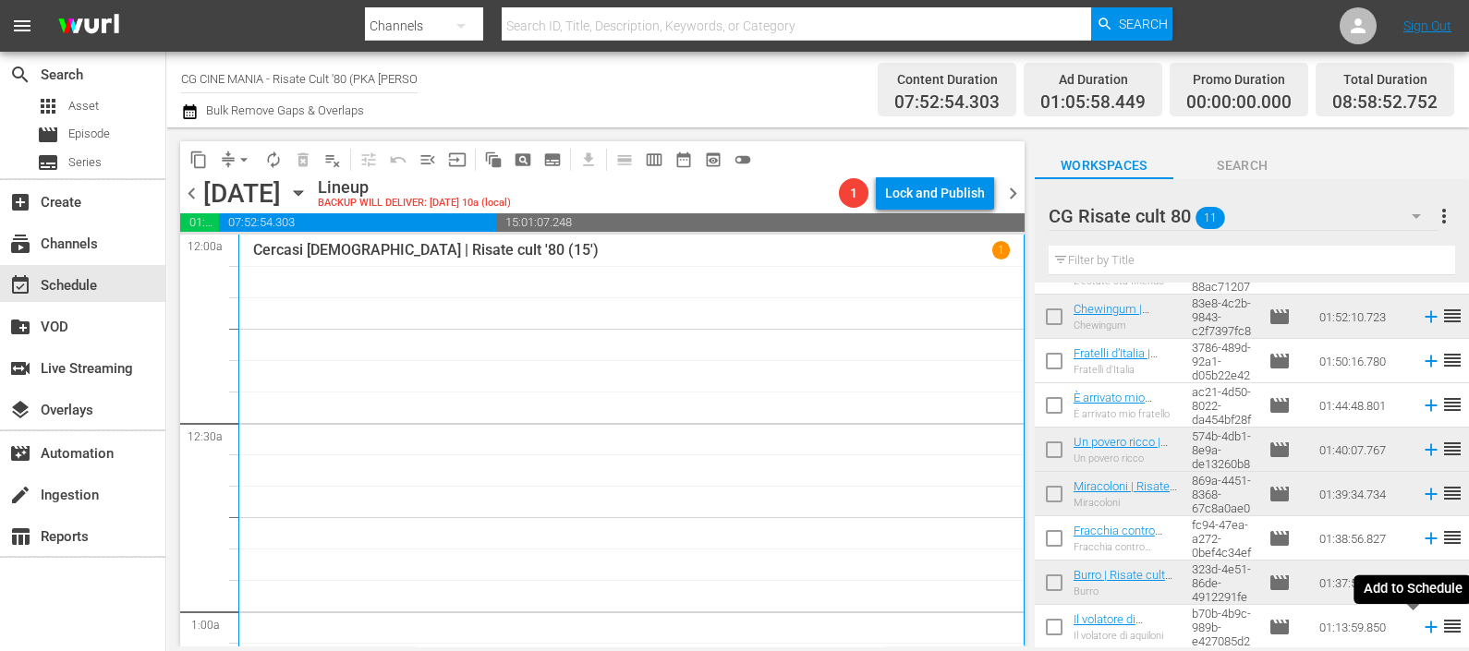
click at [1424, 628] on icon at bounding box center [1430, 628] width 12 height 12
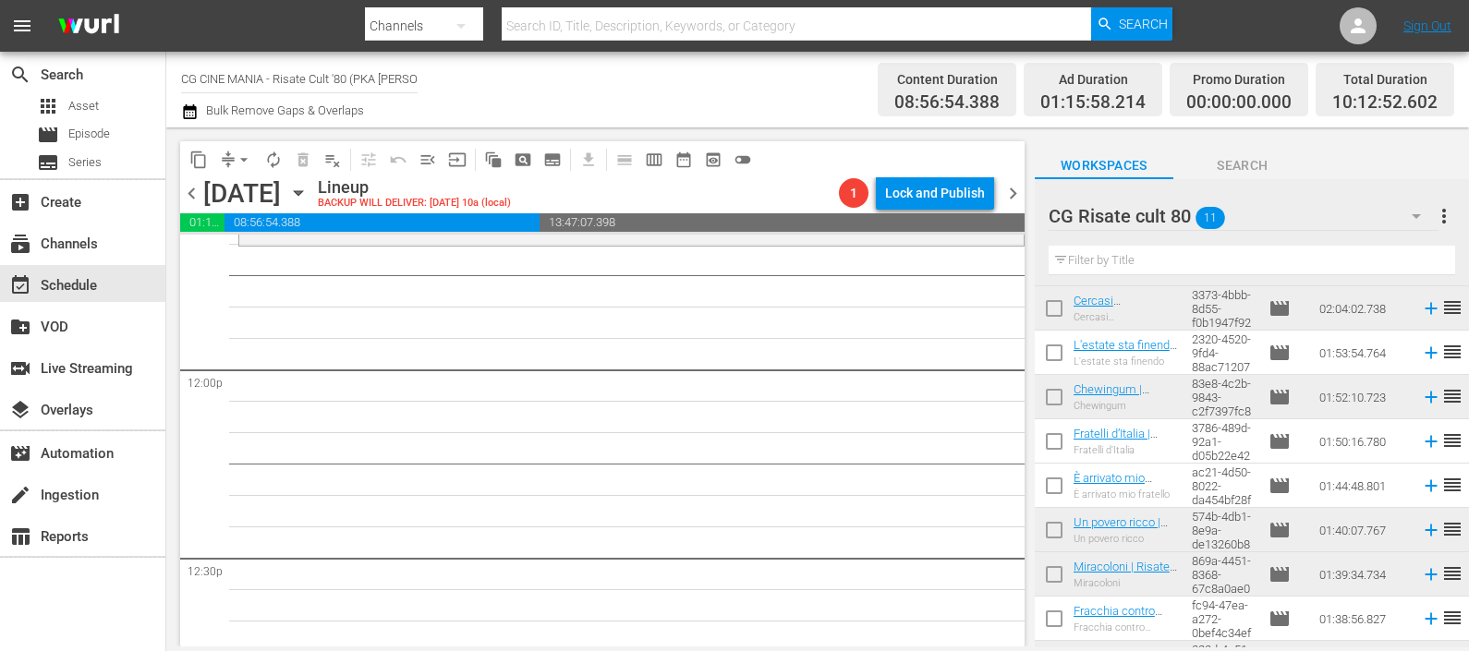
scroll to position [166, 0]
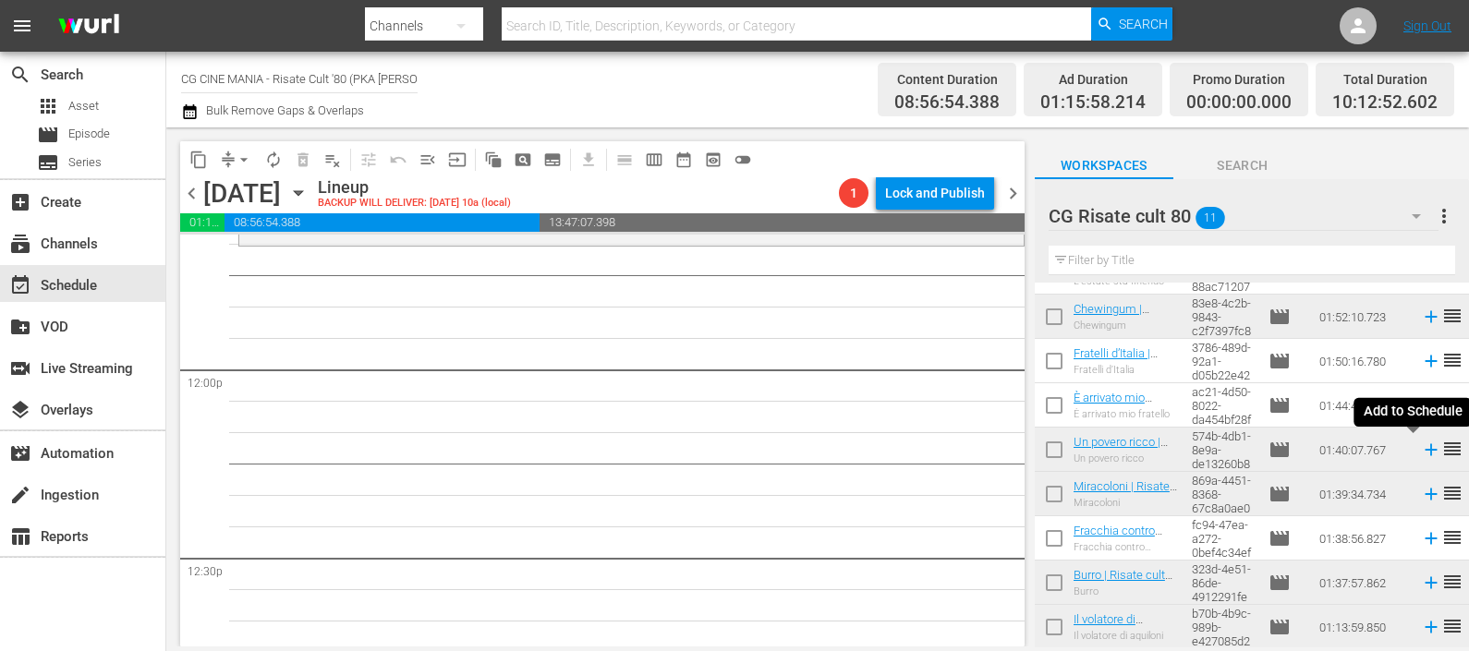
click at [1421, 448] on icon at bounding box center [1431, 450] width 20 height 20
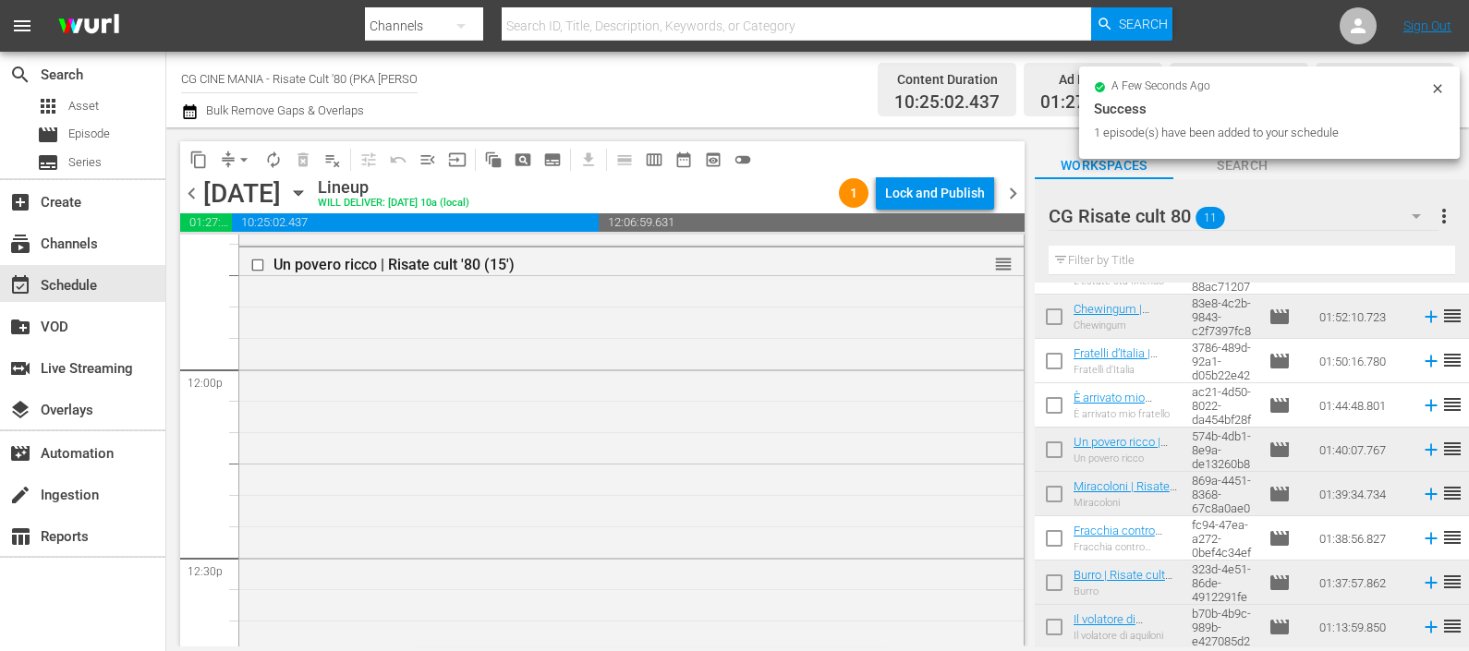
scroll to position [0, 0]
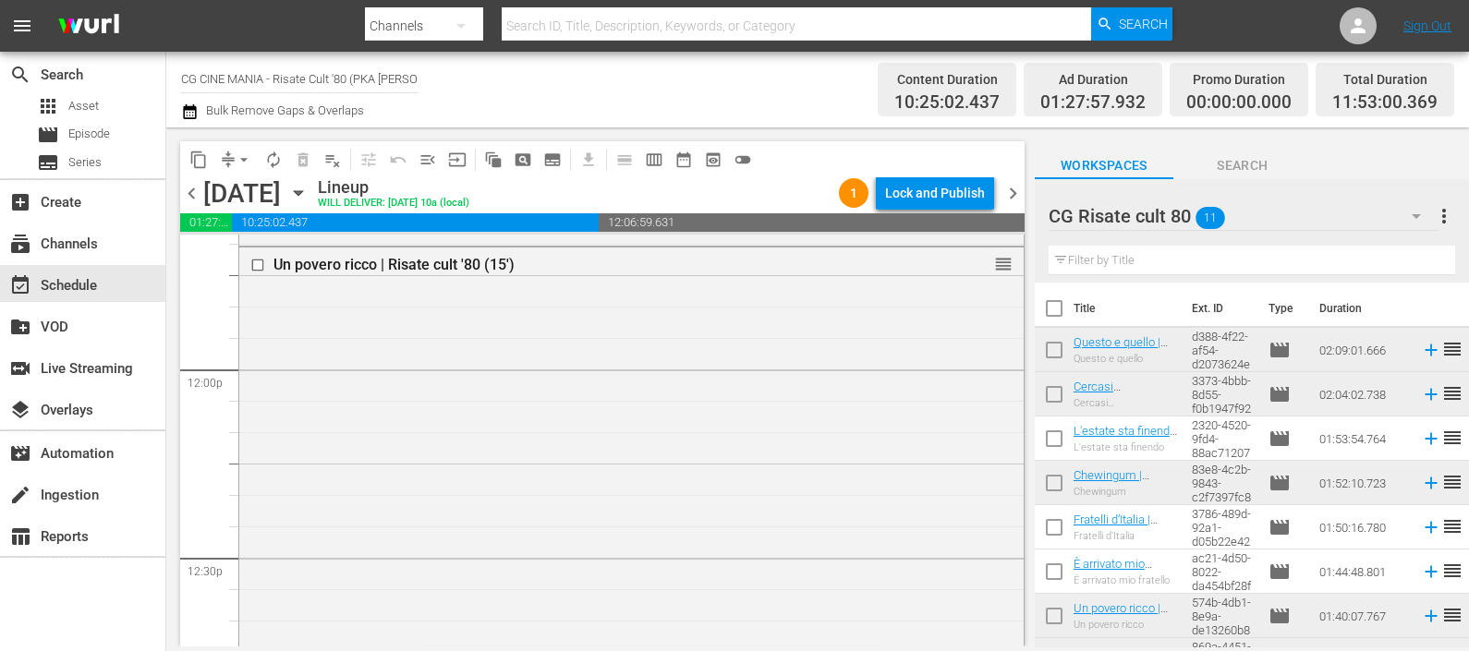
click at [1421, 440] on icon at bounding box center [1431, 439] width 20 height 20
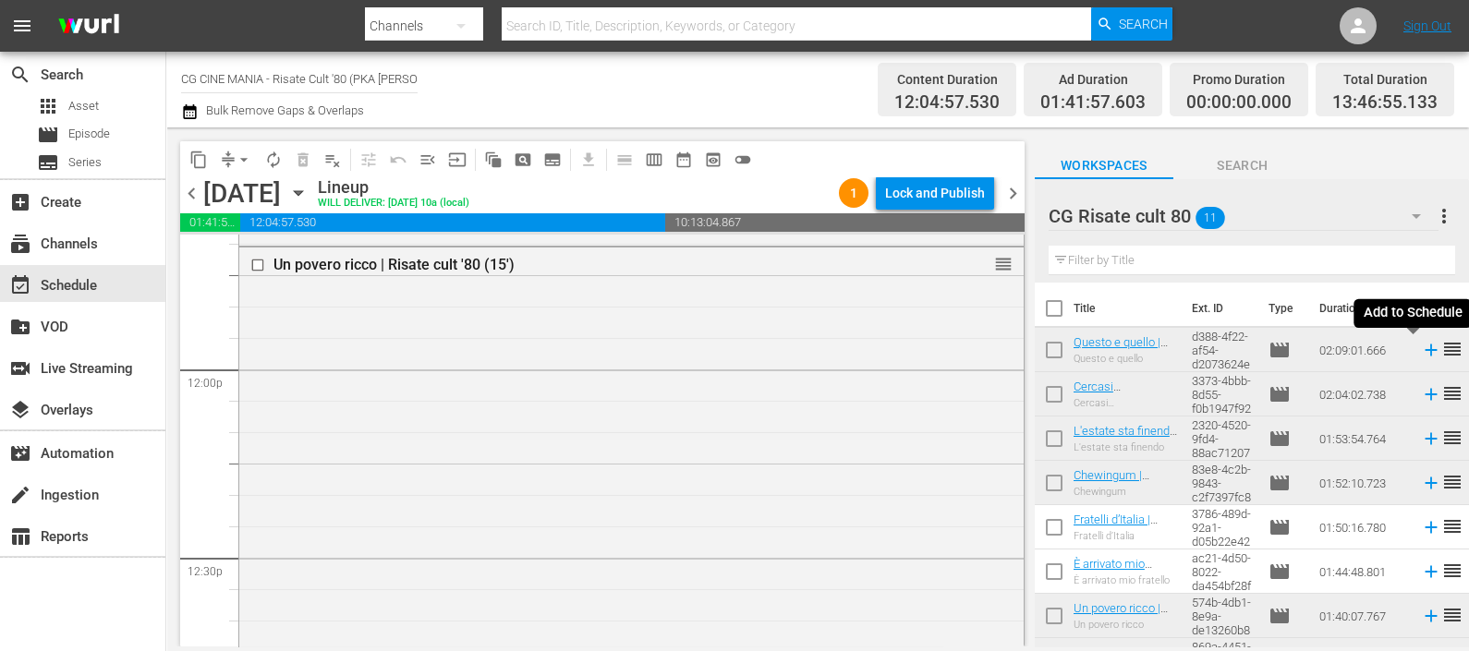
click at [1421, 346] on icon at bounding box center [1431, 350] width 20 height 20
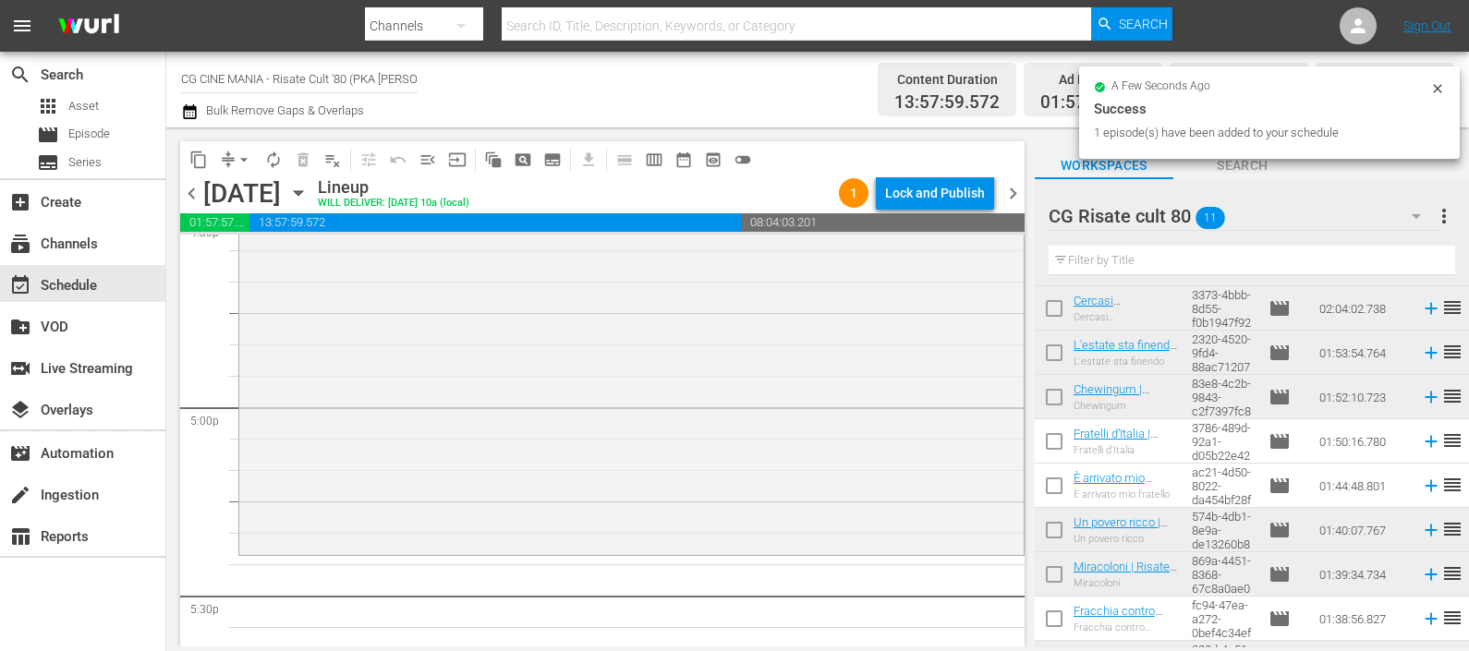
scroll to position [166, 0]
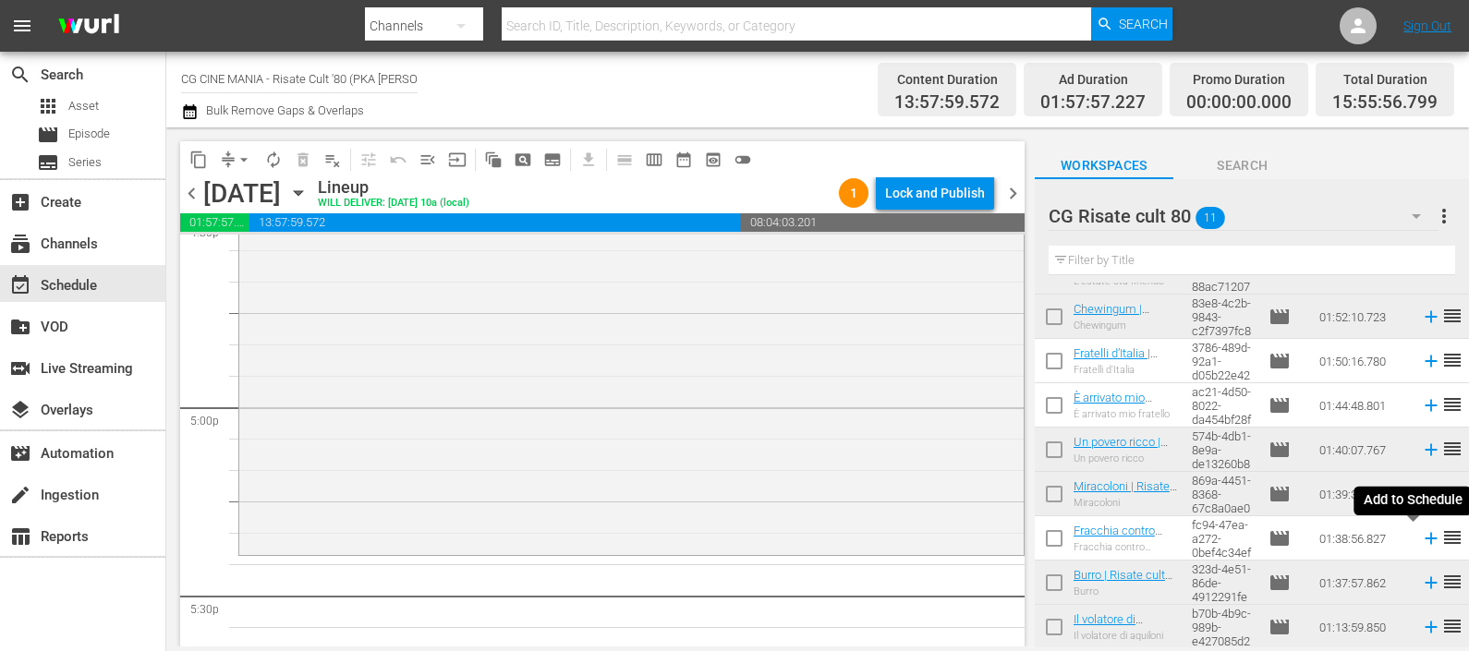
click at [1421, 542] on icon at bounding box center [1431, 538] width 20 height 20
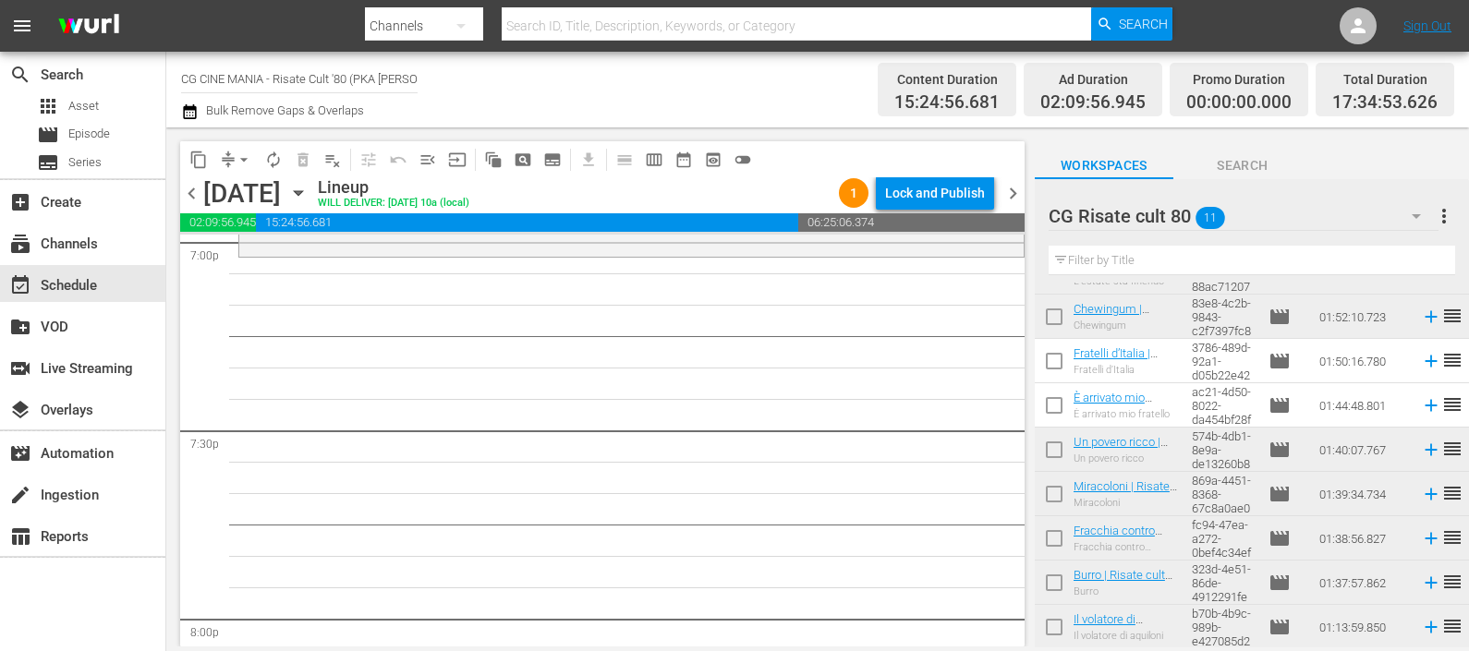
scroll to position [7158, 0]
click at [1421, 405] on icon at bounding box center [1431, 405] width 20 height 20
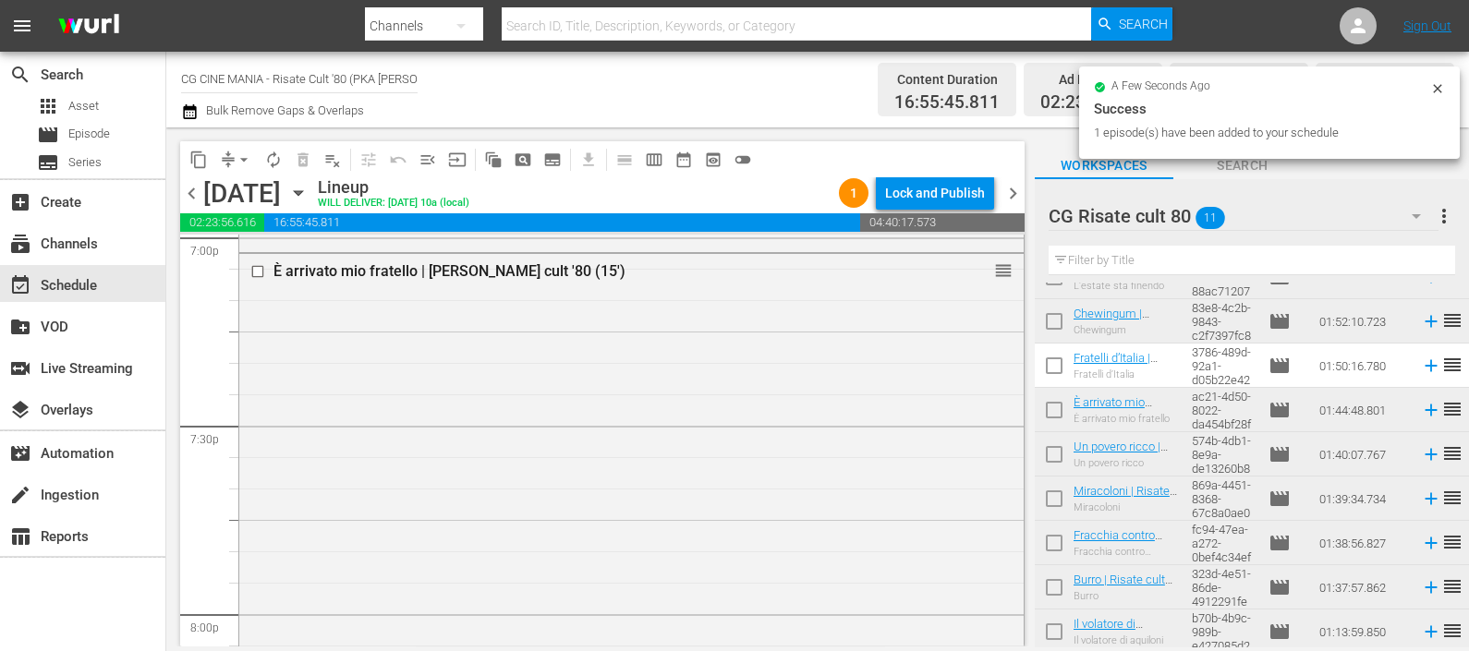
scroll to position [166, 0]
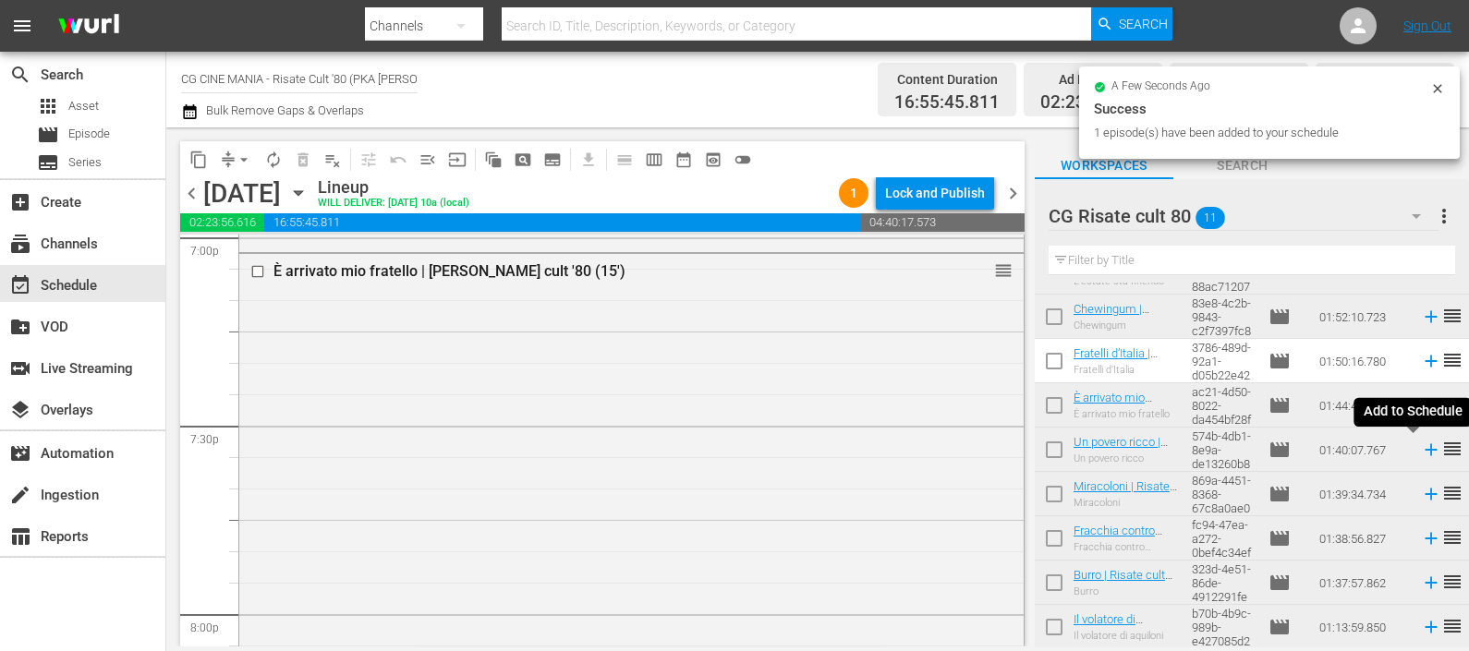
click at [1421, 448] on icon at bounding box center [1431, 450] width 20 height 20
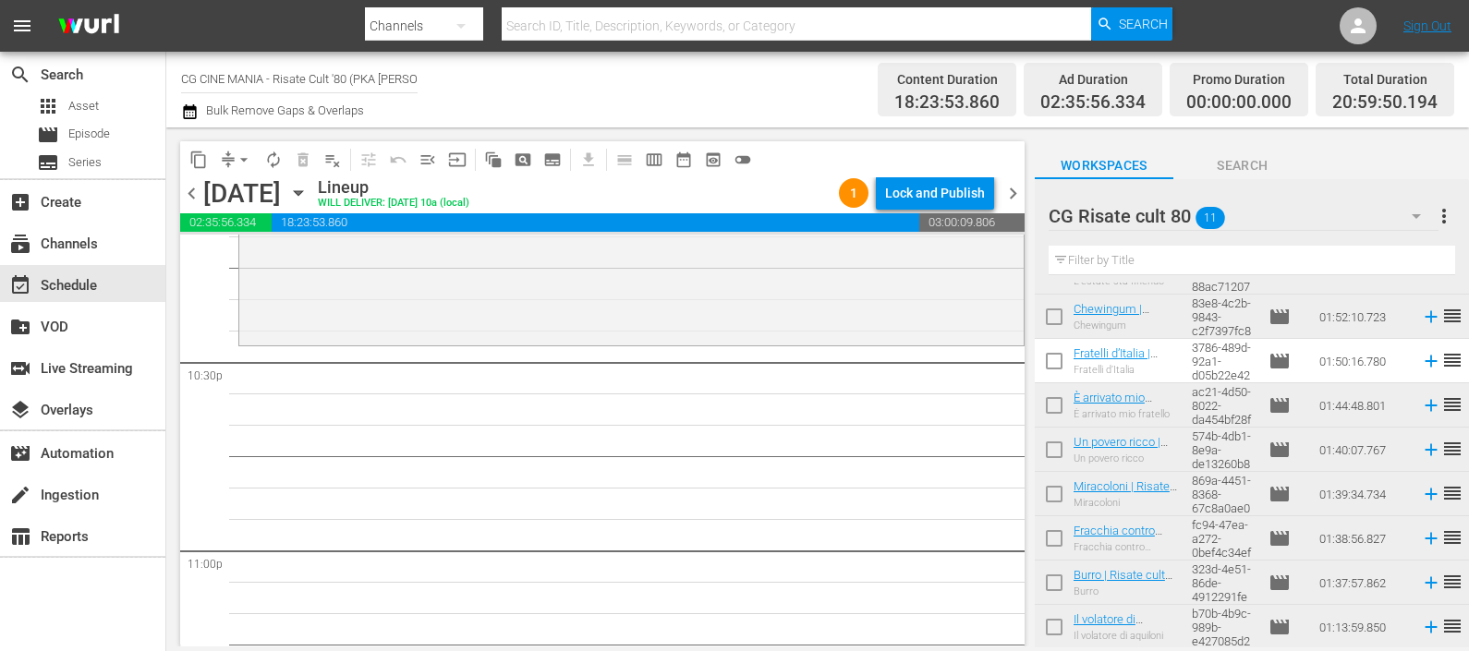
scroll to position [8378, 0]
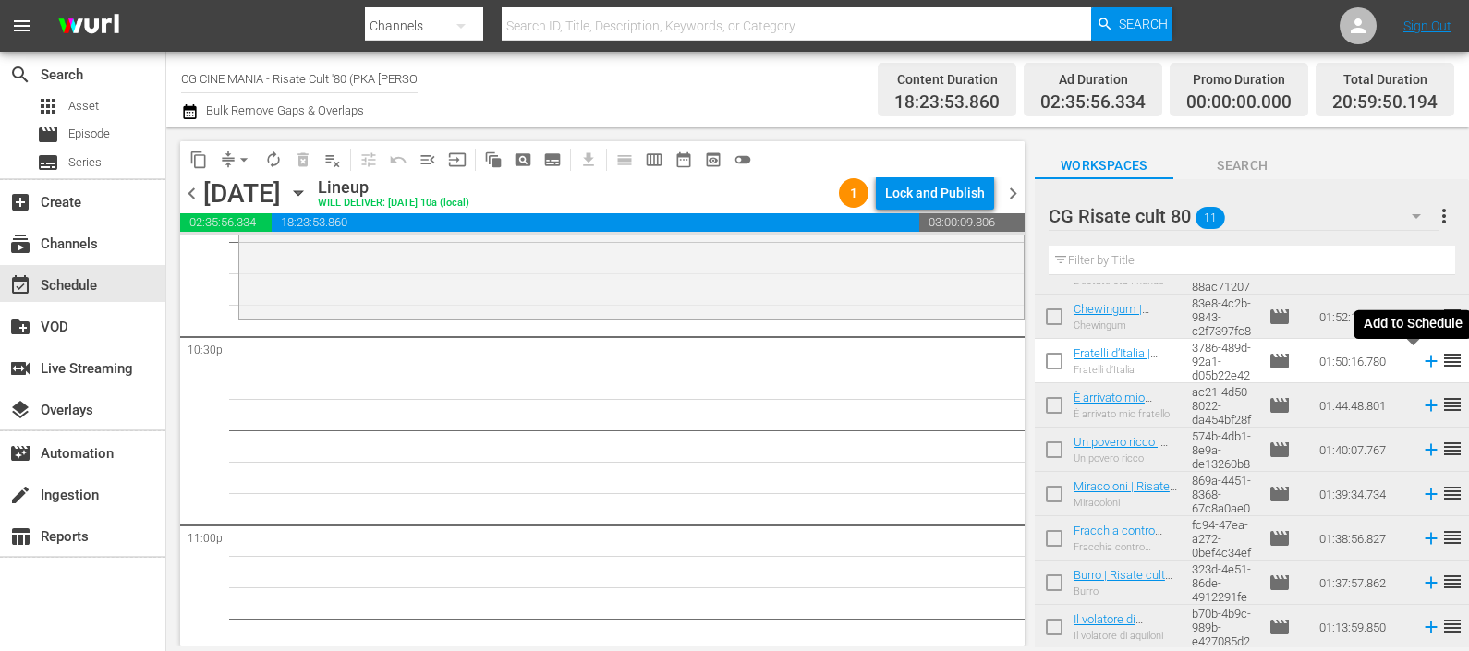
click at [1421, 363] on icon at bounding box center [1431, 361] width 20 height 20
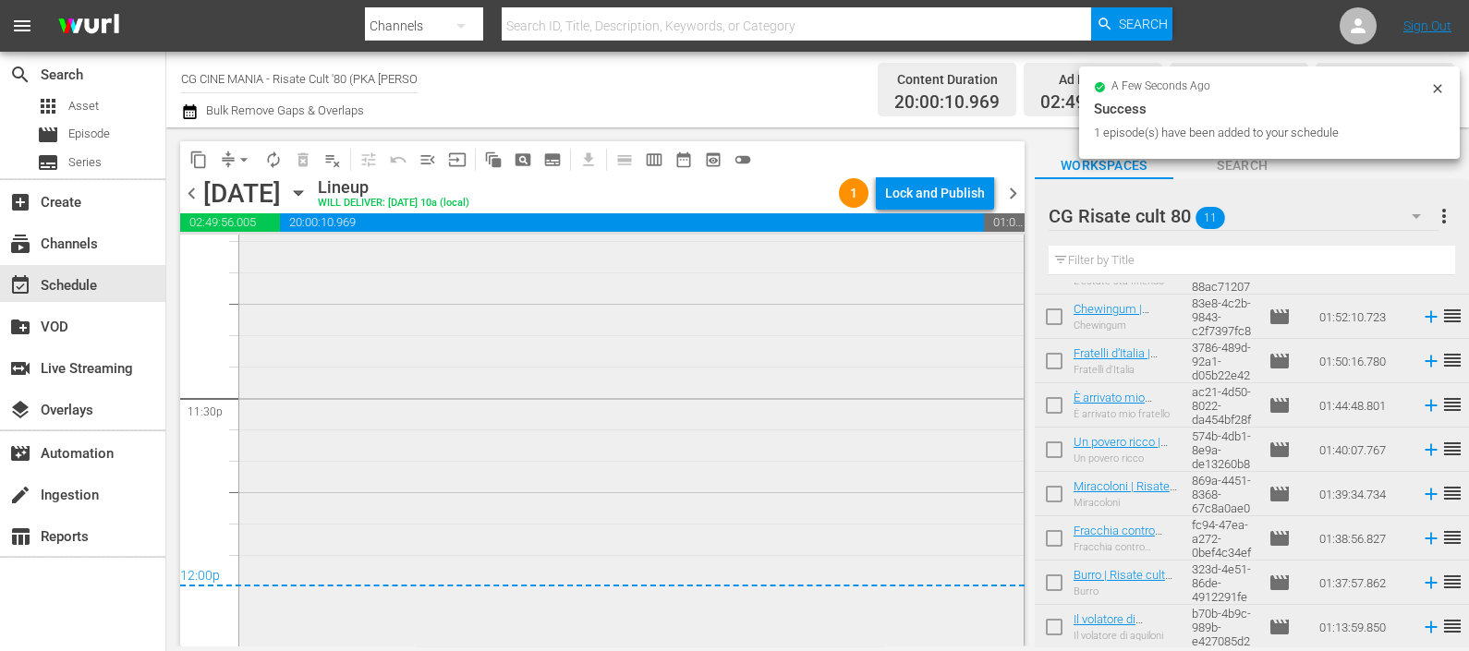
scroll to position [8744, 0]
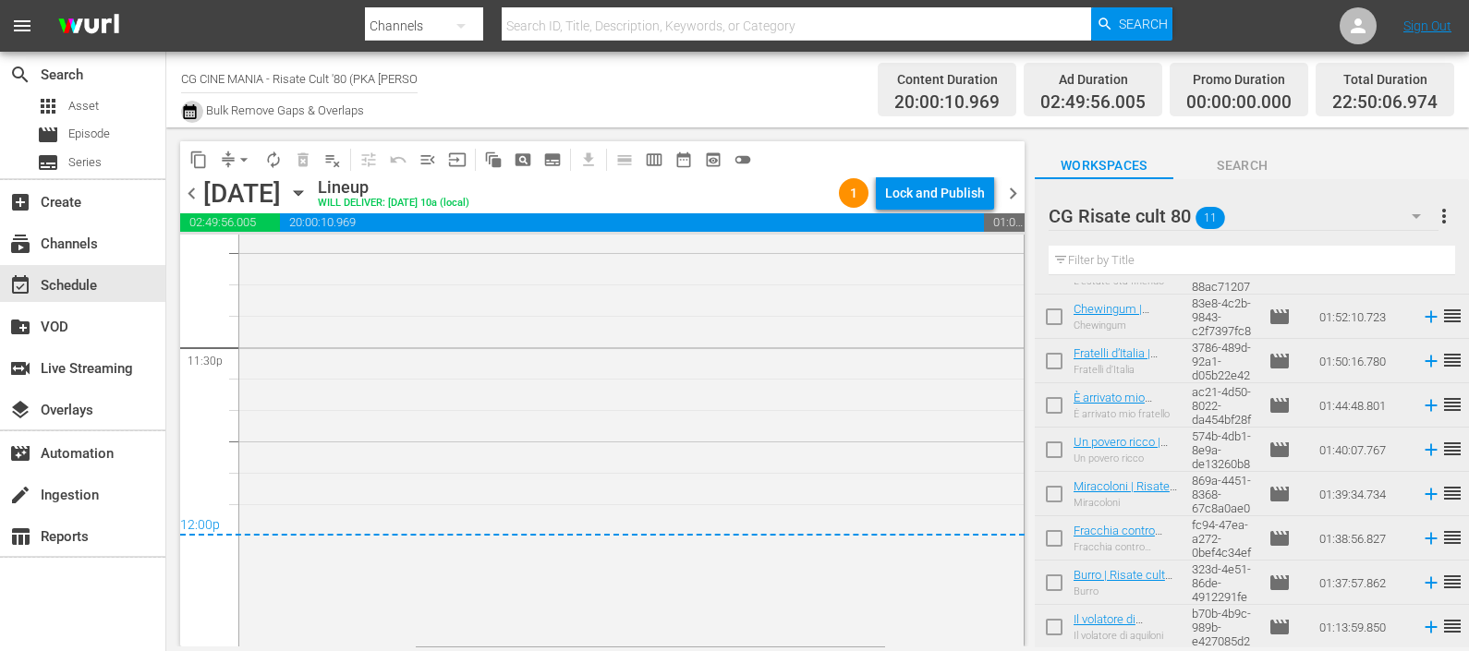
click at [191, 108] on icon "button" at bounding box center [189, 111] width 13 height 15
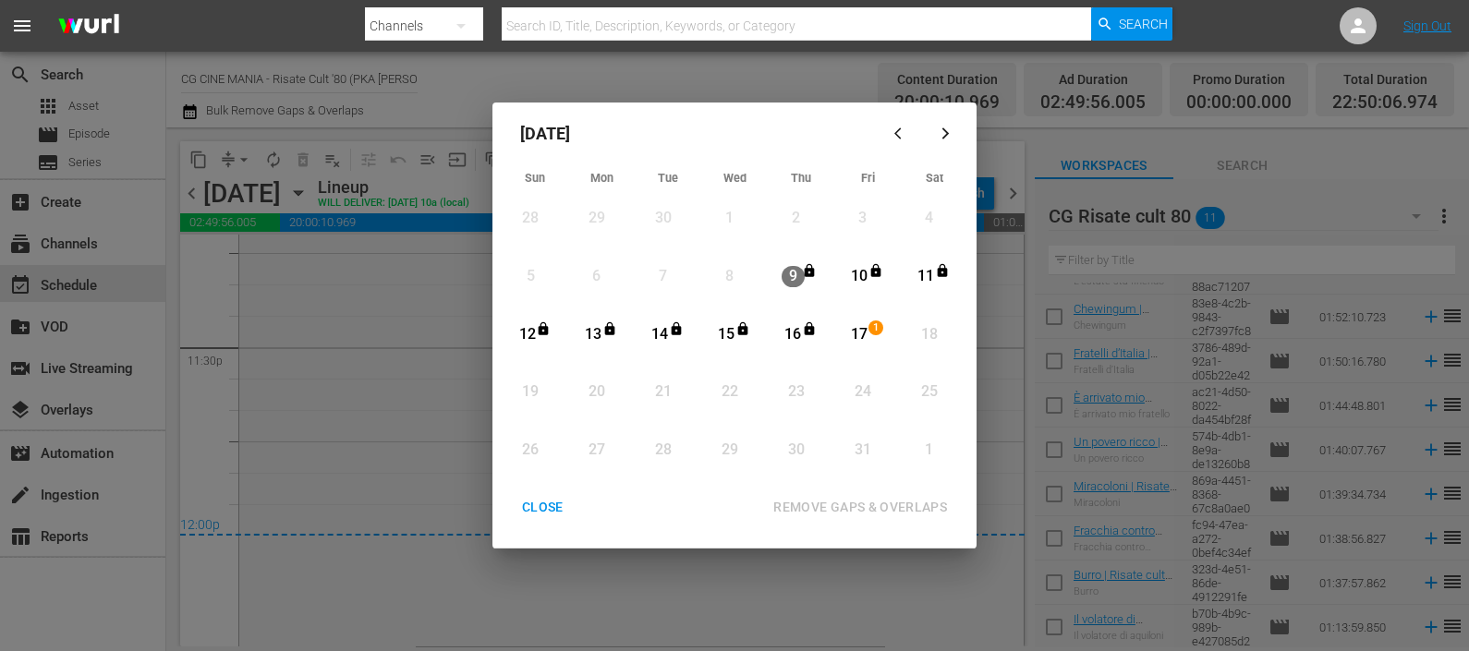
click at [854, 337] on div "17" at bounding box center [859, 334] width 23 height 21
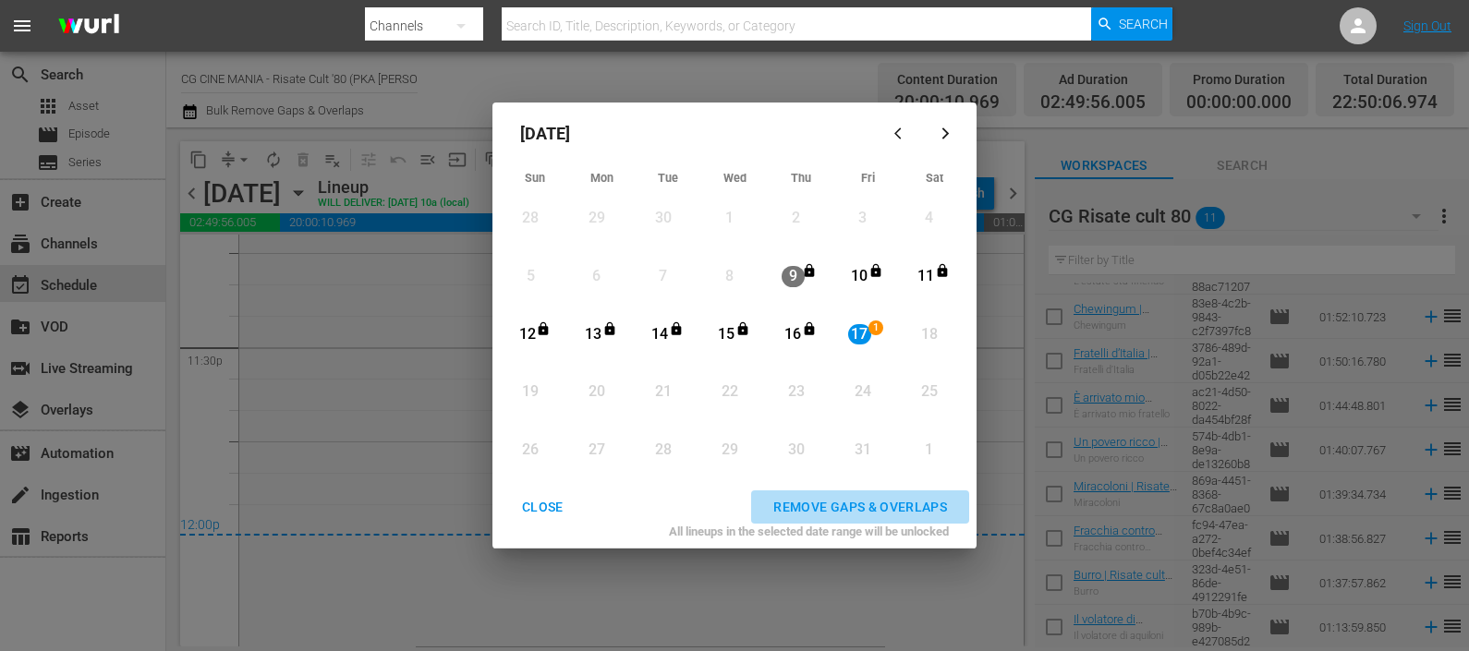
click at [871, 493] on button "REMOVE GAPS & OVERLAPS" at bounding box center [860, 507] width 218 height 34
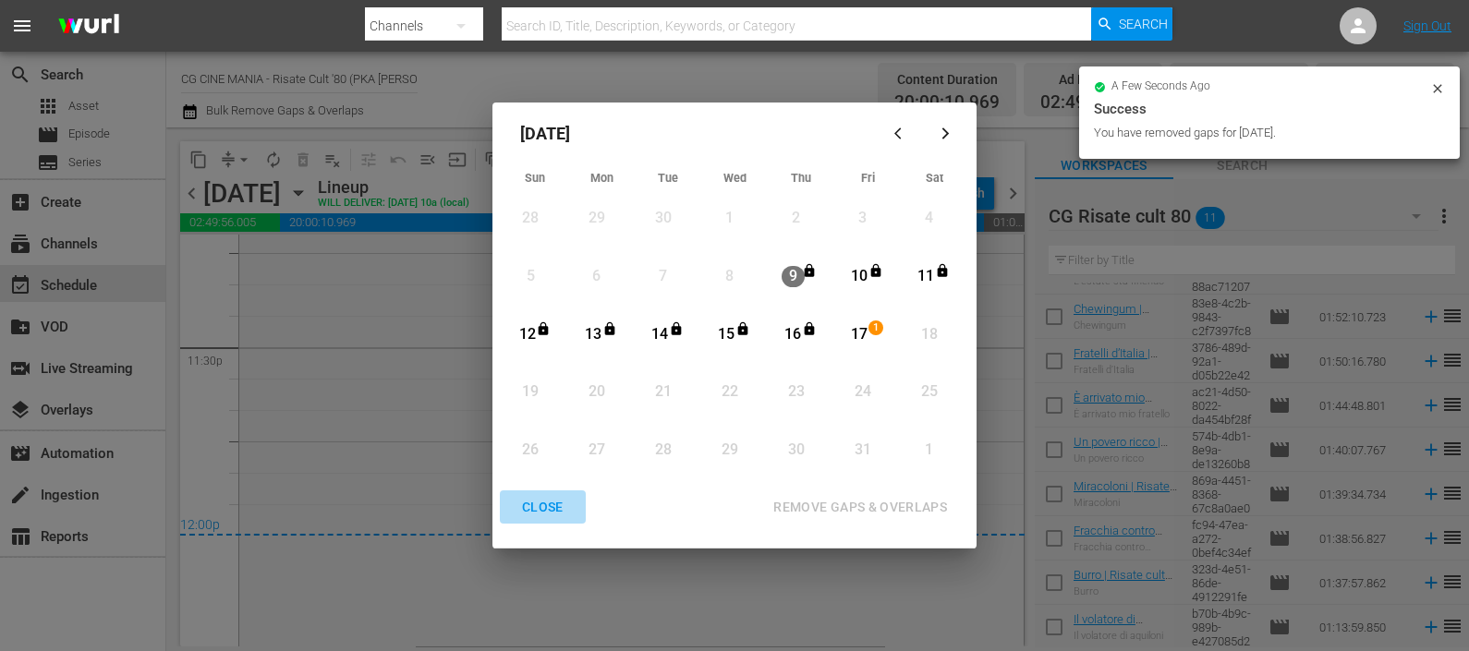
click at [528, 509] on div "CLOSE" at bounding box center [542, 507] width 71 height 23
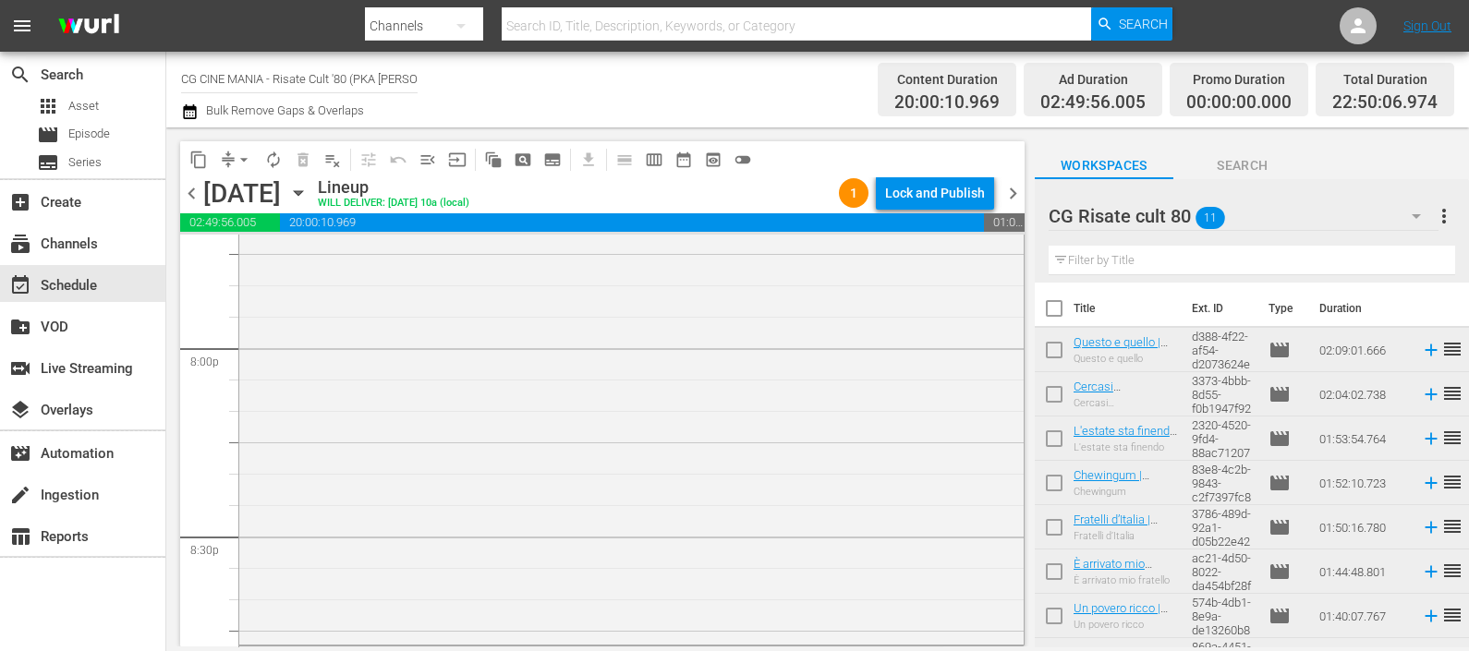
scroll to position [7027, 0]
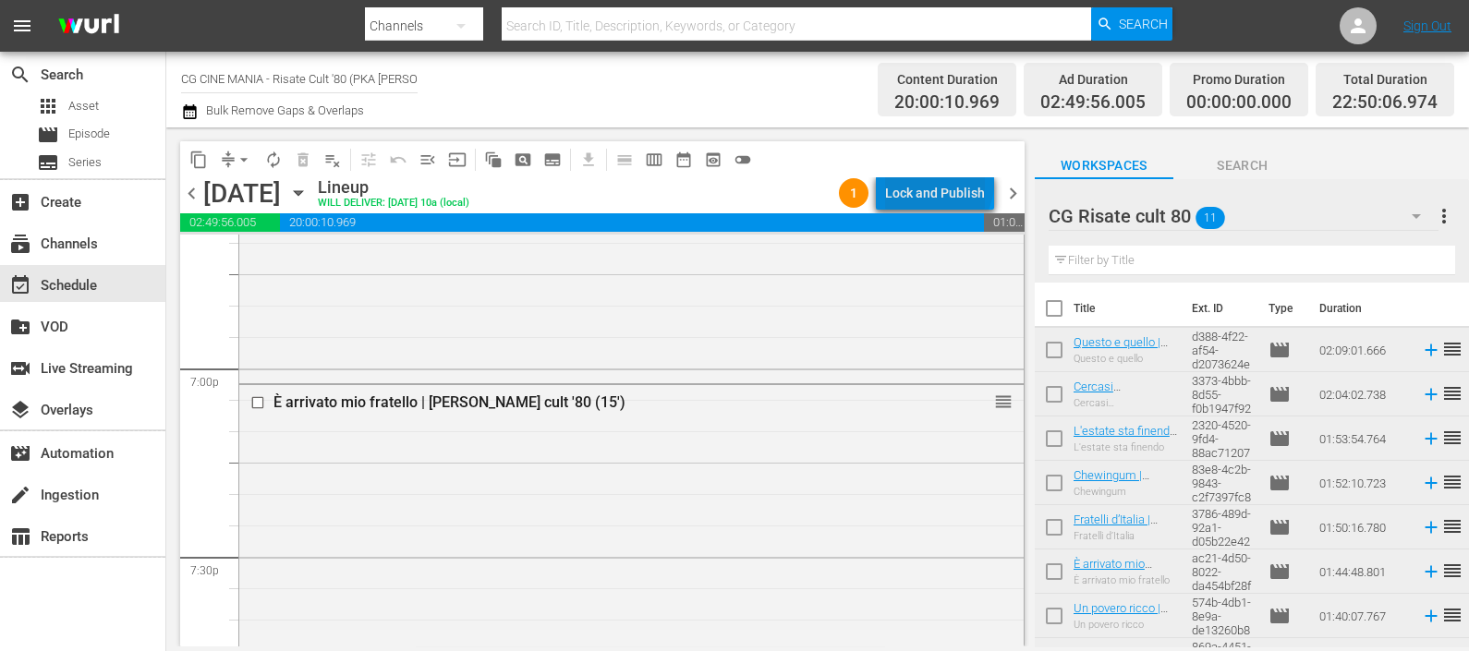
click at [943, 189] on div "Lock and Publish" at bounding box center [935, 192] width 100 height 33
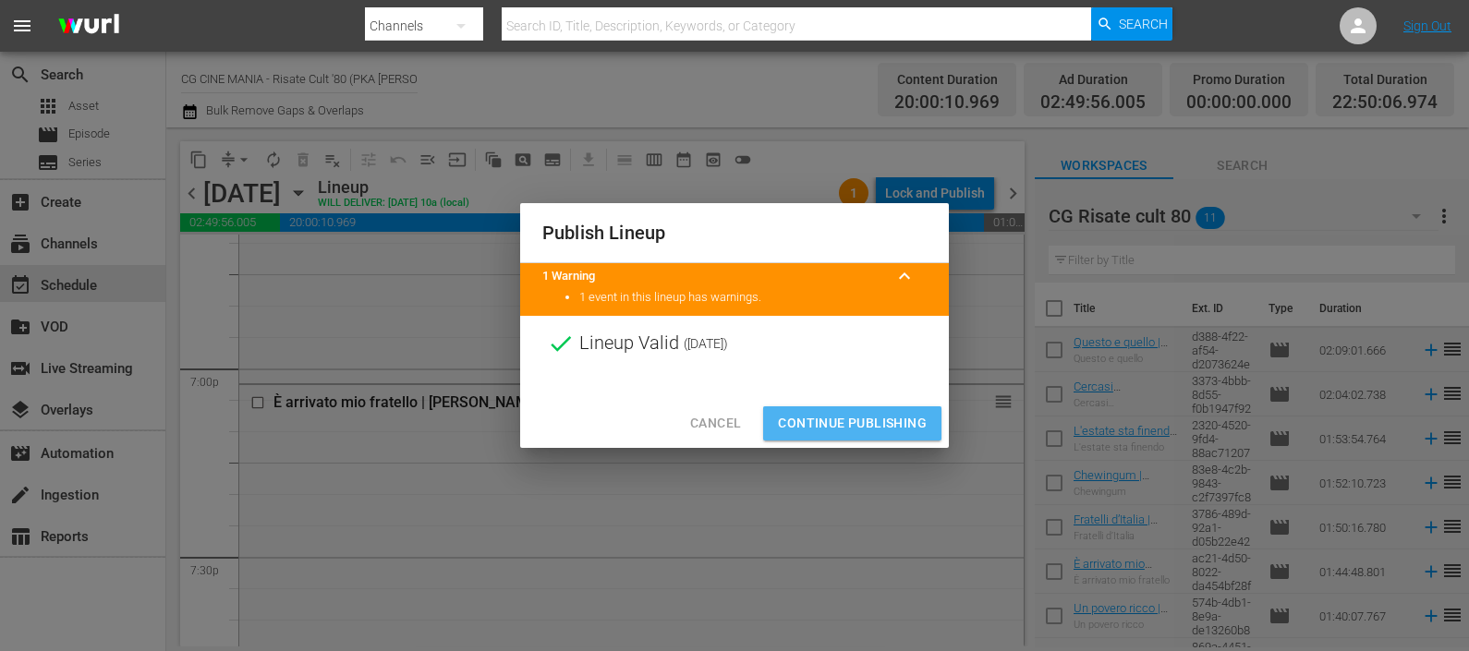
click at [885, 419] on span "Continue Publishing" at bounding box center [852, 423] width 149 height 23
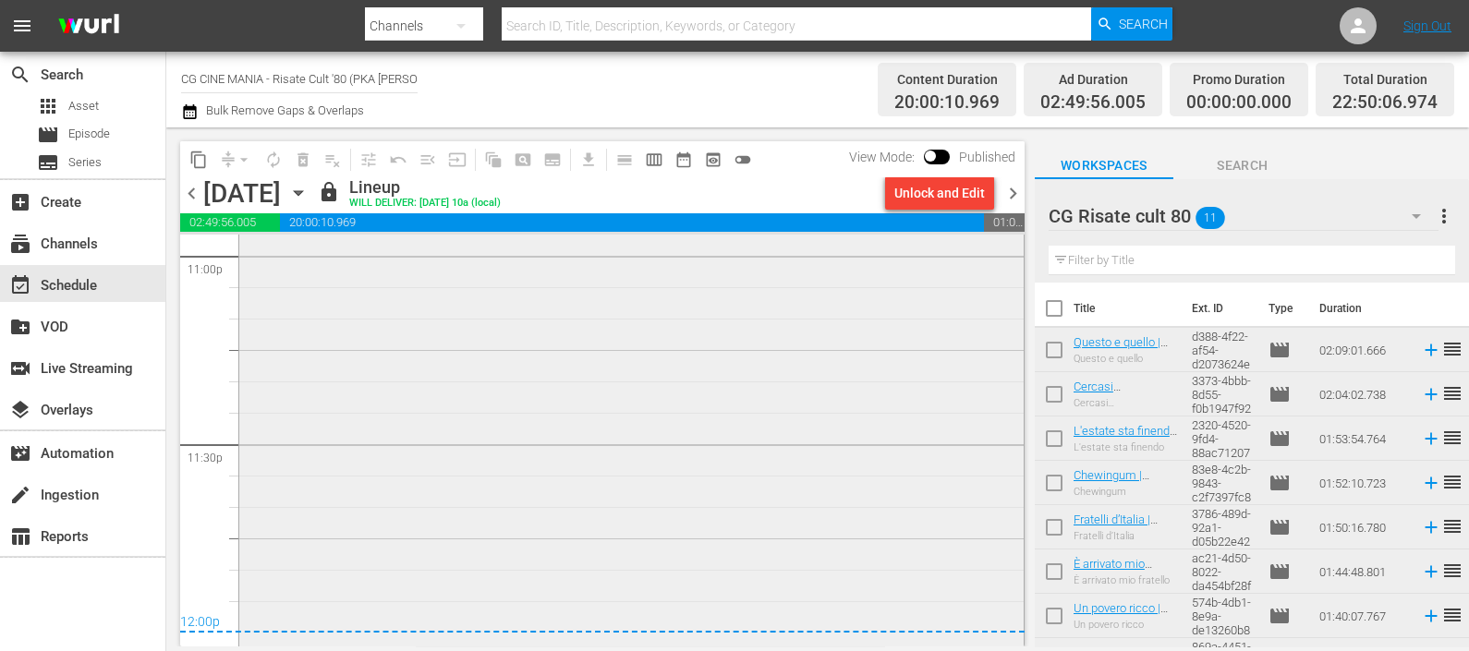
scroll to position [8744, 0]
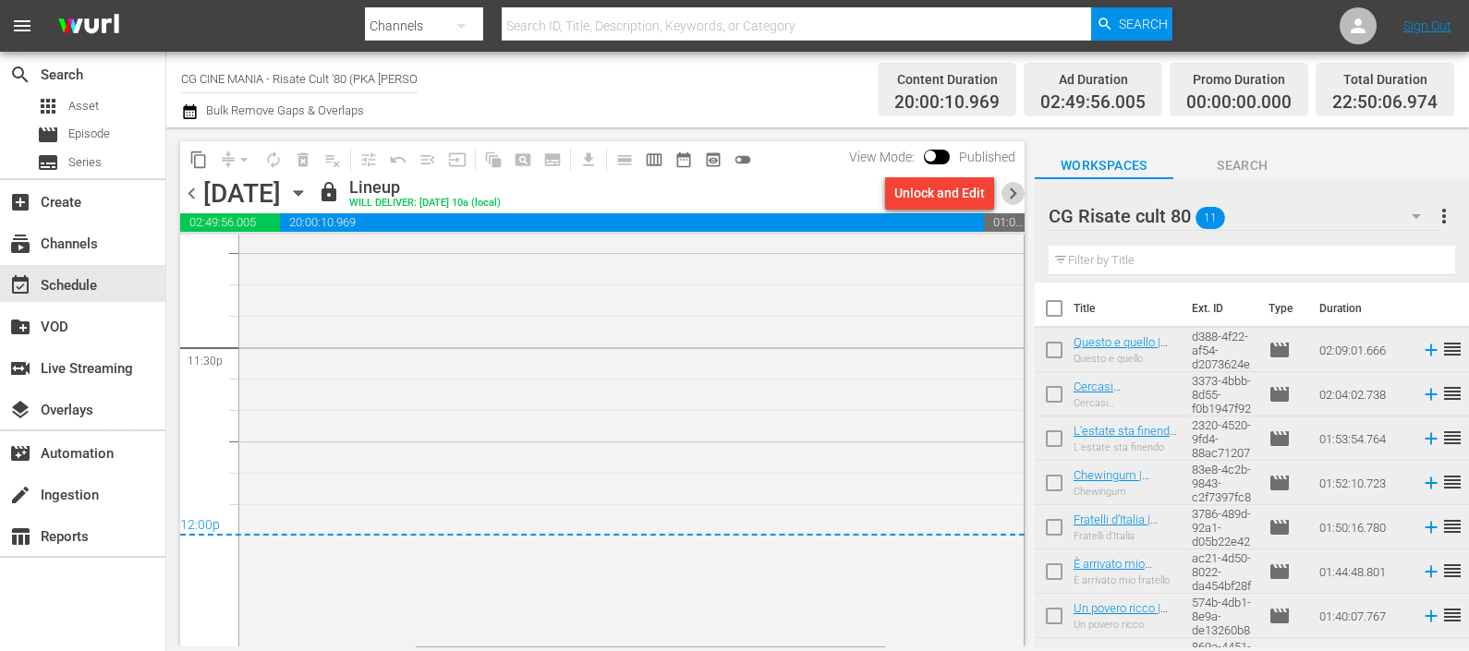
click at [1007, 188] on span "chevron_right" at bounding box center [1012, 193] width 23 height 23
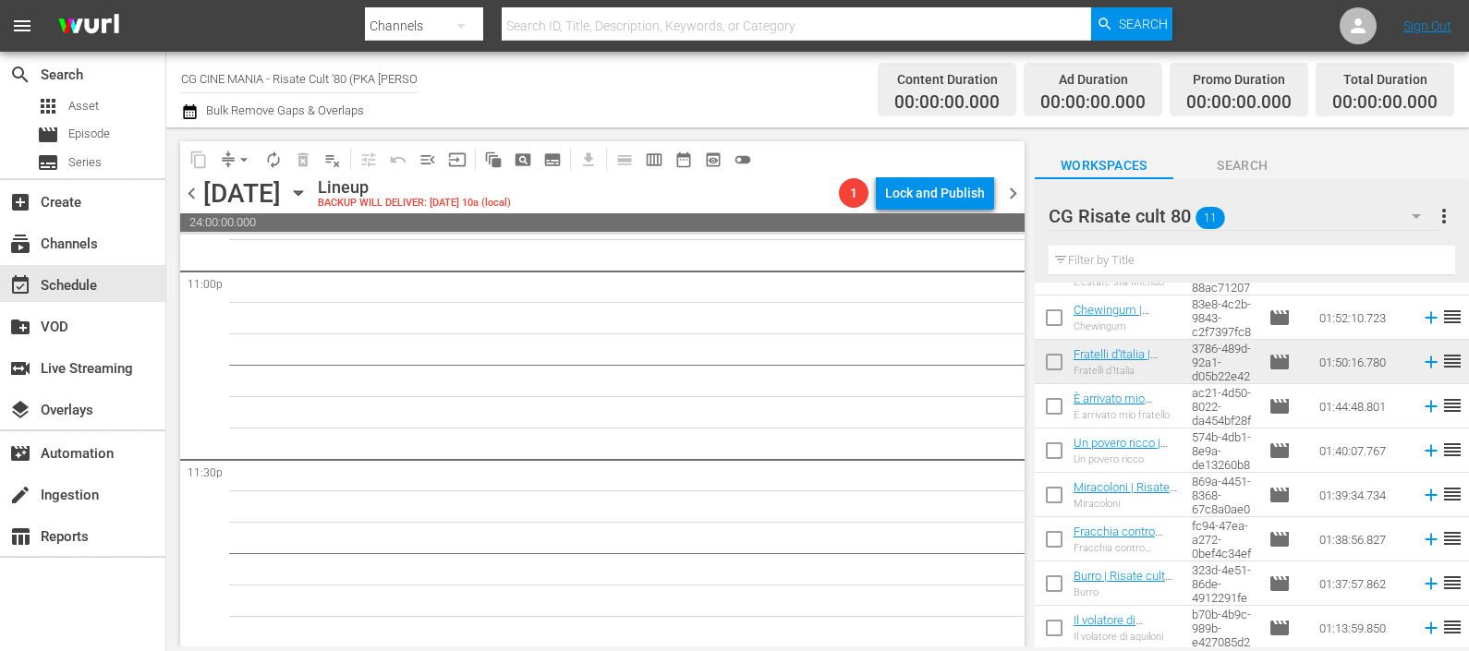
scroll to position [166, 0]
click at [1421, 584] on icon at bounding box center [1431, 583] width 20 height 20
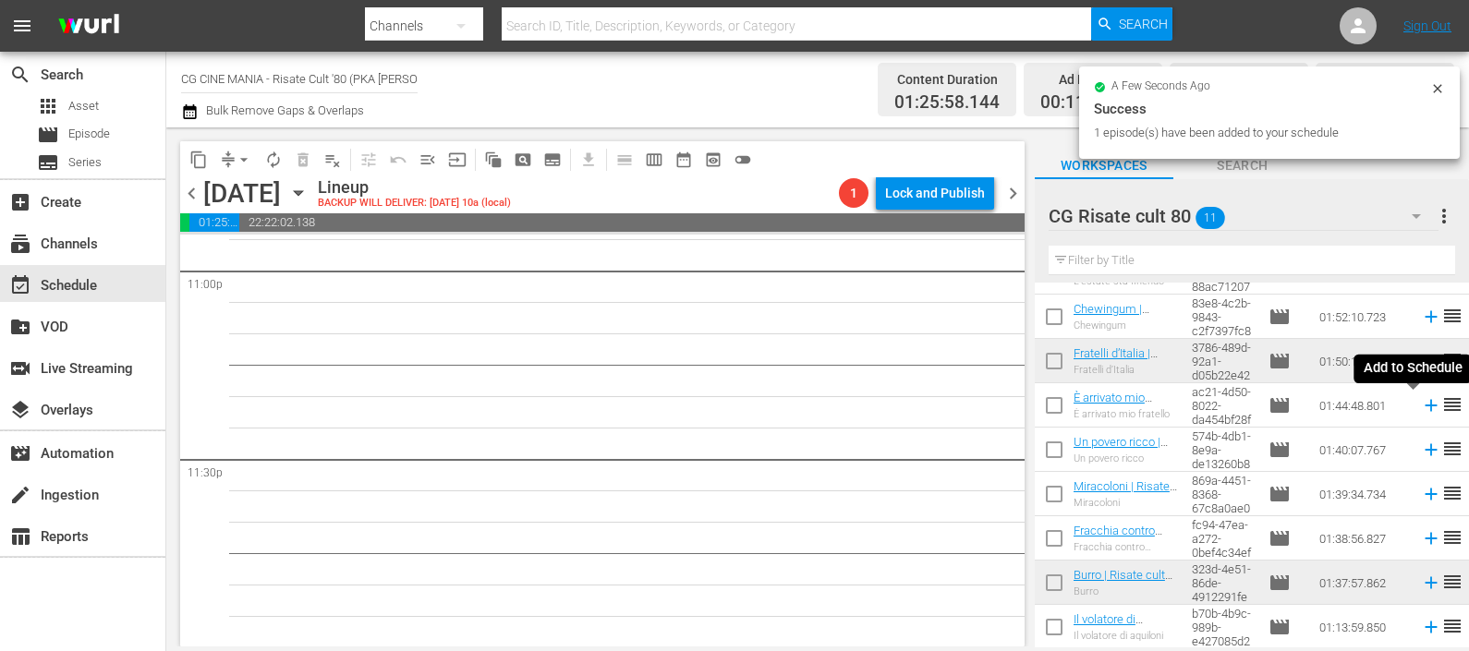
click at [1421, 401] on icon at bounding box center [1431, 405] width 20 height 20
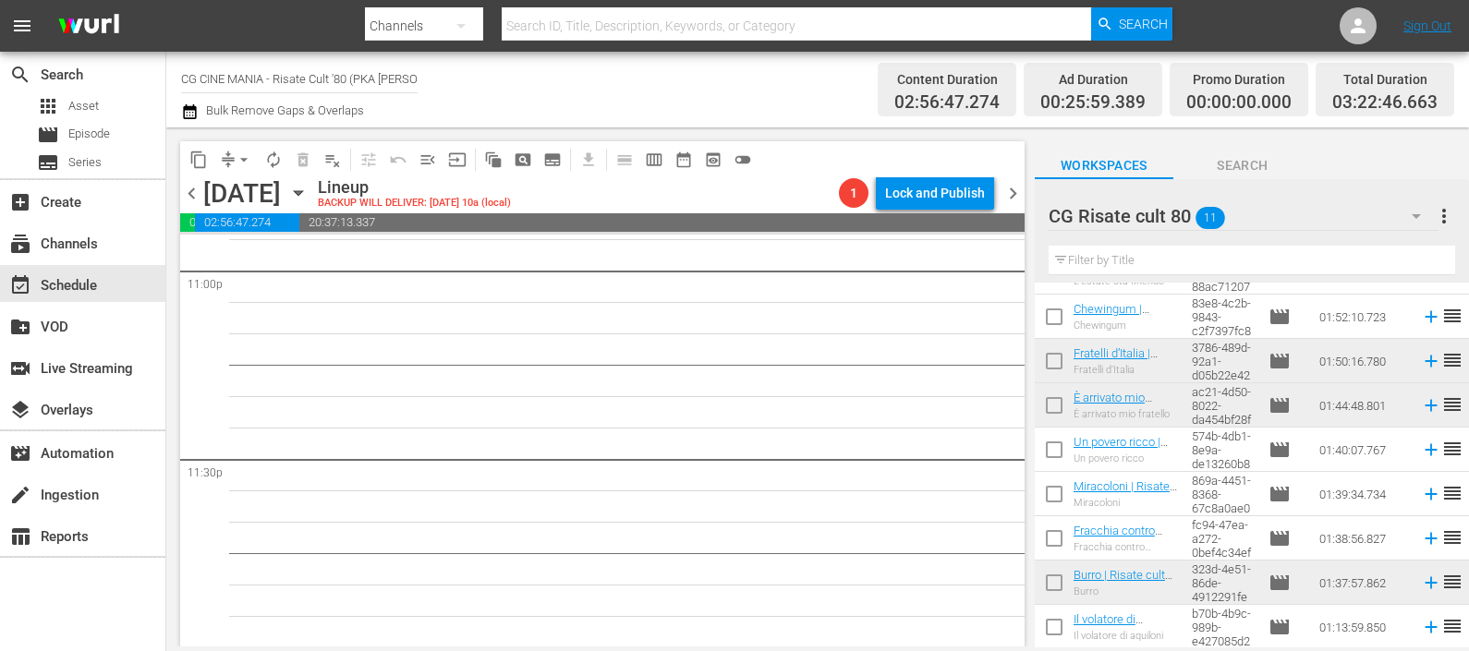
click at [1424, 539] on icon at bounding box center [1430, 539] width 12 height 12
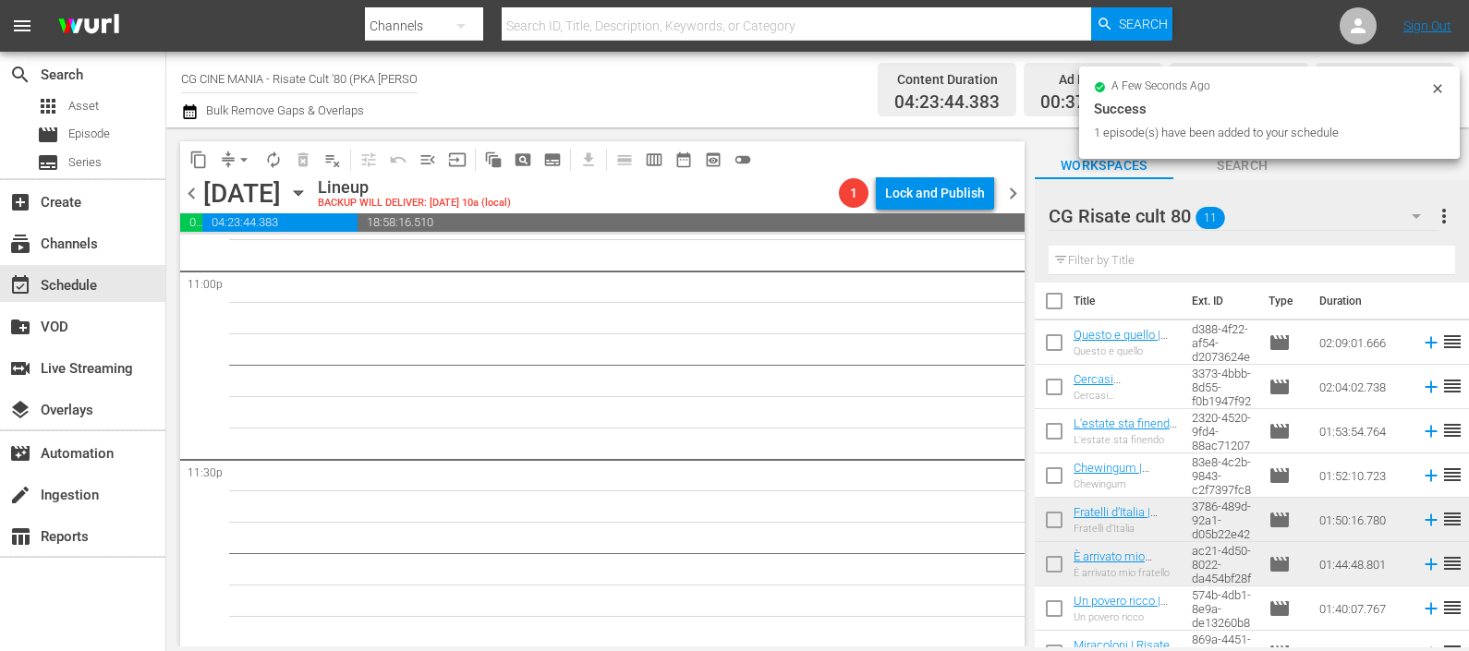
scroll to position [0, 0]
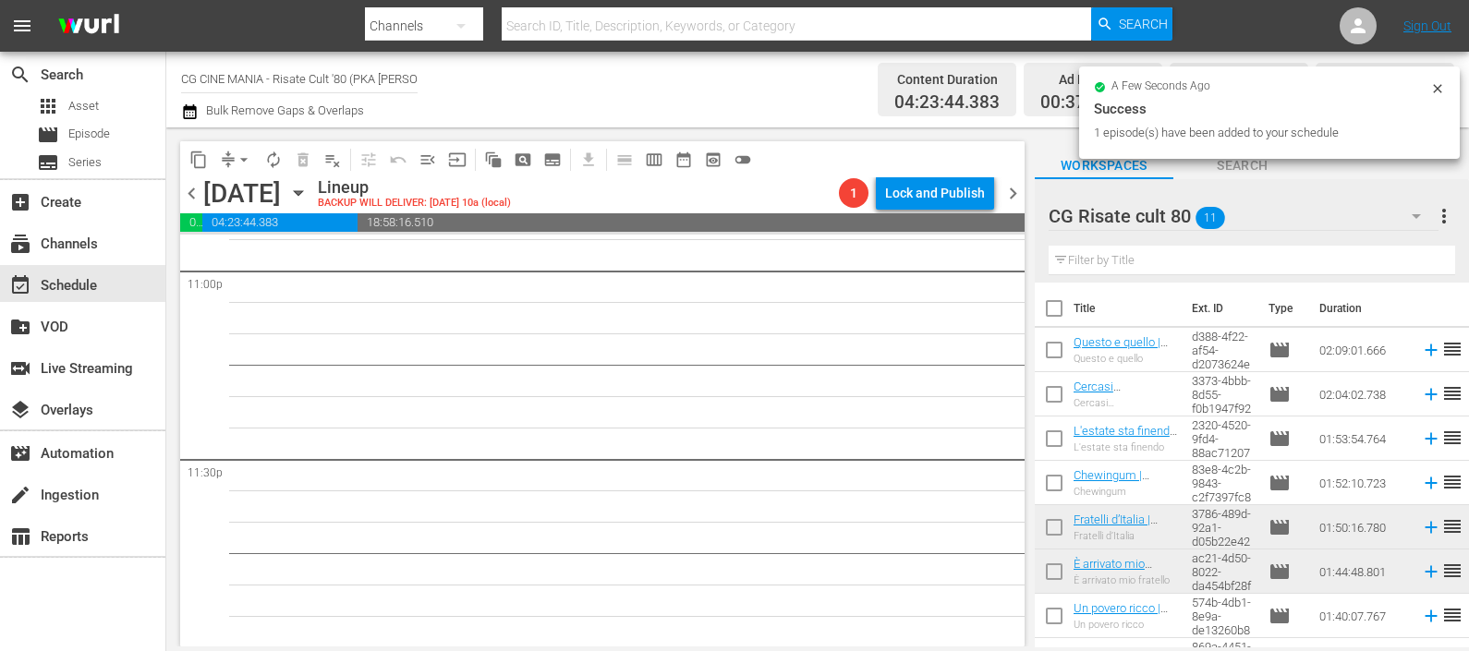
click at [1421, 441] on icon at bounding box center [1431, 439] width 20 height 20
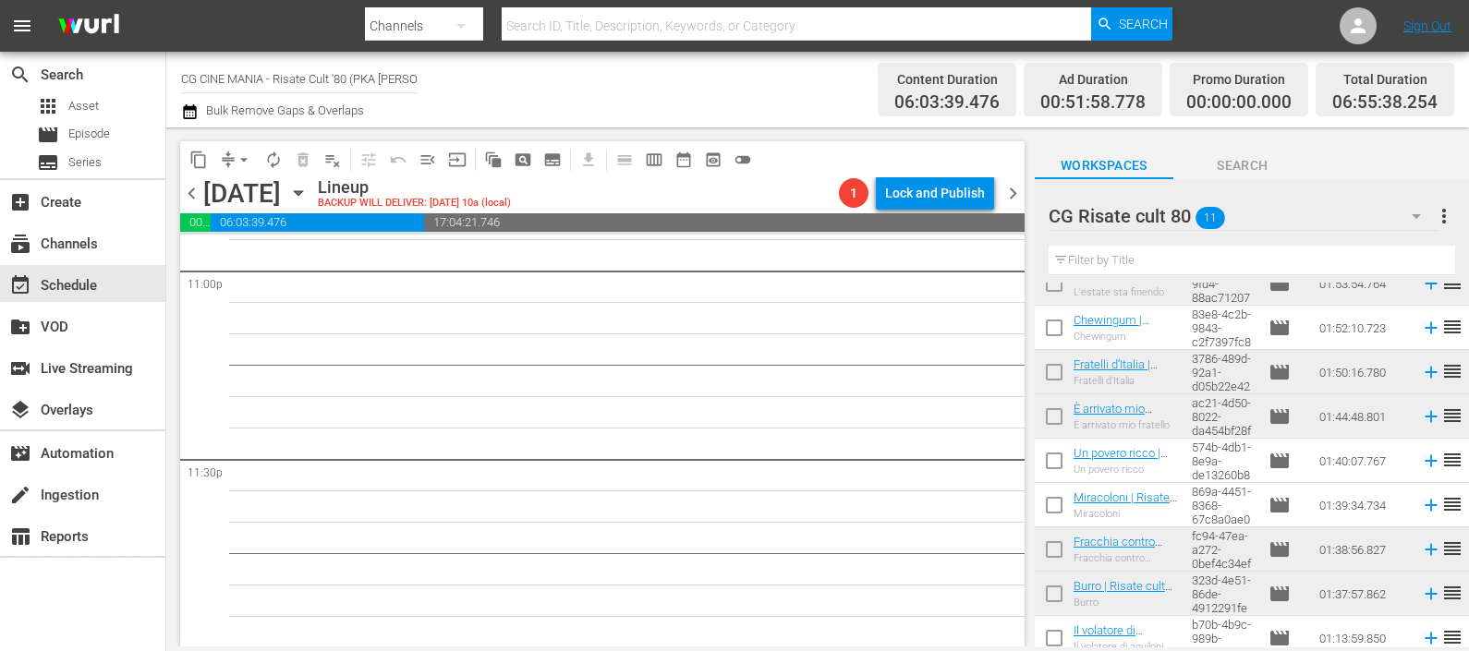
scroll to position [166, 0]
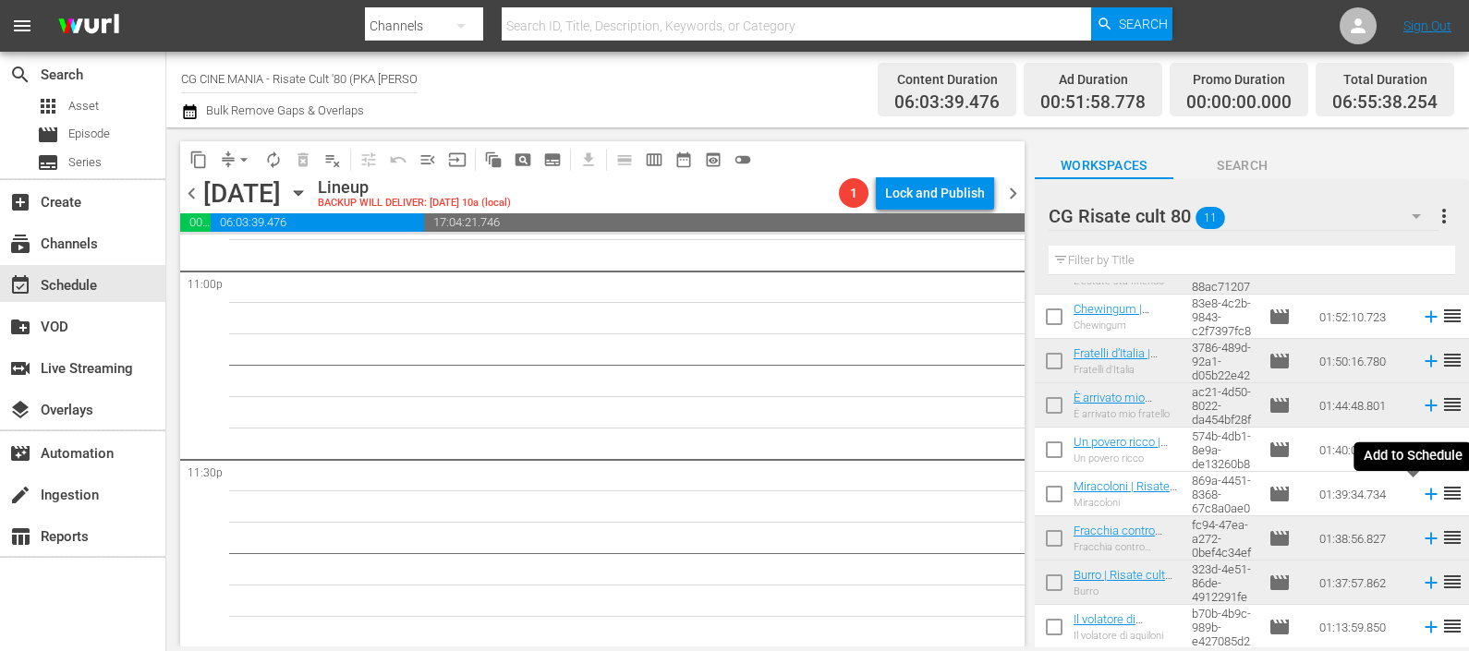
click at [1421, 498] on icon at bounding box center [1431, 494] width 20 height 20
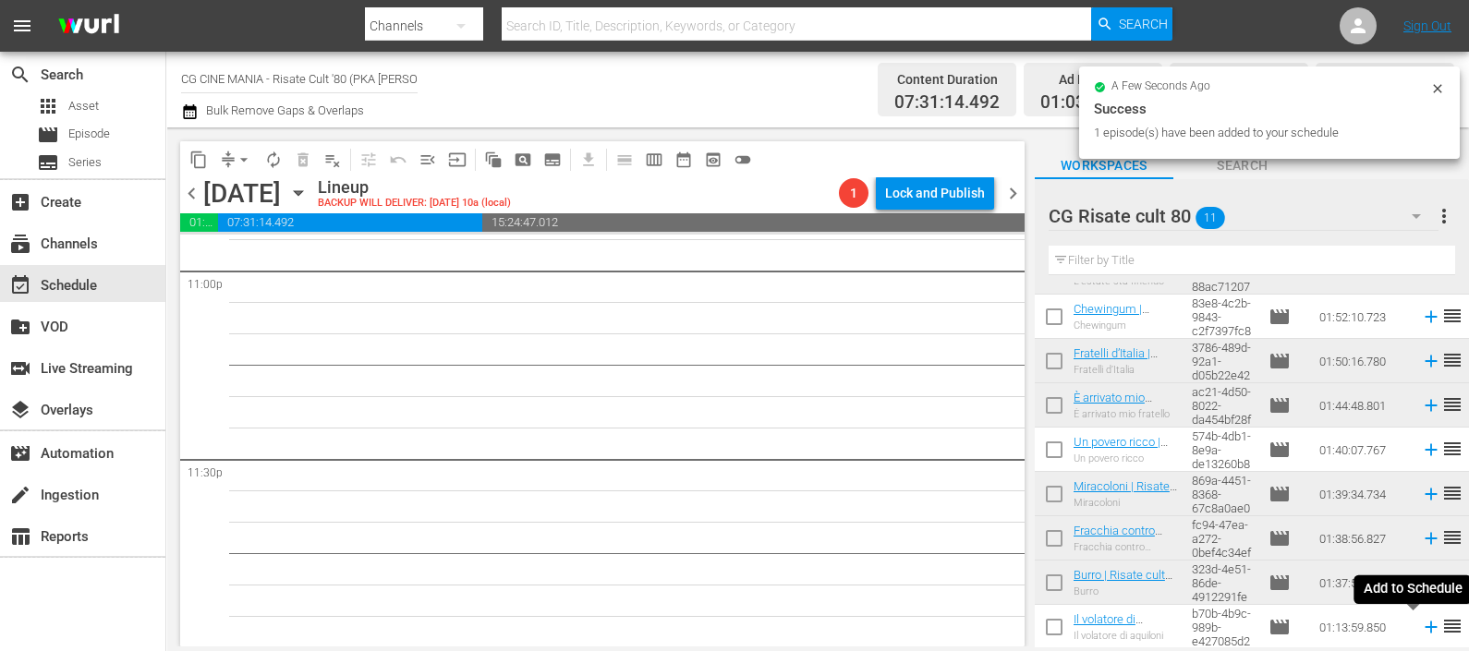
click at [1421, 628] on icon at bounding box center [1431, 627] width 20 height 20
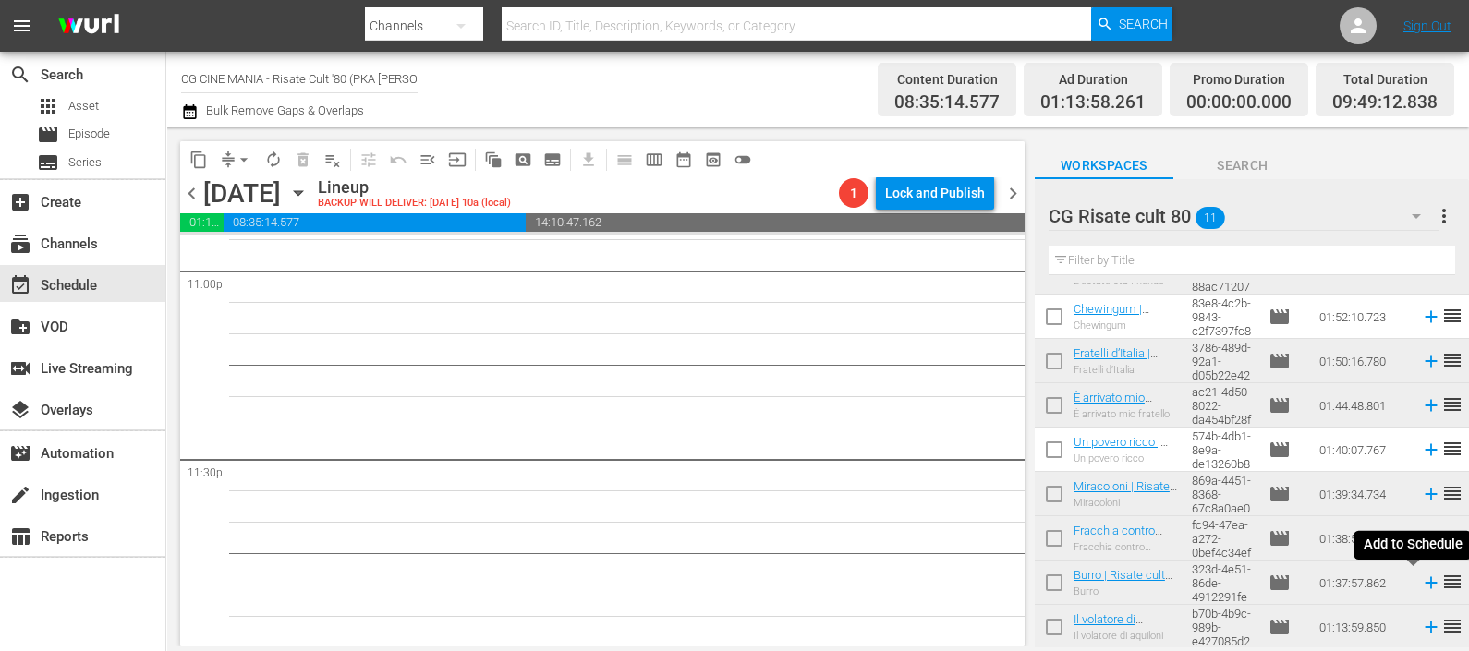
click at [1424, 582] on icon at bounding box center [1430, 583] width 12 height 12
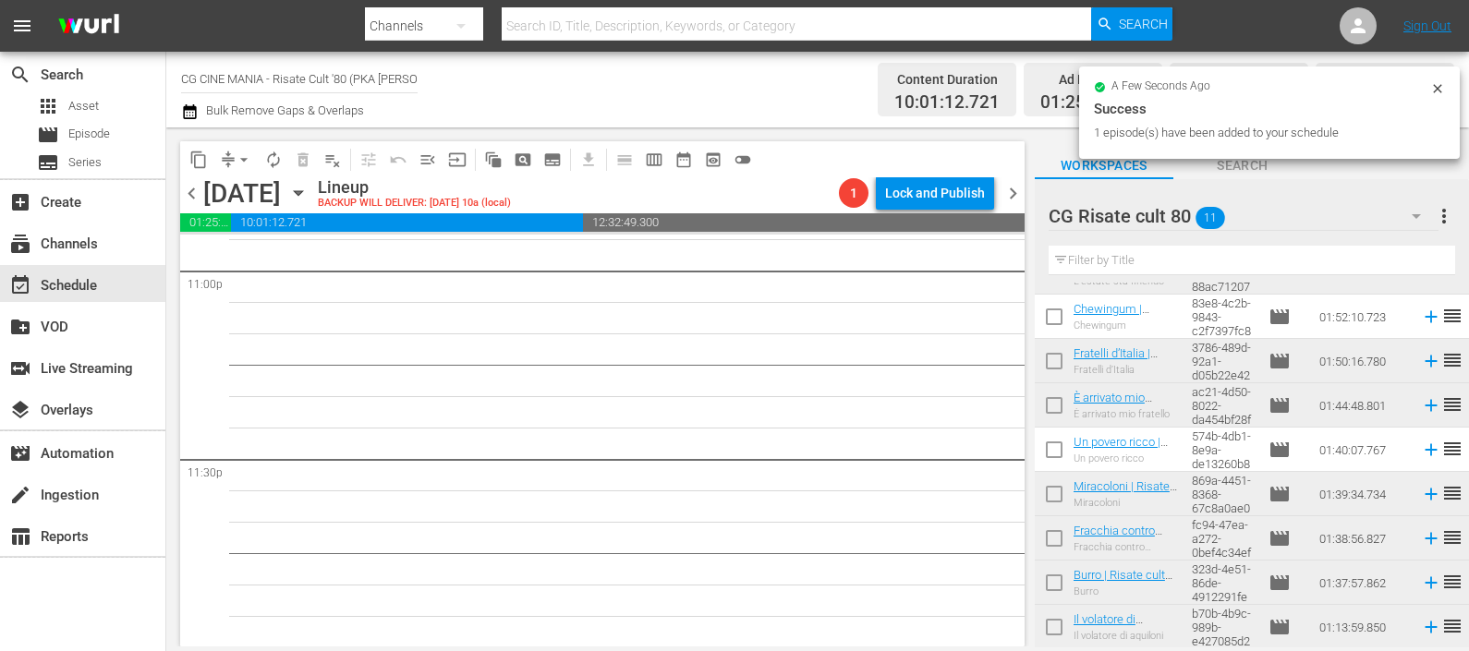
scroll to position [0, 0]
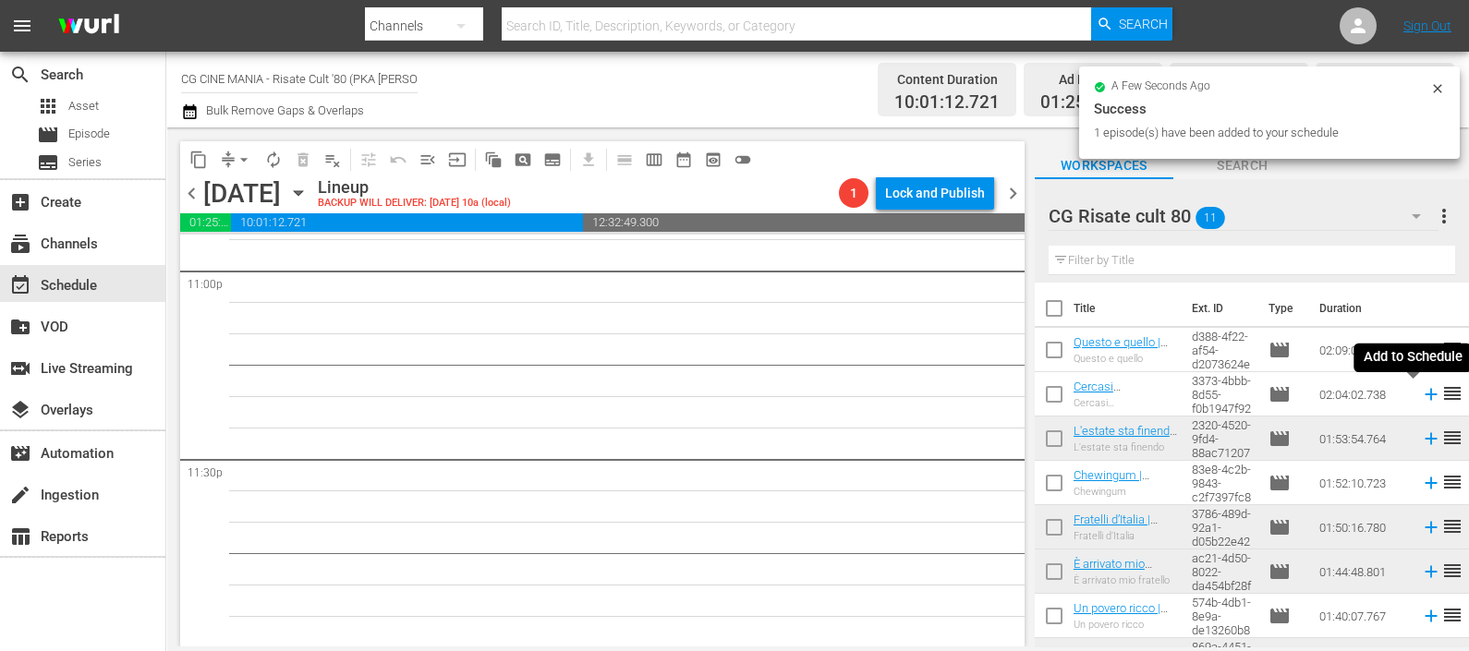
click at [1421, 393] on icon at bounding box center [1431, 394] width 20 height 20
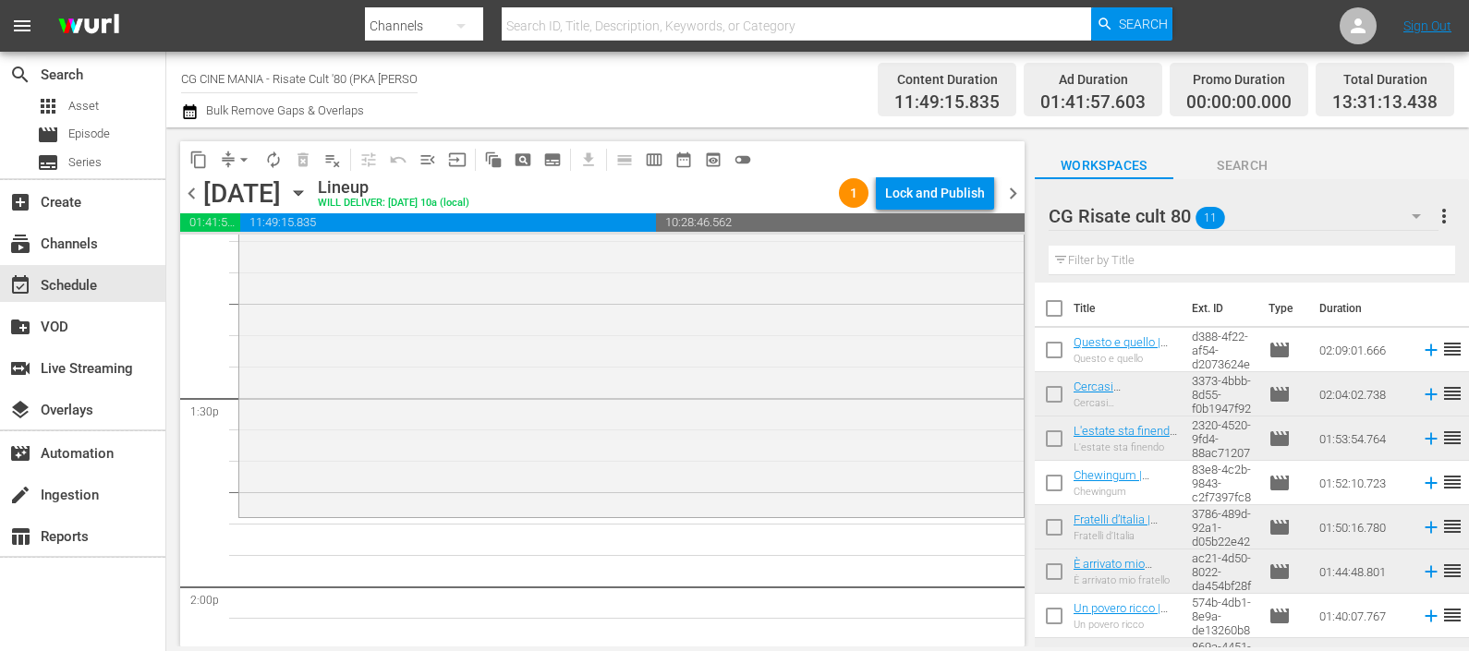
scroll to position [5053, 0]
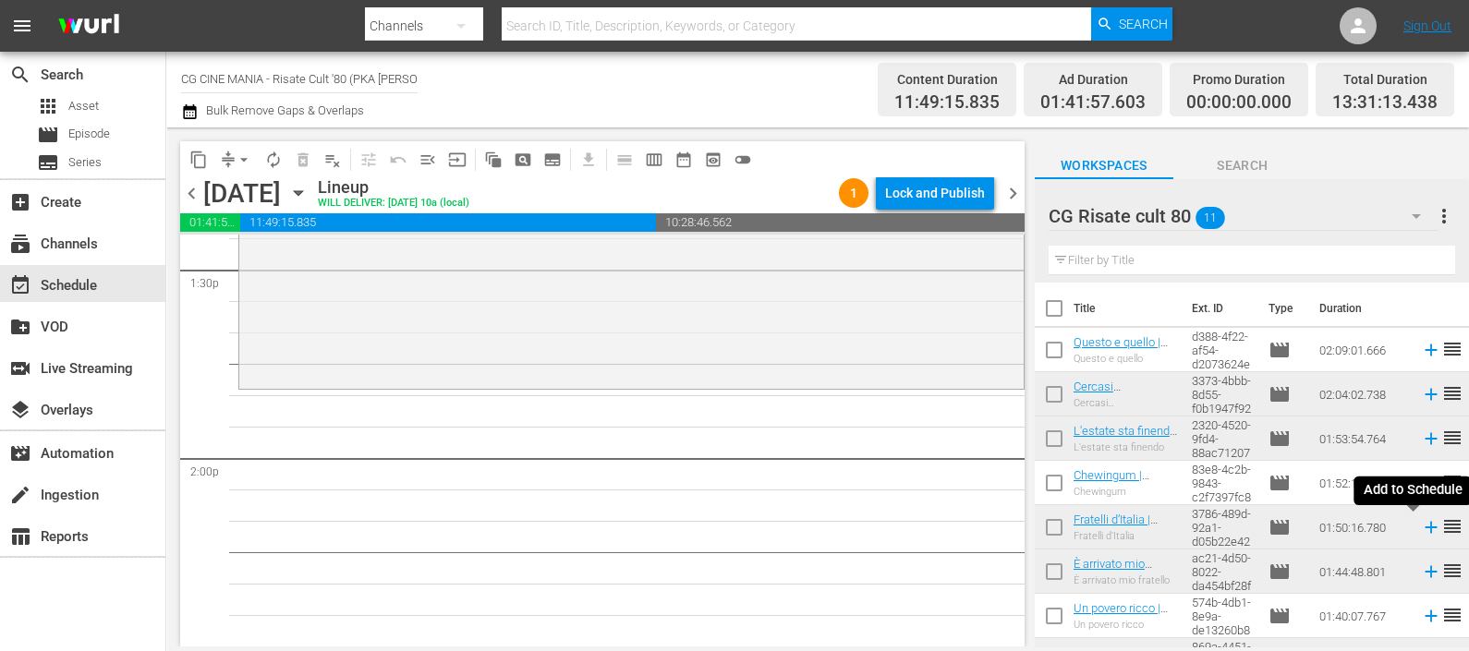
click at [1421, 524] on icon at bounding box center [1431, 527] width 20 height 20
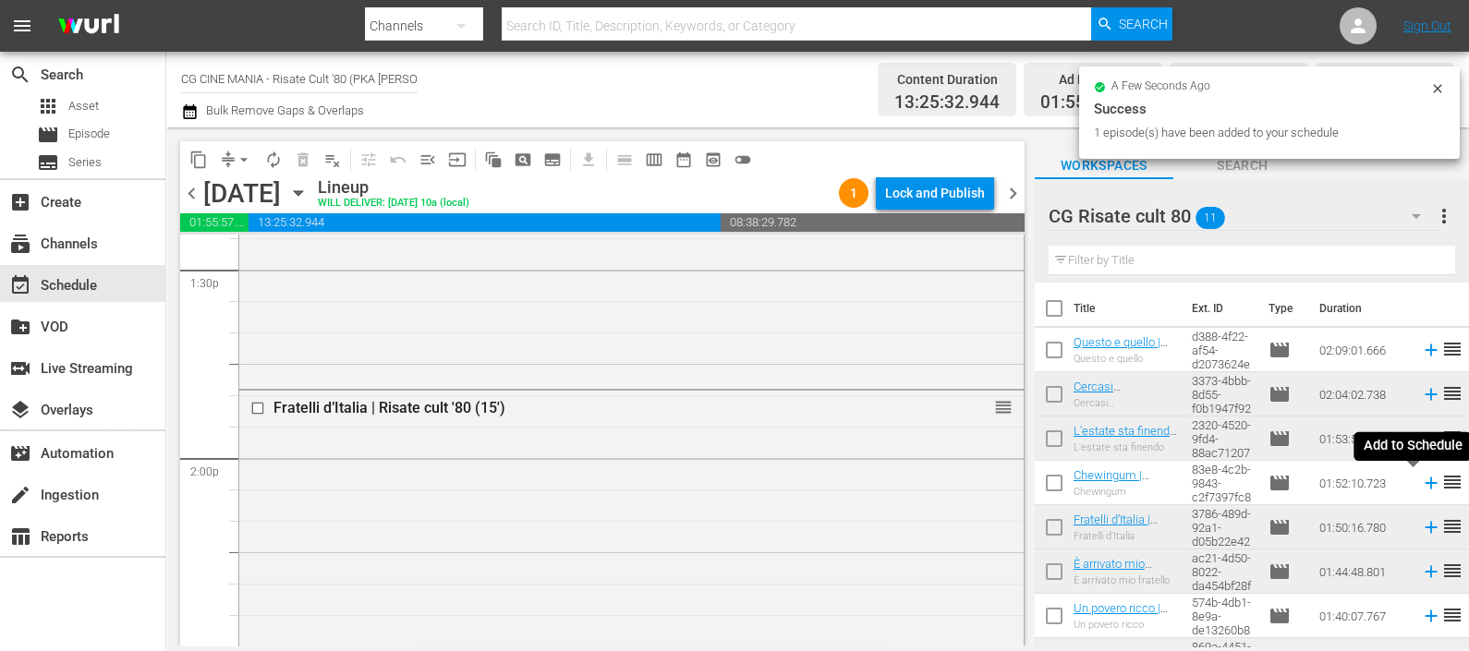
click at [1421, 485] on icon at bounding box center [1431, 483] width 20 height 20
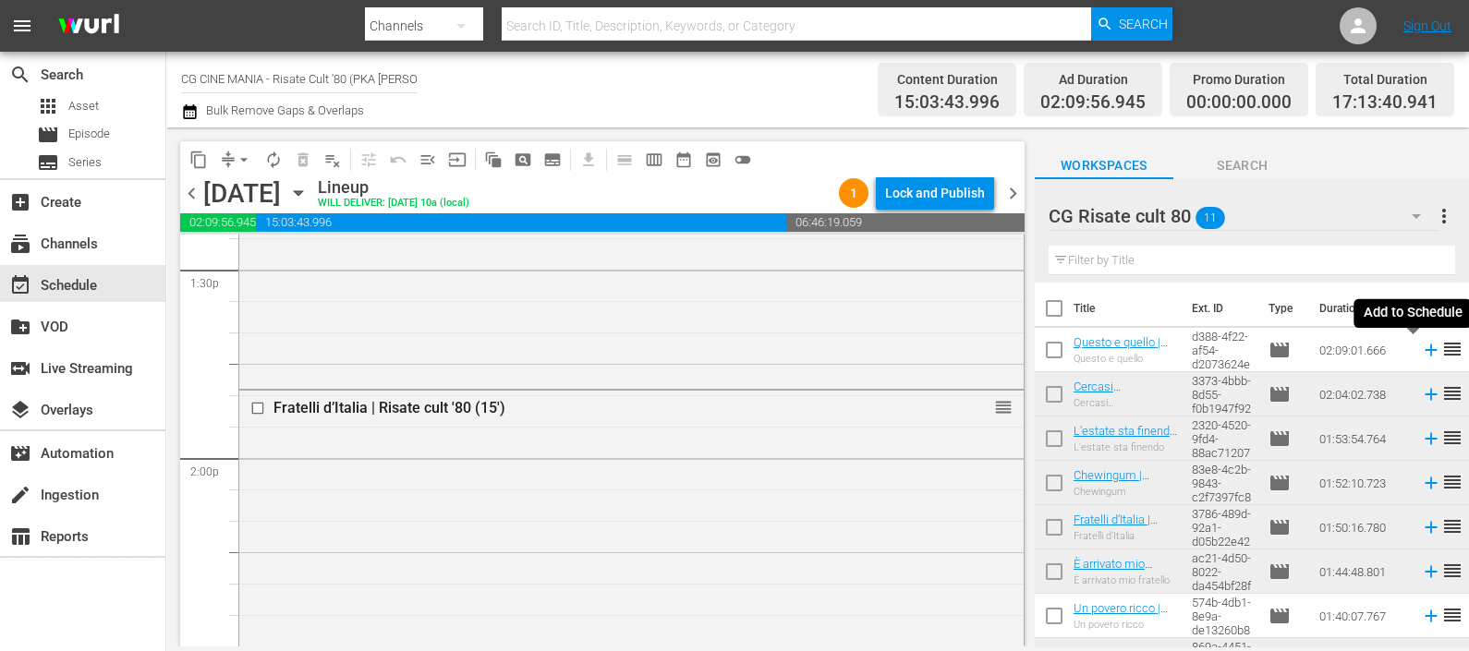
click at [1421, 348] on icon at bounding box center [1431, 350] width 20 height 20
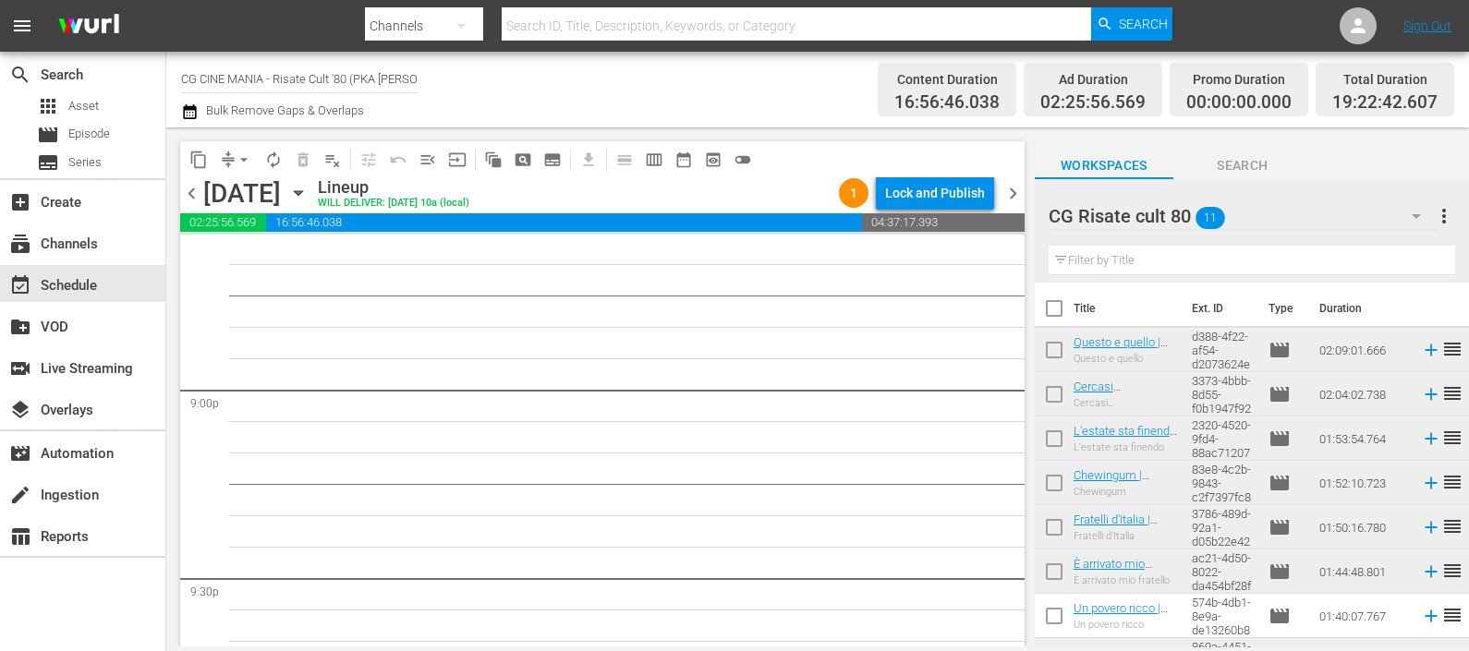
scroll to position [7708, 0]
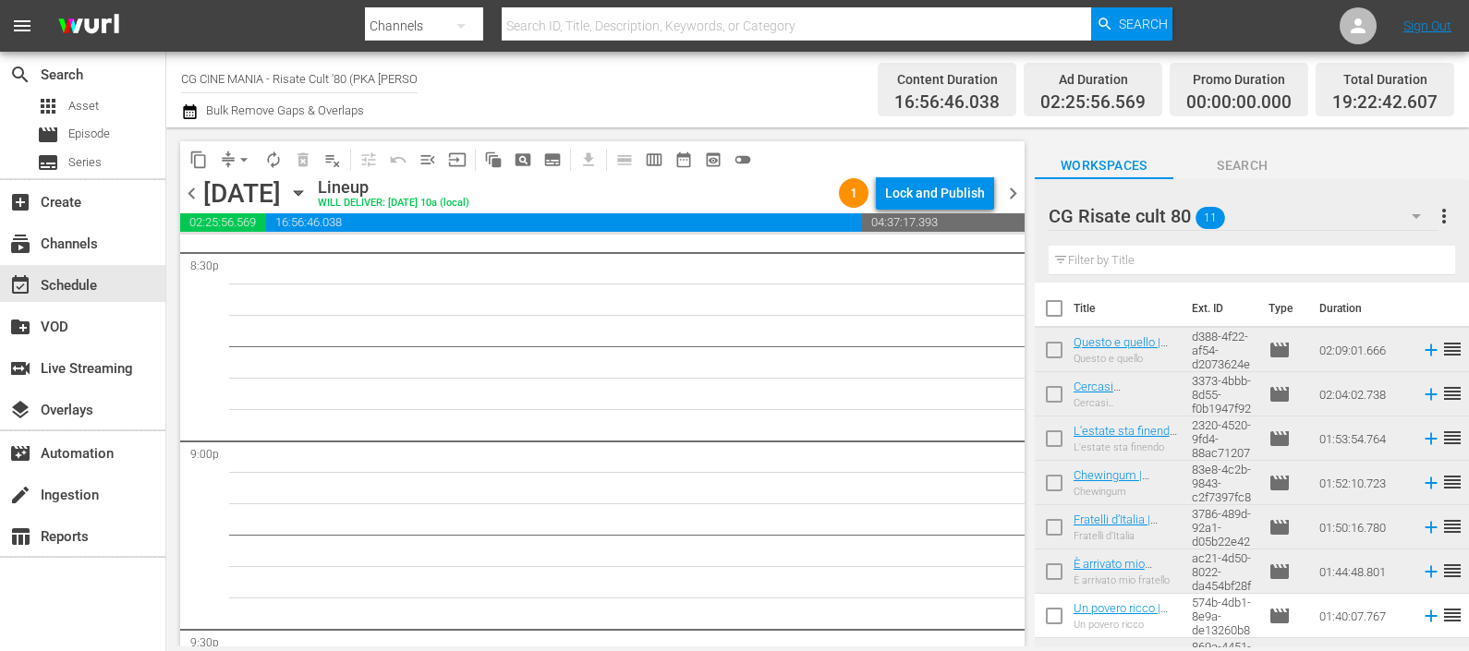
click at [1421, 570] on icon at bounding box center [1431, 572] width 20 height 20
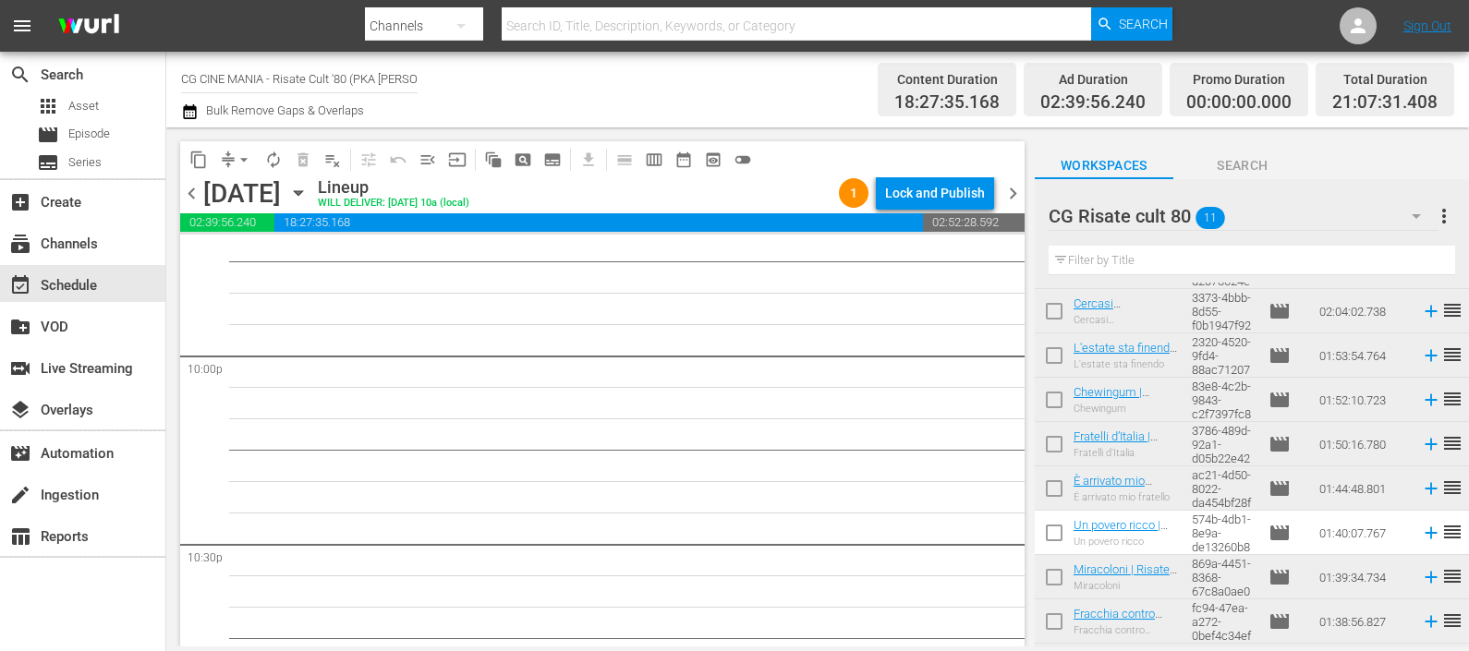
scroll to position [0, 0]
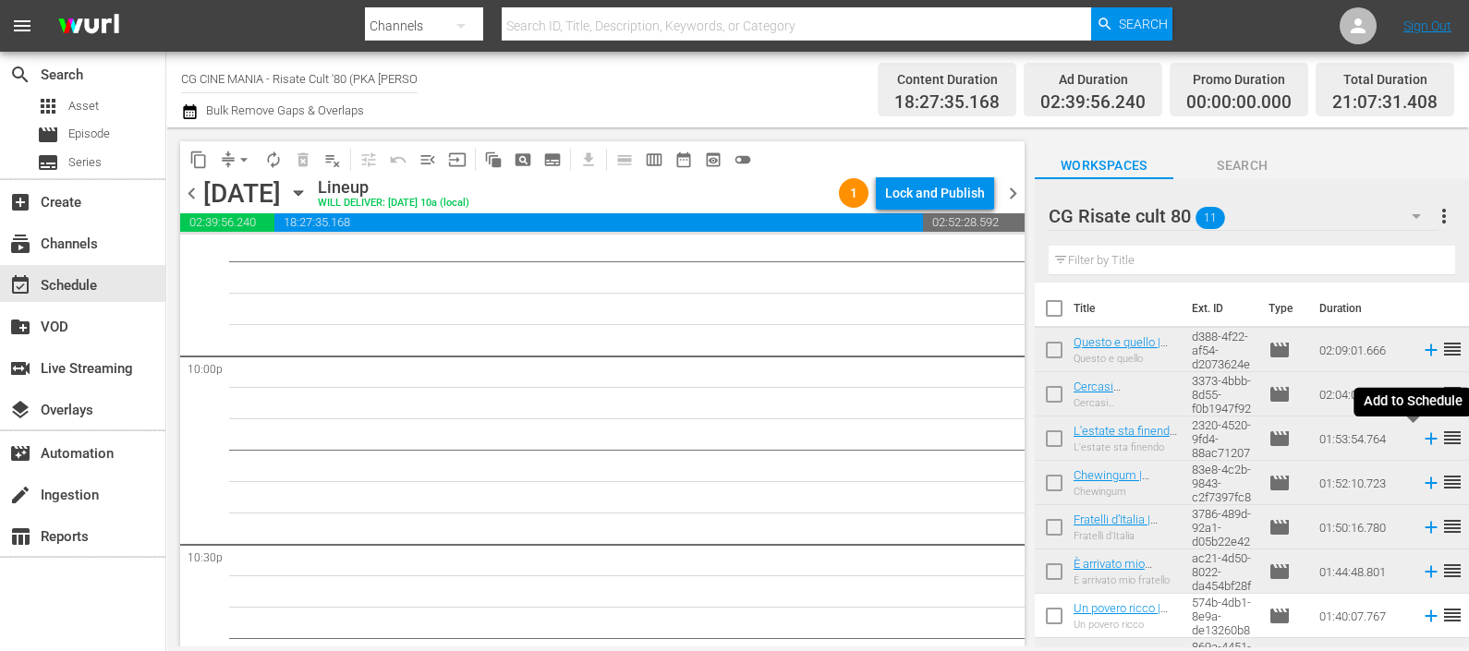
click at [1421, 444] on icon at bounding box center [1431, 439] width 20 height 20
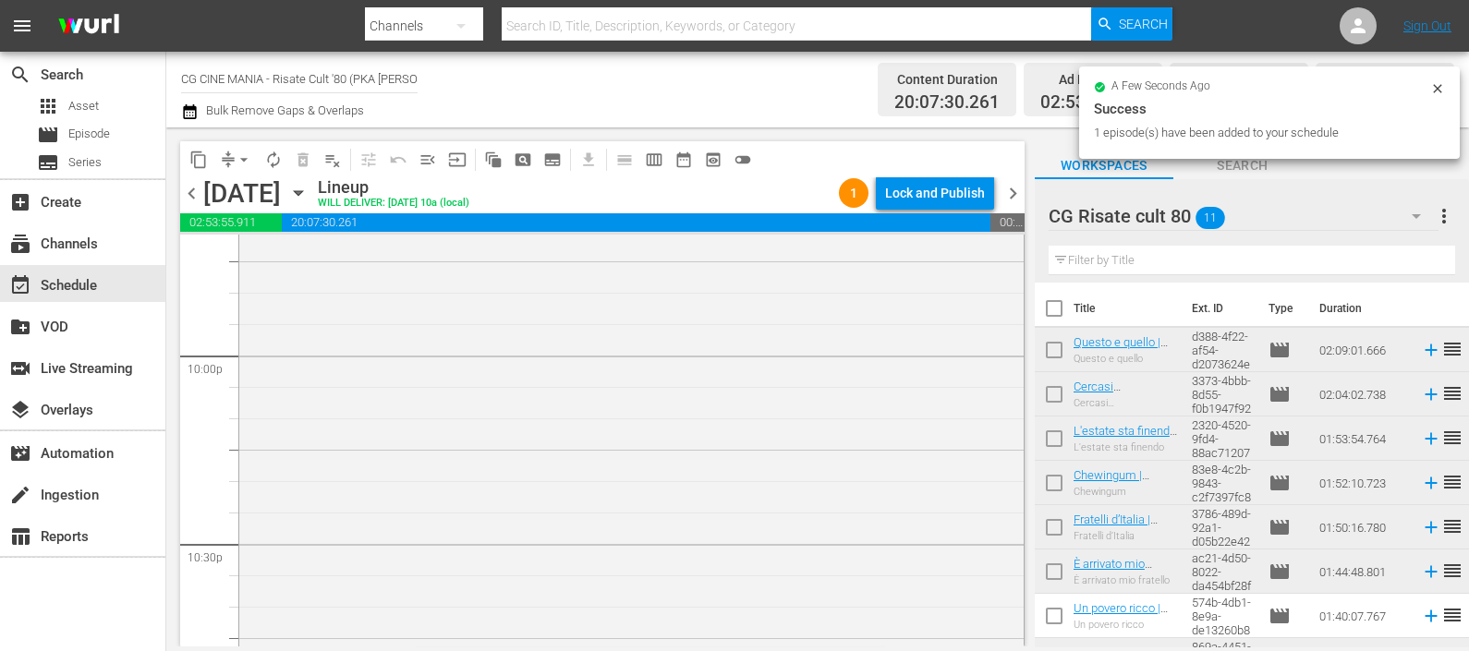
scroll to position [8517, 0]
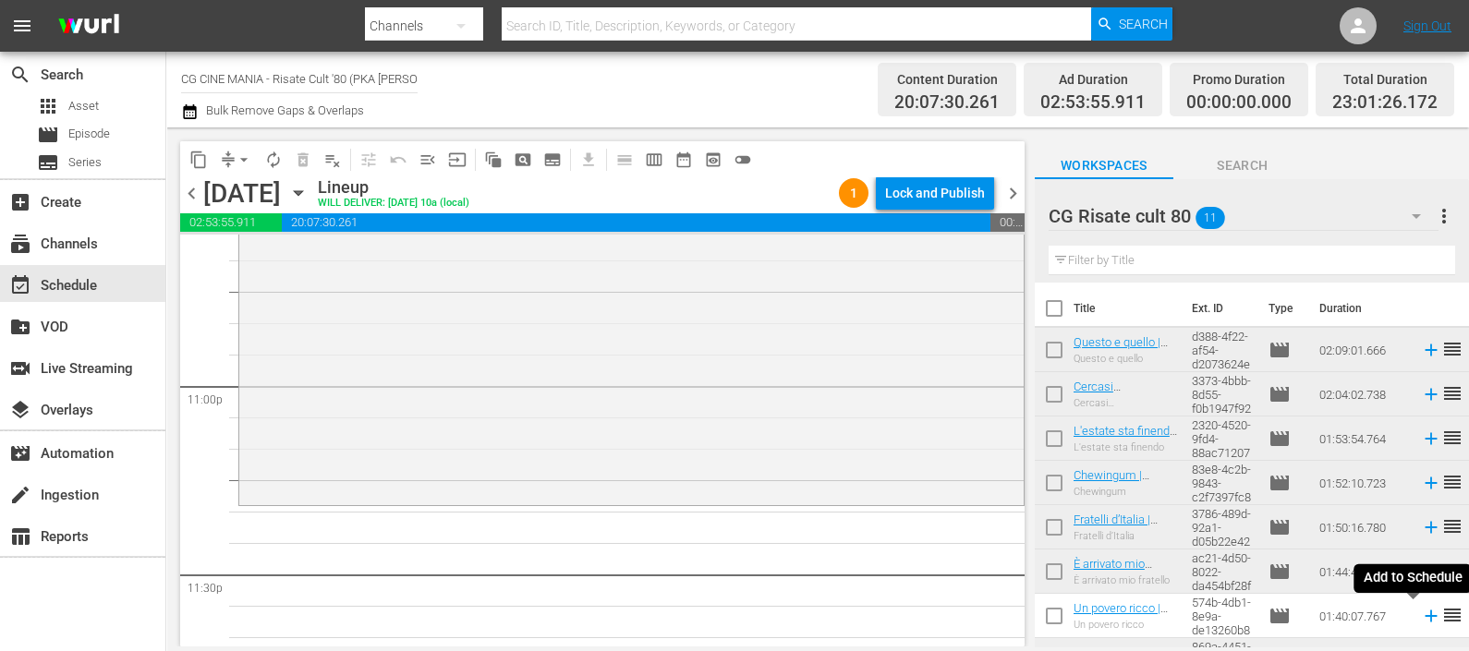
click at [1421, 617] on icon at bounding box center [1431, 616] width 20 height 20
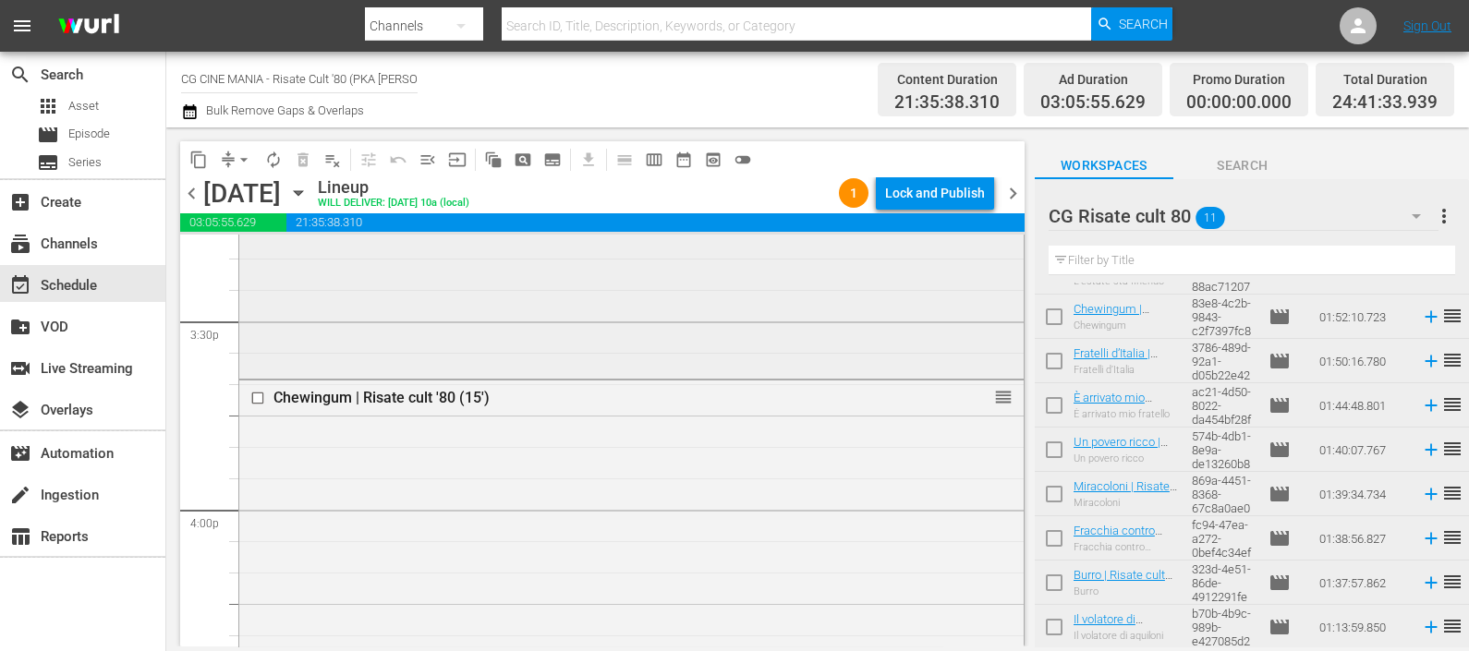
scroll to position [5399, 0]
click at [189, 115] on icon "button" at bounding box center [190, 112] width 18 height 22
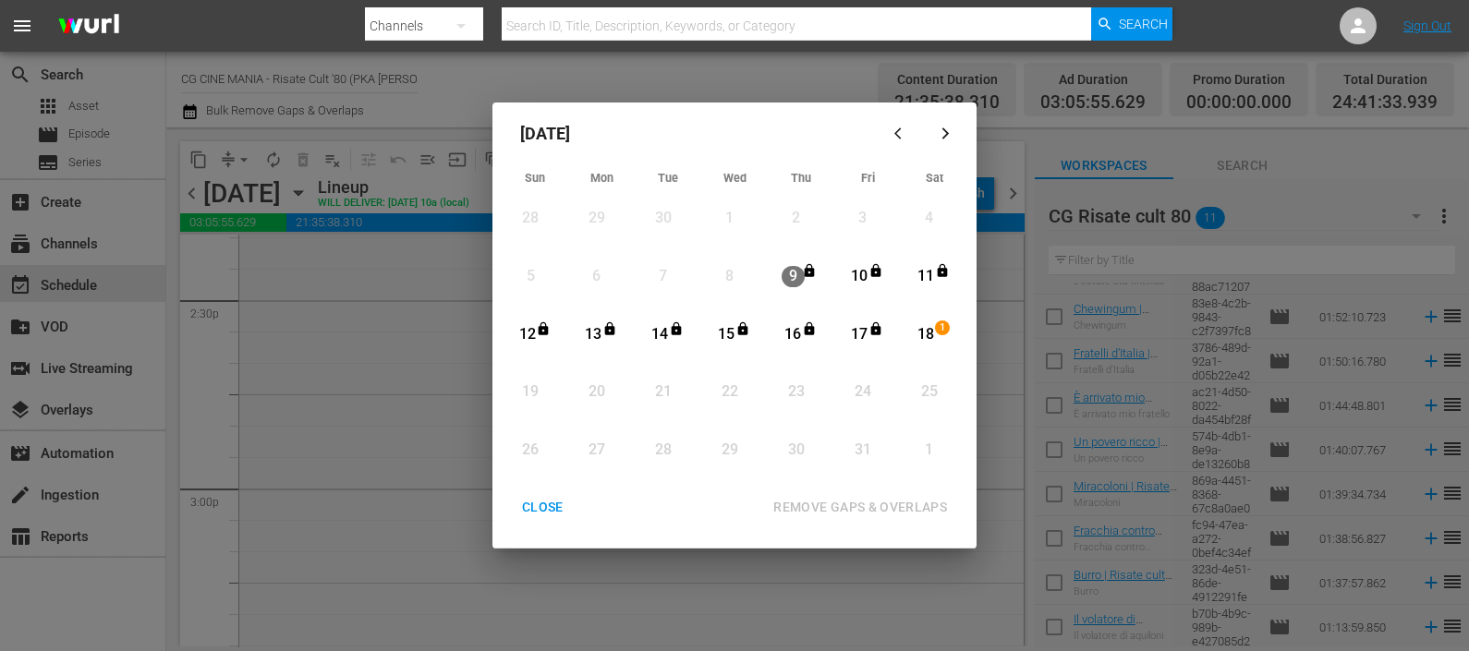
click at [922, 338] on div "18" at bounding box center [925, 334] width 23 height 21
click at [914, 507] on div "REMOVE GAPS & OVERLAPS" at bounding box center [859, 507] width 203 height 23
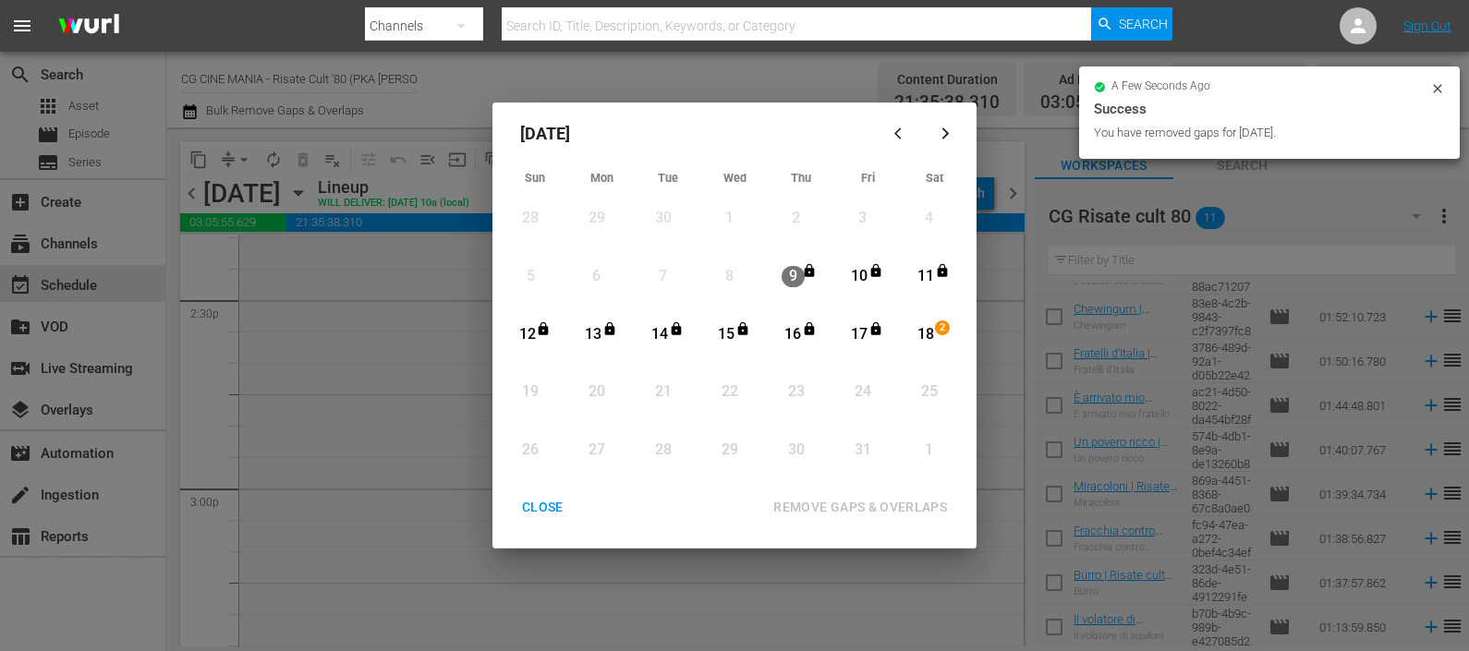
click at [554, 511] on div "CLOSE" at bounding box center [542, 507] width 71 height 23
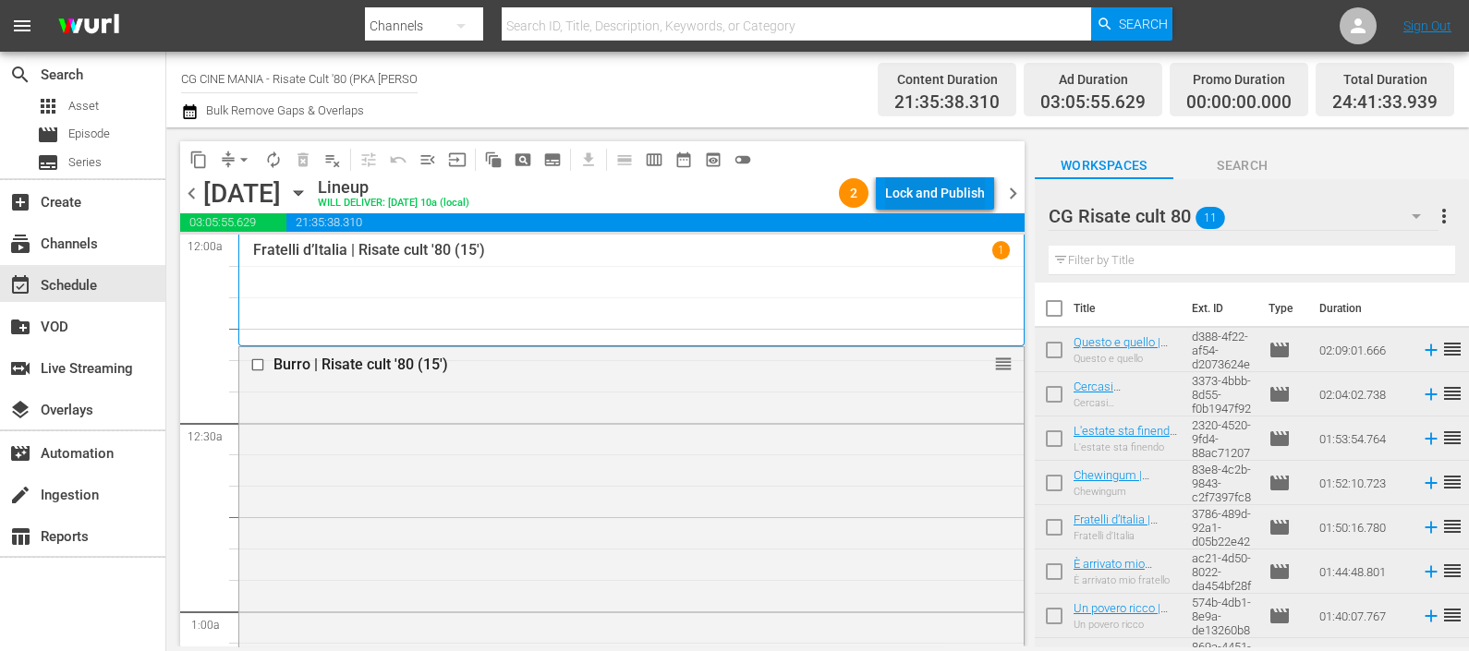
click at [949, 188] on div "Lock and Publish" at bounding box center [935, 192] width 100 height 33
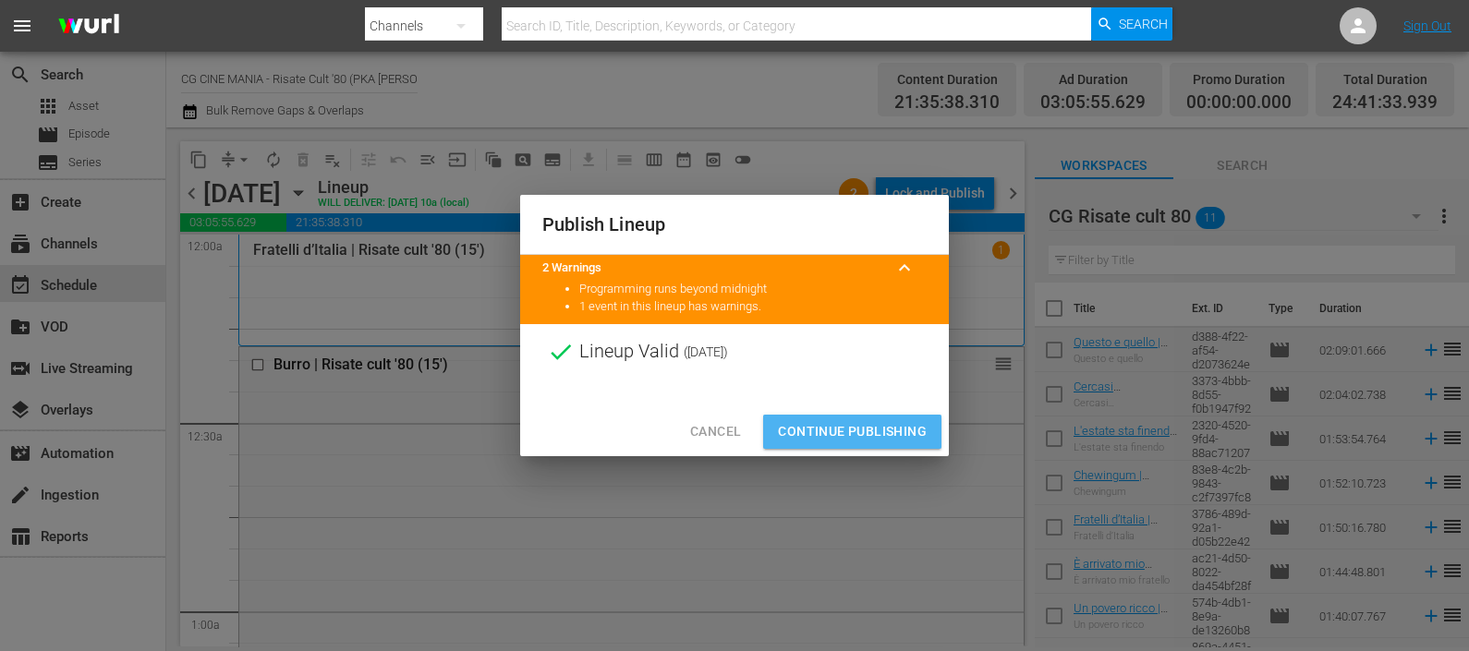
click at [886, 430] on span "Continue Publishing" at bounding box center [852, 431] width 149 height 23
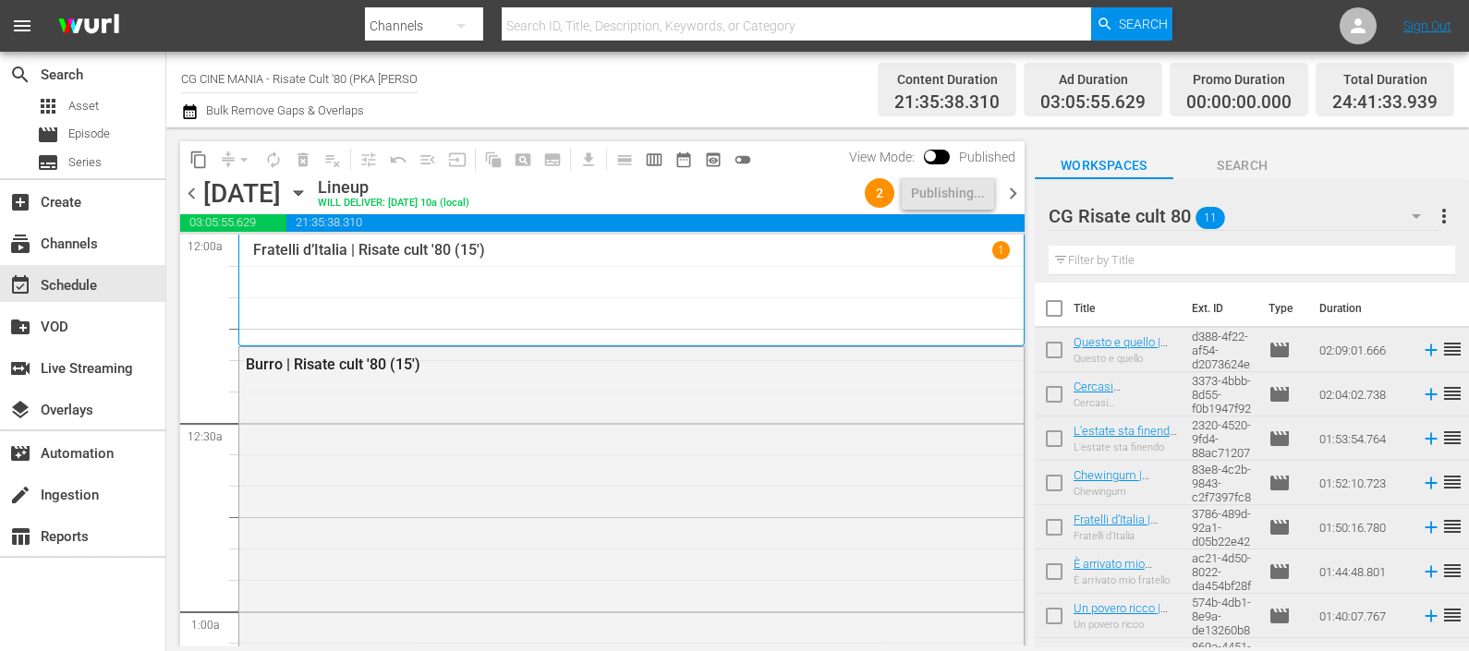
scroll to position [346, 0]
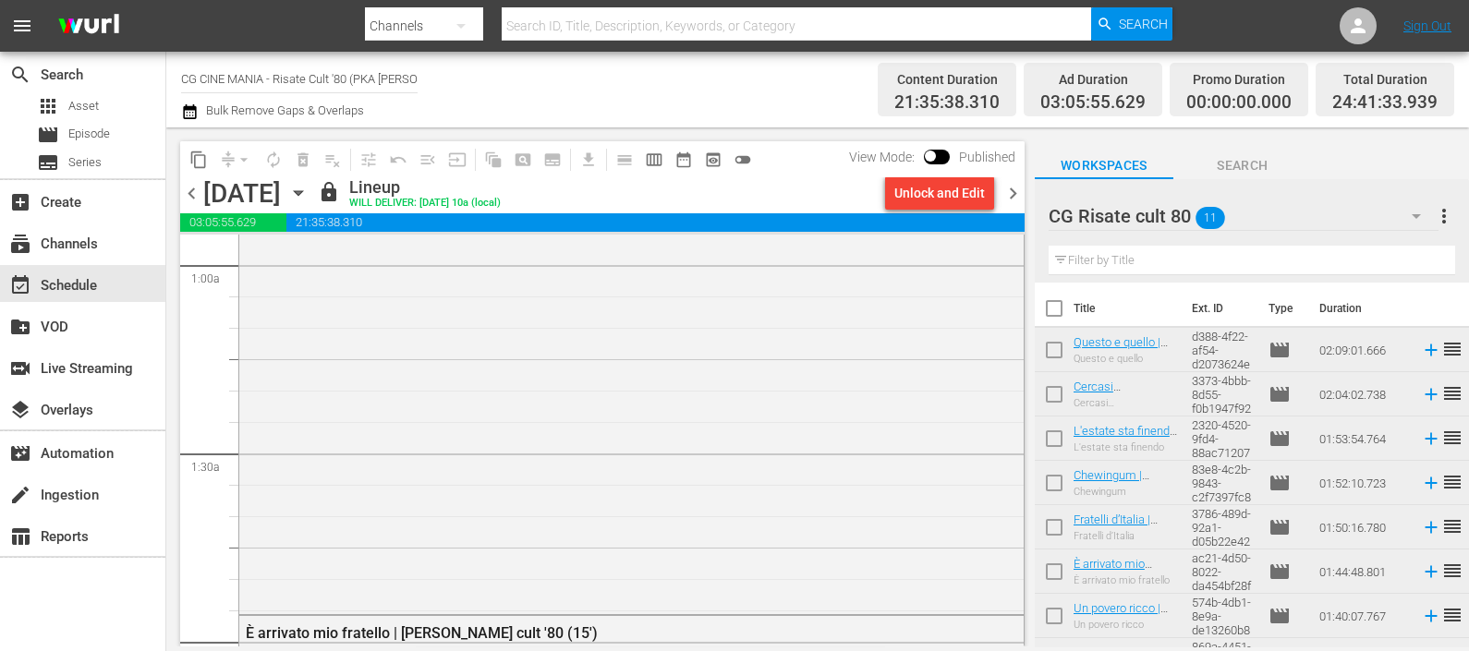
click at [1011, 186] on span "chevron_right" at bounding box center [1012, 193] width 23 height 23
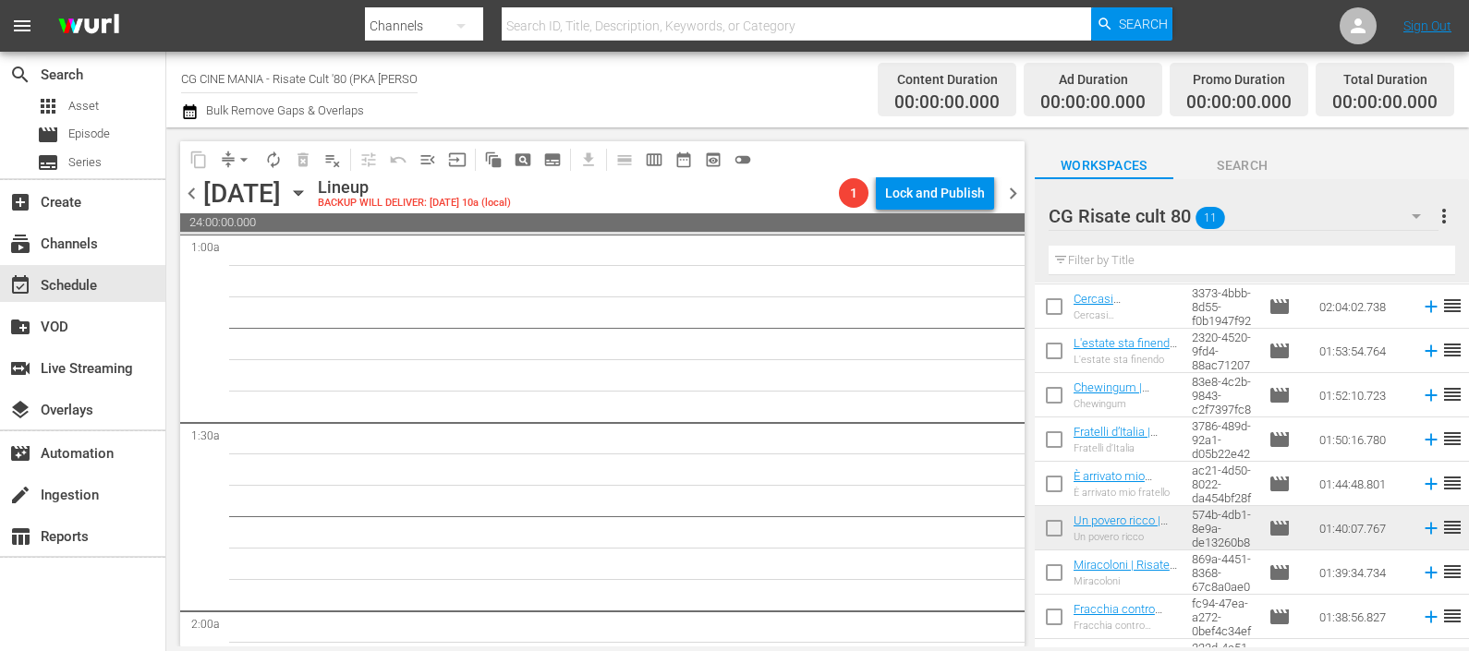
scroll to position [166, 0]
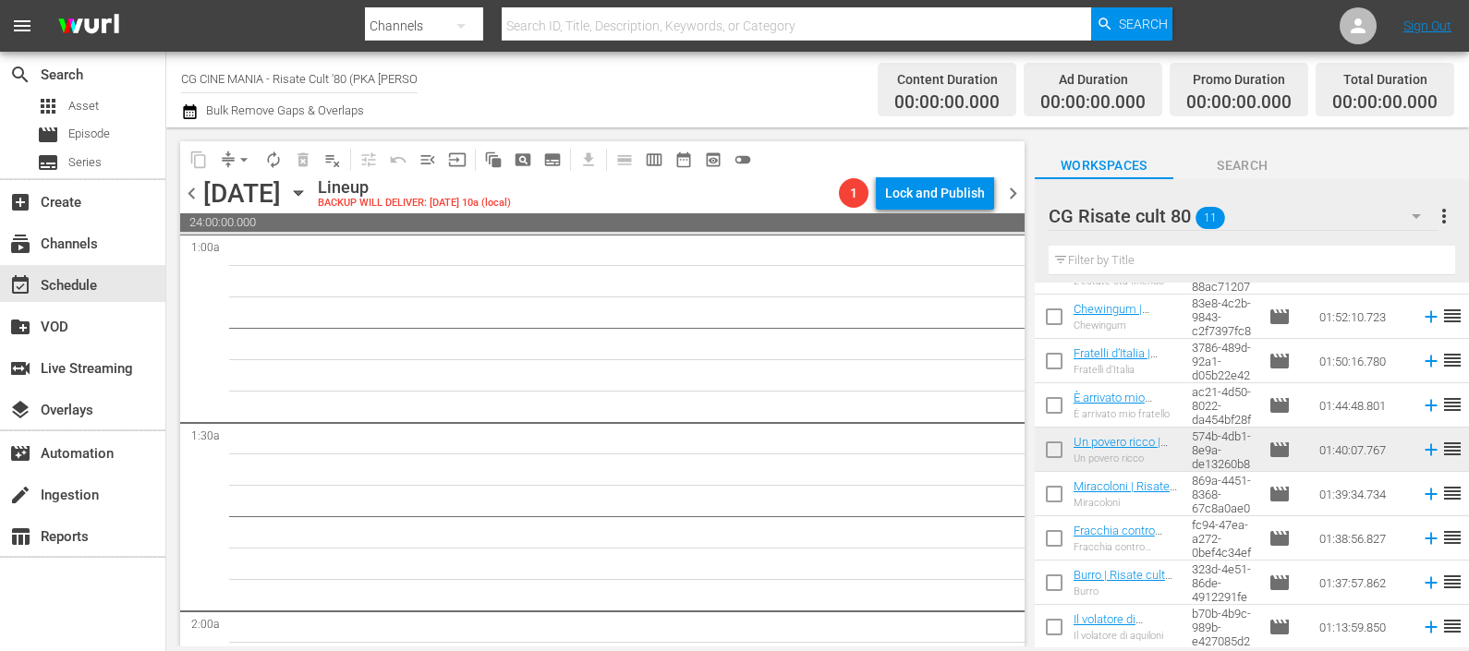
click at [1421, 493] on icon at bounding box center [1431, 494] width 20 height 20
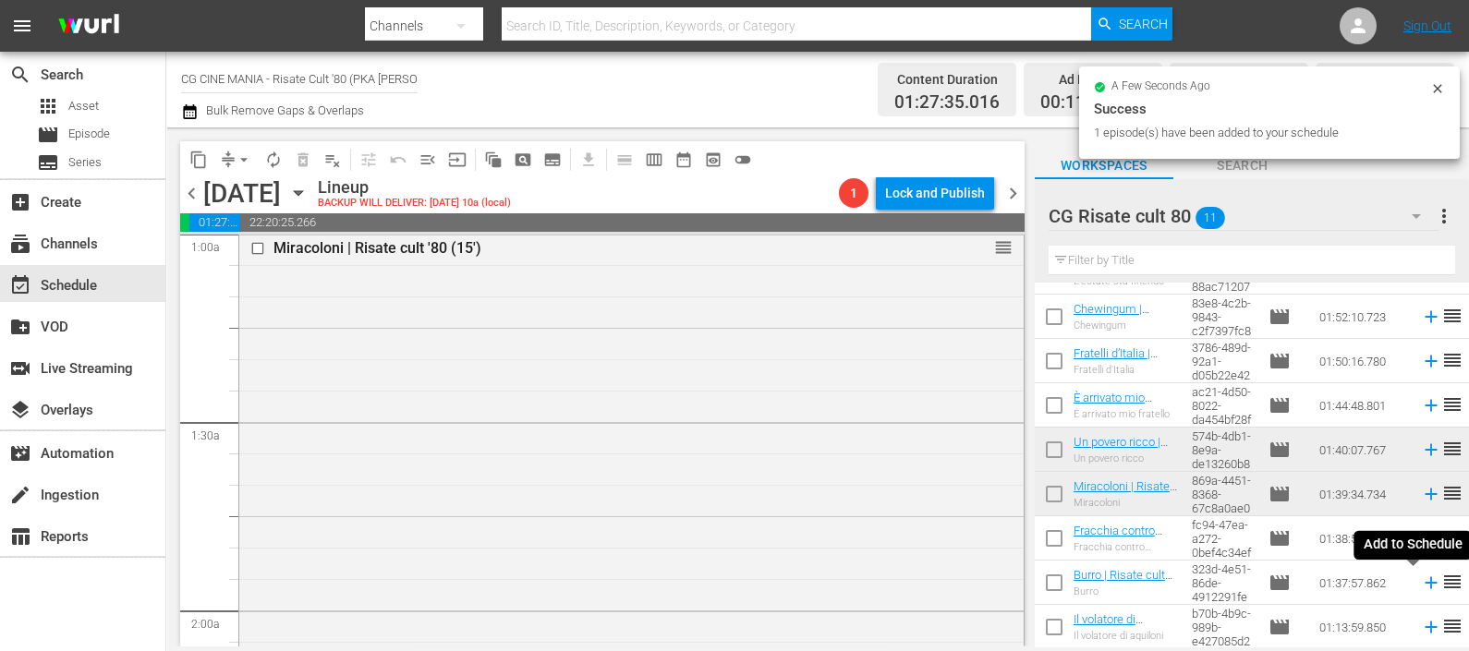
click at [1424, 587] on icon at bounding box center [1430, 583] width 12 height 12
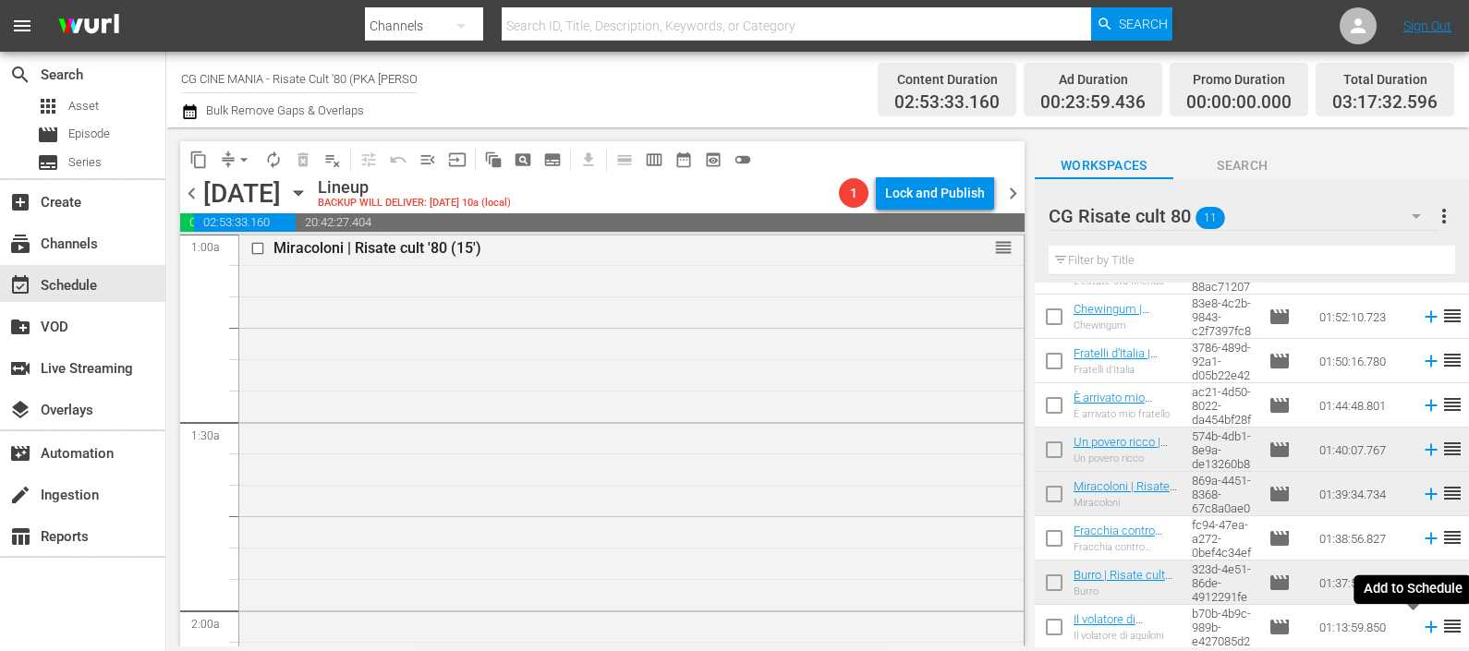
click at [1421, 631] on icon at bounding box center [1431, 627] width 20 height 20
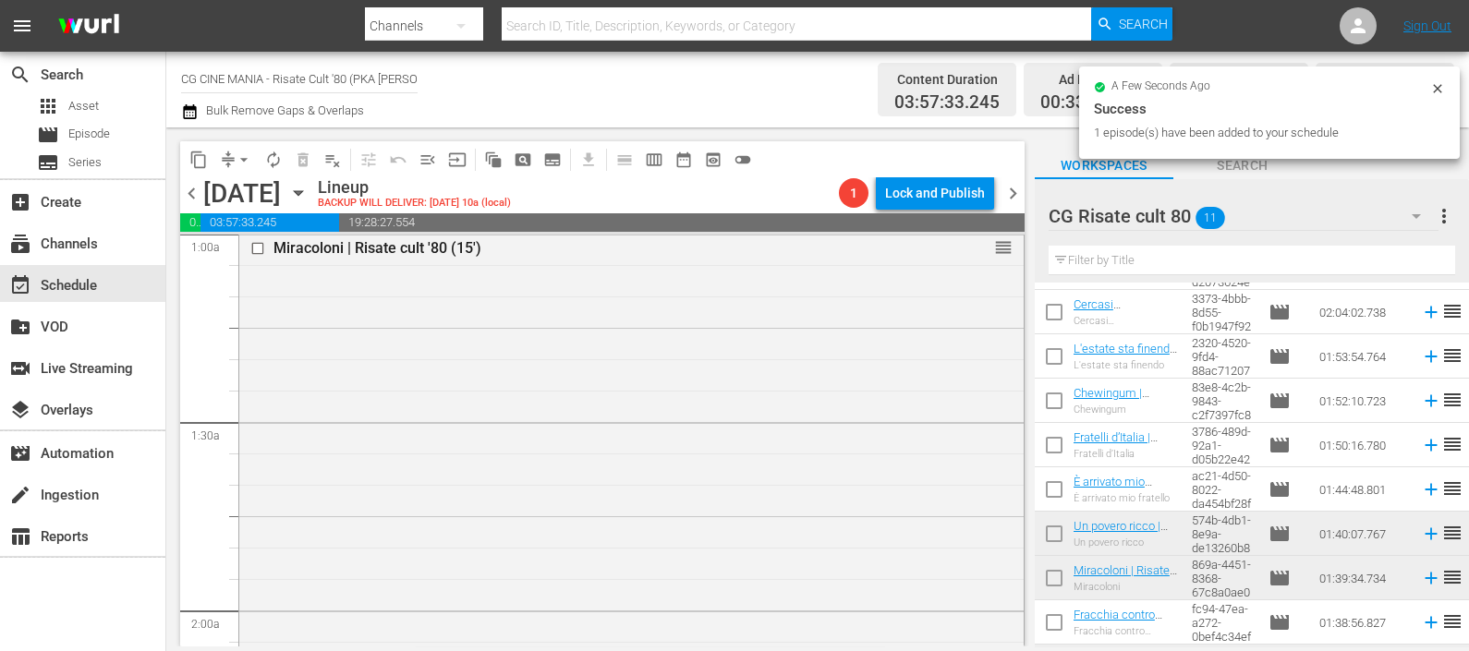
scroll to position [0, 0]
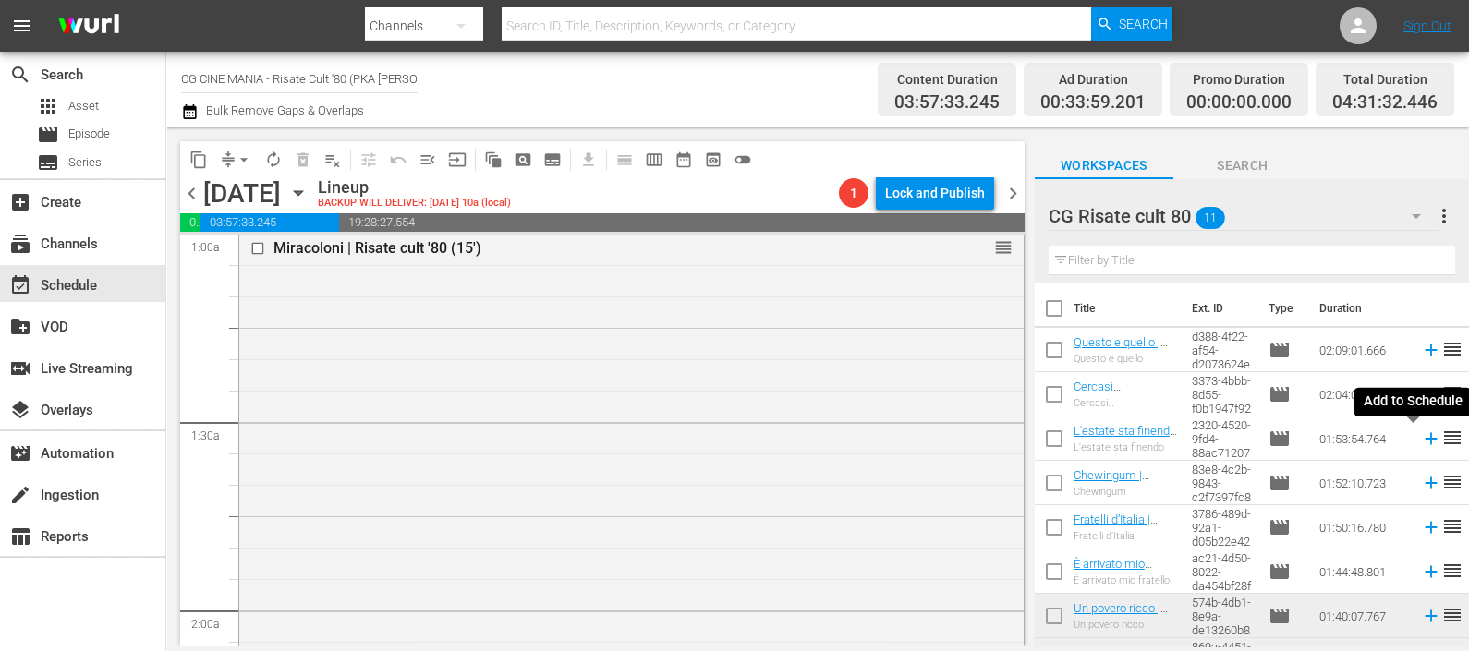
click at [1421, 439] on icon at bounding box center [1431, 439] width 20 height 20
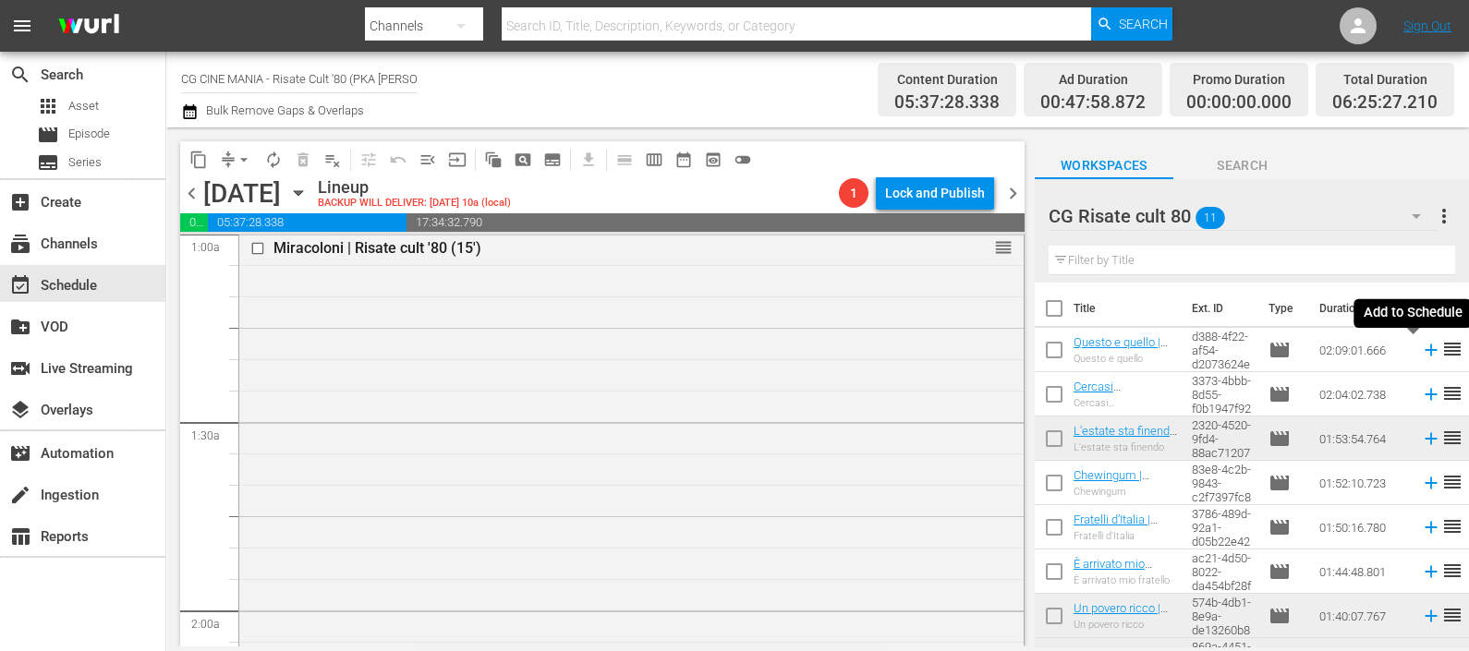
click at [1421, 342] on icon at bounding box center [1431, 350] width 20 height 20
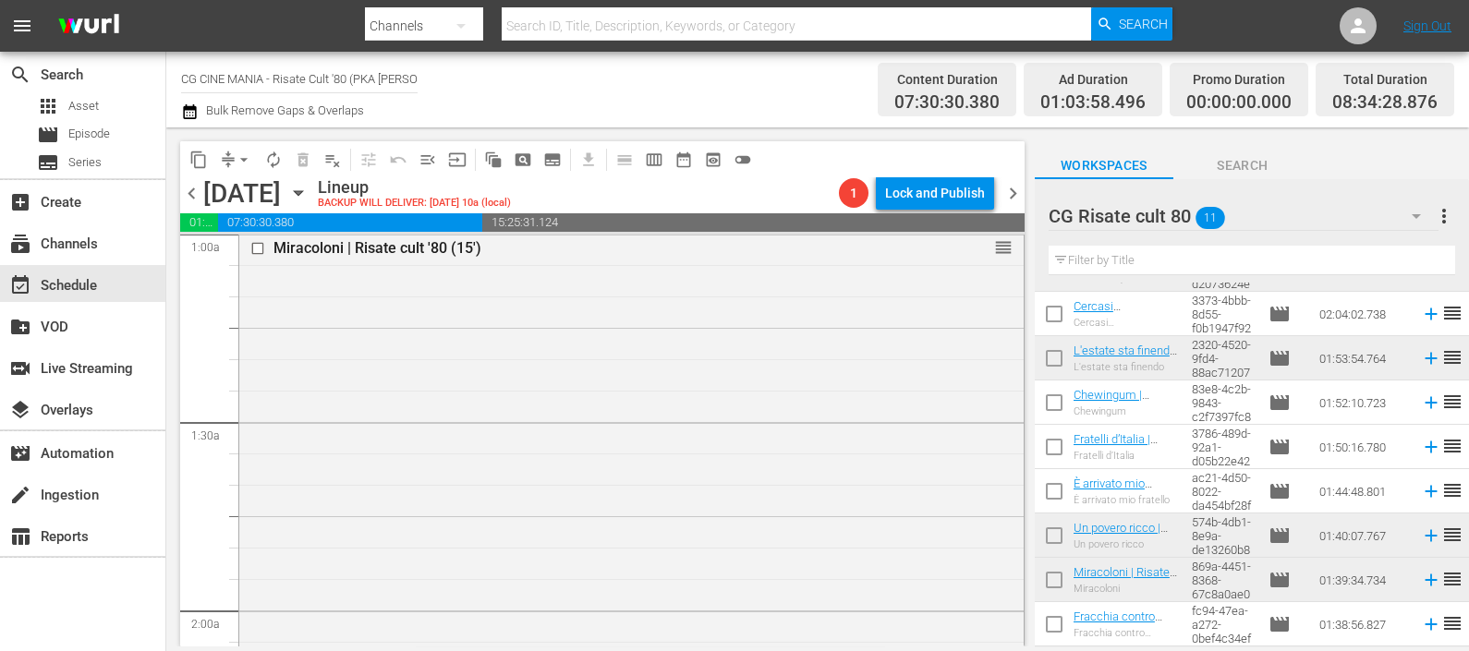
scroll to position [115, 0]
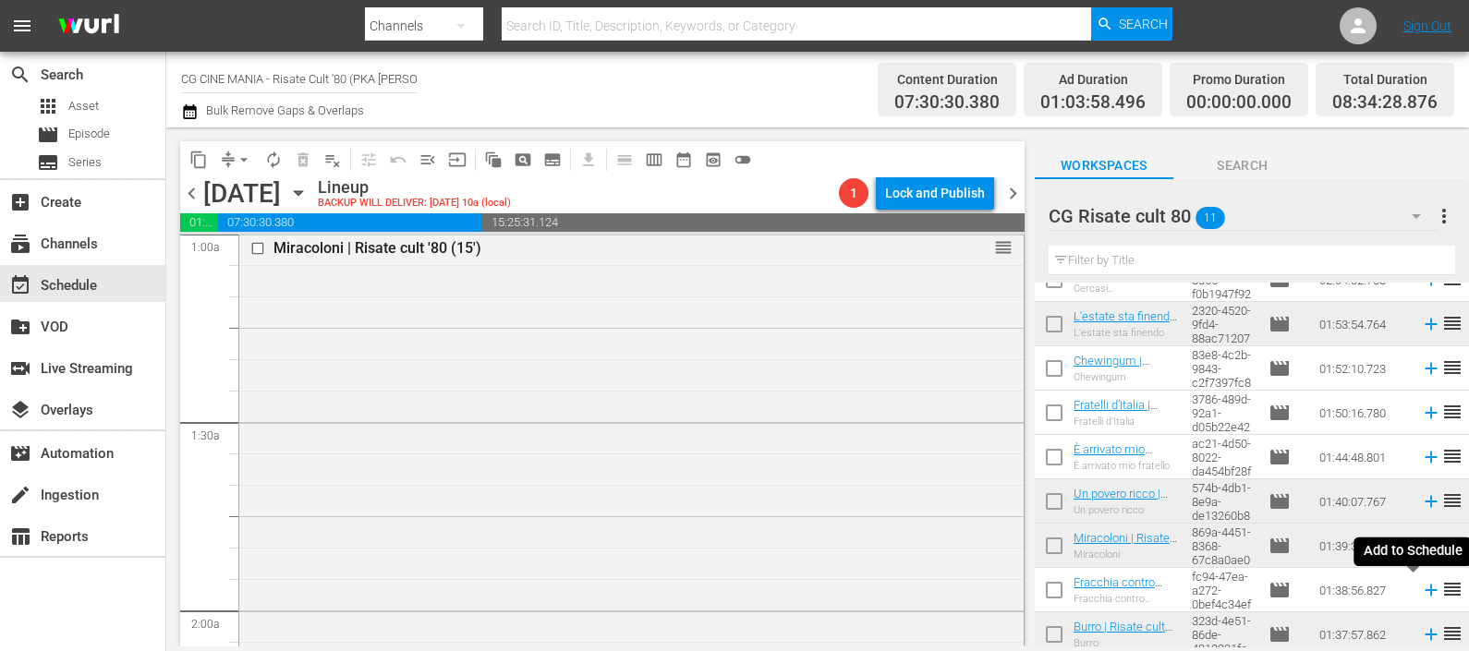
click at [1421, 596] on icon at bounding box center [1431, 590] width 20 height 20
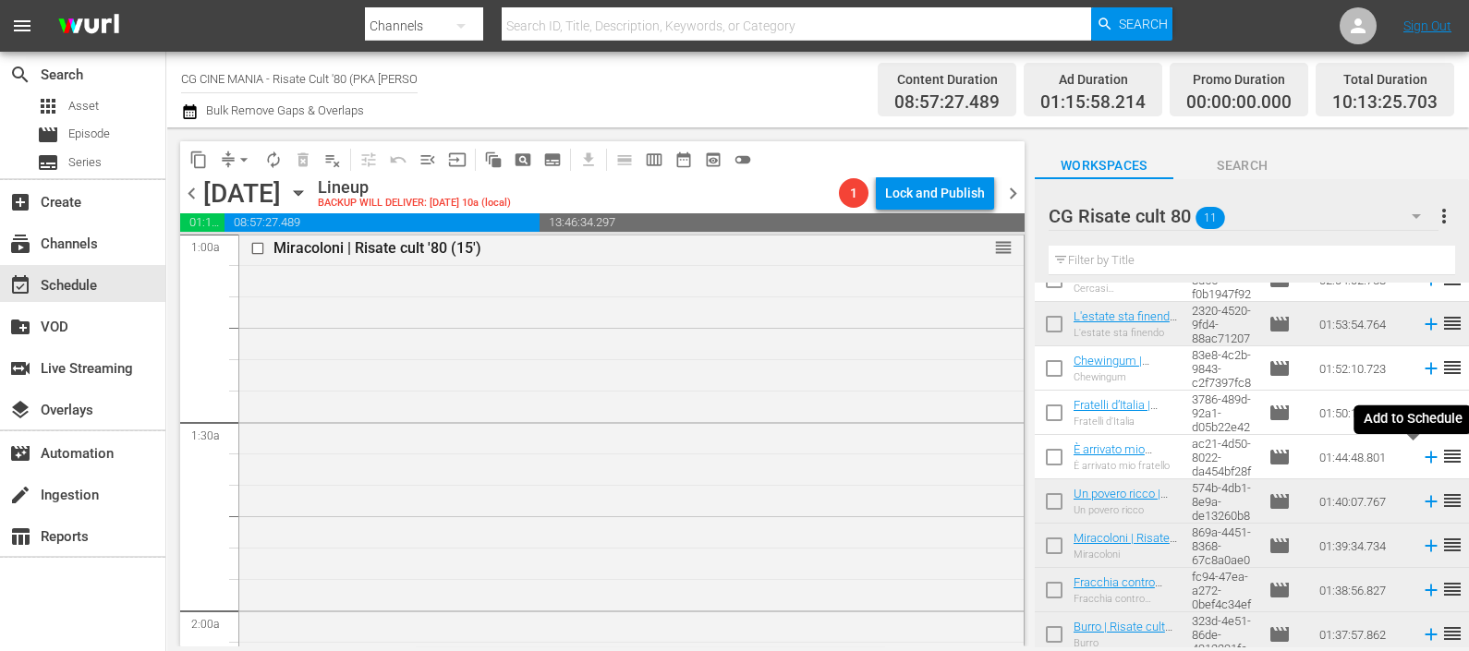
click at [1424, 457] on icon at bounding box center [1430, 458] width 12 height 12
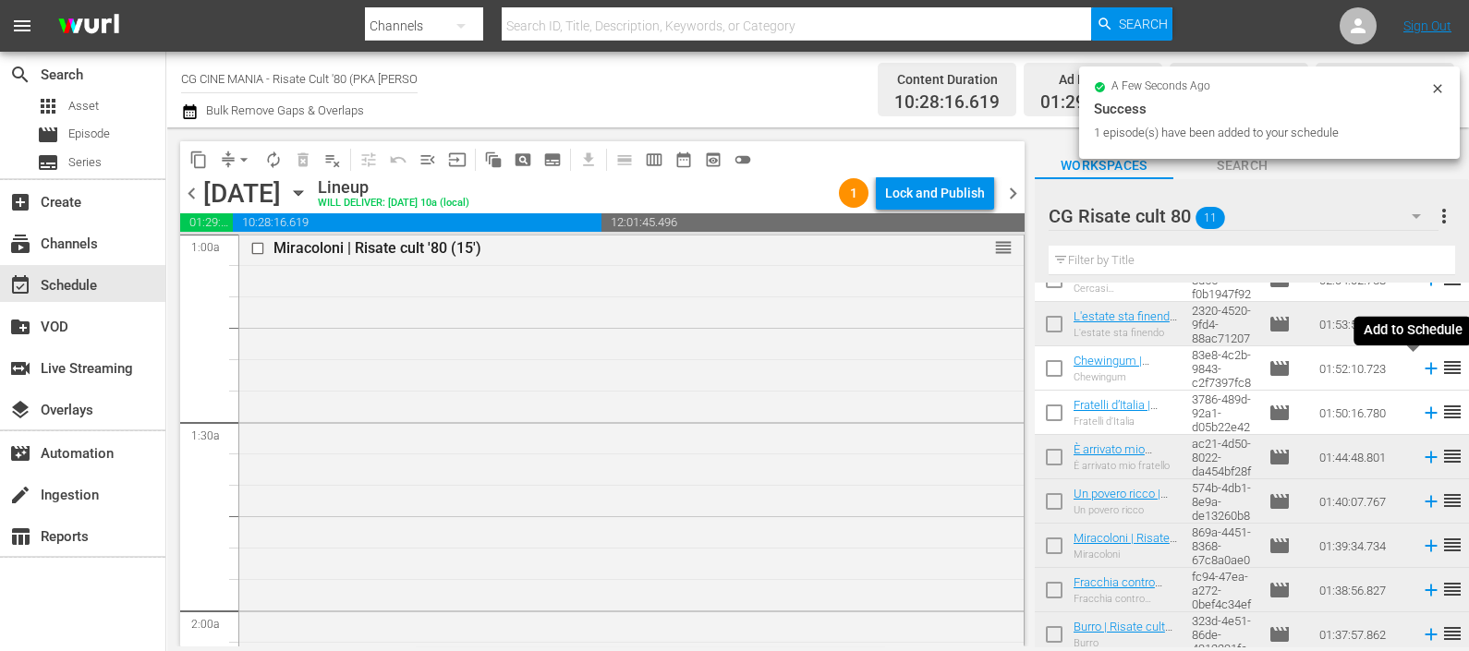
click at [1424, 368] on icon at bounding box center [1430, 369] width 12 height 12
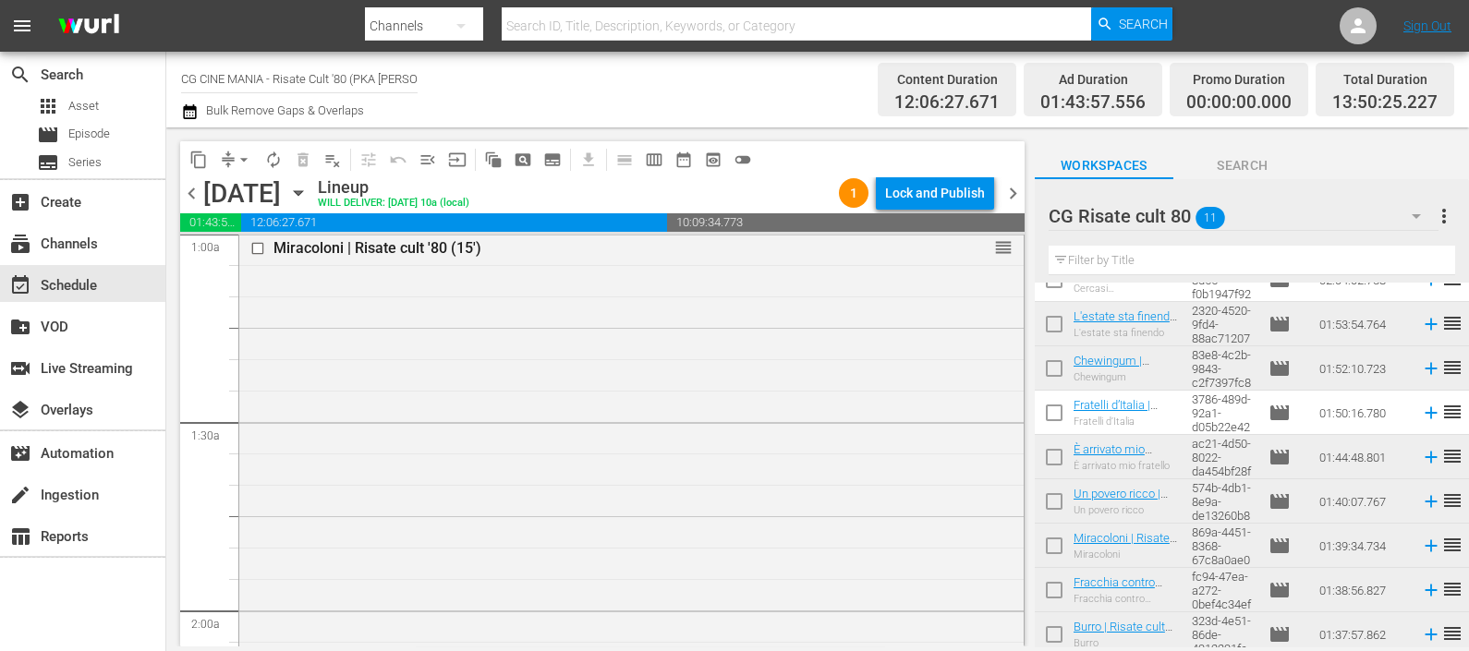
click at [1424, 415] on icon at bounding box center [1430, 413] width 12 height 12
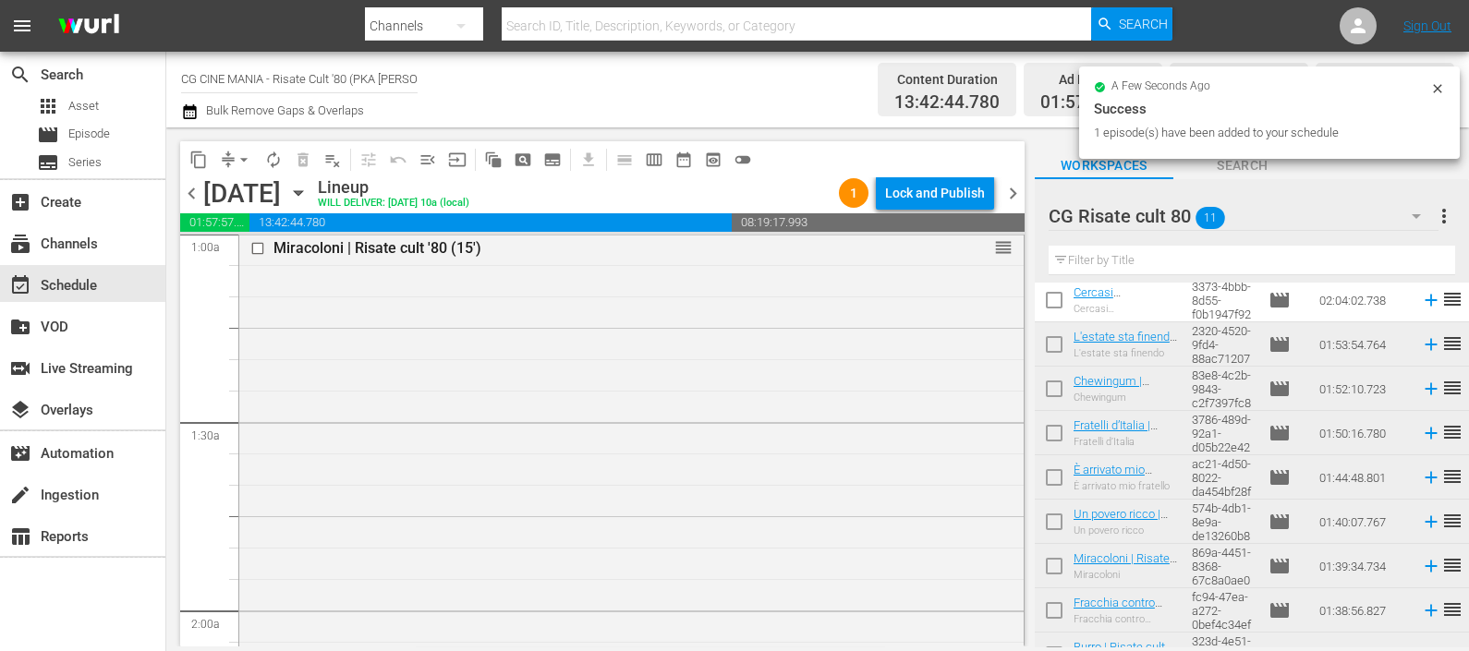
scroll to position [166, 0]
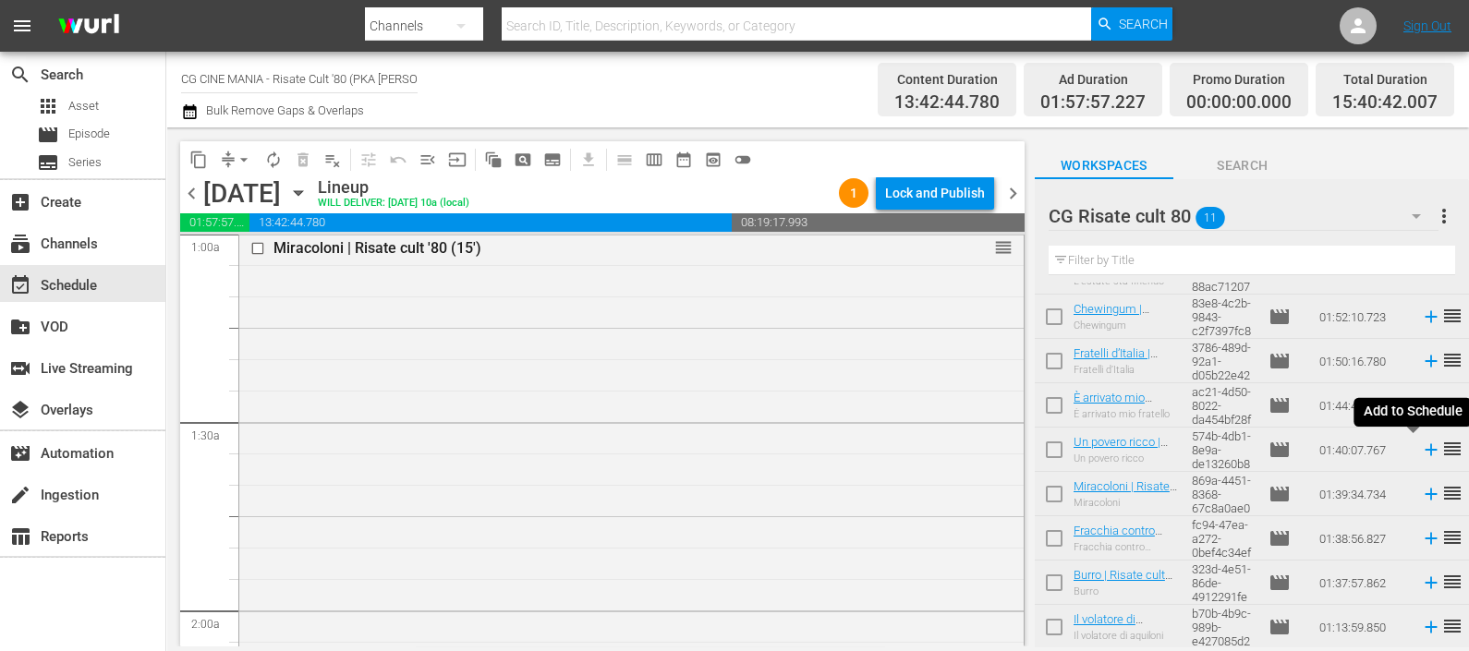
click at [1421, 454] on icon at bounding box center [1431, 450] width 20 height 20
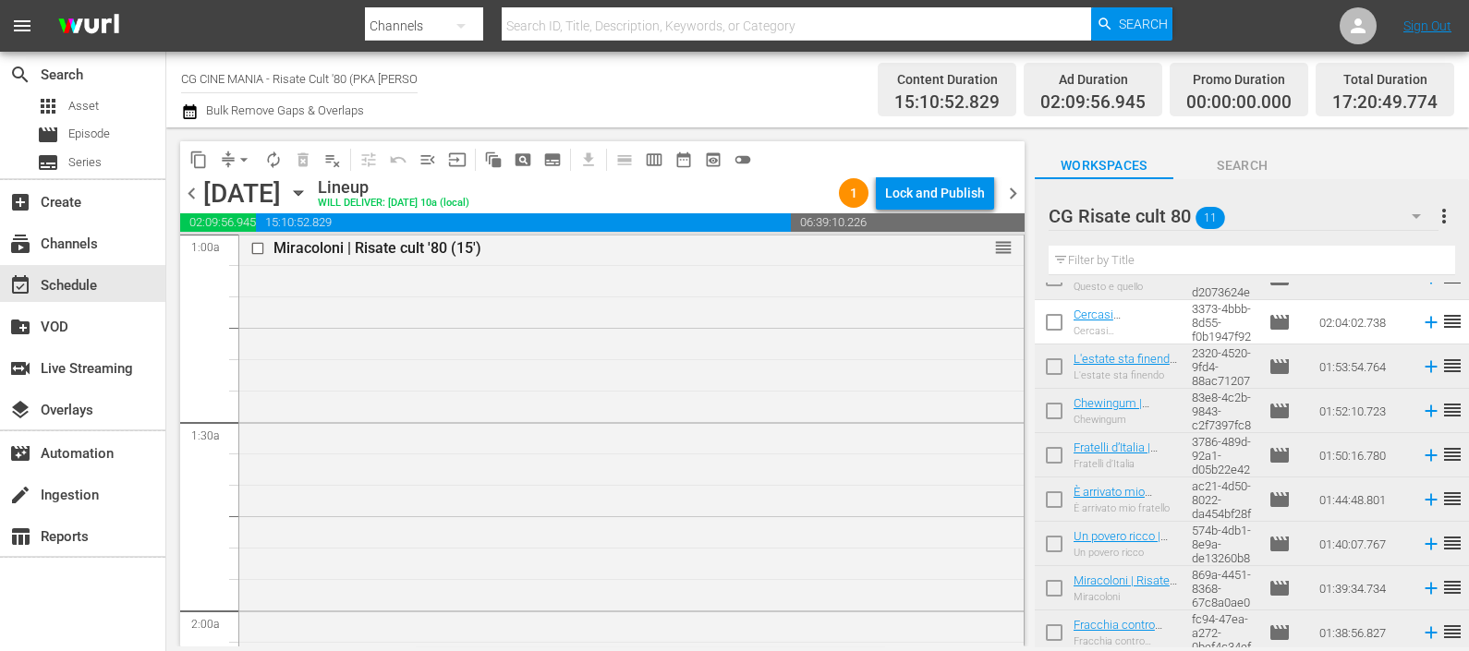
scroll to position [0, 0]
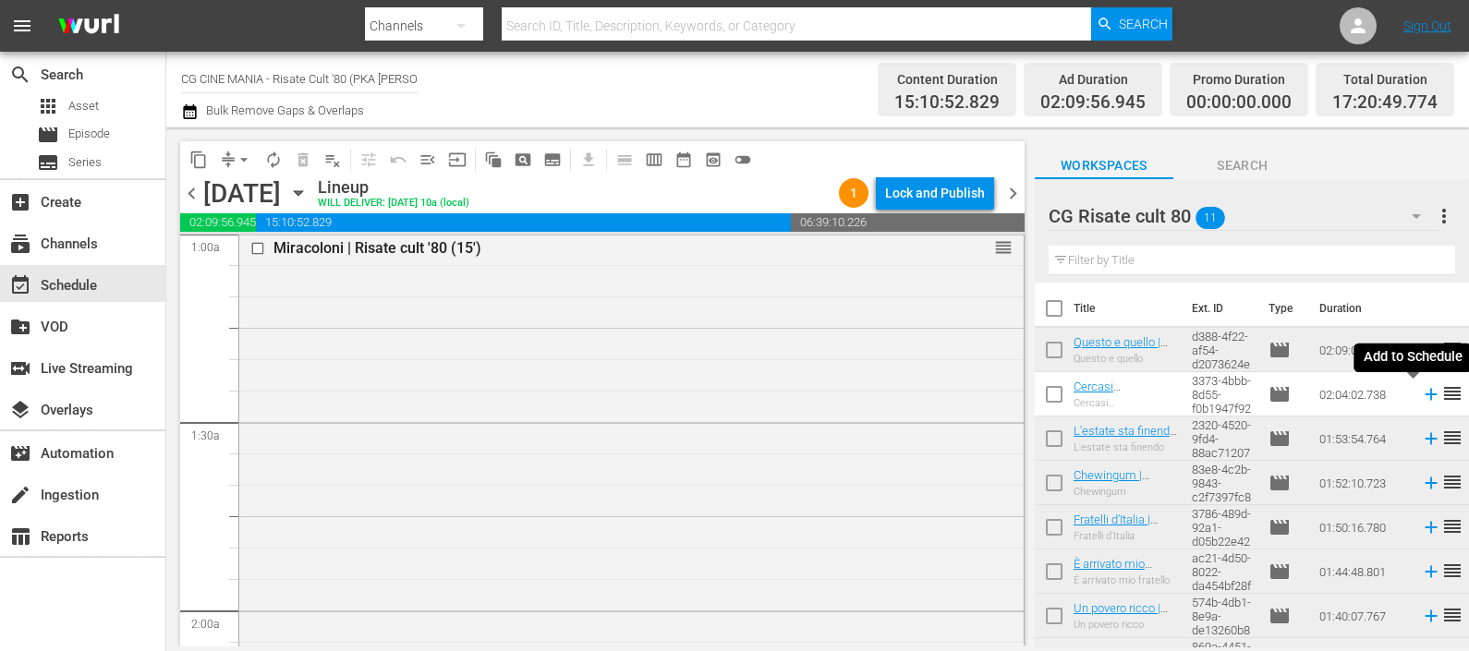
click at [1424, 396] on icon at bounding box center [1430, 395] width 12 height 12
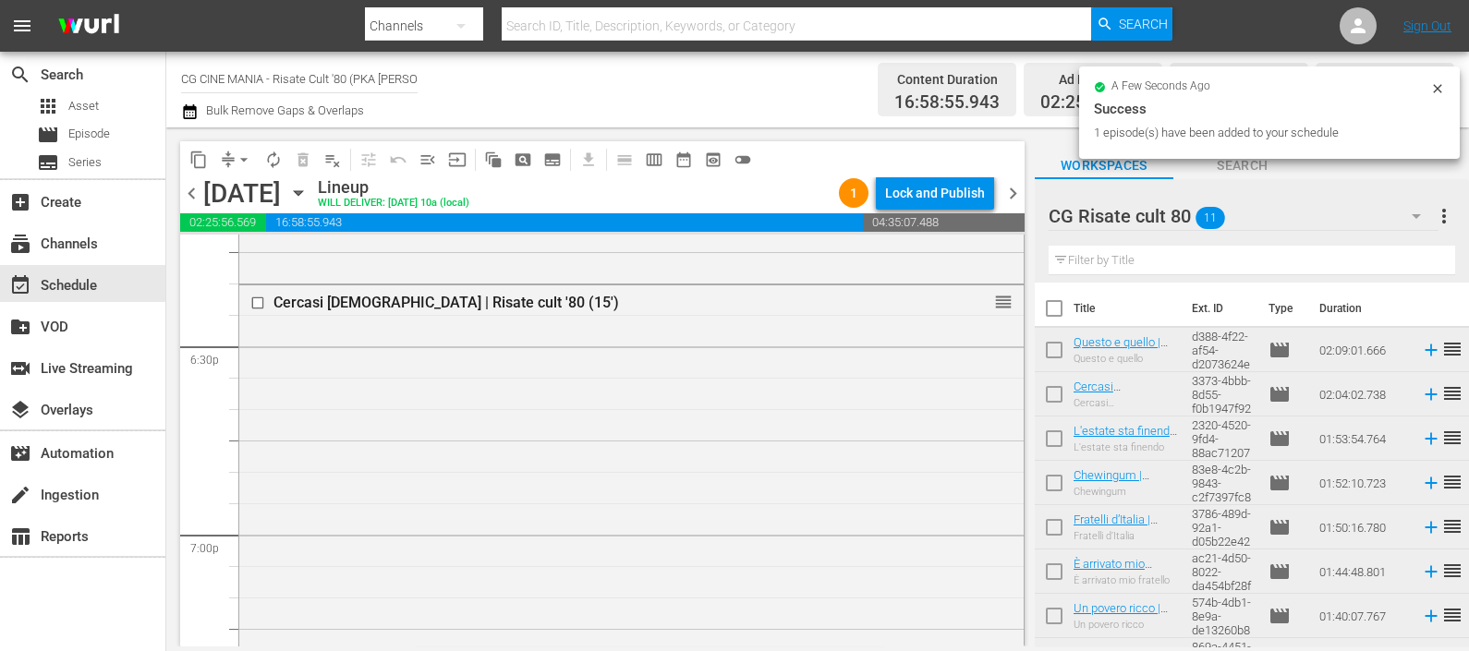
scroll to position [6840, 0]
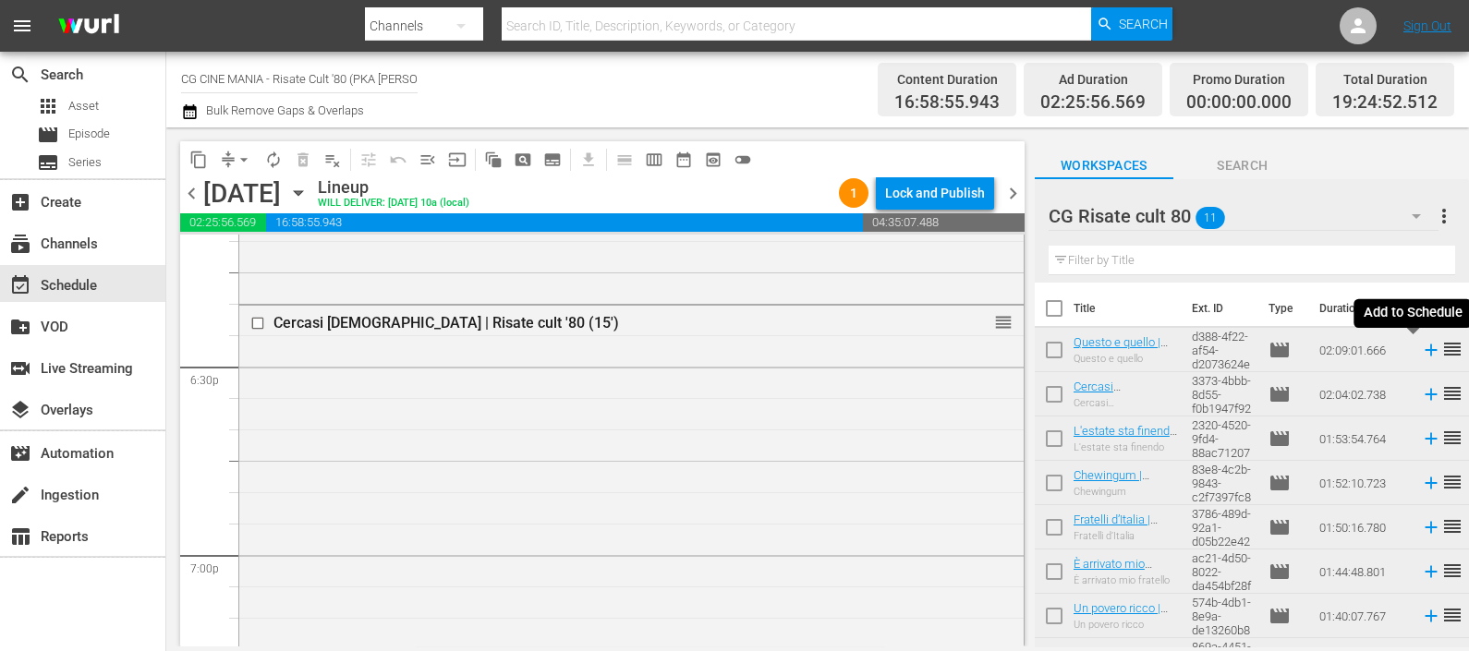
click at [1421, 352] on icon at bounding box center [1431, 350] width 20 height 20
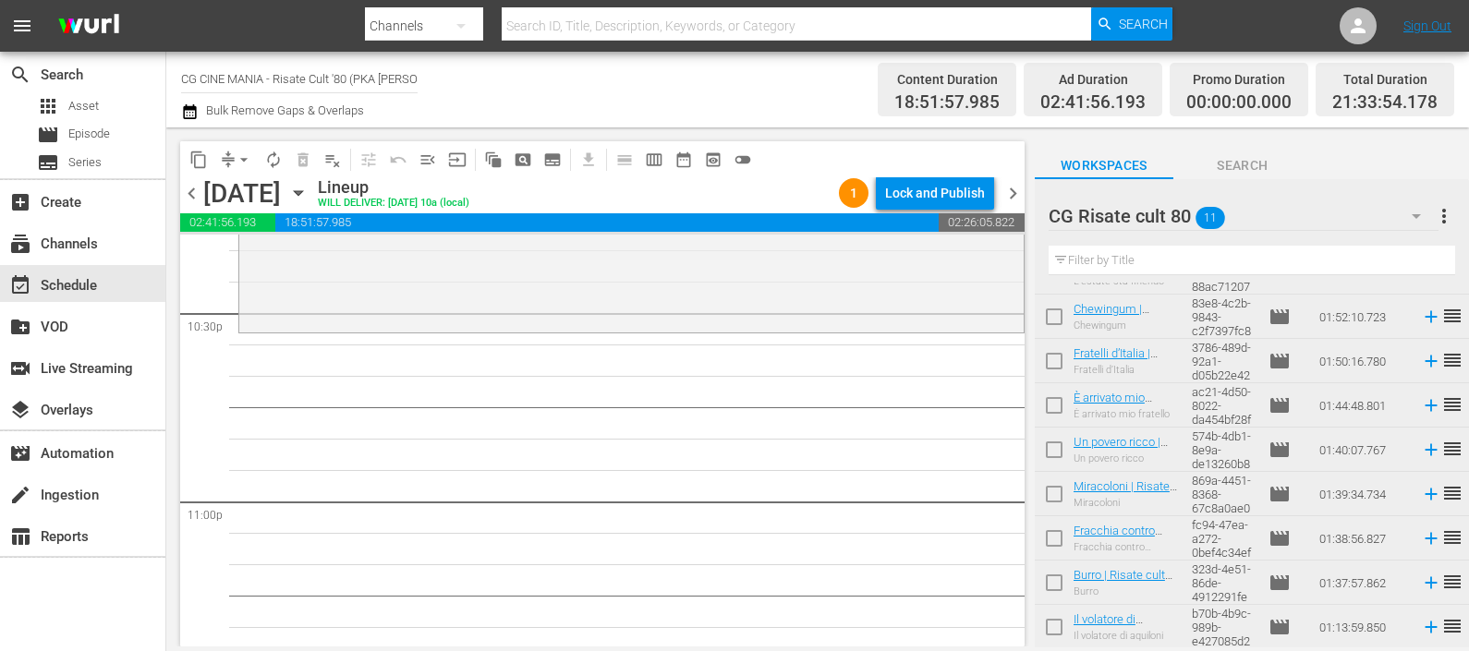
scroll to position [8632, 0]
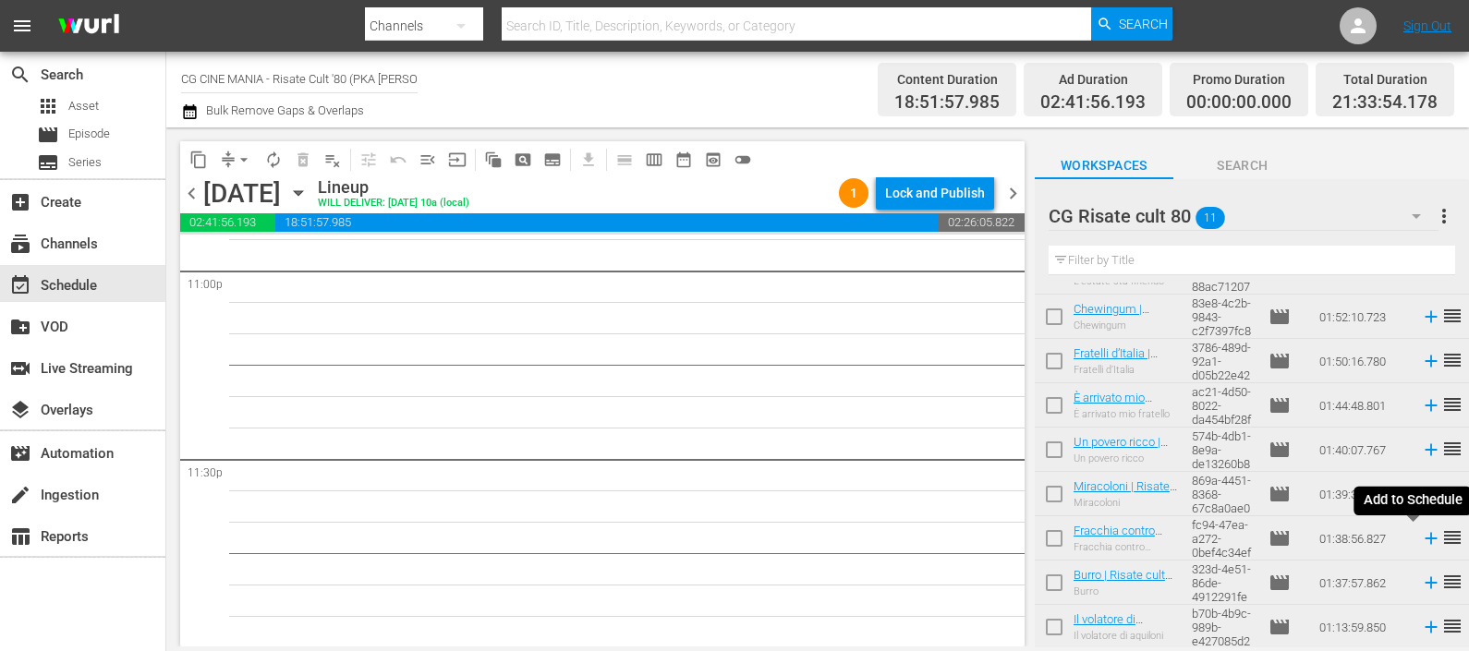
click at [1421, 539] on icon at bounding box center [1431, 538] width 20 height 20
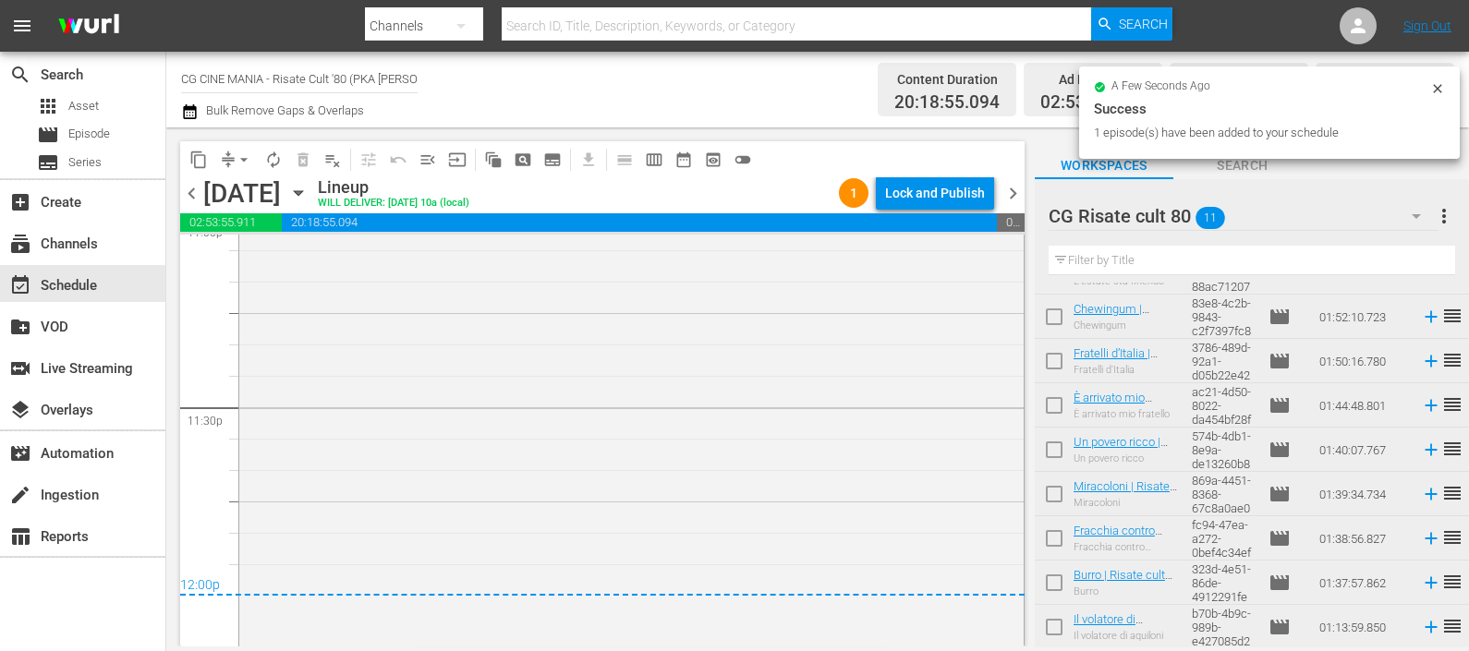
scroll to position [8709, 0]
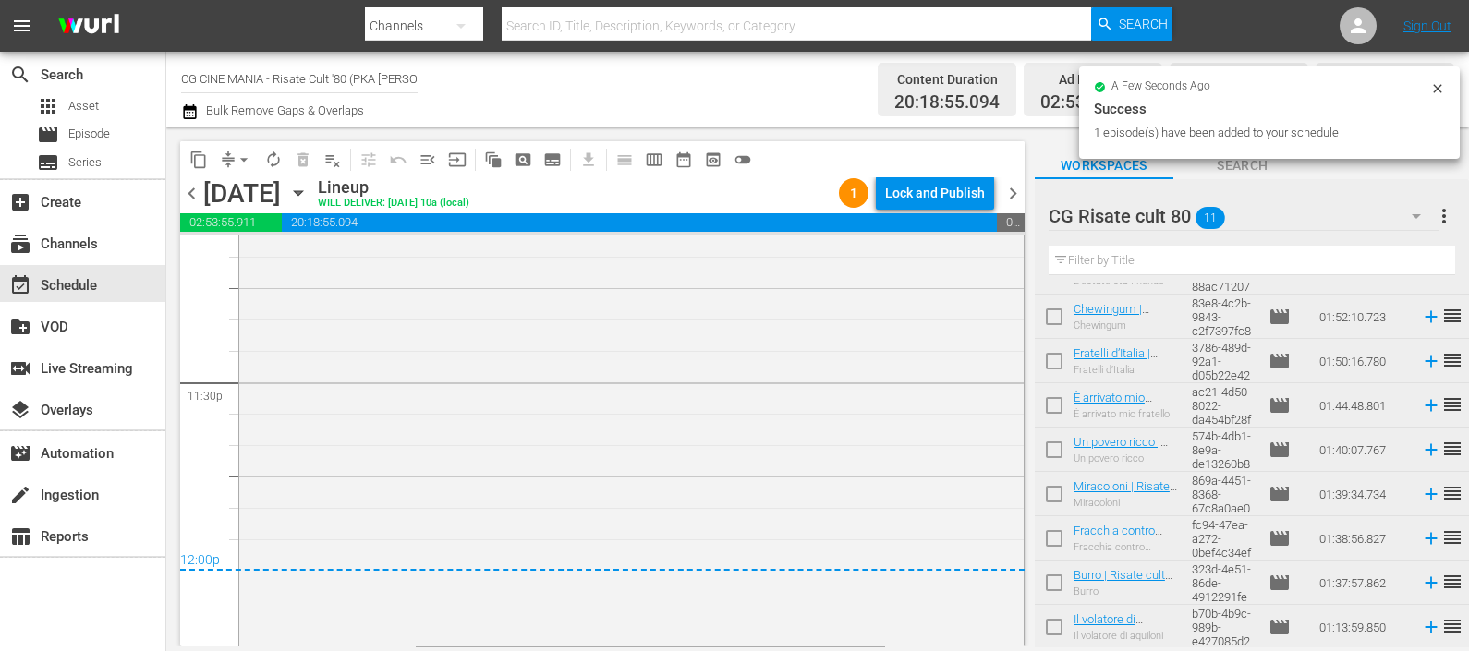
click at [187, 114] on icon "button" at bounding box center [190, 112] width 18 height 22
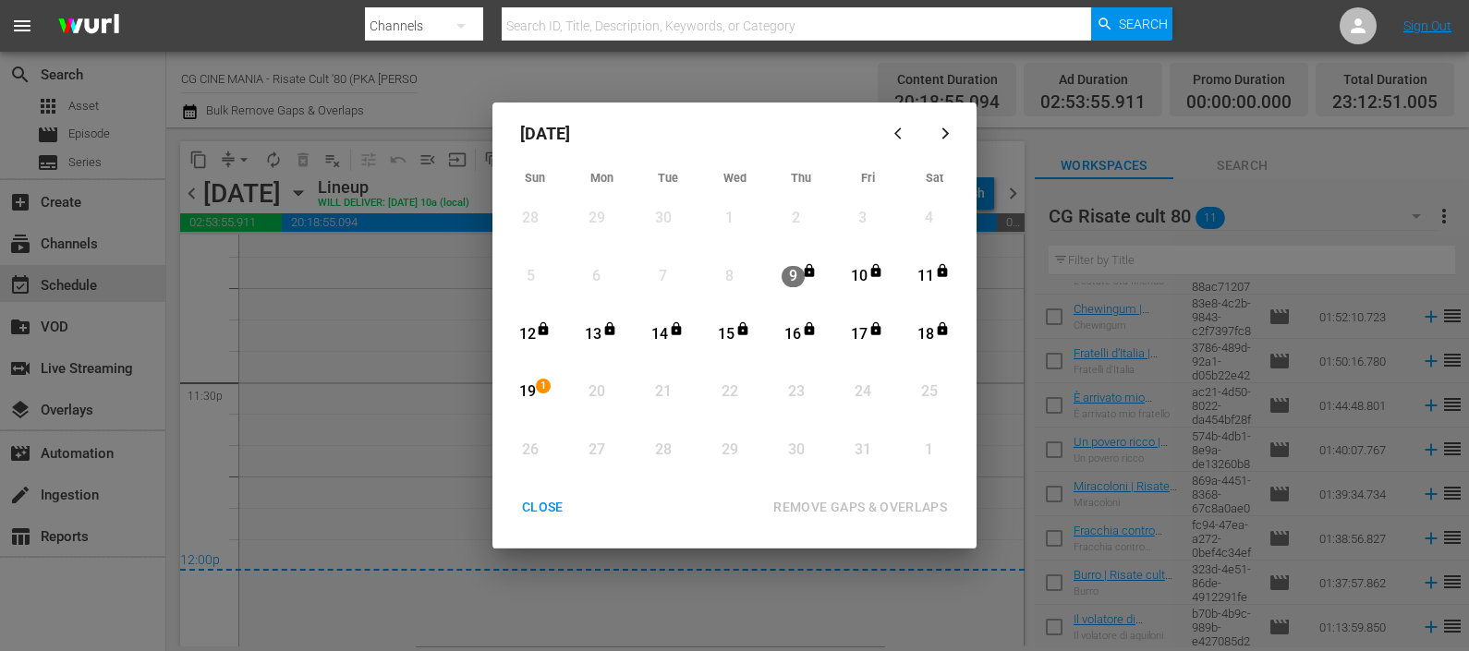
click at [532, 379] on div "19" at bounding box center [526, 392] width 23 height 51
click at [800, 506] on div "REMOVE GAPS & OVERLAPS" at bounding box center [859, 507] width 203 height 23
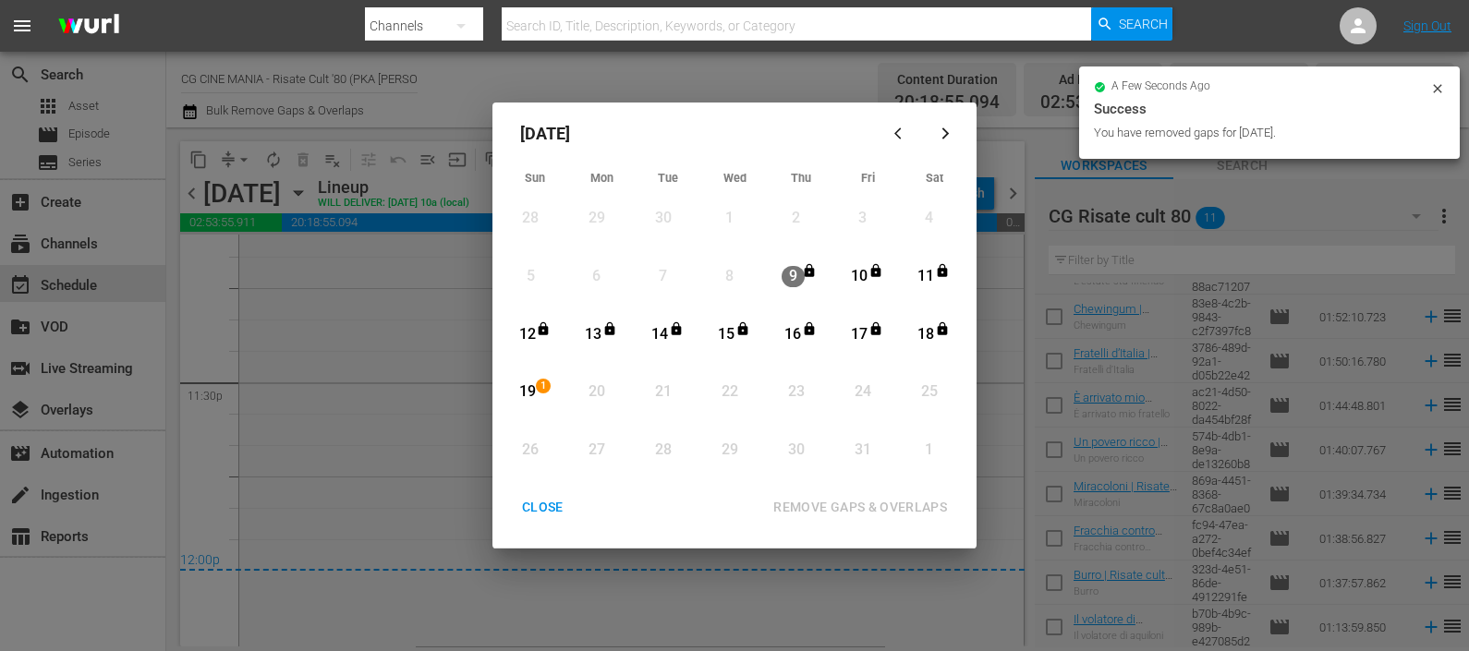
click at [541, 513] on div "CLOSE" at bounding box center [542, 507] width 71 height 23
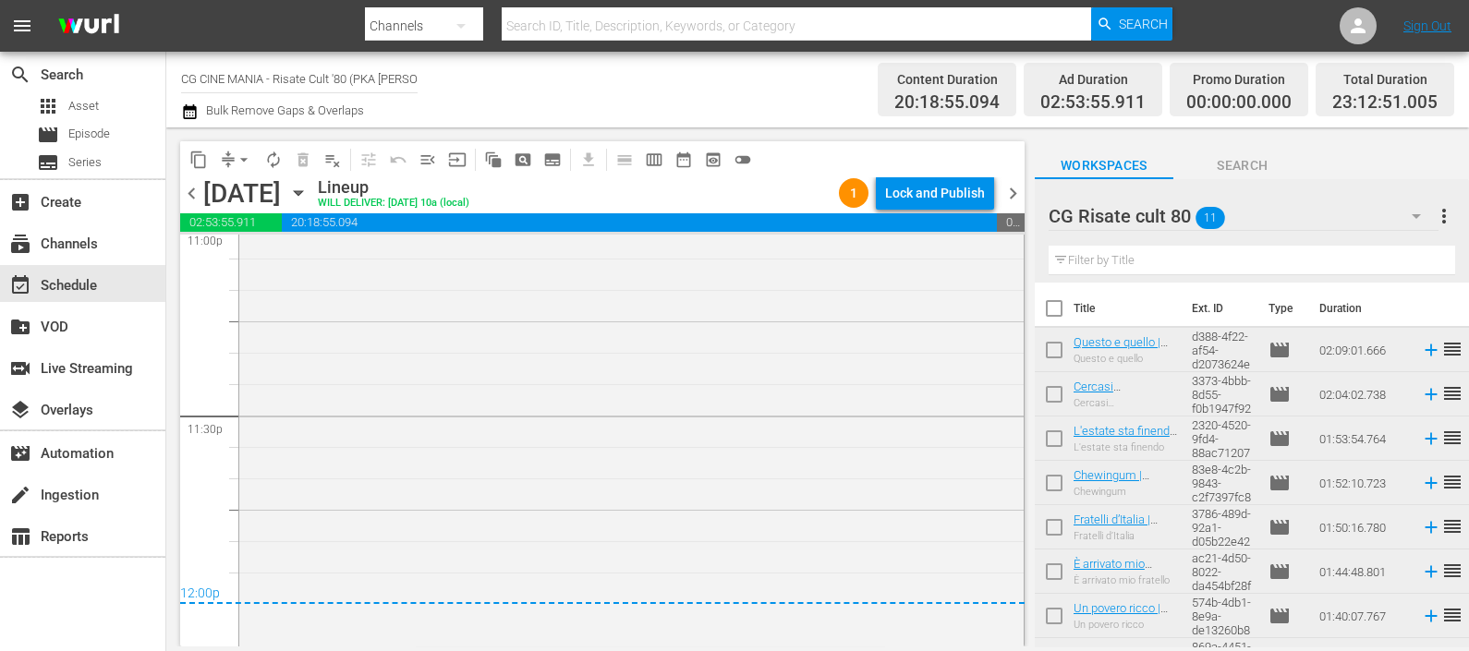
scroll to position [8457, 0]
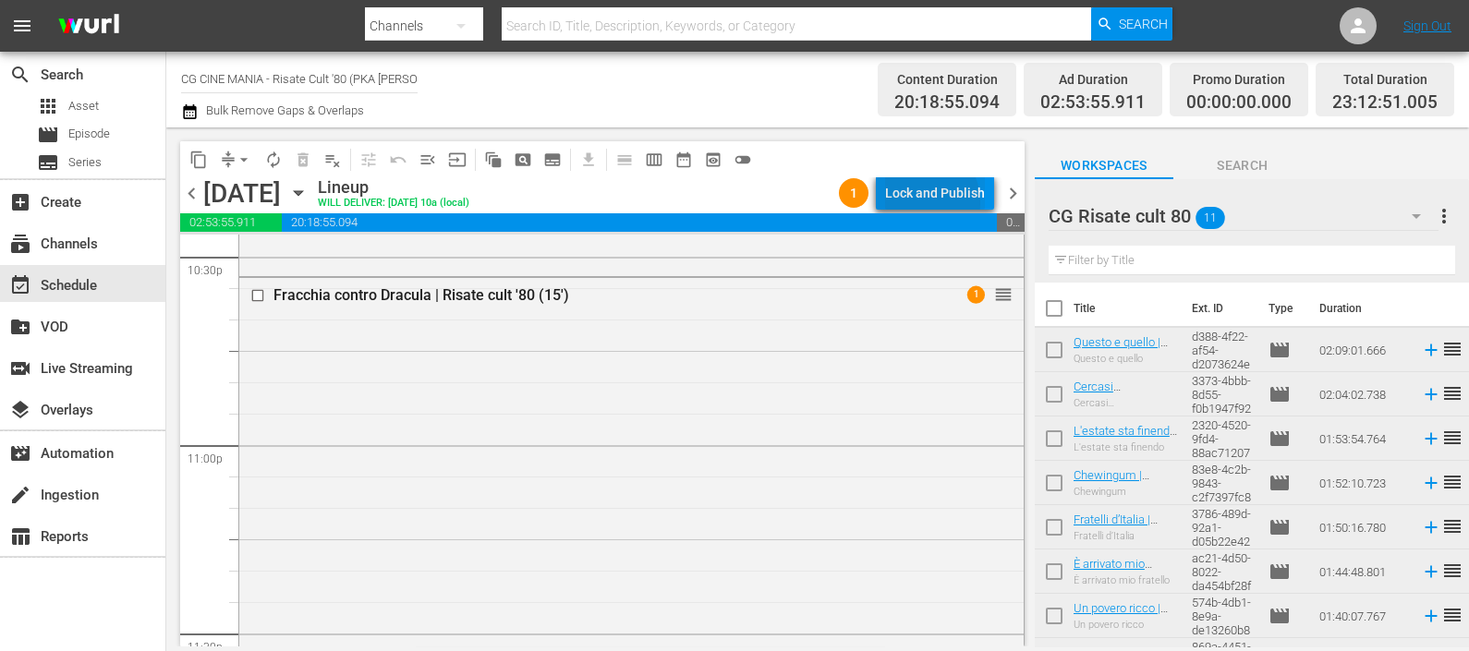
click at [924, 202] on div "Lock and Publish" at bounding box center [935, 192] width 100 height 33
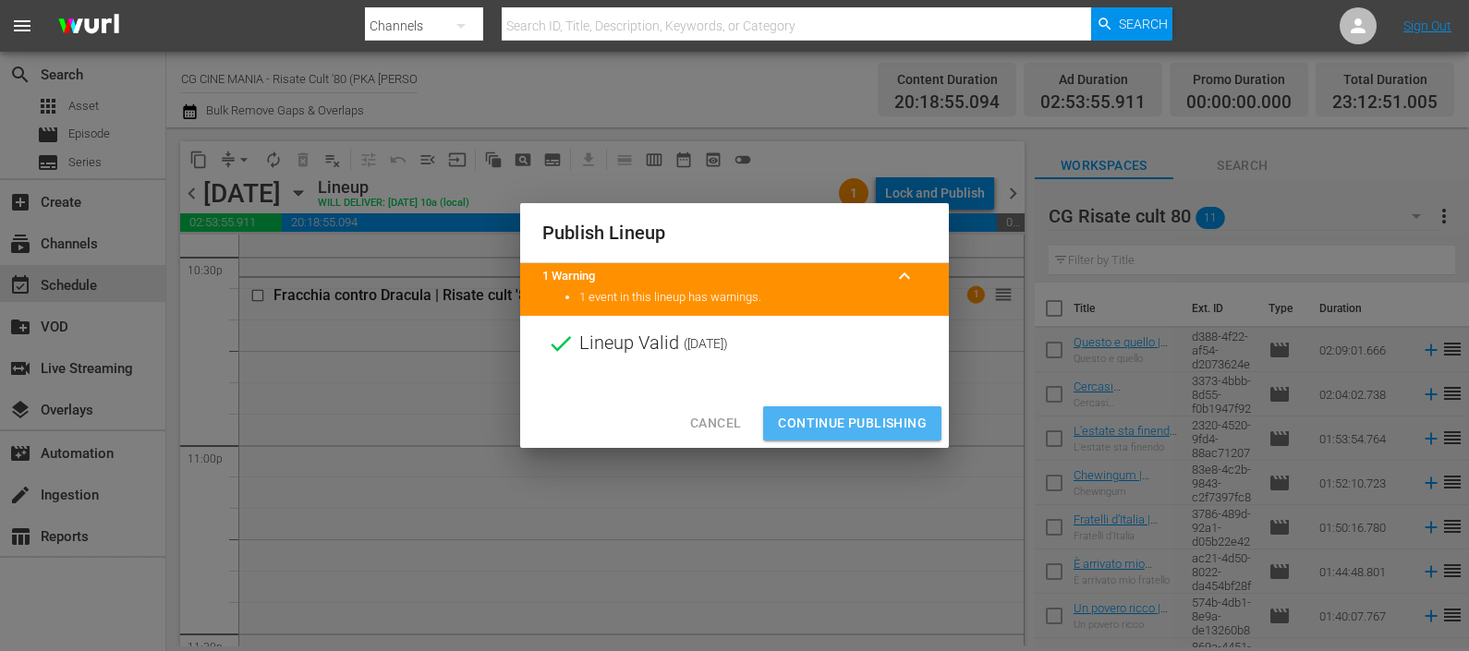
click at [887, 430] on span "Continue Publishing" at bounding box center [852, 423] width 149 height 23
